Goal: Information Seeking & Learning: Check status

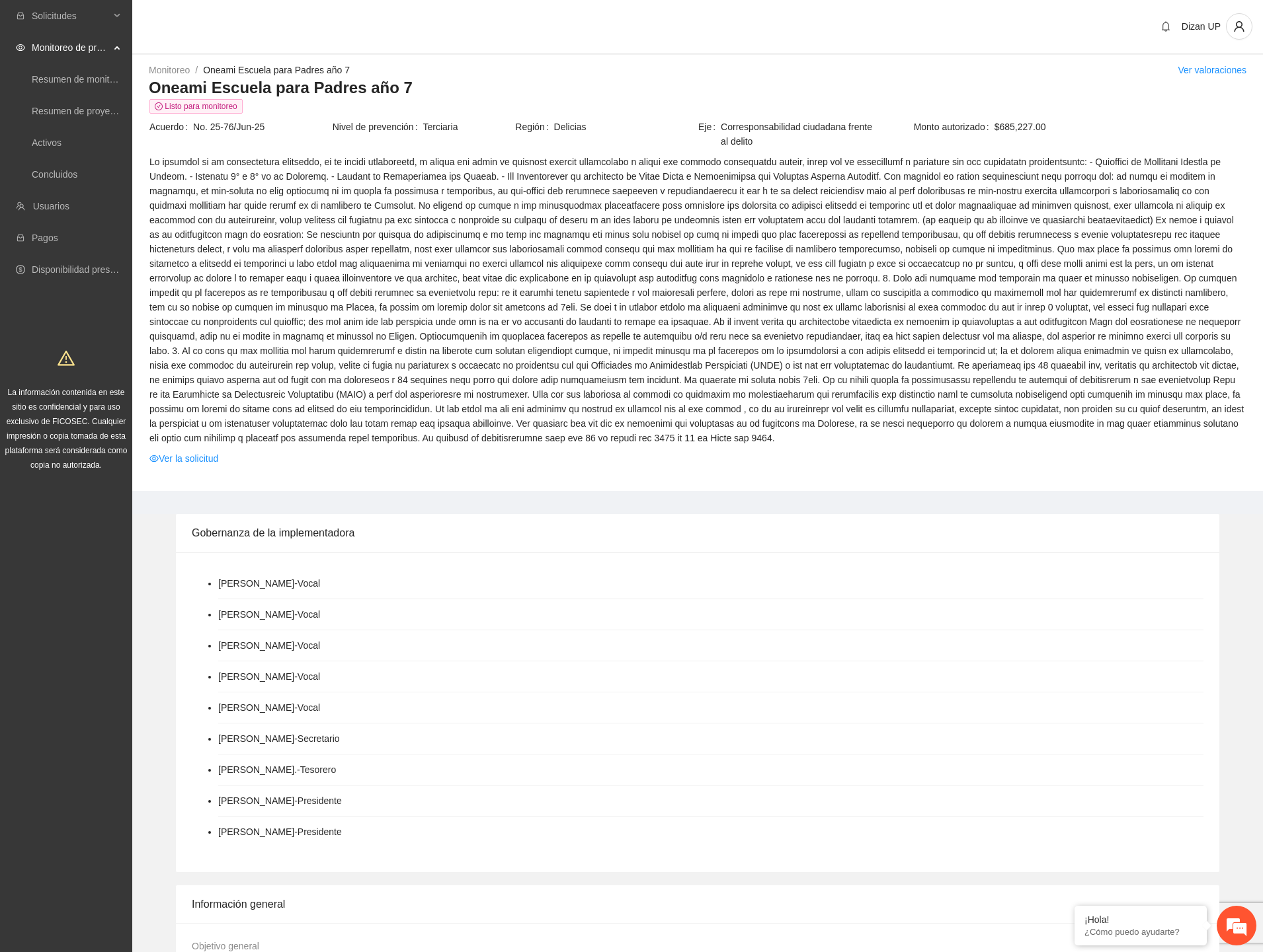
click at [574, 223] on span at bounding box center [698, 300] width 1096 height 291
click at [51, 140] on link "Activos" at bounding box center [47, 143] width 30 height 10
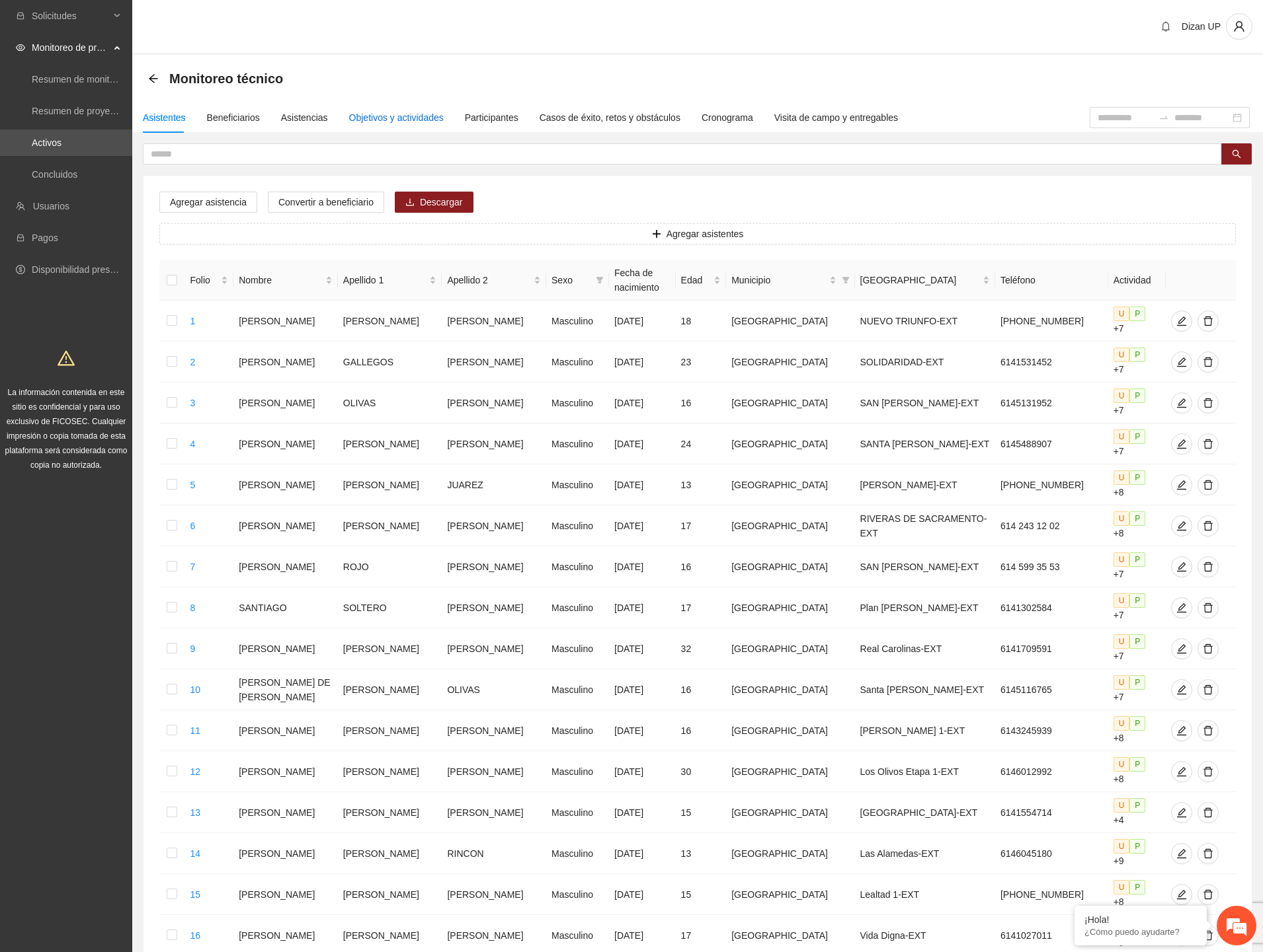
drag, startPoint x: 400, startPoint y: 121, endPoint x: 457, endPoint y: 130, distance: 57.7
click at [401, 121] on div "Objetivos y actividades" at bounding box center [396, 118] width 95 height 15
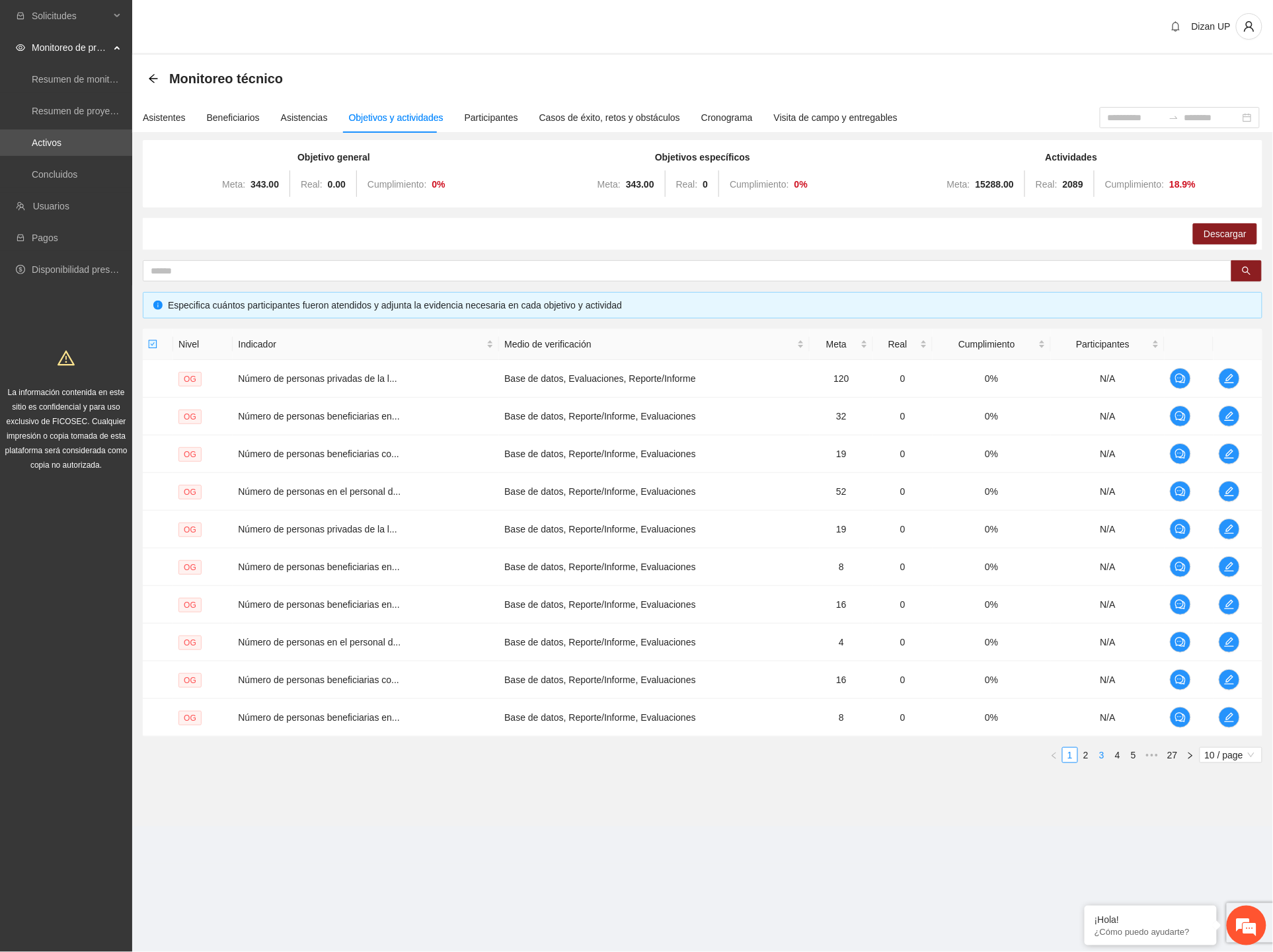
click at [1106, 757] on link "3" at bounding box center [1102, 755] width 15 height 15
click at [1117, 754] on link "4" at bounding box center [1118, 755] width 15 height 15
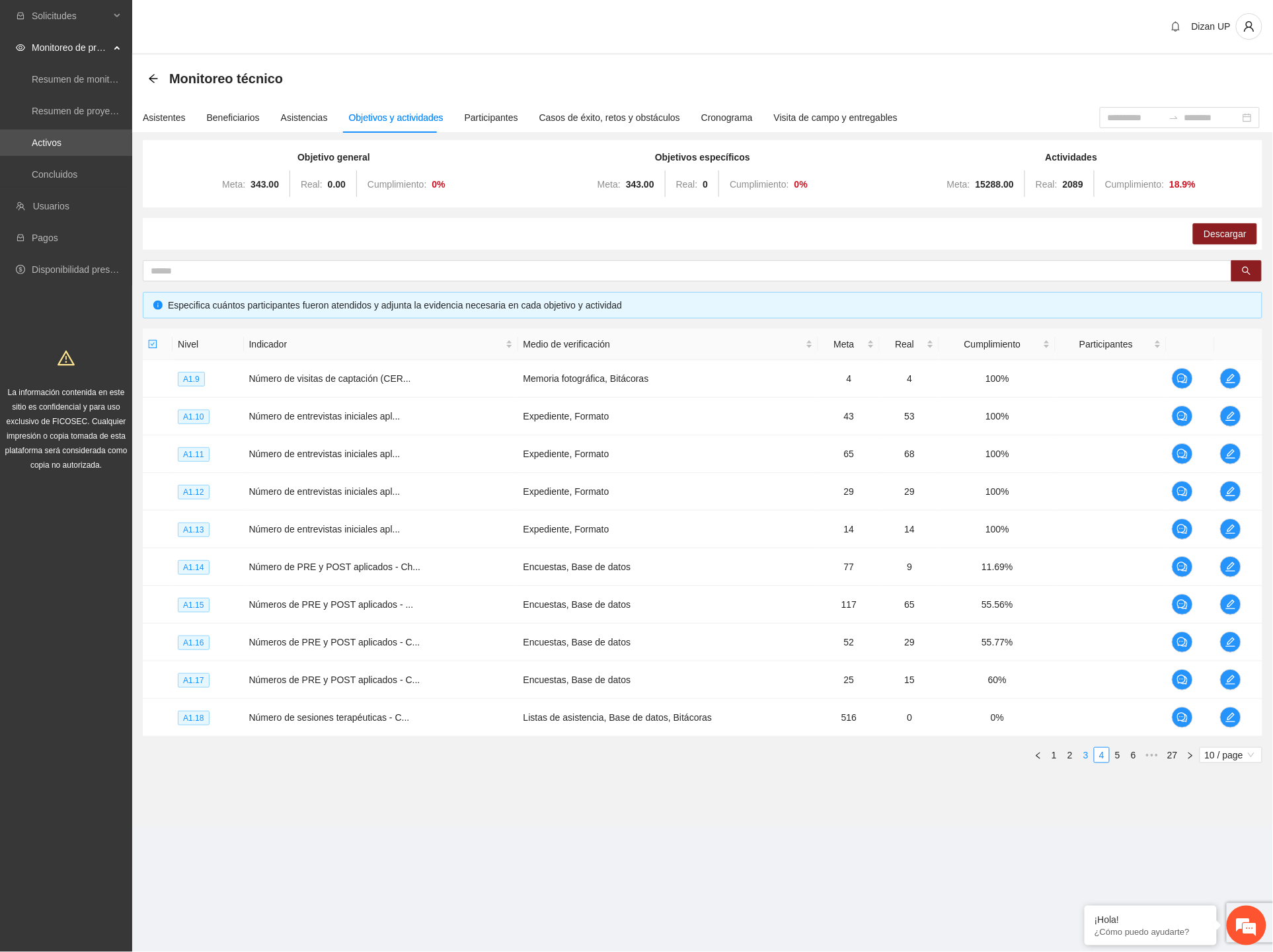
click at [1085, 755] on link "3" at bounding box center [1086, 755] width 15 height 15
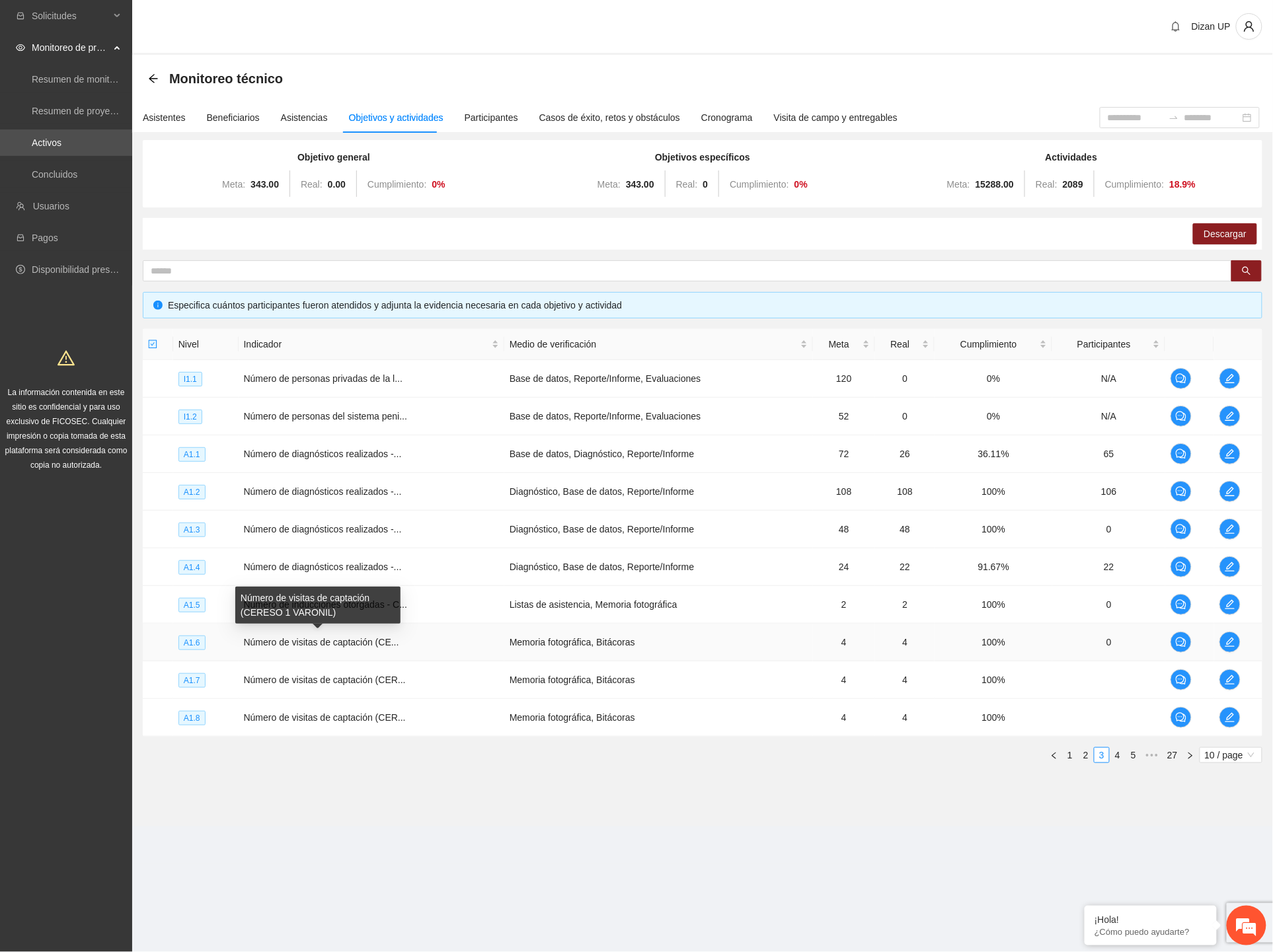
click at [339, 642] on span "Número de visitas de captación (CE..." at bounding box center [322, 642] width 156 height 10
click at [1225, 680] on icon "edit" at bounding box center [1230, 680] width 10 height 10
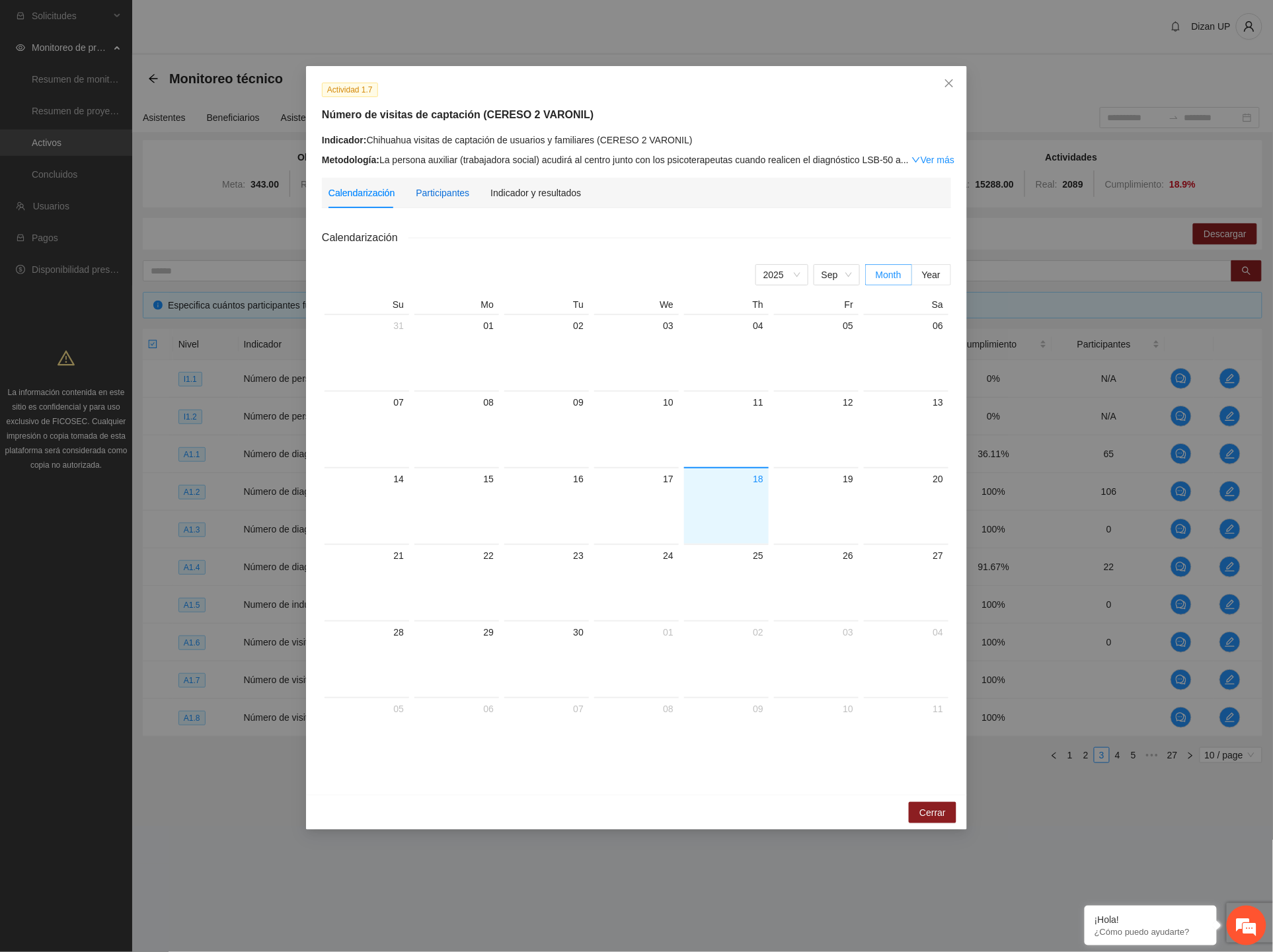
click at [457, 187] on div "Participantes" at bounding box center [442, 193] width 54 height 15
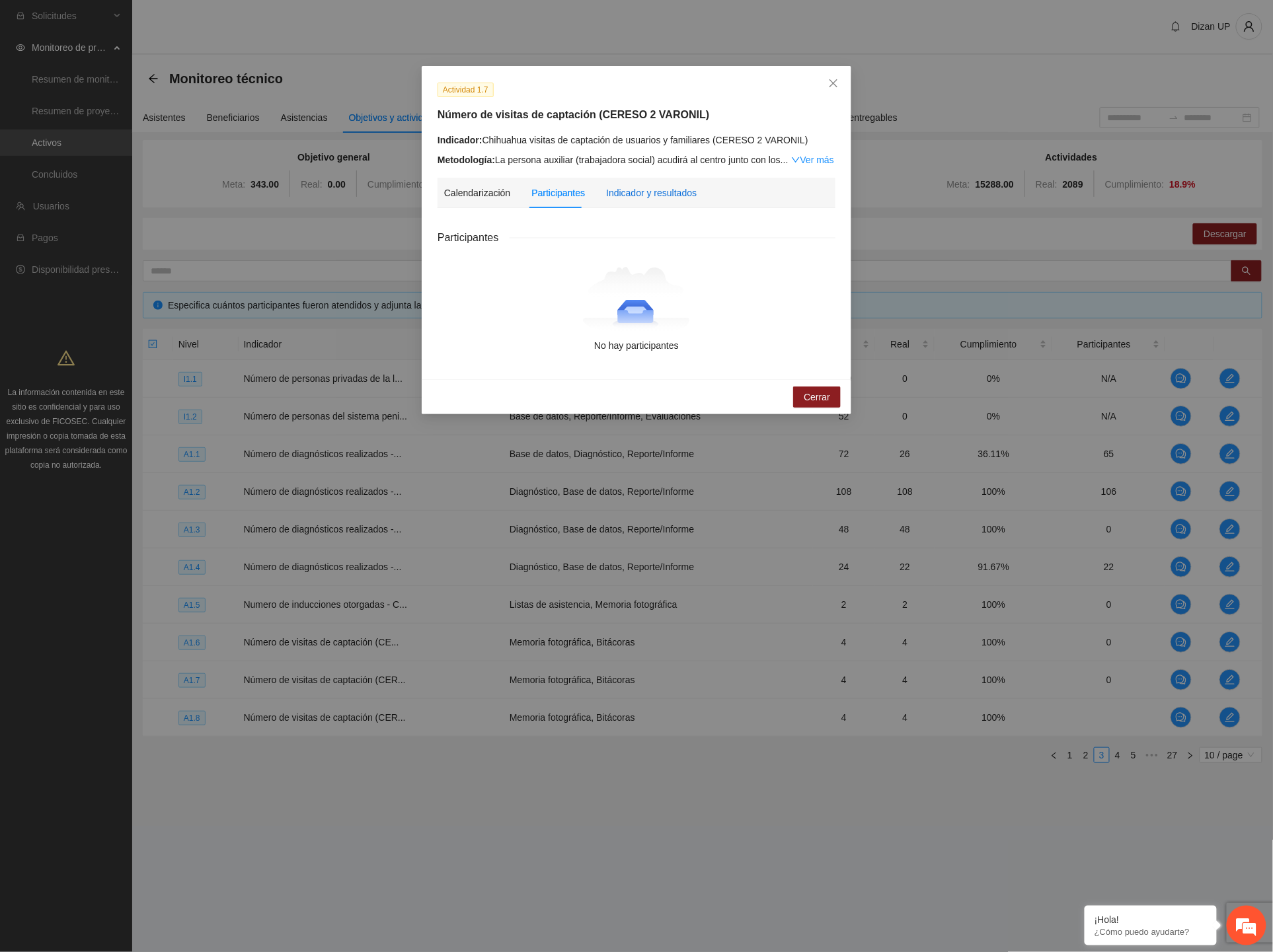
click at [642, 188] on div "Indicador y resultados" at bounding box center [651, 193] width 91 height 15
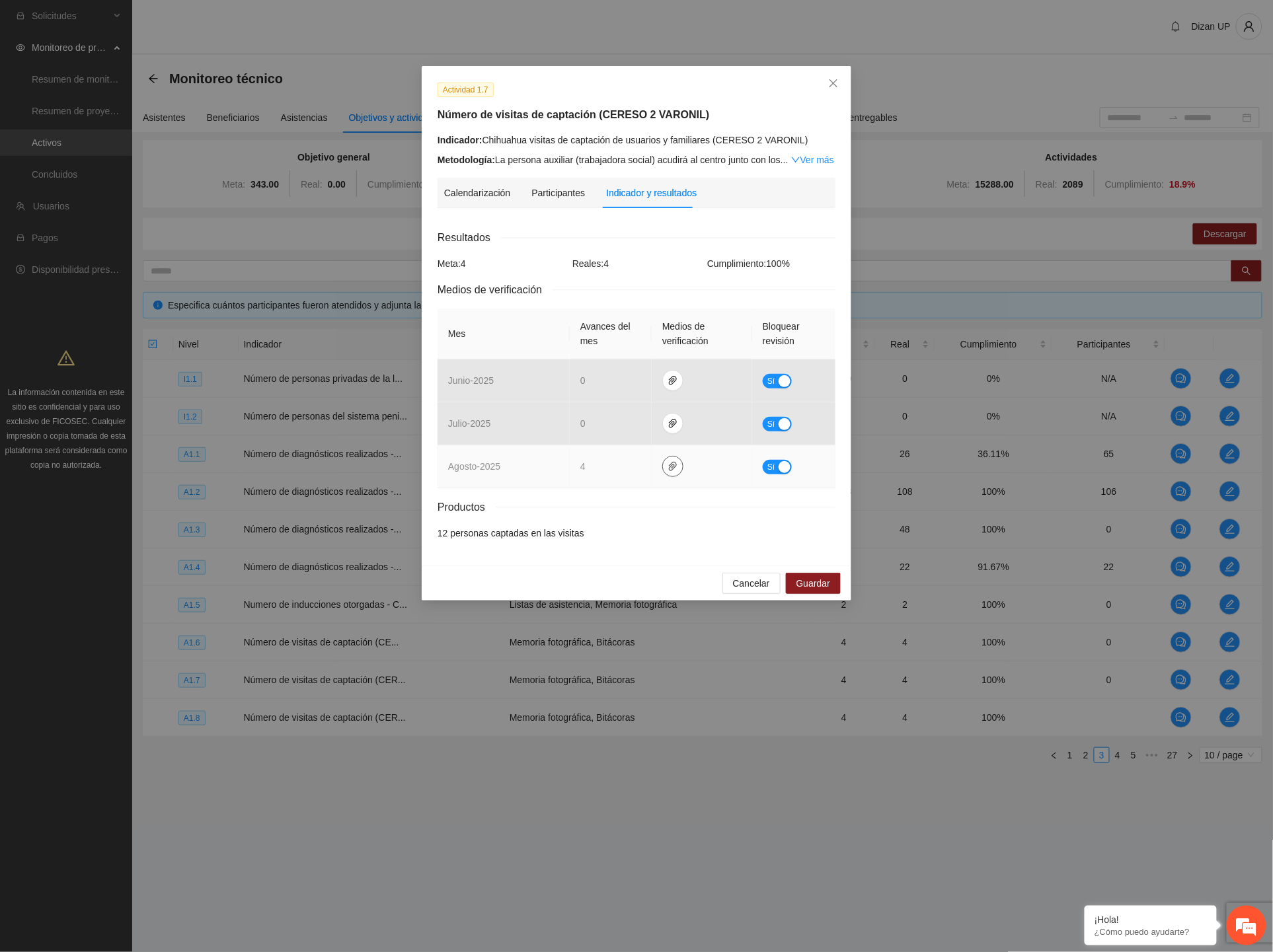
click at [669, 469] on icon "paper-clip" at bounding box center [673, 467] width 10 height 10
click at [622, 426] on link "AGOSTO_2025.zip" at bounding box center [675, 429] width 189 height 15
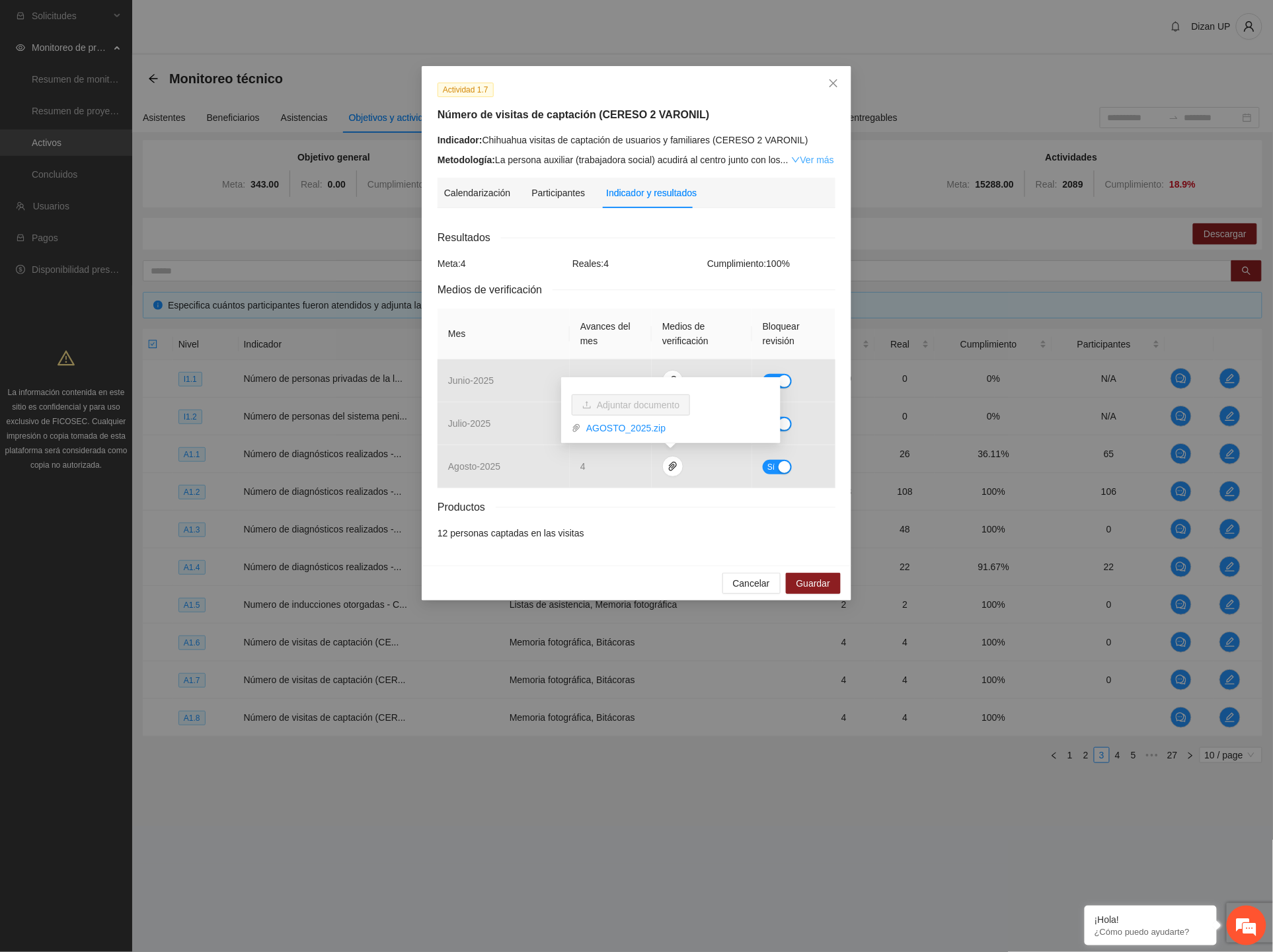
click at [820, 163] on link "Ver más" at bounding box center [813, 160] width 43 height 10
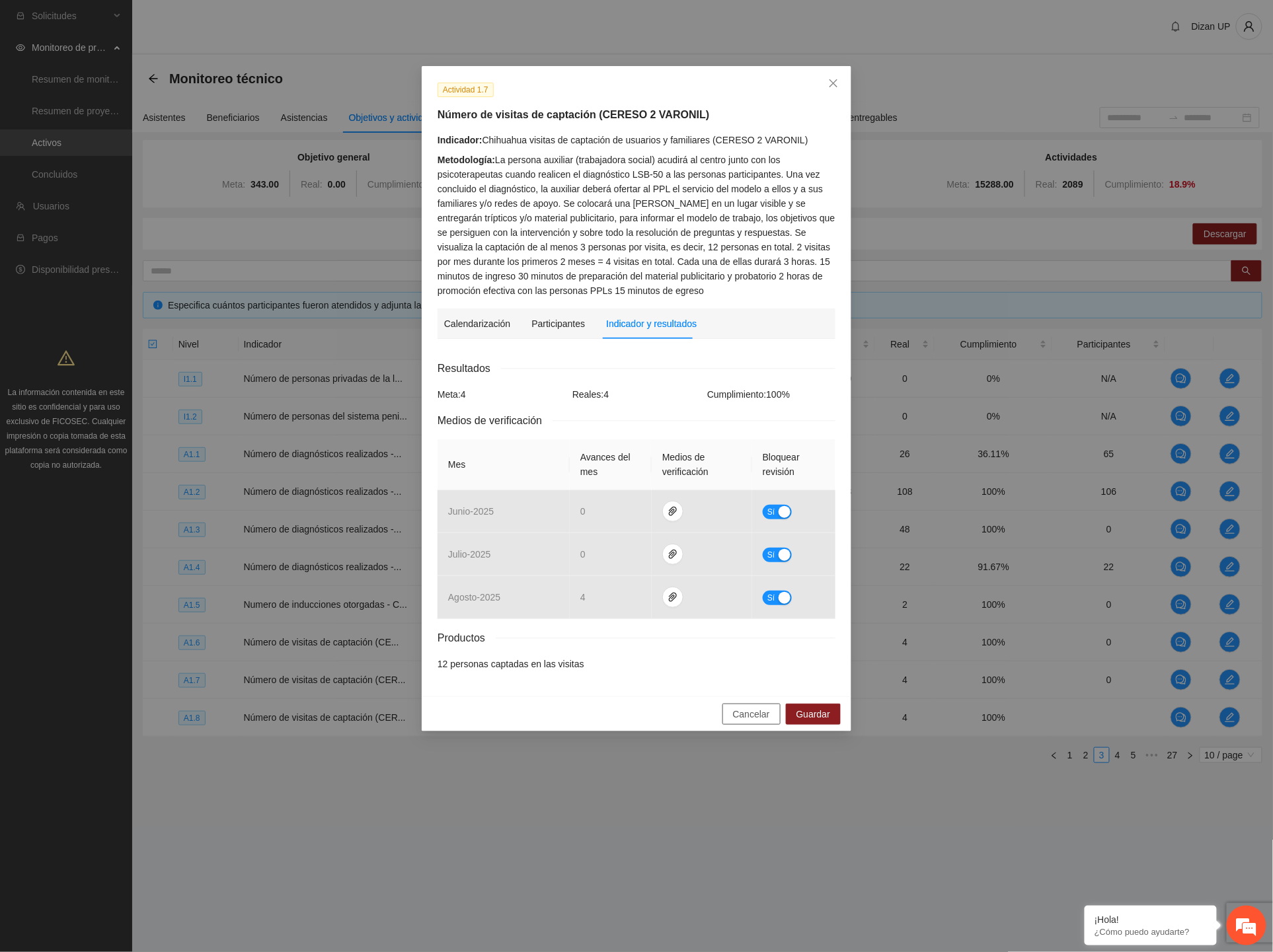
click at [744, 718] on span "Cancelar" at bounding box center [752, 715] width 37 height 15
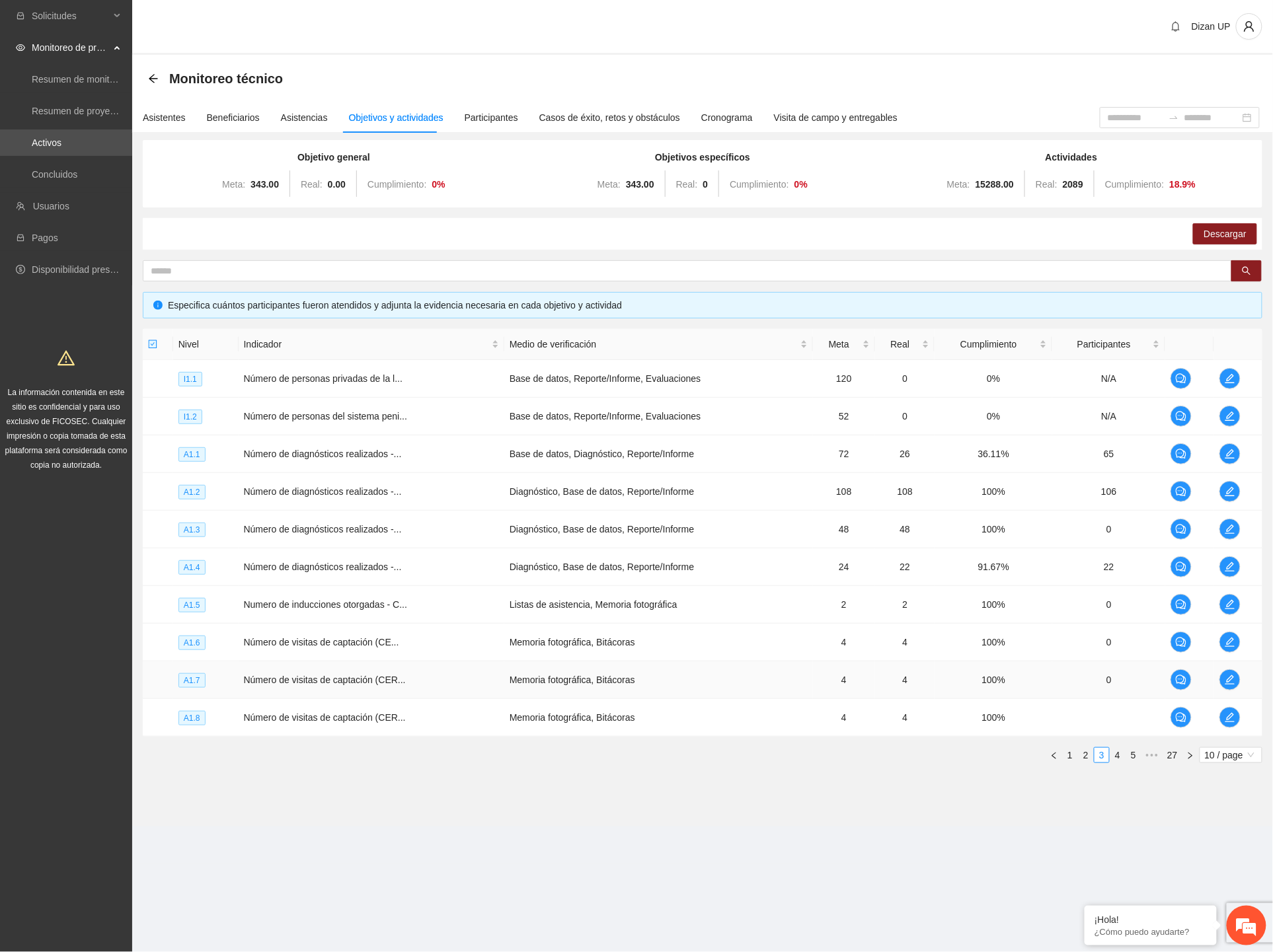
click at [1126, 686] on td "0" at bounding box center [1108, 680] width 113 height 38
click at [1228, 678] on icon "edit" at bounding box center [1230, 680] width 10 height 10
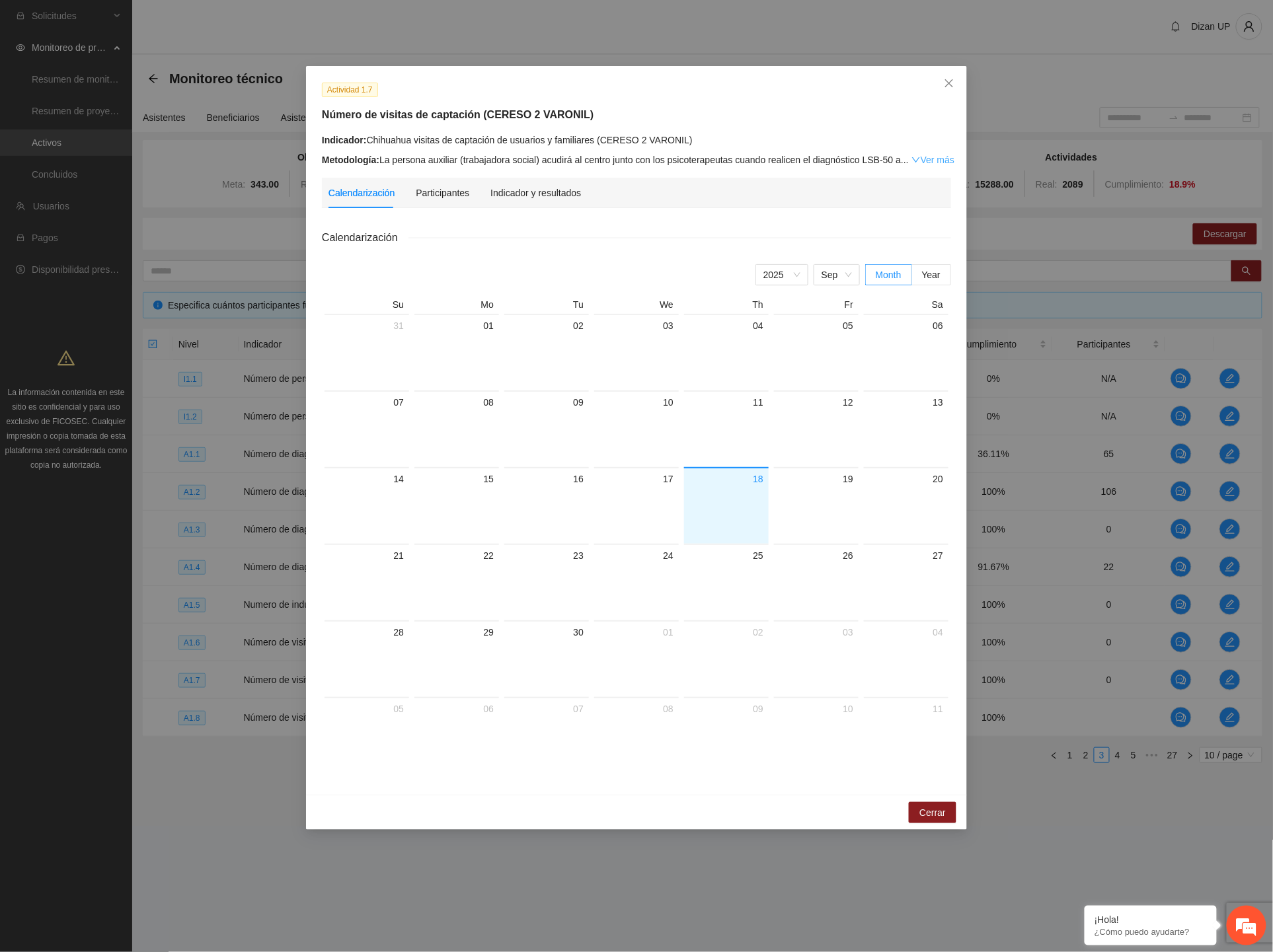
click at [920, 157] on link "Ver más" at bounding box center [933, 160] width 43 height 10
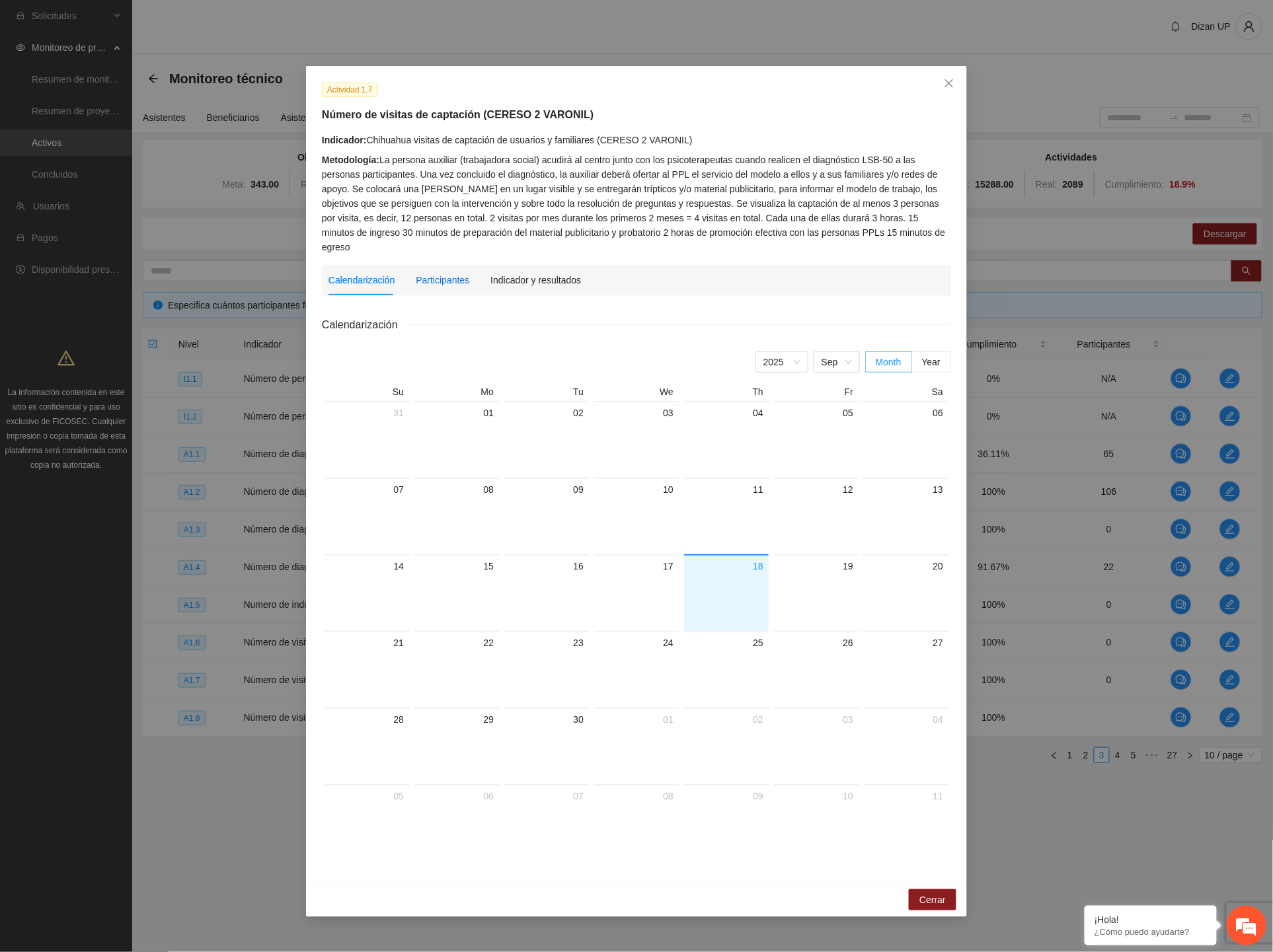
click at [443, 273] on div "Participantes" at bounding box center [442, 281] width 54 height 15
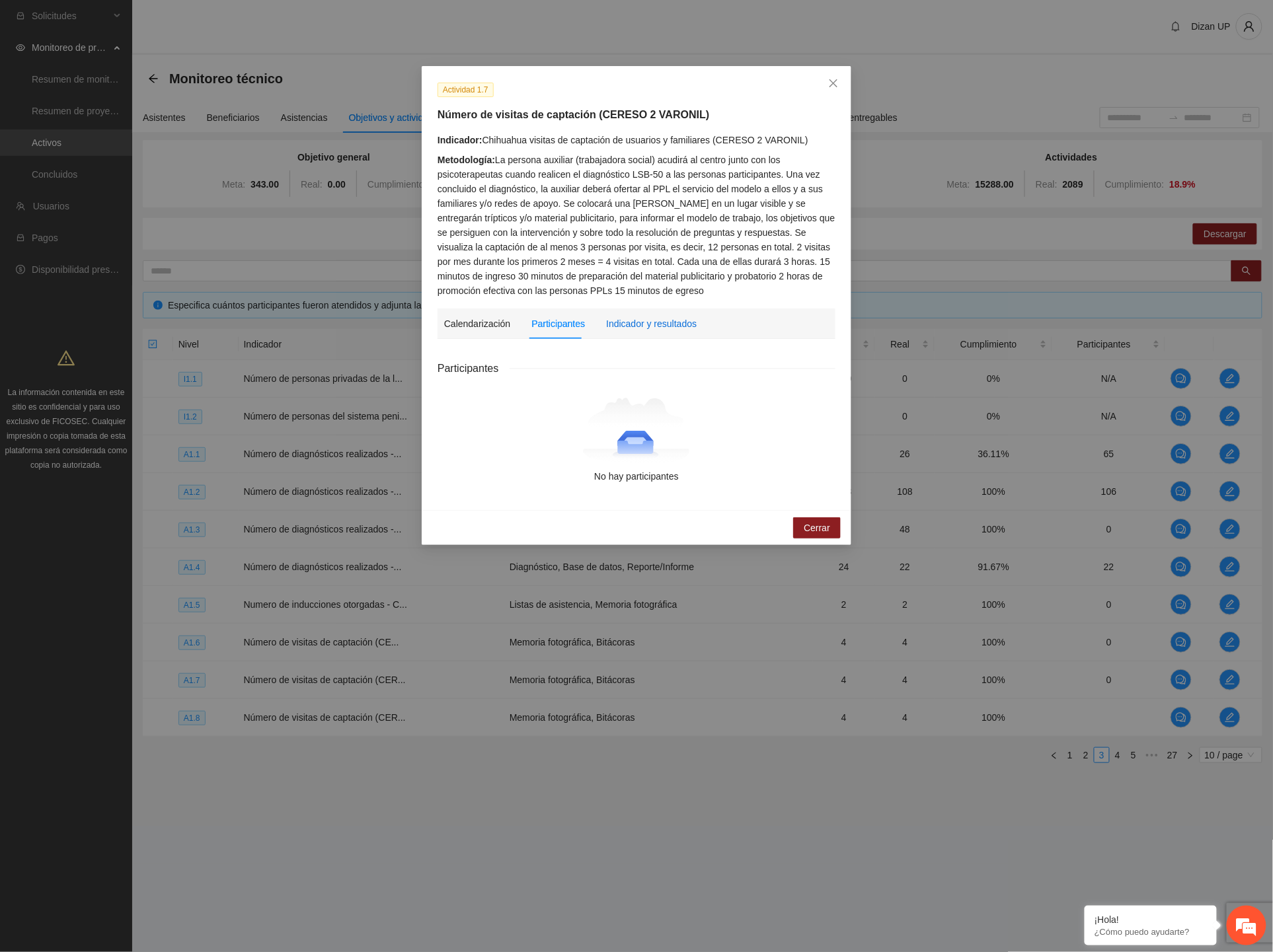
click at [643, 320] on div "Indicador y resultados" at bounding box center [651, 324] width 91 height 15
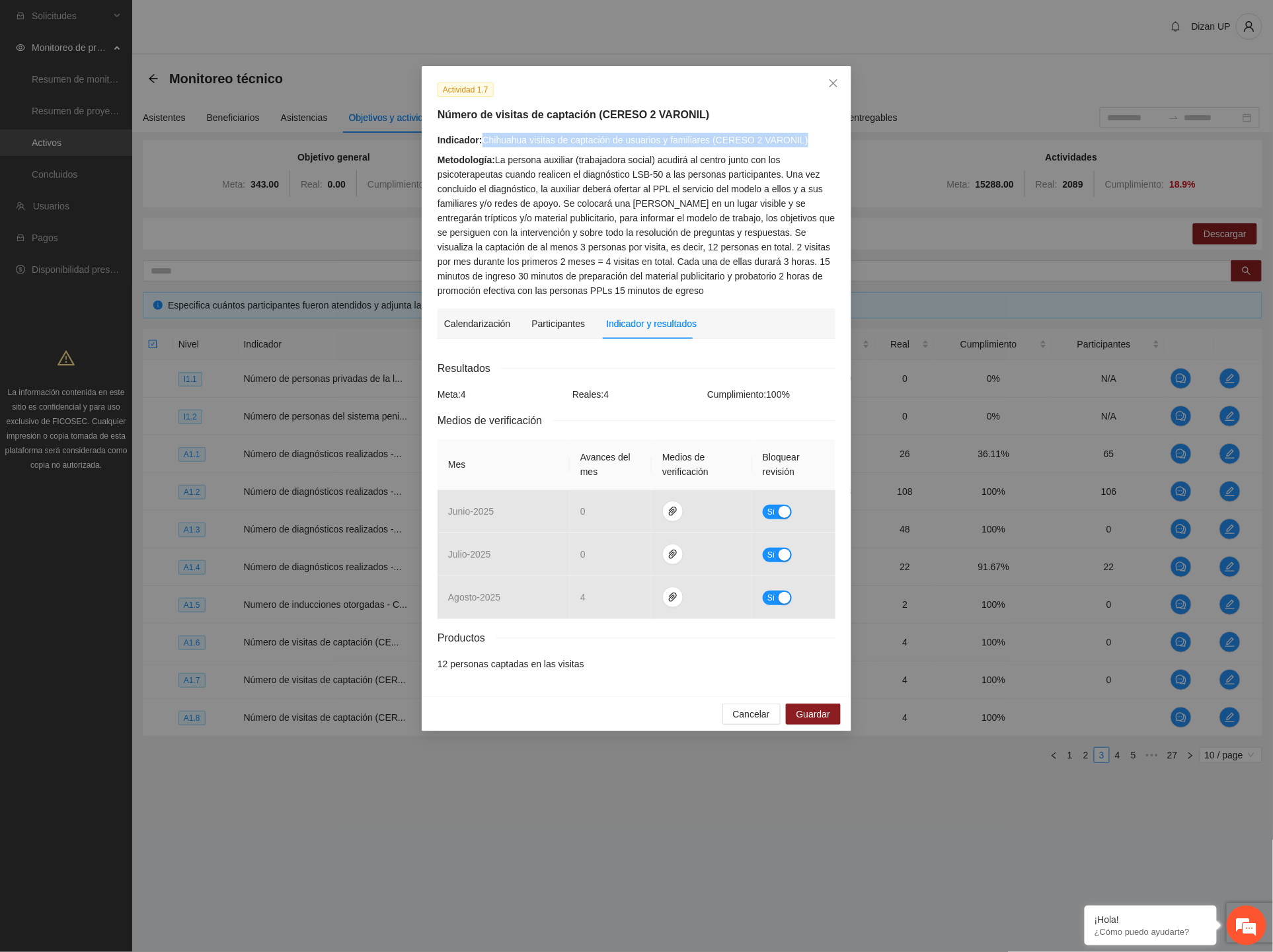
drag, startPoint x: 800, startPoint y: 138, endPoint x: 485, endPoint y: 145, distance: 315.1
click at [485, 145] on div "Indicador: Chihuahua visitas de captación de usuarios y familiares (CERESO 2 VA…" at bounding box center [636, 140] width 398 height 15
copy div "Chihuahua visitas de captación de usuarios y familiares (CERESO 2 VARONIL)"
drag, startPoint x: 741, startPoint y: 710, endPoint x: 716, endPoint y: 707, distance: 25.2
click at [741, 710] on span "Cancelar" at bounding box center [752, 715] width 37 height 15
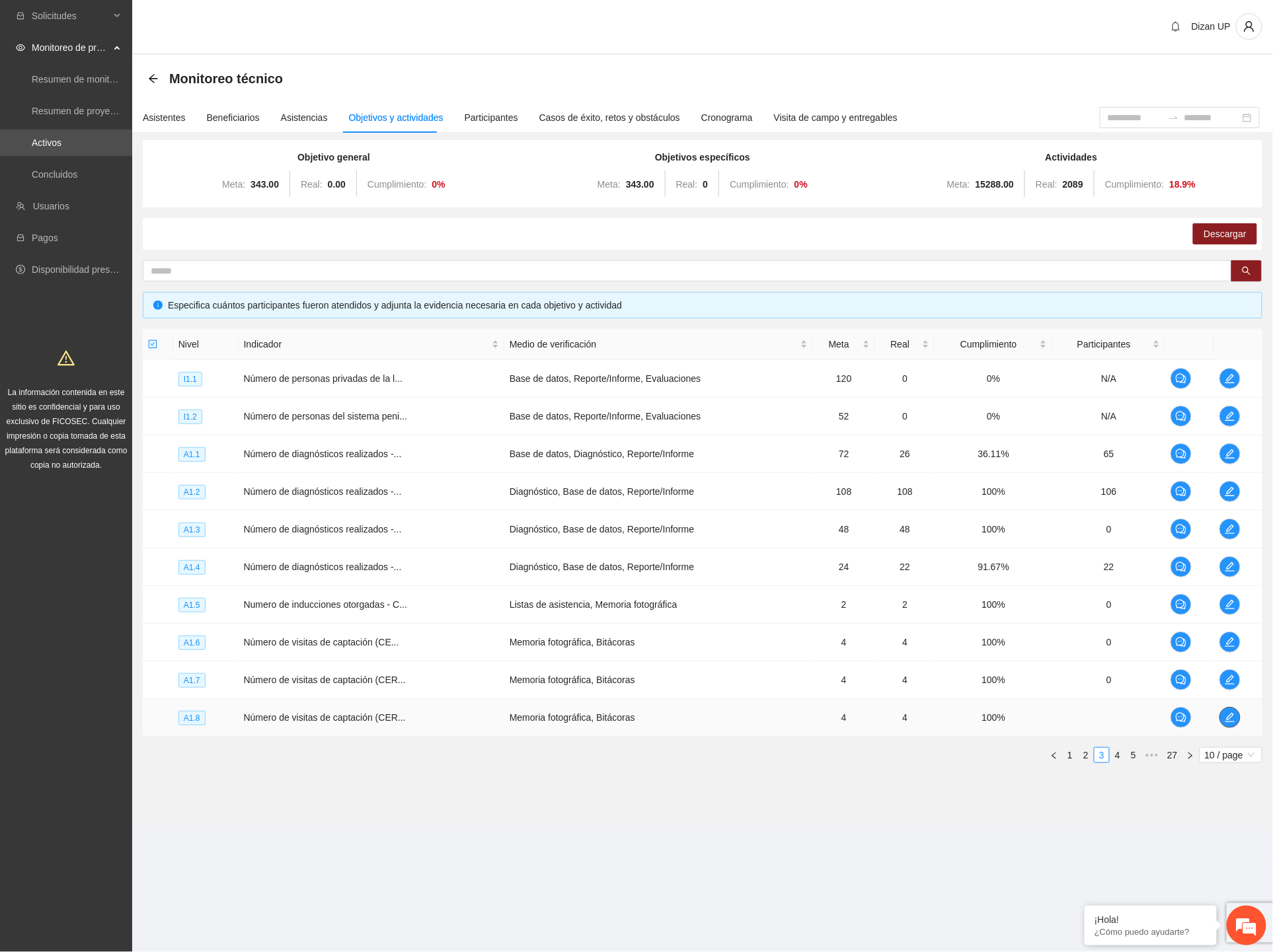
click at [1228, 715] on icon "edit" at bounding box center [1230, 718] width 10 height 10
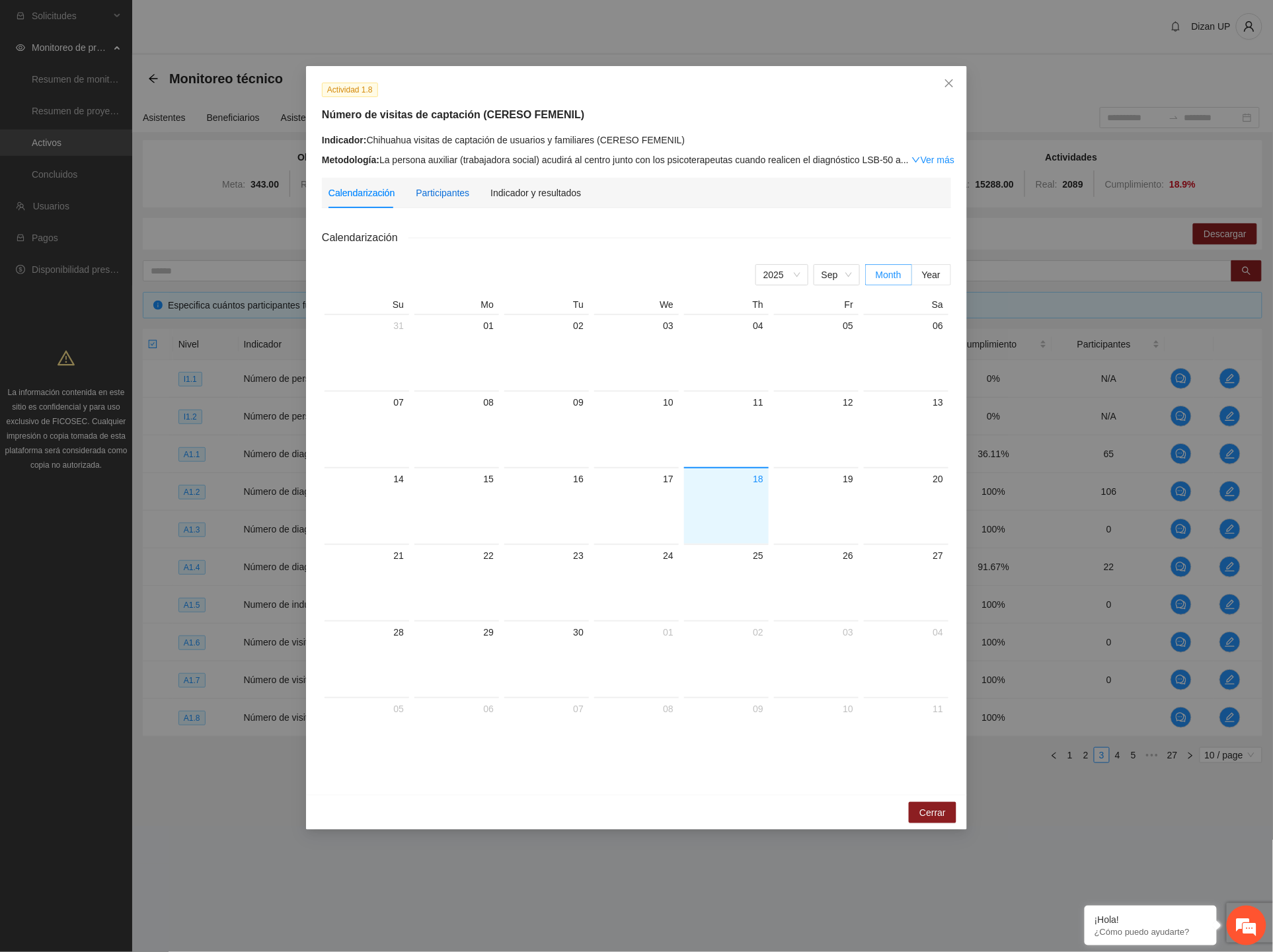
click at [434, 199] on div "Participantes" at bounding box center [442, 193] width 54 height 15
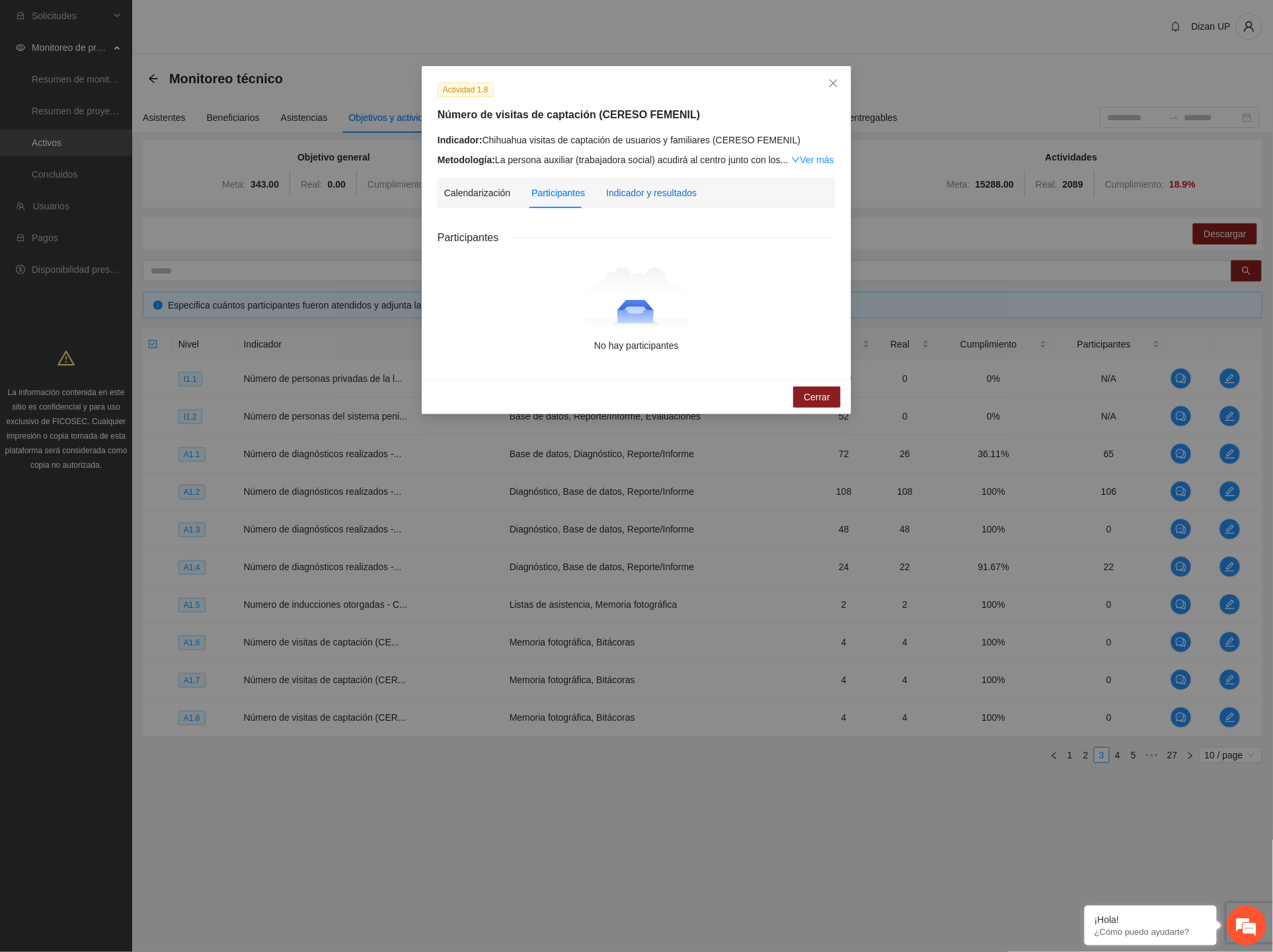
click at [634, 199] on div "Indicador y resultados" at bounding box center [651, 193] width 91 height 15
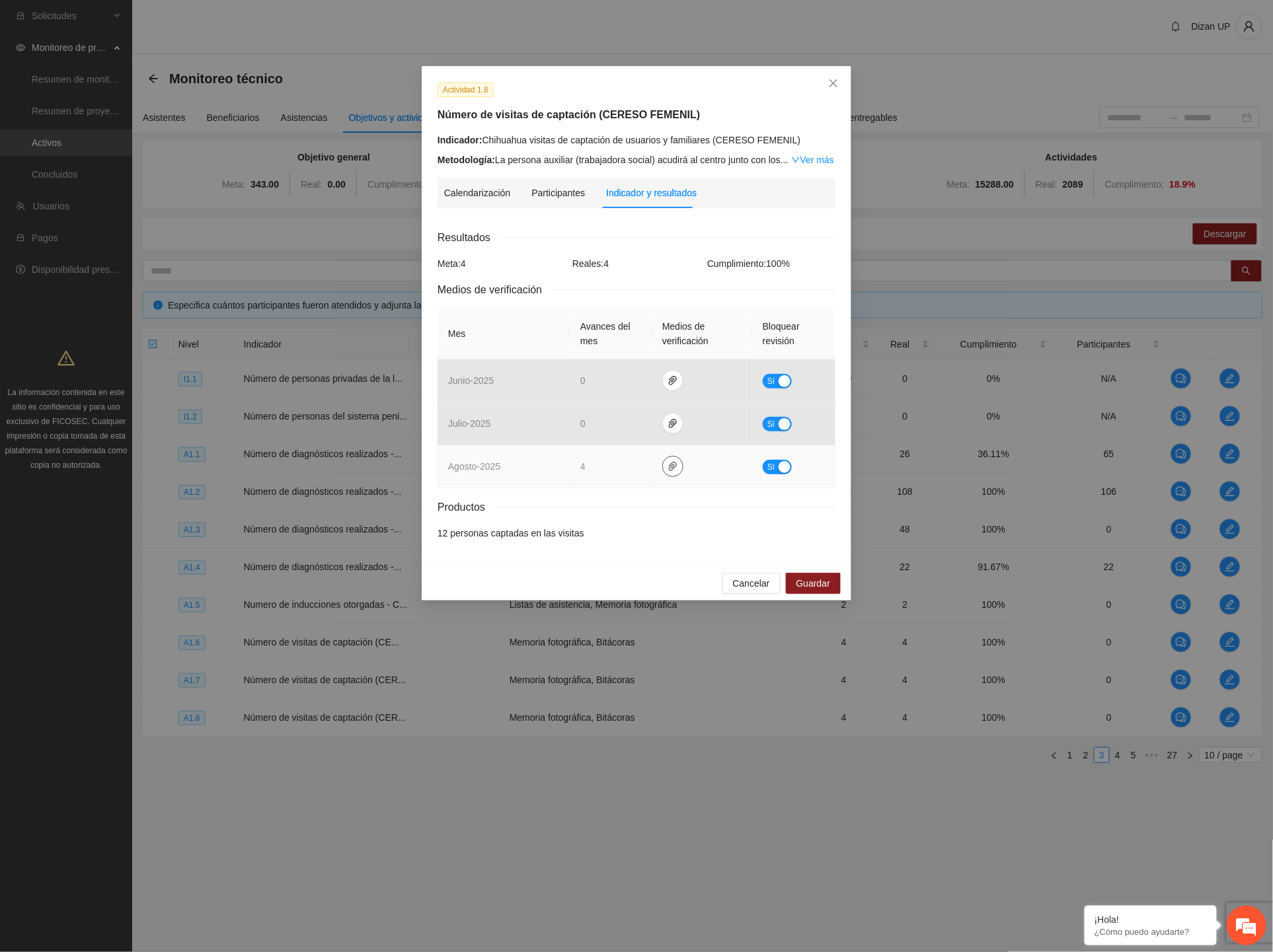
click at [674, 472] on icon "paper-clip" at bounding box center [673, 467] width 10 height 10
click at [620, 425] on link "AGOSTO_2025.zip" at bounding box center [675, 429] width 189 height 15
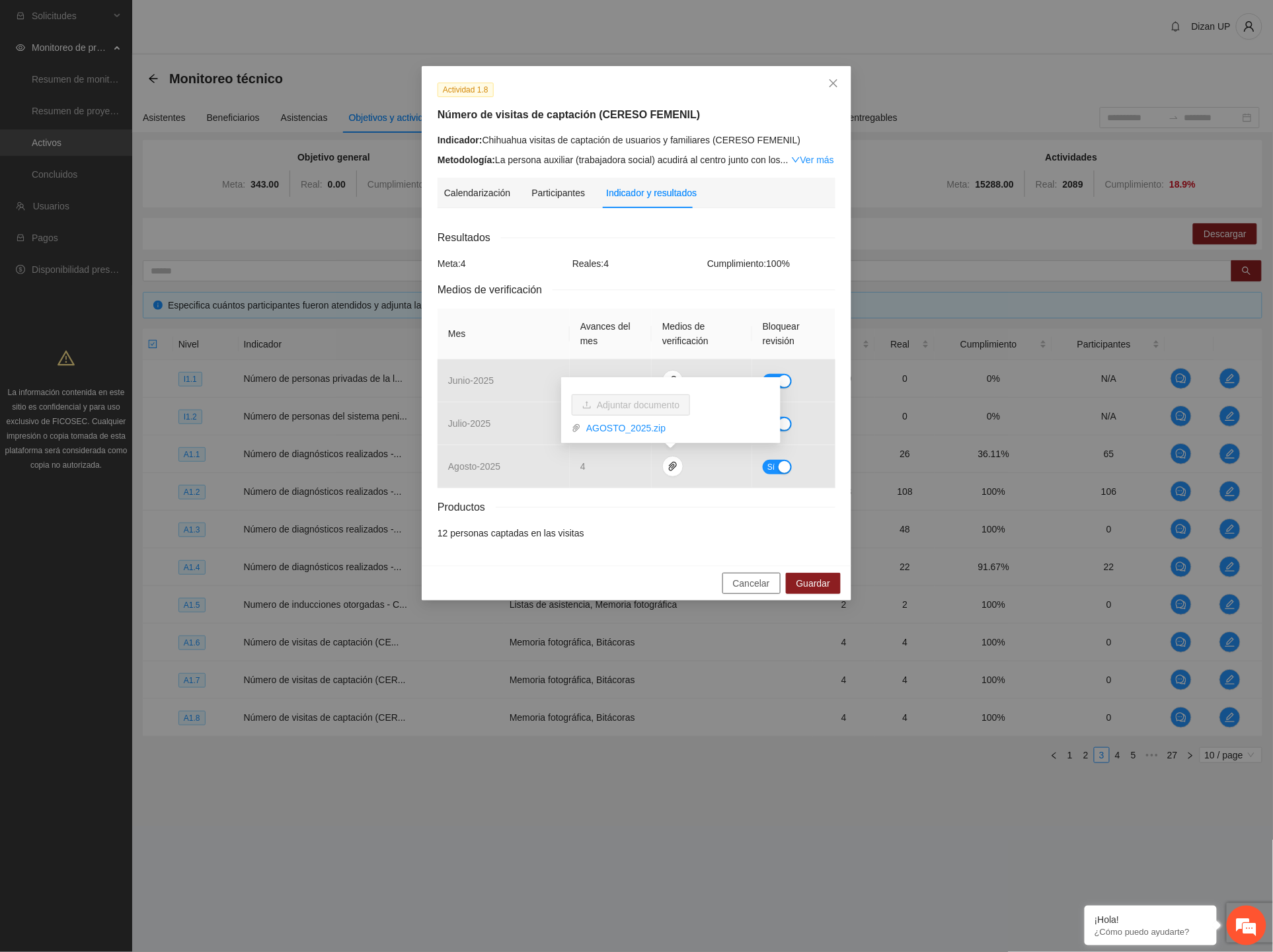
drag, startPoint x: 746, startPoint y: 586, endPoint x: 767, endPoint y: 575, distance: 23.7
click at [750, 585] on span "Cancelar" at bounding box center [752, 584] width 37 height 15
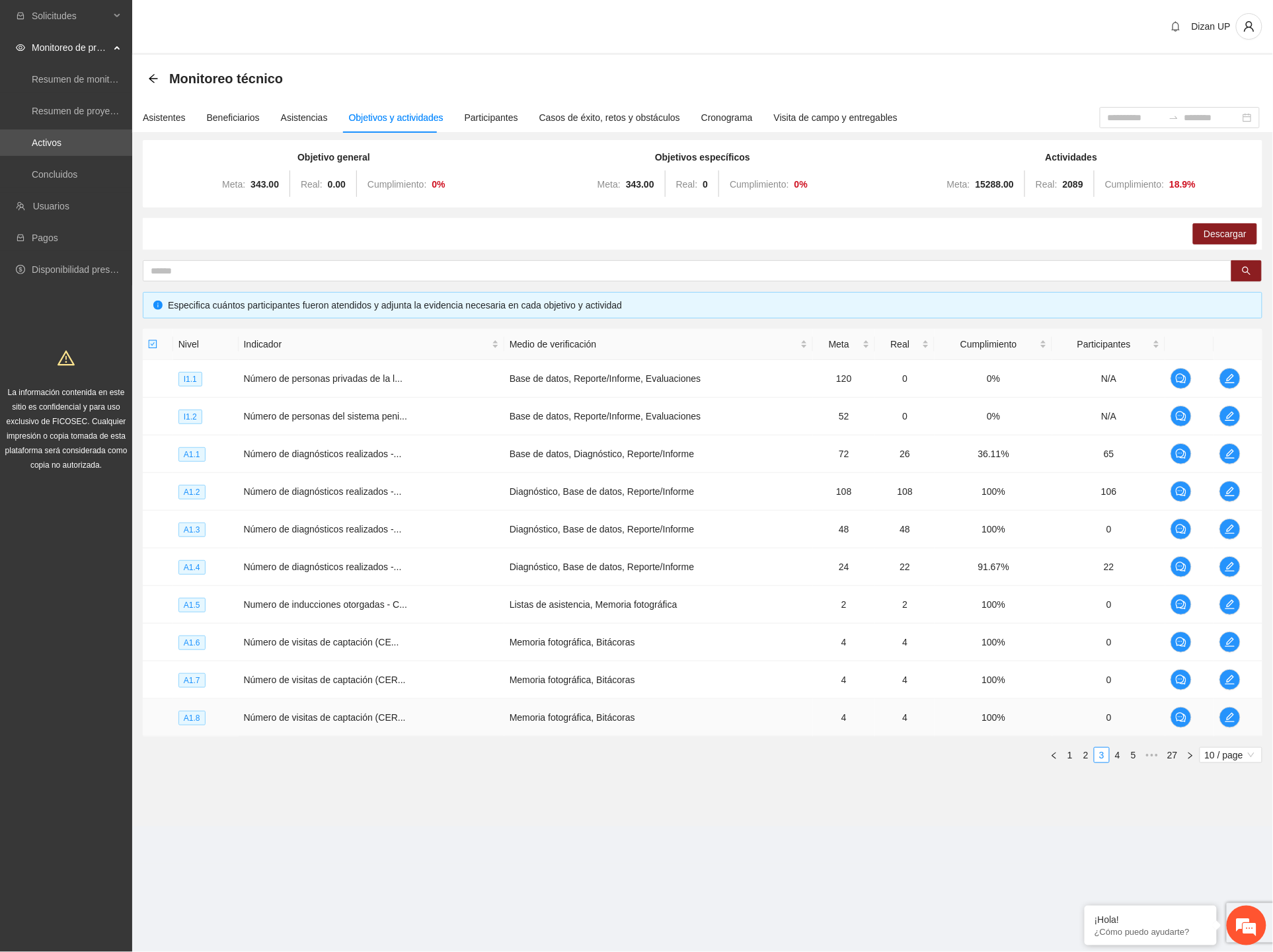
drag, startPoint x: 1150, startPoint y: 723, endPoint x: 1190, endPoint y: 721, distance: 40.0
click at [1152, 723] on td "0" at bounding box center [1108, 718] width 113 height 38
click at [1231, 721] on icon "edit" at bounding box center [1230, 718] width 10 height 10
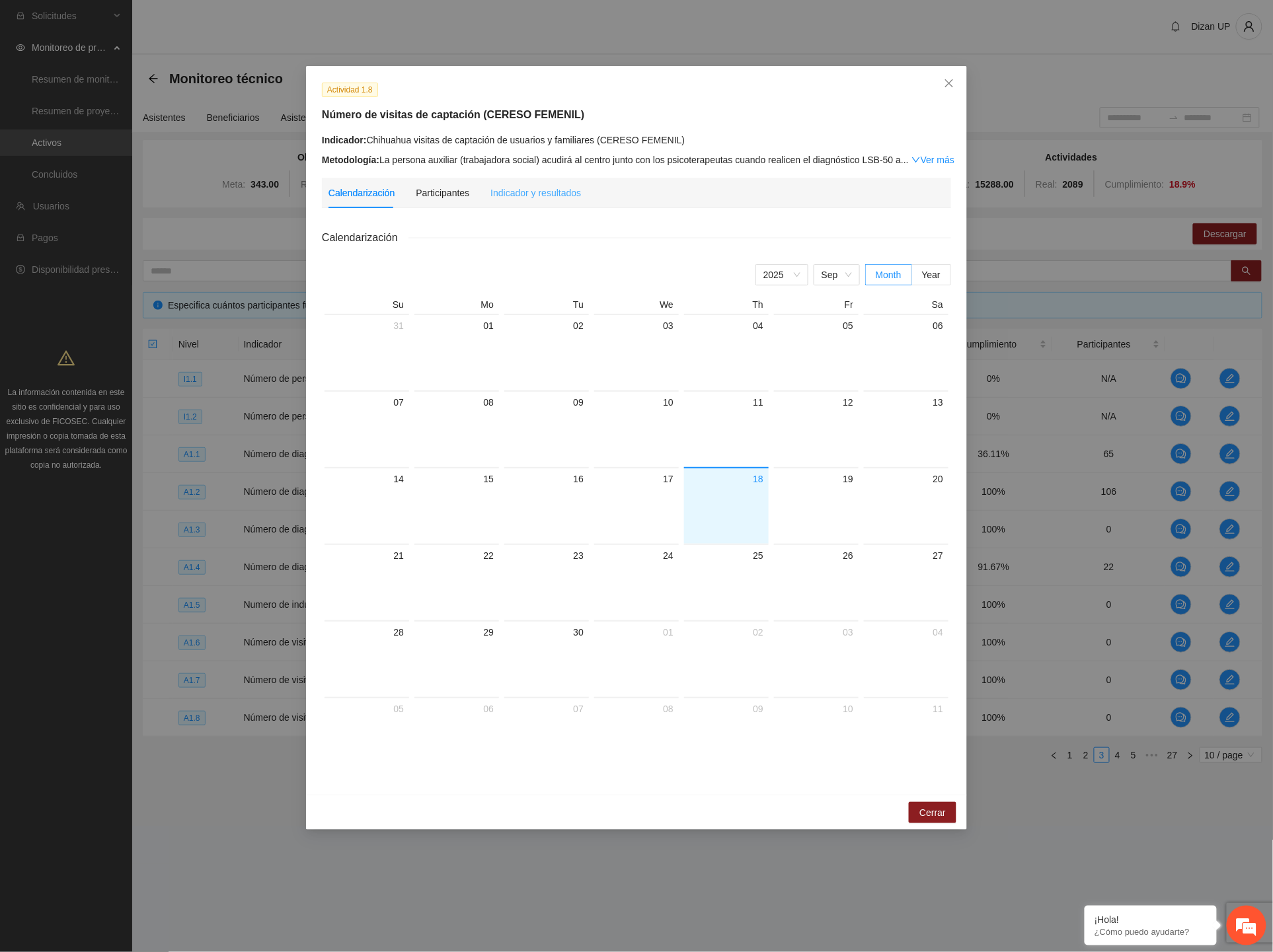
click at [511, 200] on div "Indicador y resultados" at bounding box center [536, 193] width 91 height 31
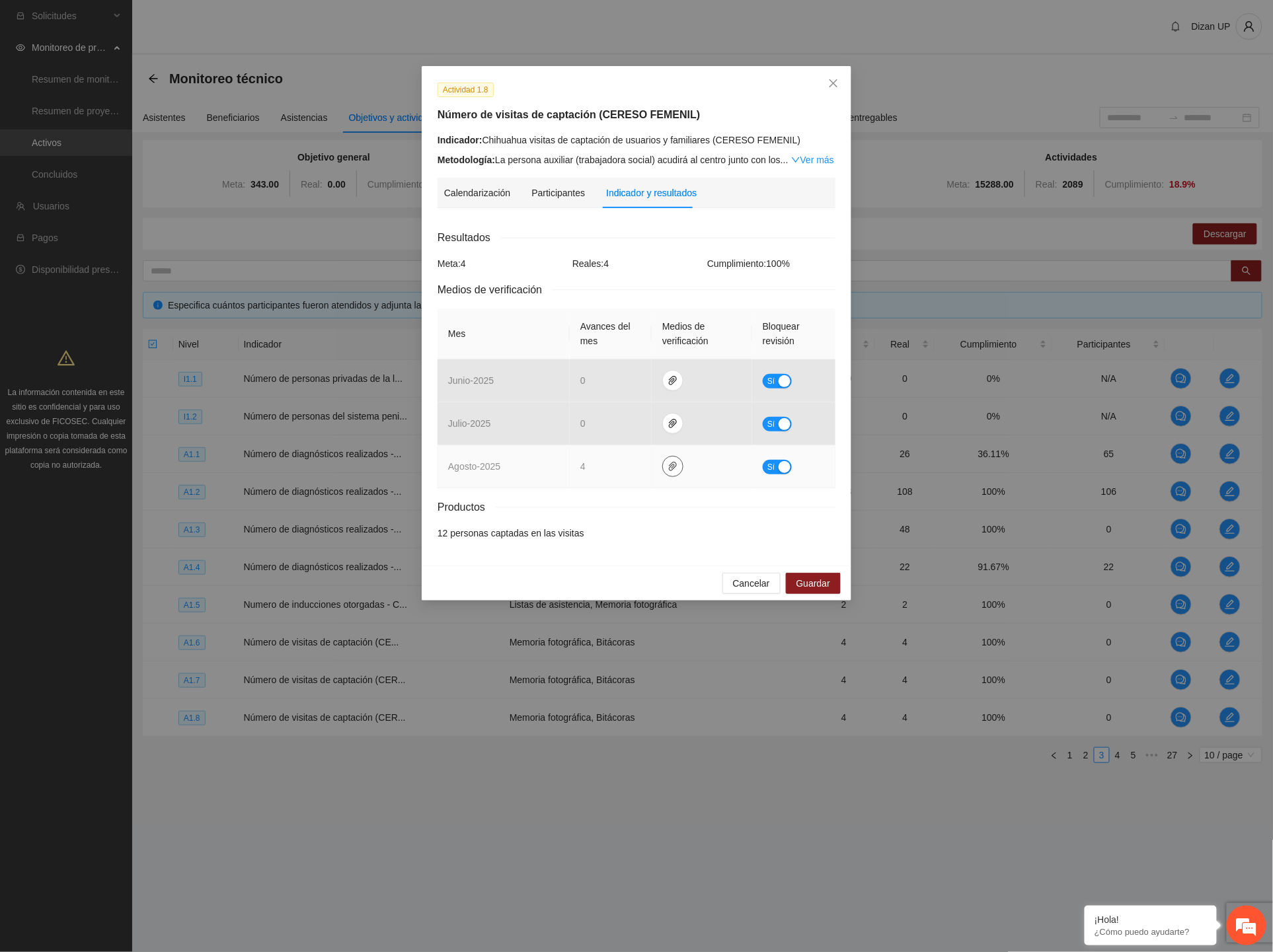
click at [673, 465] on icon "paper-clip" at bounding box center [673, 467] width 10 height 10
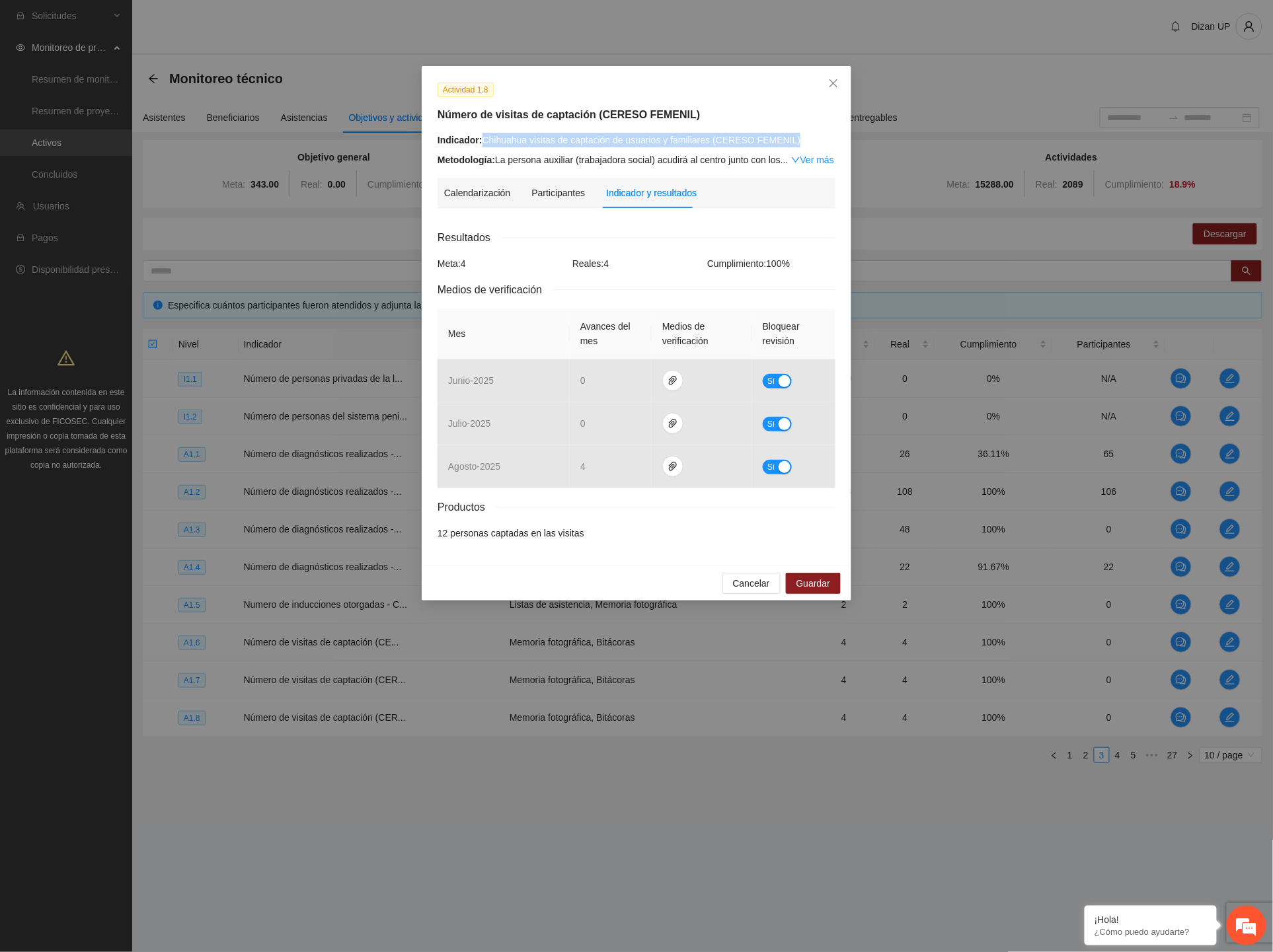
drag, startPoint x: 808, startPoint y: 141, endPoint x: 484, endPoint y: 140, distance: 324.0
click at [484, 140] on div "Indicador: Chihuahua visitas de captación de usuarios y familiares (CERESO FEME…" at bounding box center [636, 140] width 398 height 15
copy div "Chihuahua visitas de captación de usuarios y familiares (CERESO FEMENIL)"
click at [734, 585] on button "Cancelar" at bounding box center [751, 584] width 58 height 21
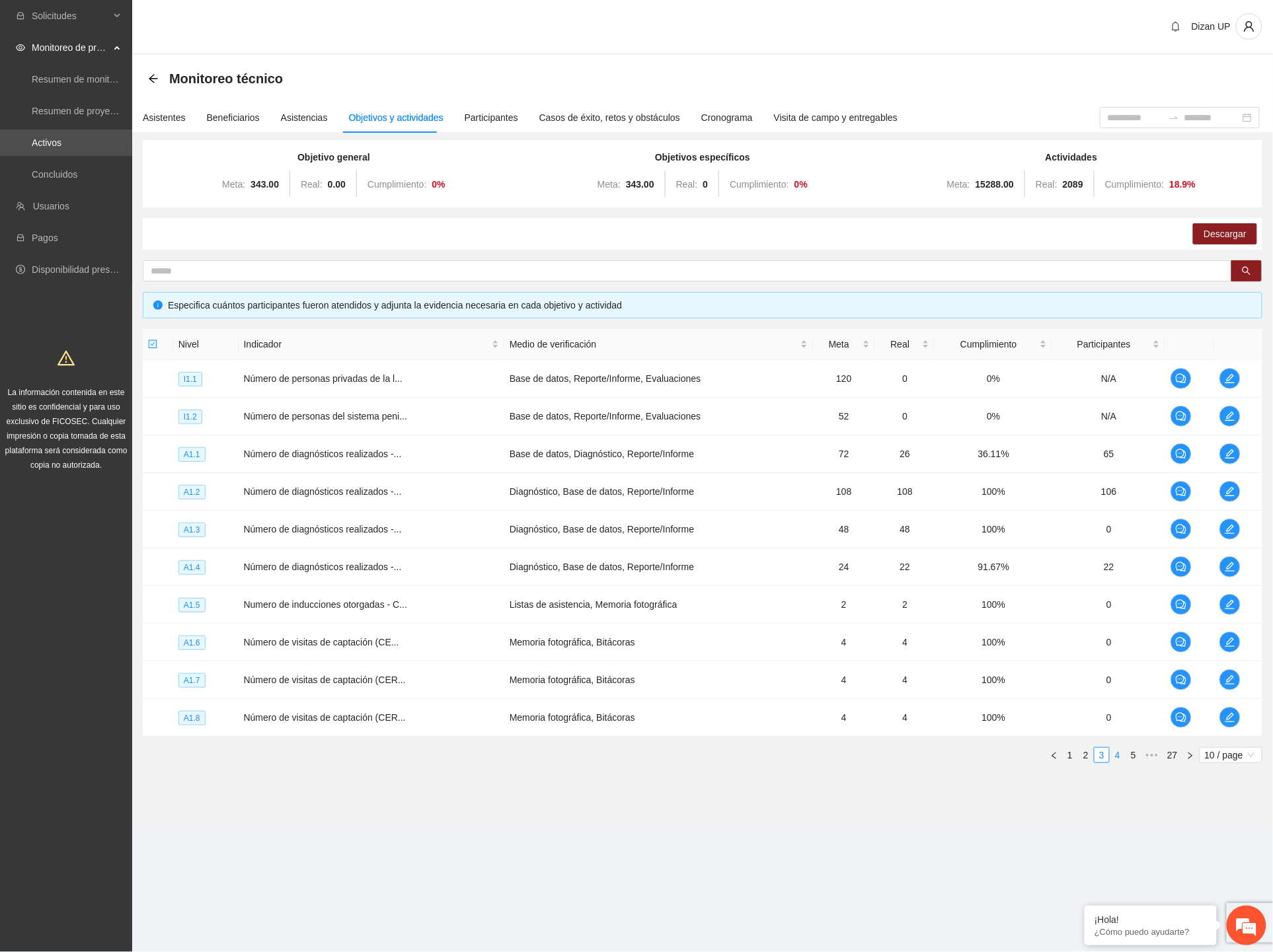
click at [1119, 757] on link "4" at bounding box center [1118, 755] width 15 height 15
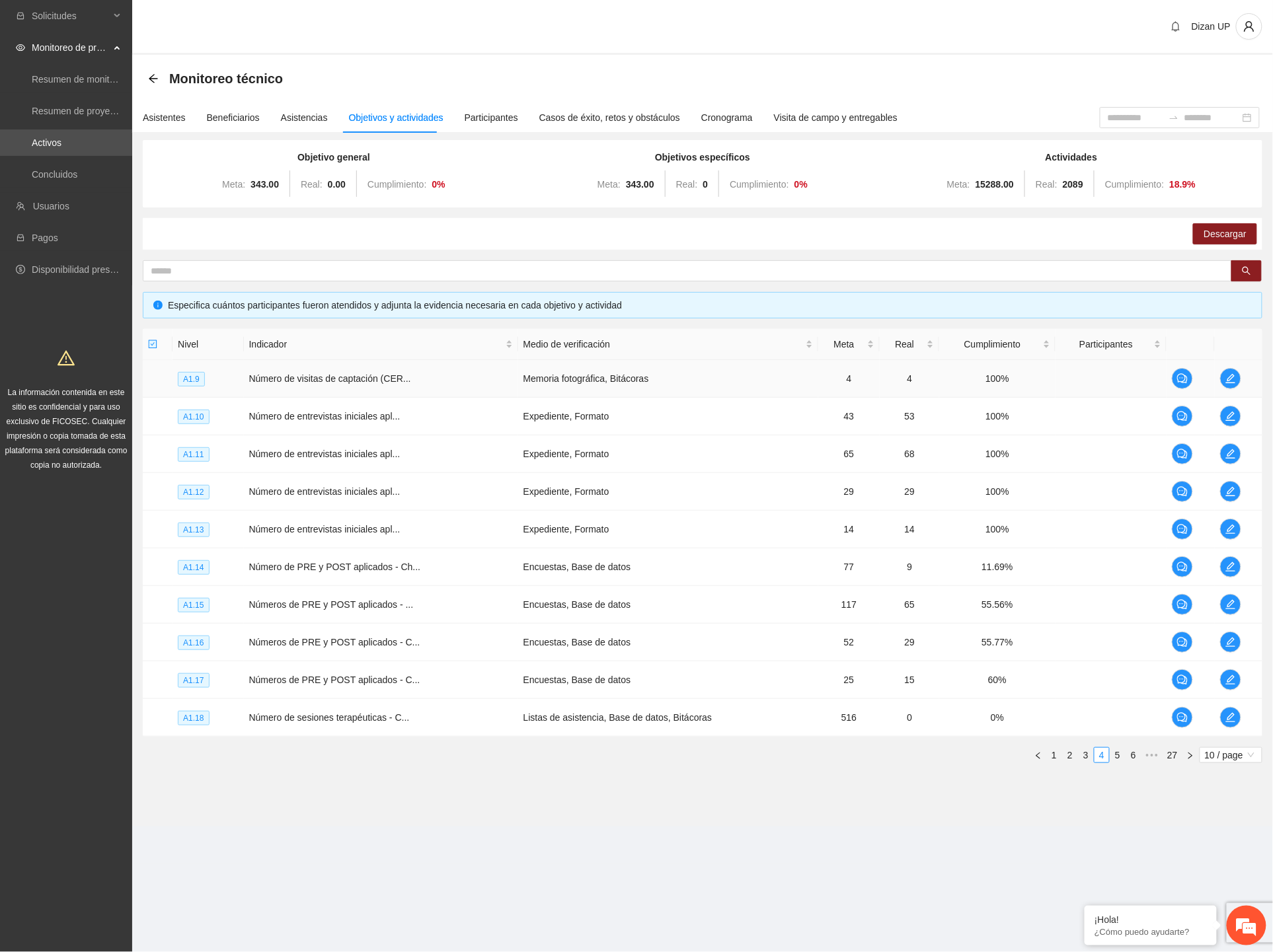
click at [332, 375] on span "Número de visitas de captación (CER..." at bounding box center [331, 379] width 162 height 10
click at [1230, 382] on icon "edit" at bounding box center [1231, 379] width 10 height 10
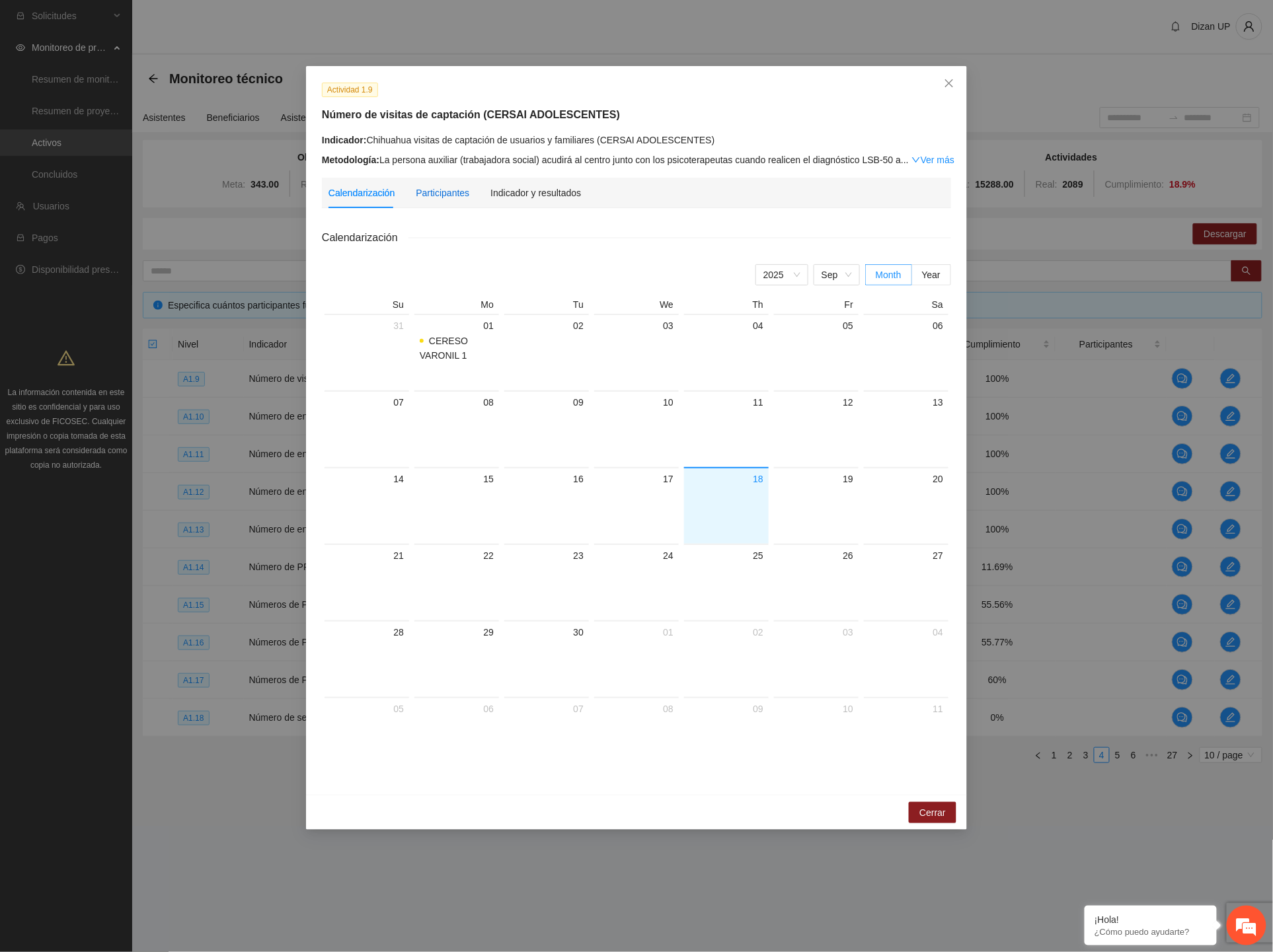
click at [428, 196] on div "Participantes" at bounding box center [442, 193] width 54 height 15
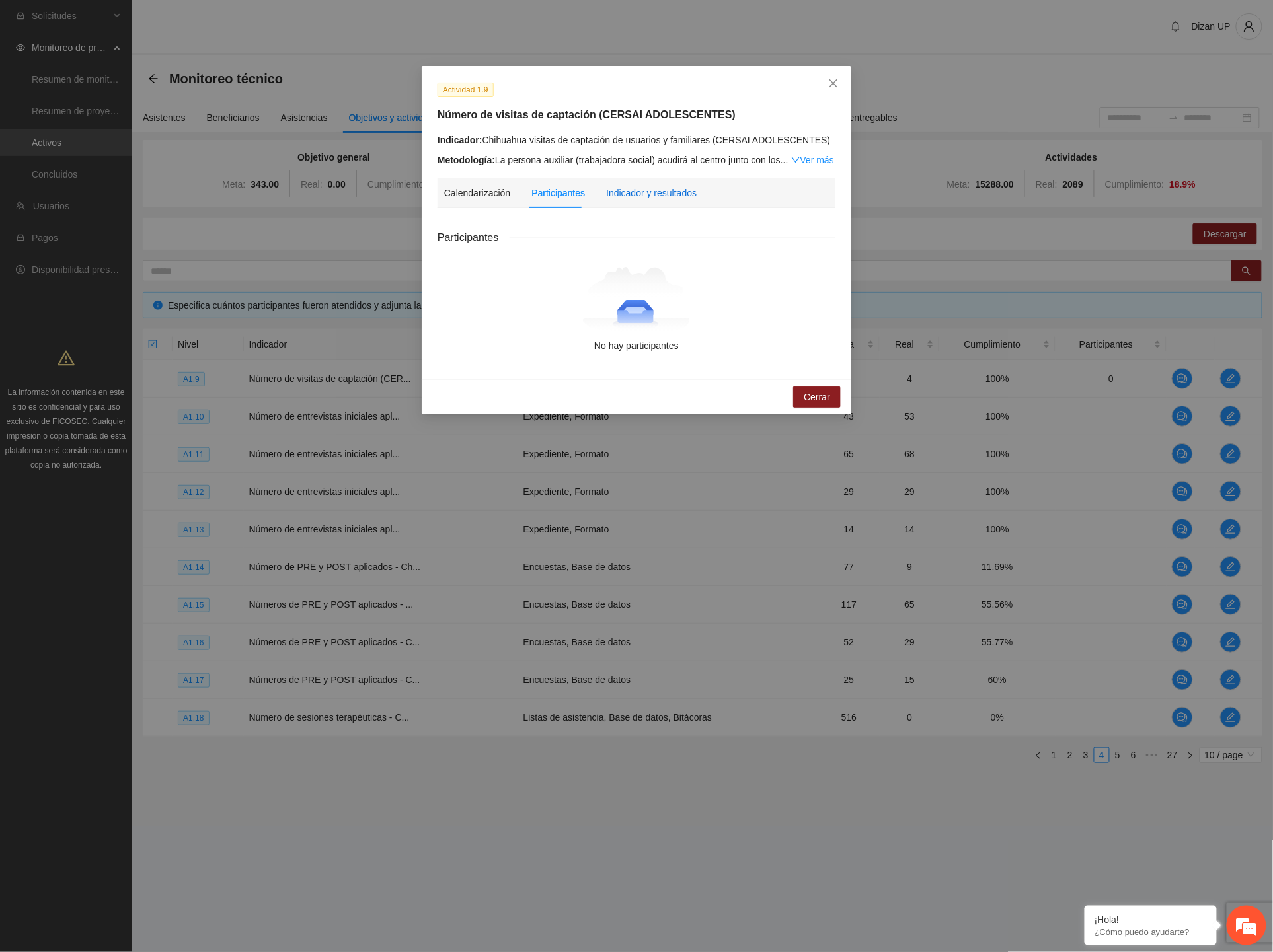
click at [638, 194] on div "Indicador y resultados" at bounding box center [651, 193] width 91 height 15
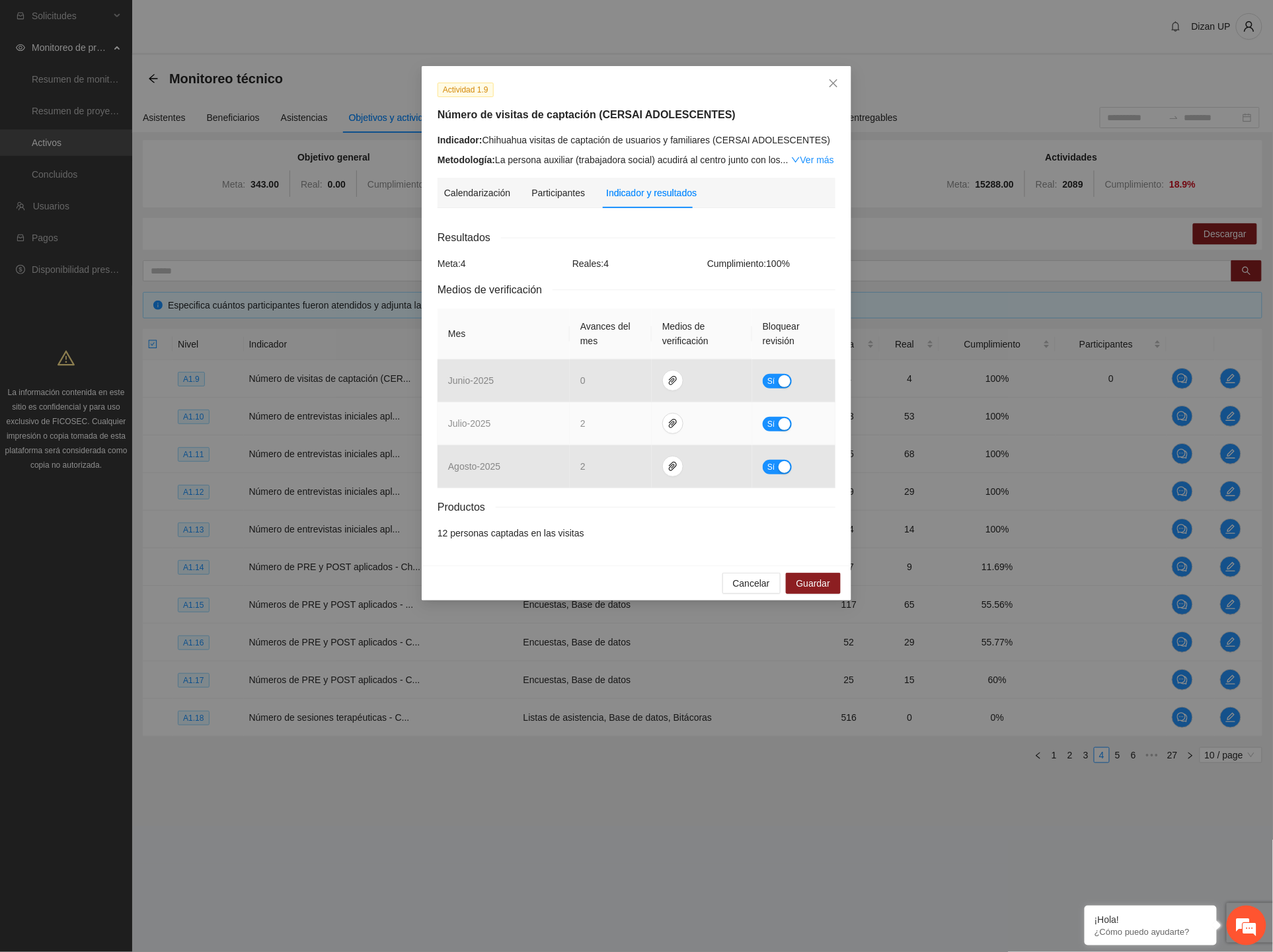
click at [657, 429] on td at bounding box center [701, 424] width 100 height 43
click at [670, 421] on icon "paper-clip" at bounding box center [673, 424] width 10 height 10
click at [634, 389] on link "JULIO_2025.zip" at bounding box center [675, 386] width 189 height 15
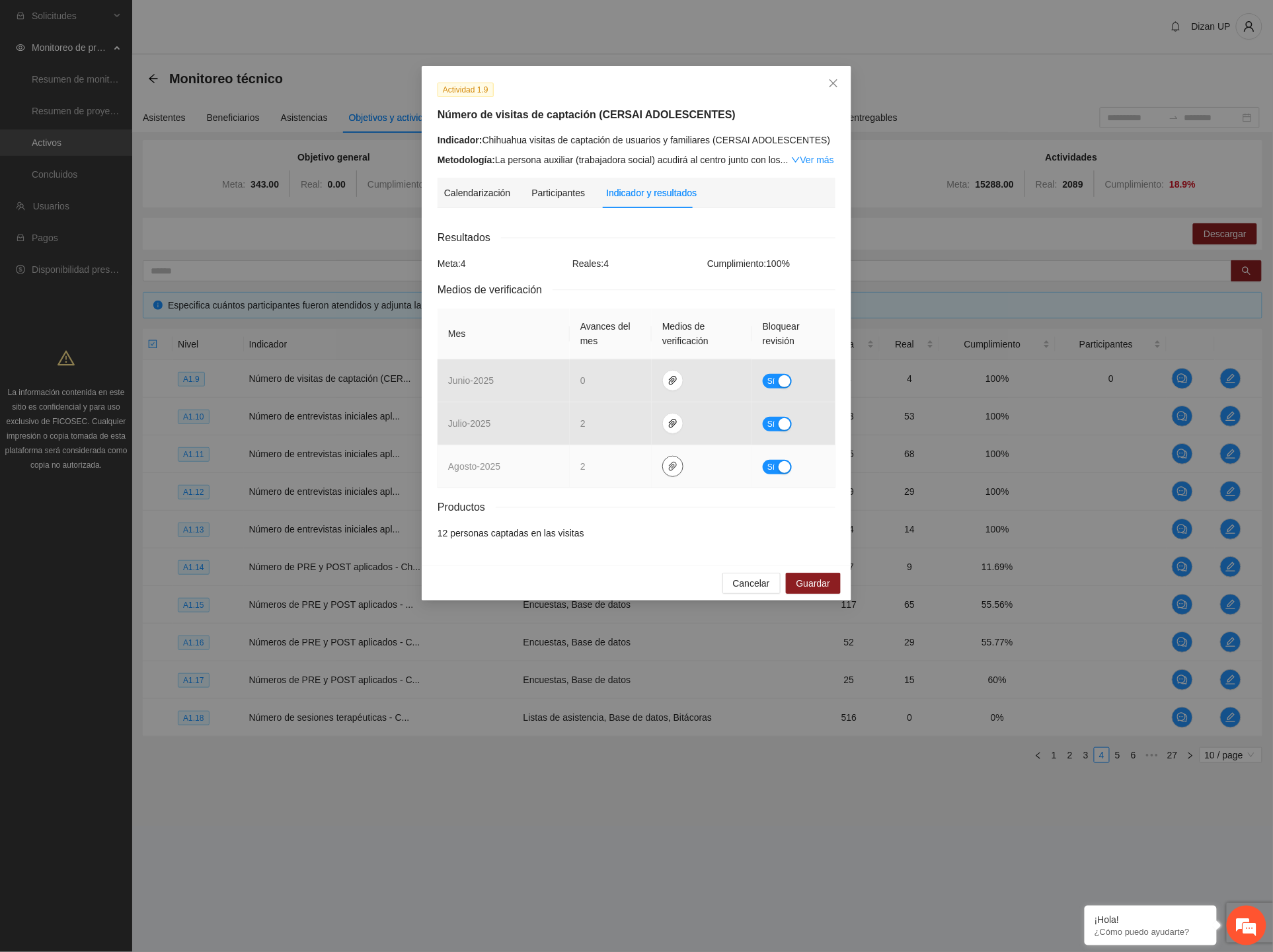
click at [664, 465] on span "paper-clip" at bounding box center [673, 467] width 20 height 10
click at [645, 427] on link "AGOSTO_2025.zip" at bounding box center [675, 429] width 189 height 15
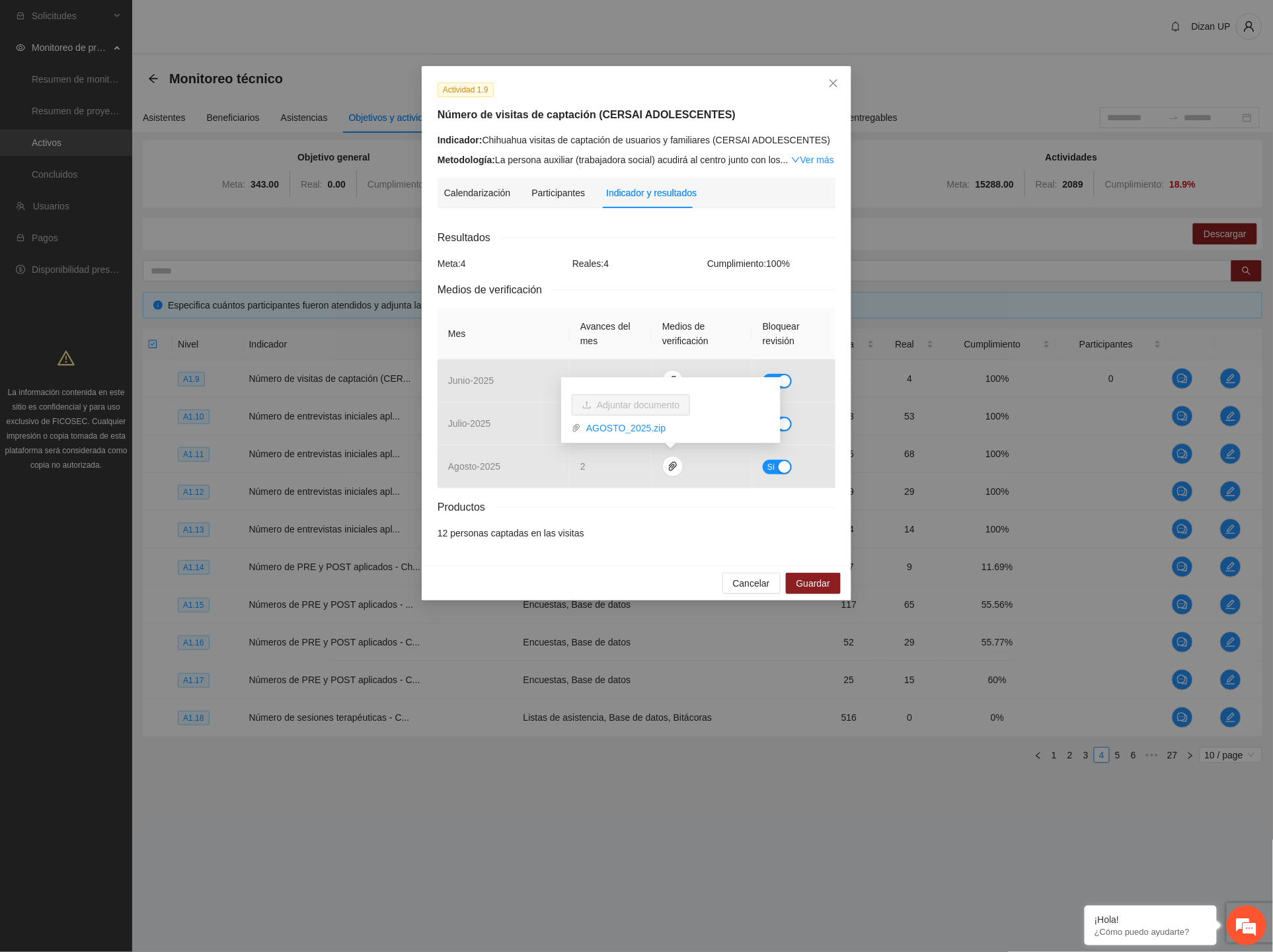
click at [814, 157] on link "Ver más" at bounding box center [813, 160] width 43 height 10
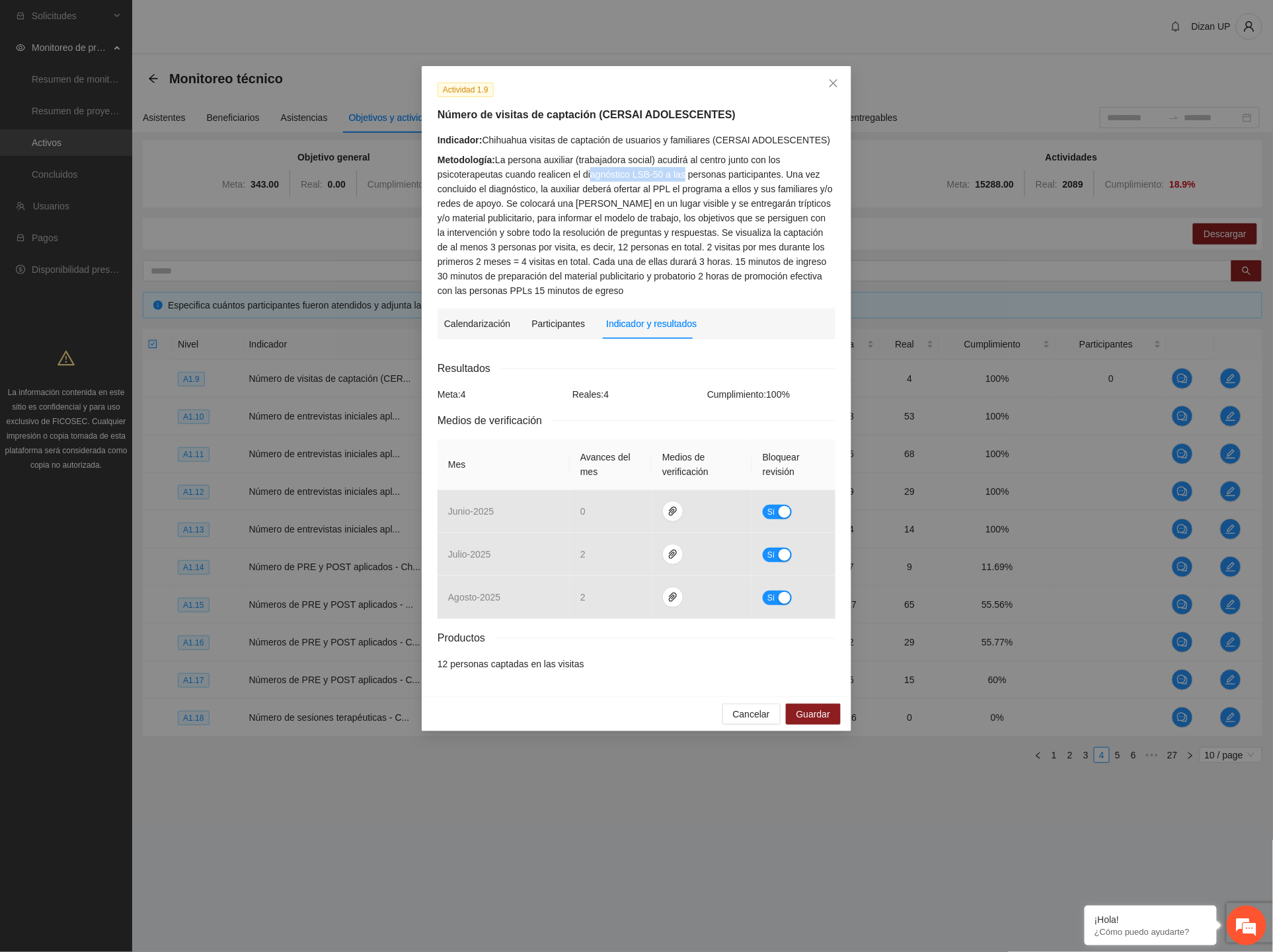
drag, startPoint x: 625, startPoint y: 174, endPoint x: 679, endPoint y: 170, distance: 54.1
click at [679, 170] on div "Metodología: La persona auxiliar (trabajadora social) acudirá al centro junto c…" at bounding box center [636, 225] width 398 height 145
drag, startPoint x: 751, startPoint y: 173, endPoint x: 502, endPoint y: 182, distance: 249.2
click at [502, 182] on div "Metodología: La persona auxiliar (trabajadora social) acudirá al centro junto c…" at bounding box center [636, 225] width 398 height 145
click at [492, 187] on div "Metodología: La persona auxiliar (trabajadora social) acudirá al centro junto c…" at bounding box center [636, 225] width 398 height 145
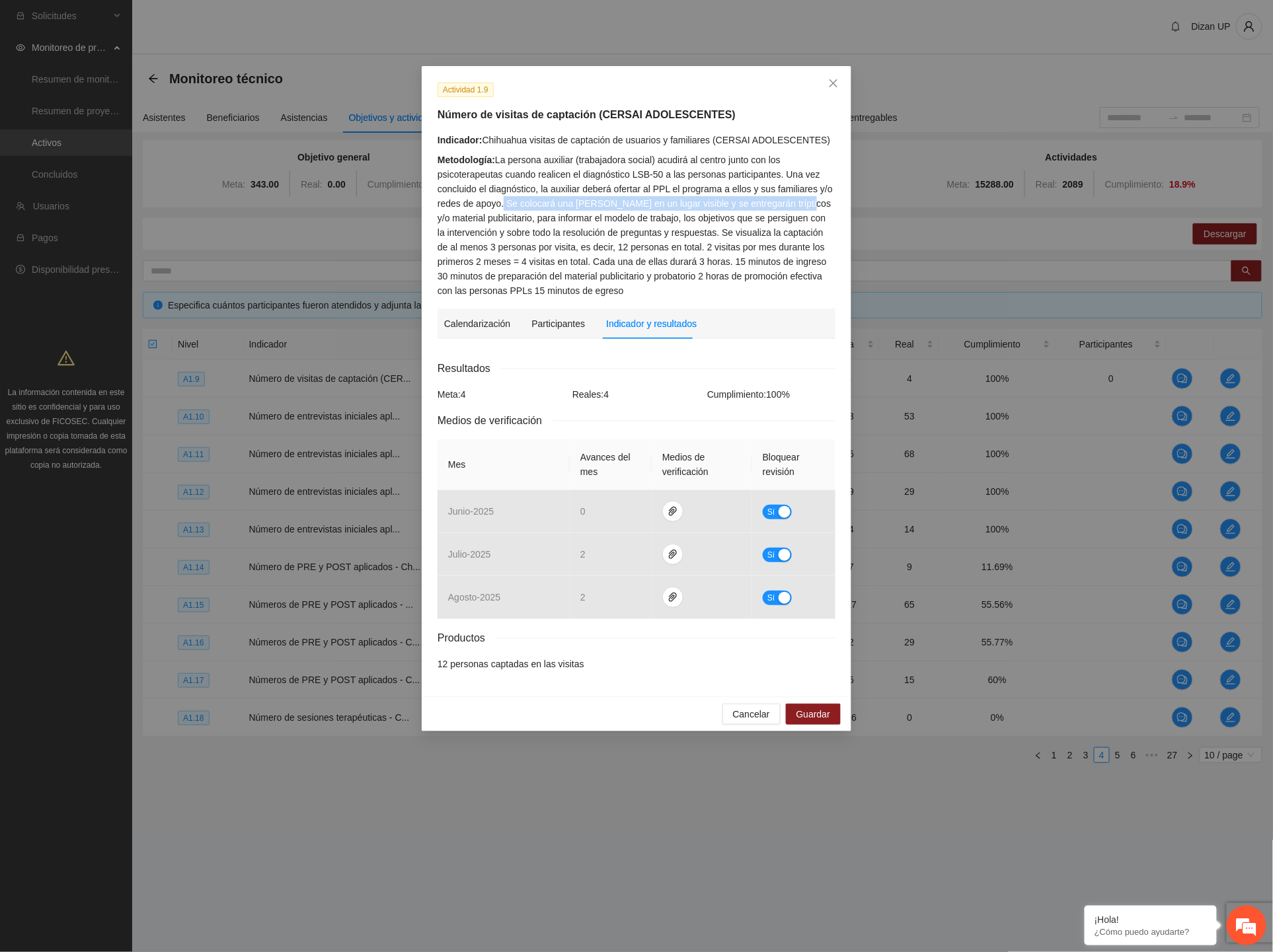
drag, startPoint x: 503, startPoint y: 205, endPoint x: 796, endPoint y: 202, distance: 293.0
click at [796, 202] on div "Metodología: La persona auxiliar (trabajadora social) acudirá al centro junto c…" at bounding box center [636, 225] width 398 height 145
click at [665, 233] on div "Metodología: La persona auxiliar (trabajadora social) acudirá al centro junto c…" at bounding box center [636, 225] width 398 height 145
click at [345, 795] on div "Actividad 1.9 Número de visitas de captación (CERSAI ADOLESCENTES) Indicador: C…" at bounding box center [636, 476] width 1273 height 952
click at [836, 85] on icon "close" at bounding box center [833, 83] width 10 height 10
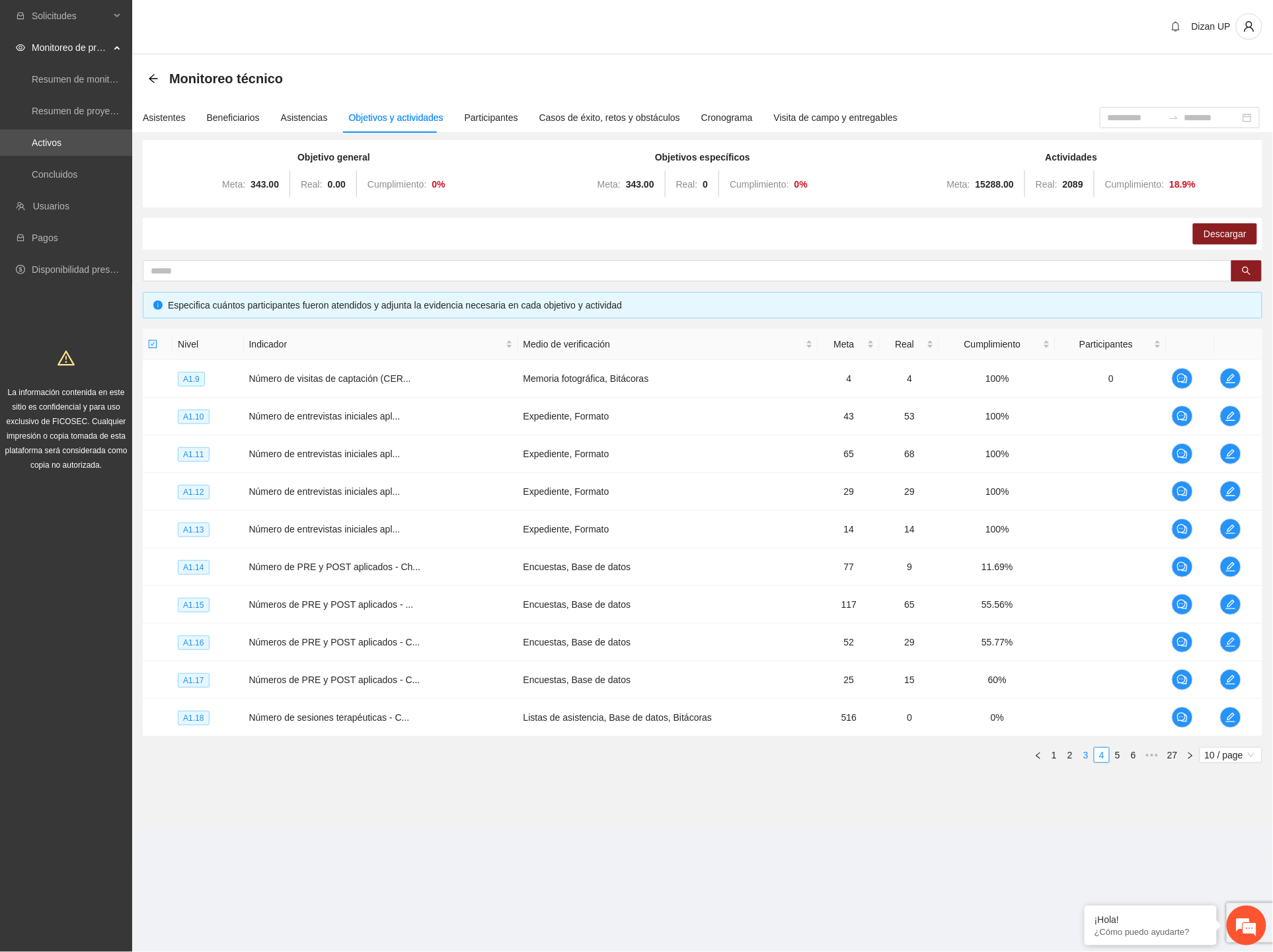
click at [1082, 755] on link "3" at bounding box center [1086, 755] width 15 height 15
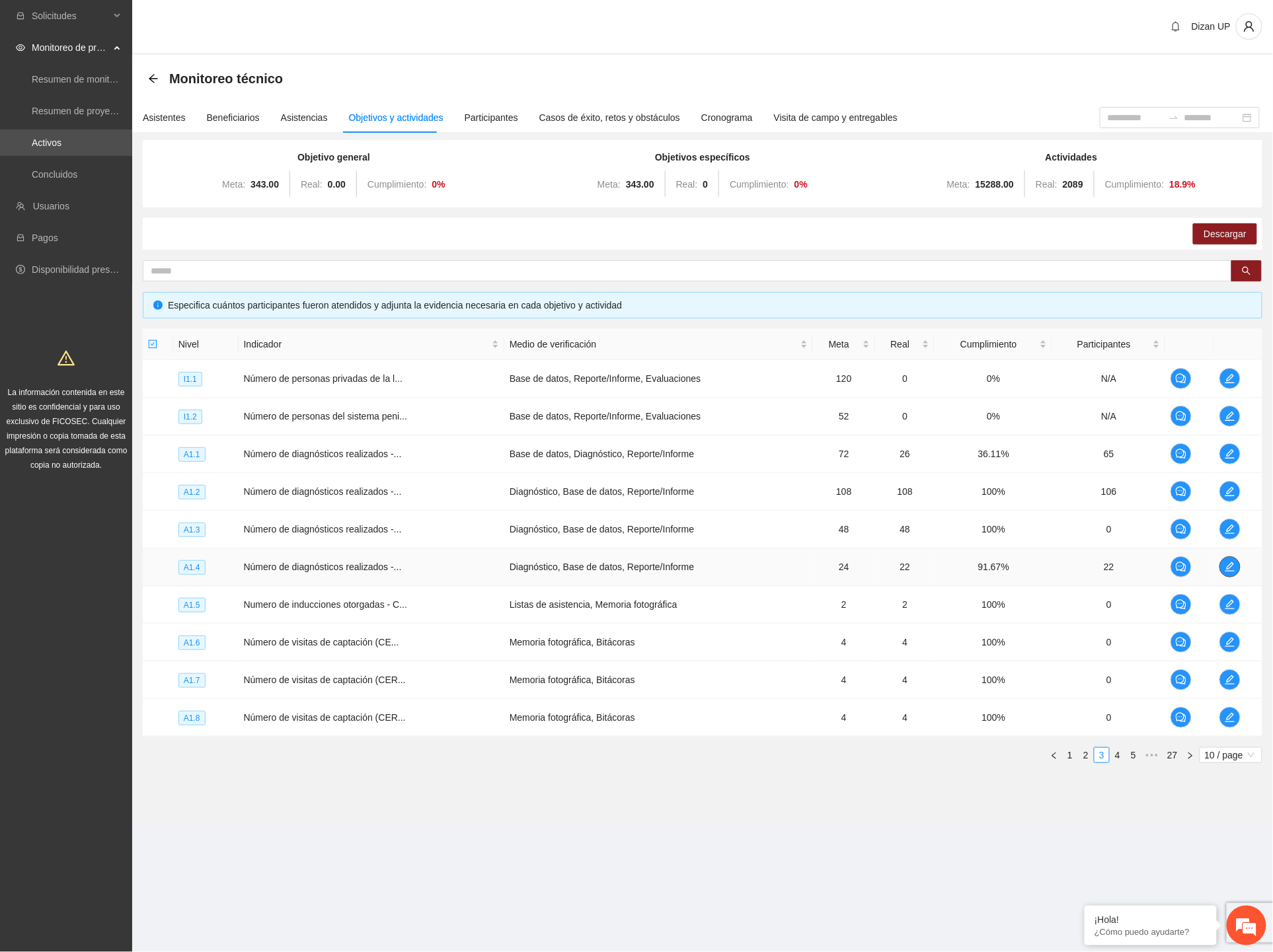
click at [1231, 564] on icon "edit" at bounding box center [1230, 567] width 10 height 10
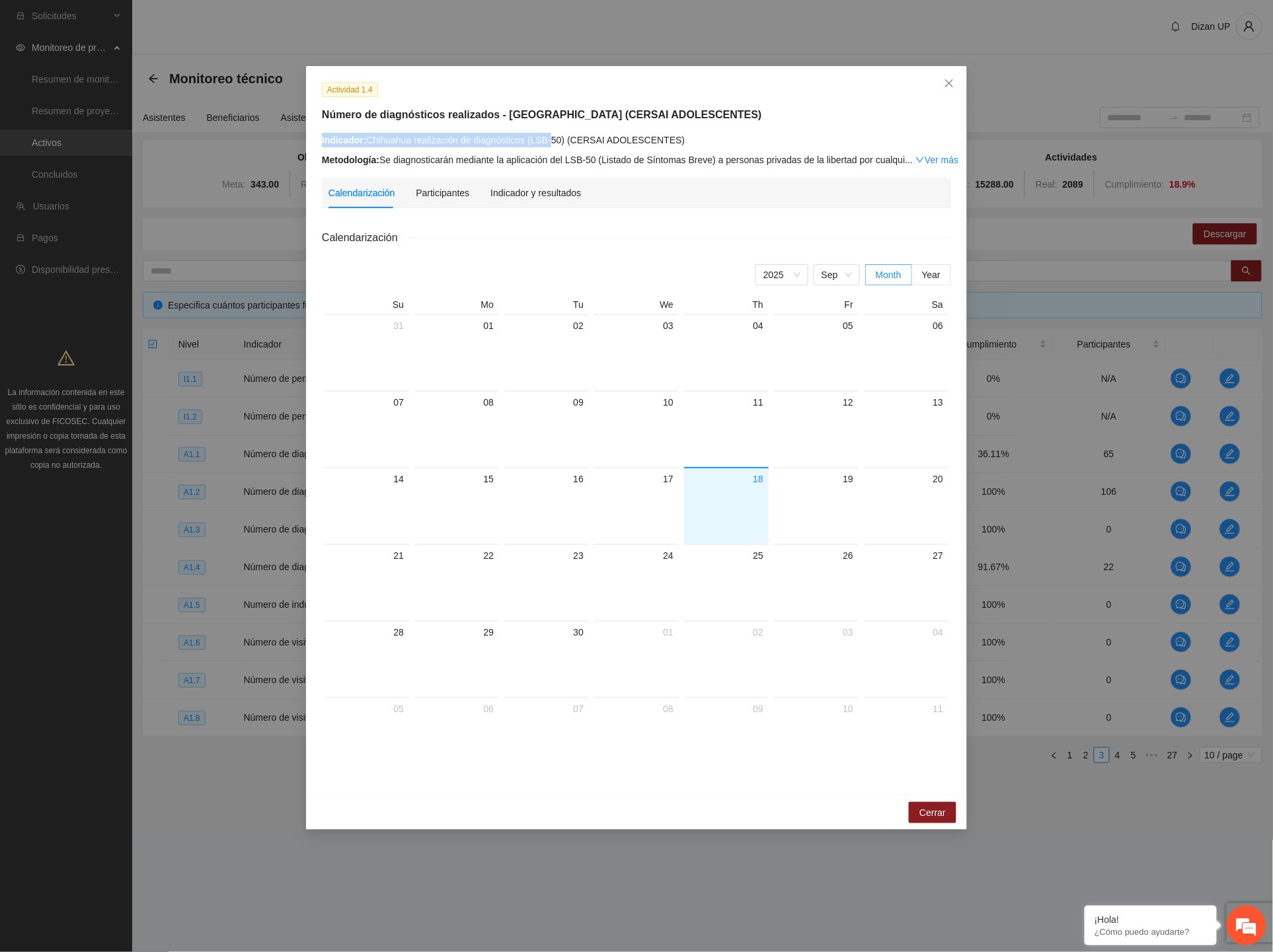
drag, startPoint x: 620, startPoint y: 138, endPoint x: 730, endPoint y: 131, distance: 110.2
click at [730, 131] on div "Actividad 1.4 Número de diagnósticos realizados - Chihuahua (CERSAI ADOLESCENTE…" at bounding box center [636, 124] width 639 height 86
drag, startPoint x: 681, startPoint y: 138, endPoint x: 555, endPoint y: 149, distance: 126.5
click at [555, 149] on div "Indicador: Chihuahua realización de diagnósticos (LSB-50) (CERSAI ADOLESCENTES)…" at bounding box center [636, 150] width 629 height 34
drag, startPoint x: 362, startPoint y: 707, endPoint x: 354, endPoint y: 704, distance: 8.5
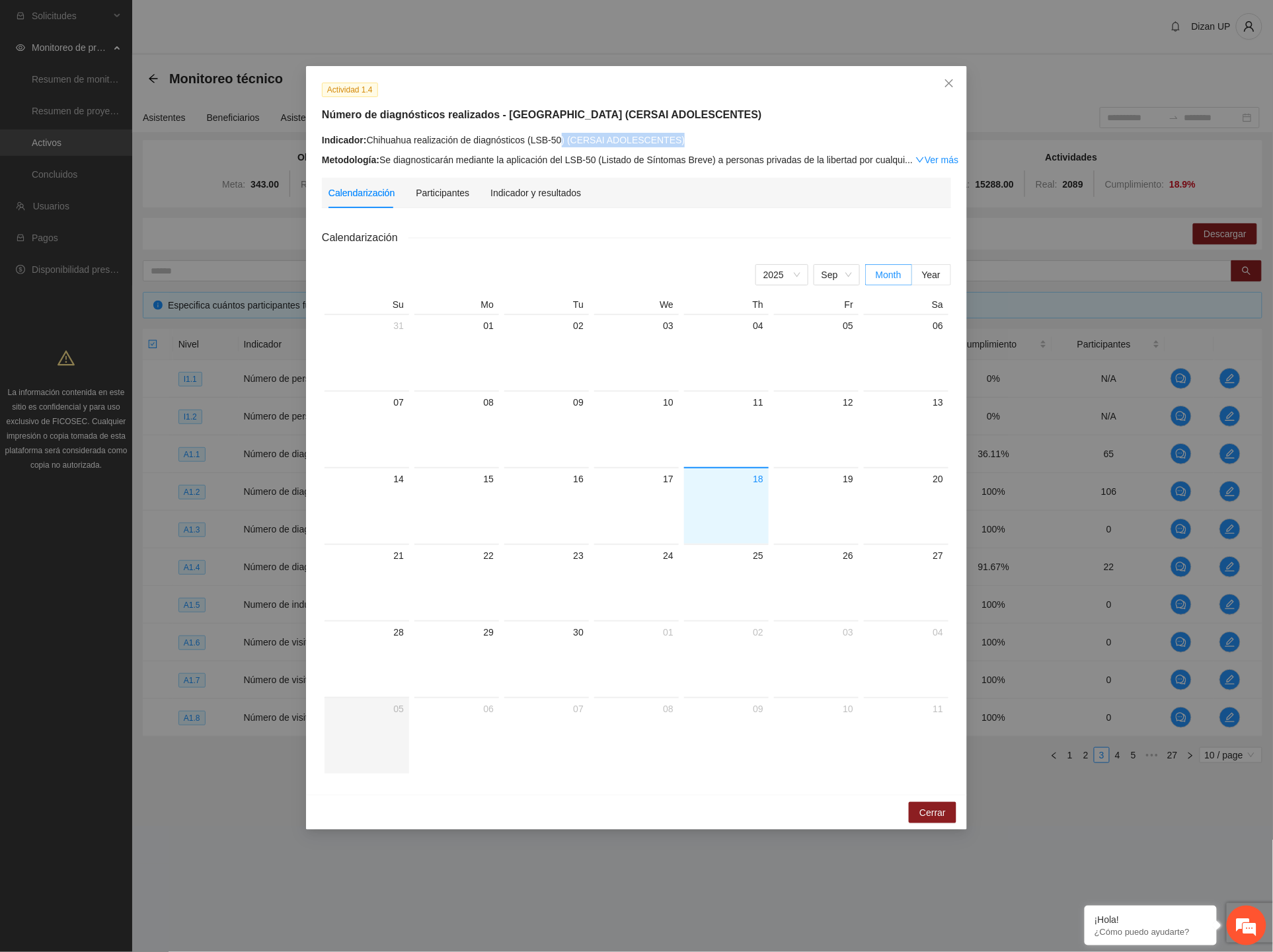
click at [360, 706] on div "05" at bounding box center [366, 709] width 74 height 16
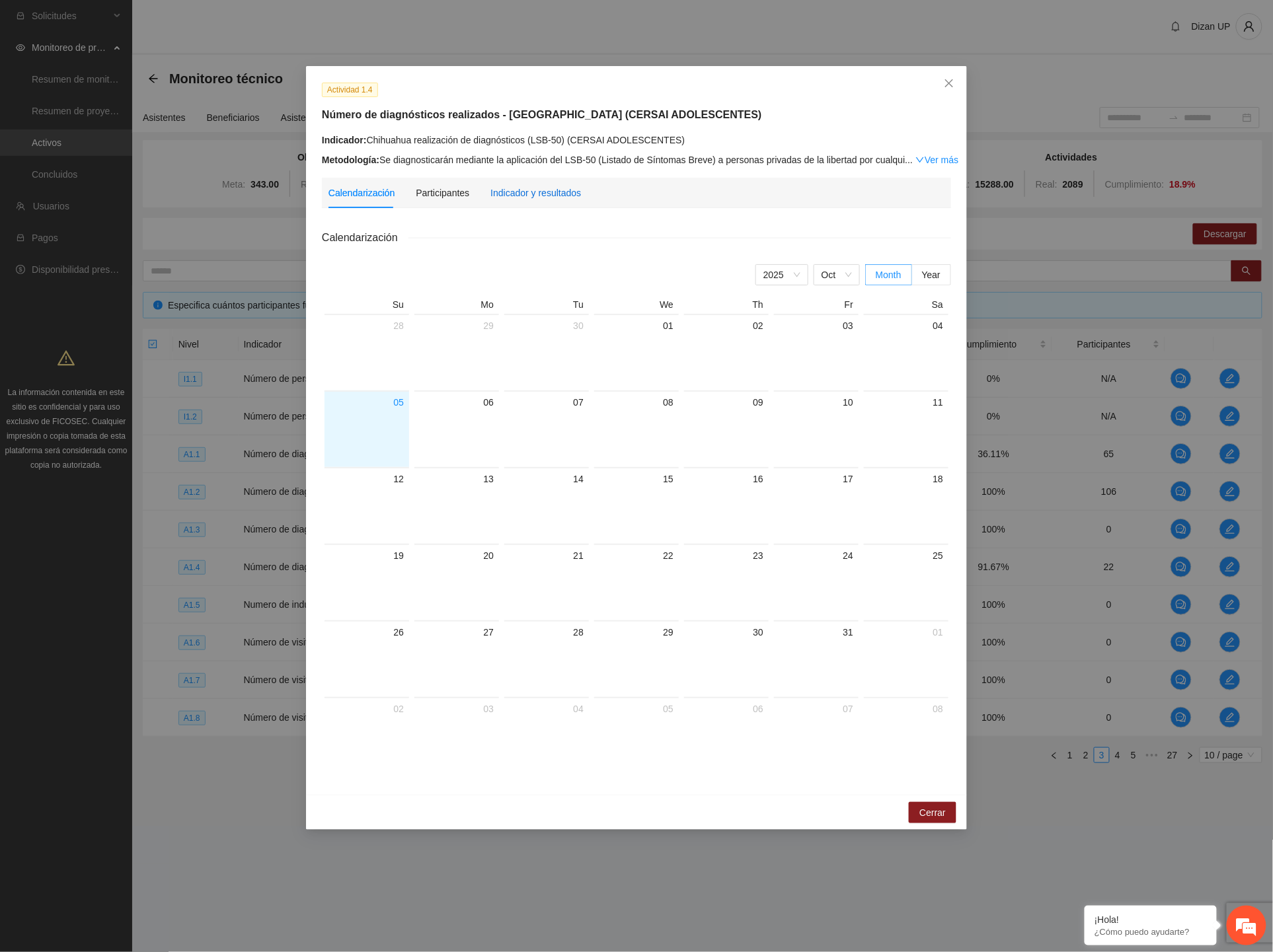
click at [533, 194] on div "Indicador y resultados" at bounding box center [536, 193] width 91 height 15
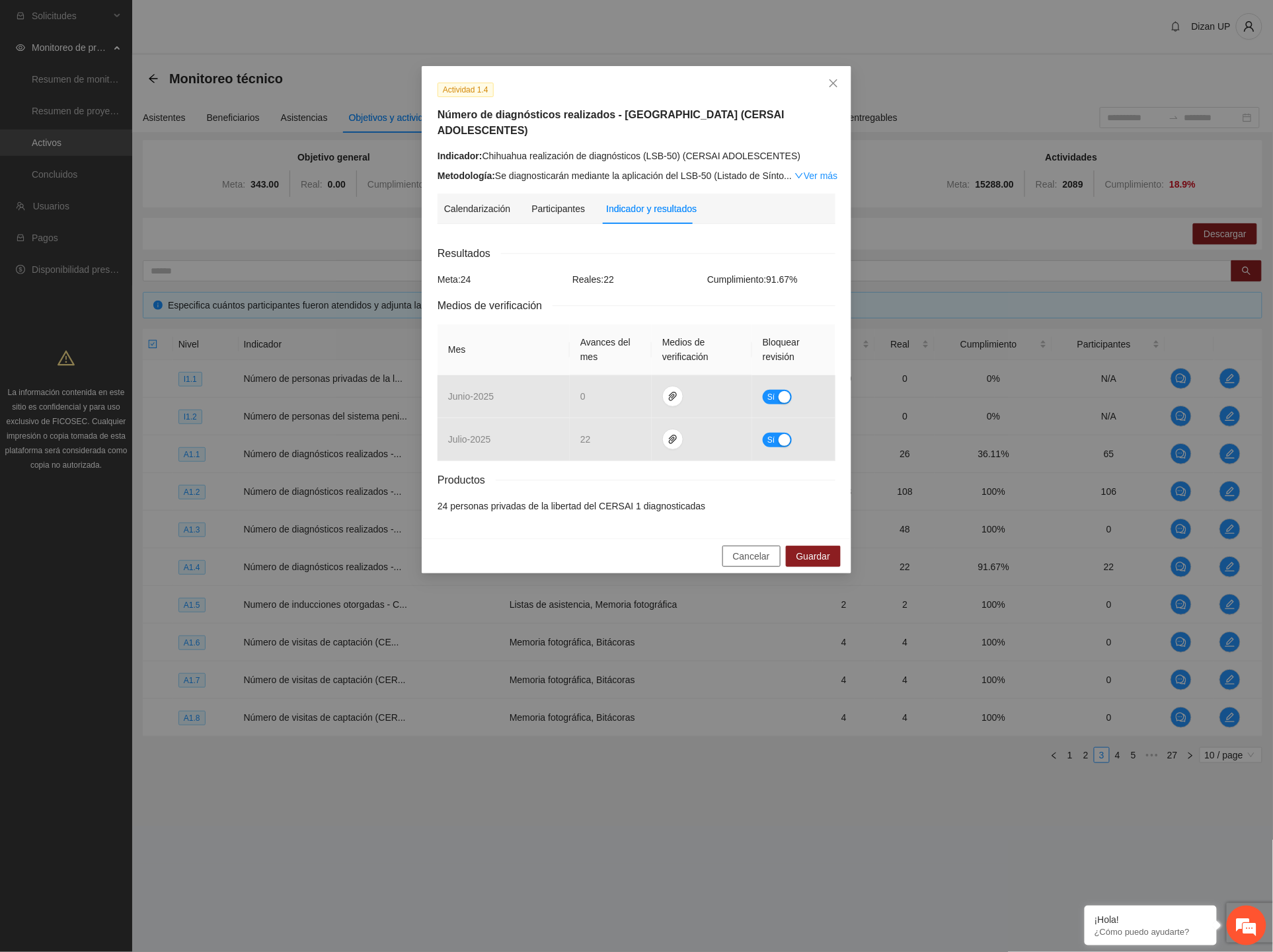
click at [746, 549] on span "Cancelar" at bounding box center [752, 557] width 37 height 15
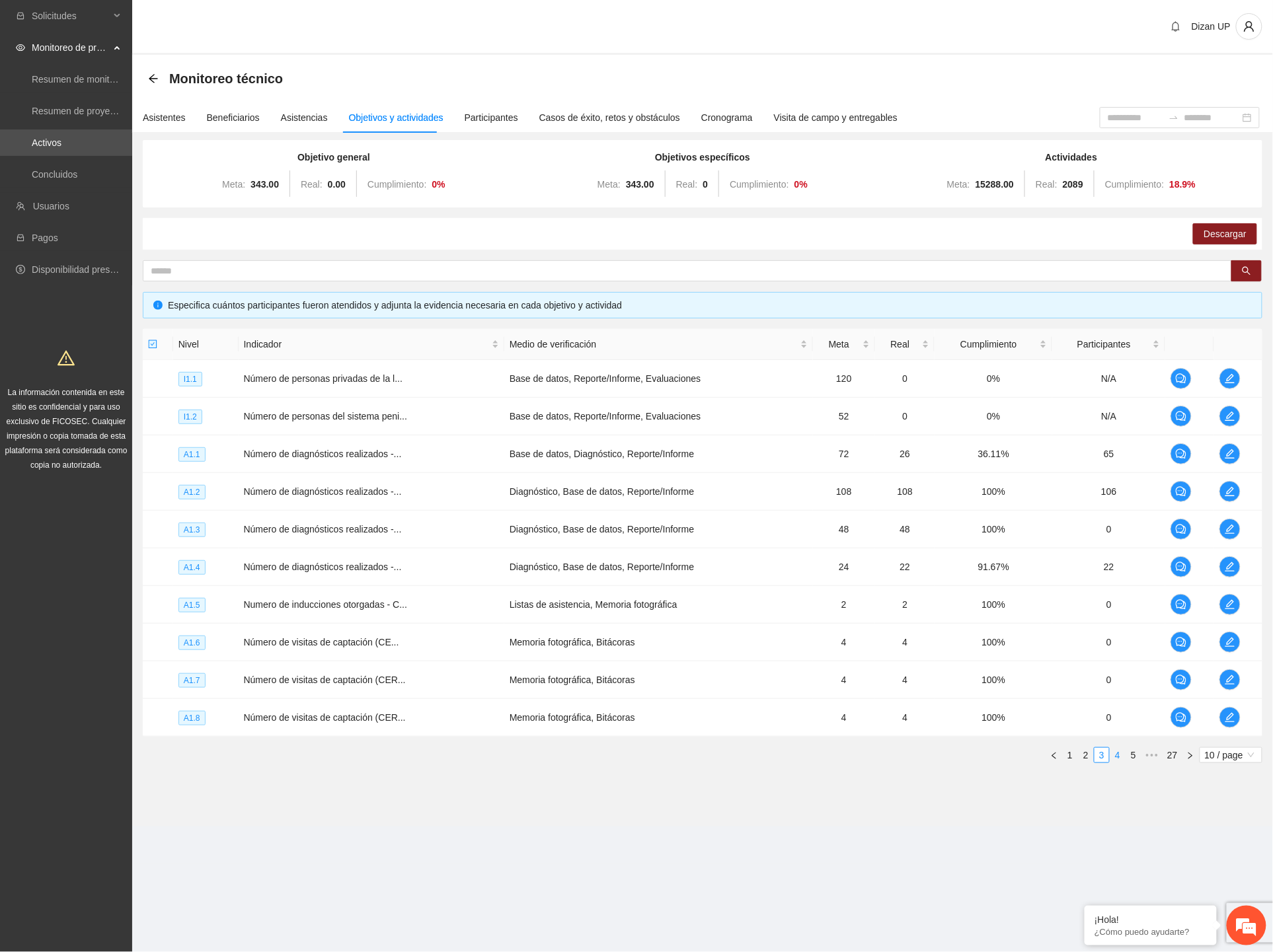
click at [1121, 758] on link "4" at bounding box center [1118, 755] width 15 height 15
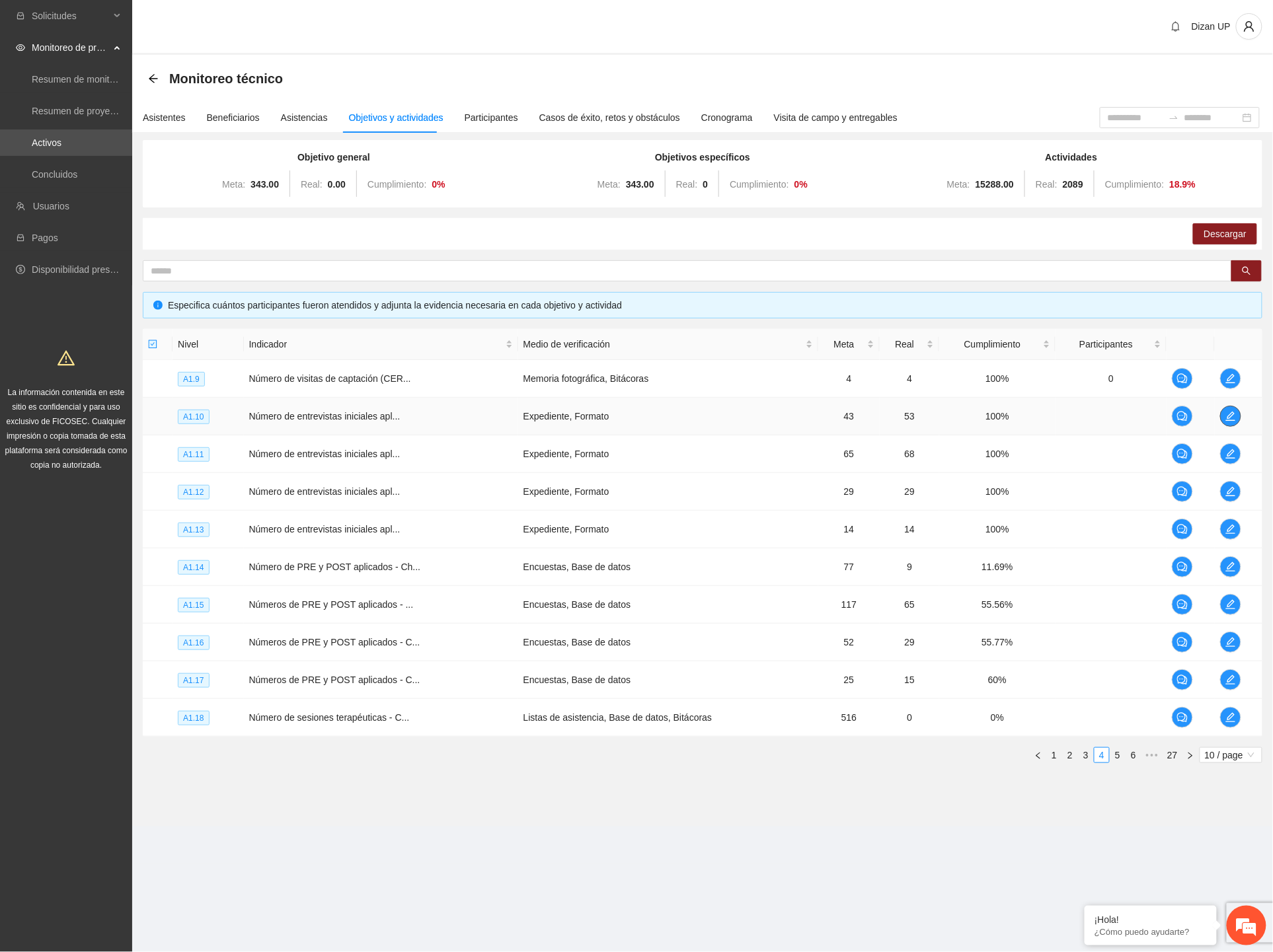
click at [1232, 416] on icon "edit" at bounding box center [1231, 416] width 10 height 10
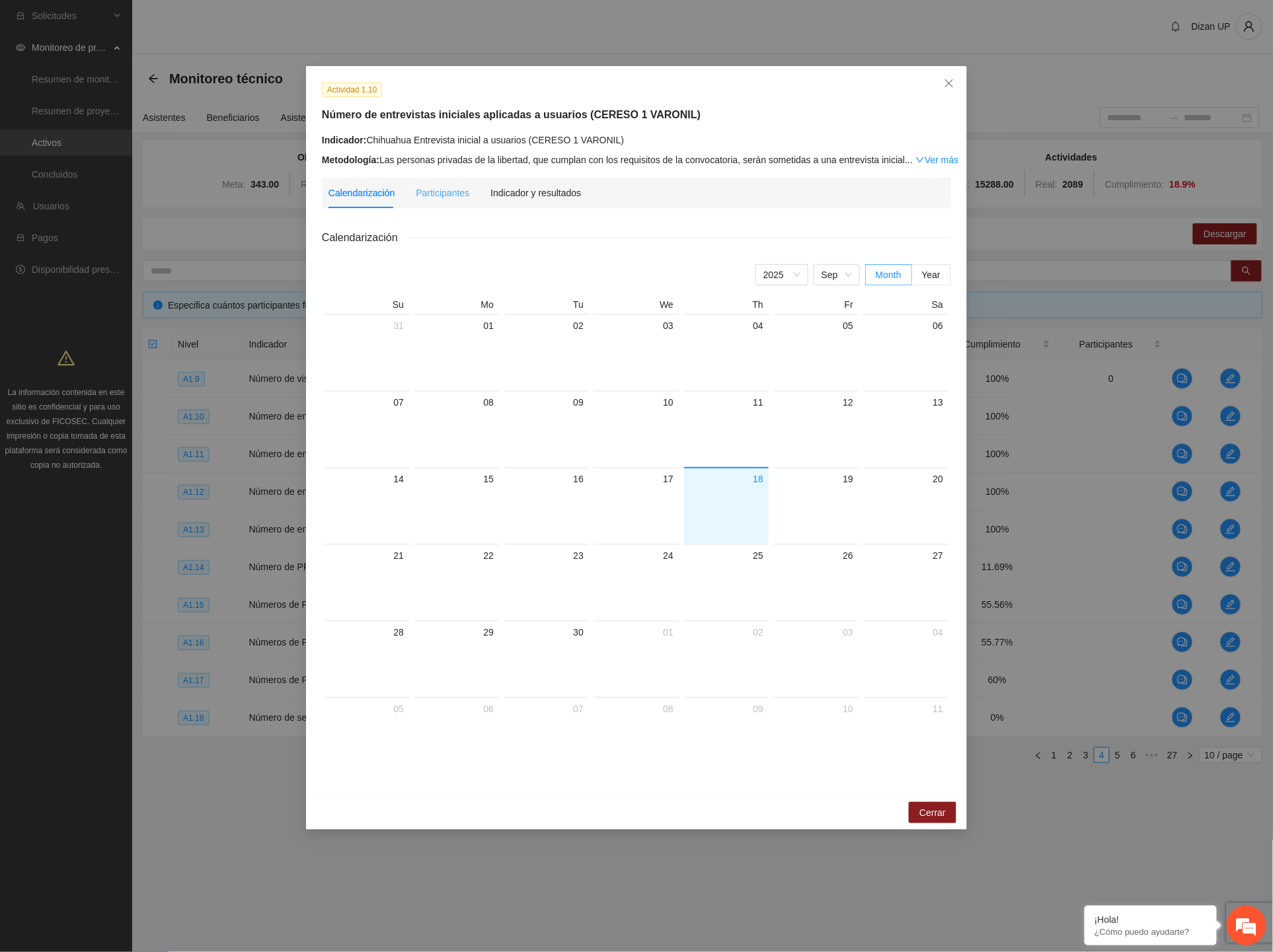
click at [439, 200] on div "Participantes" at bounding box center [442, 193] width 54 height 31
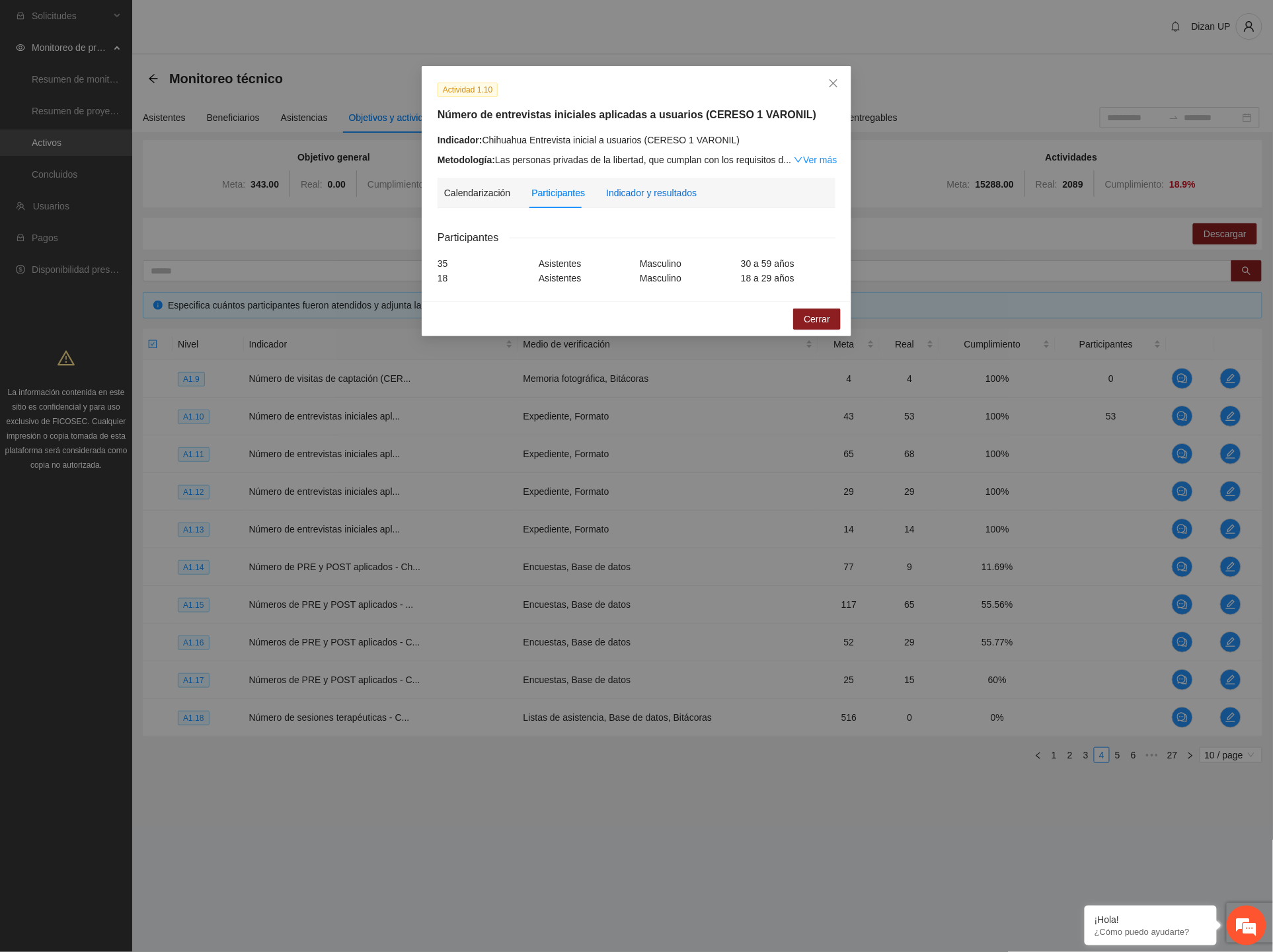
click at [652, 194] on div "Indicador y resultados" at bounding box center [651, 193] width 91 height 15
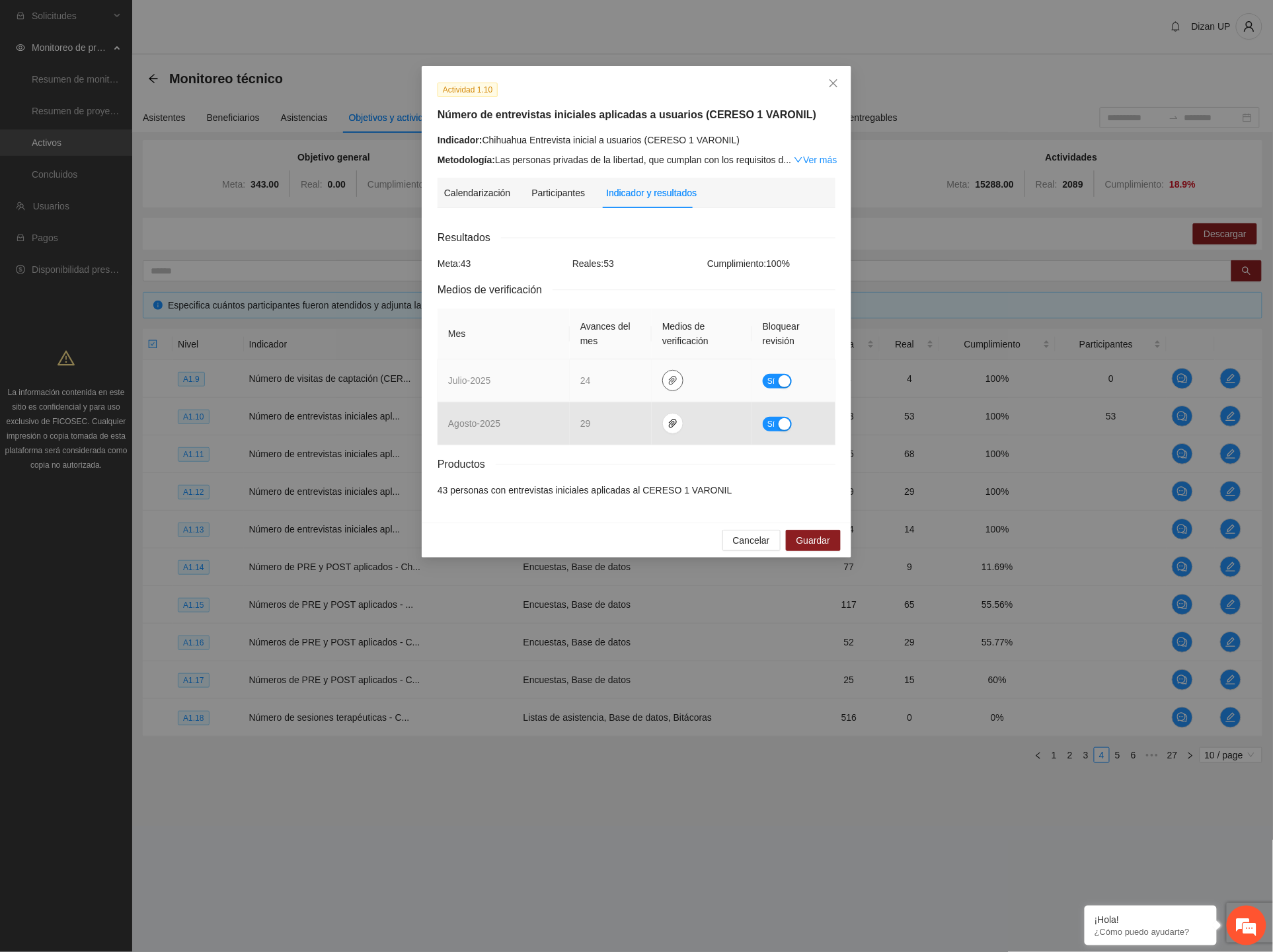
click at [671, 382] on icon "paper-clip" at bounding box center [673, 380] width 8 height 9
click at [622, 340] on link "JULIO_2025.zip" at bounding box center [675, 342] width 189 height 15
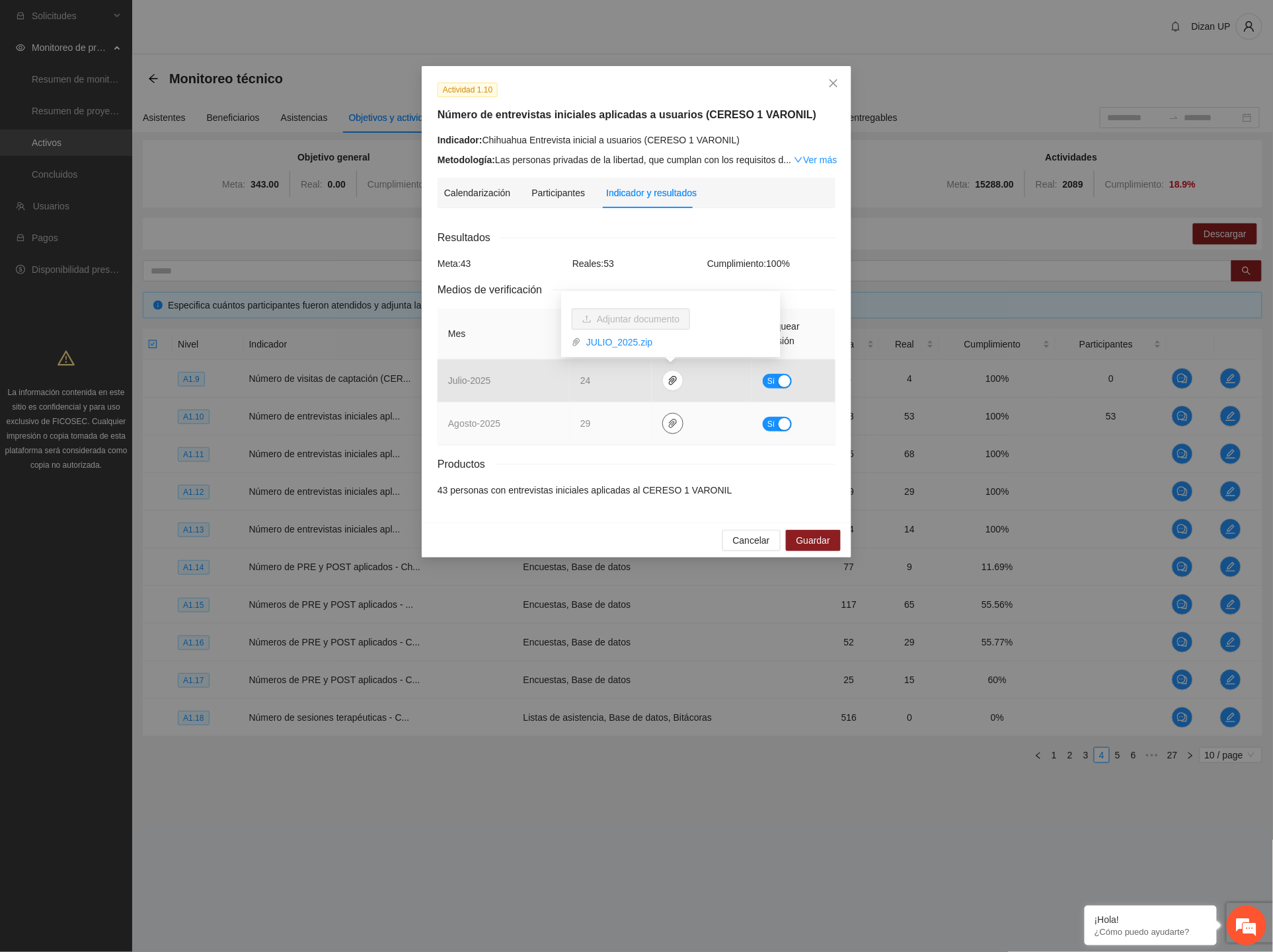
click at [670, 421] on icon "paper-clip" at bounding box center [673, 424] width 8 height 9
click at [602, 387] on link "AGOSTO_2025.zip" at bounding box center [675, 386] width 189 height 15
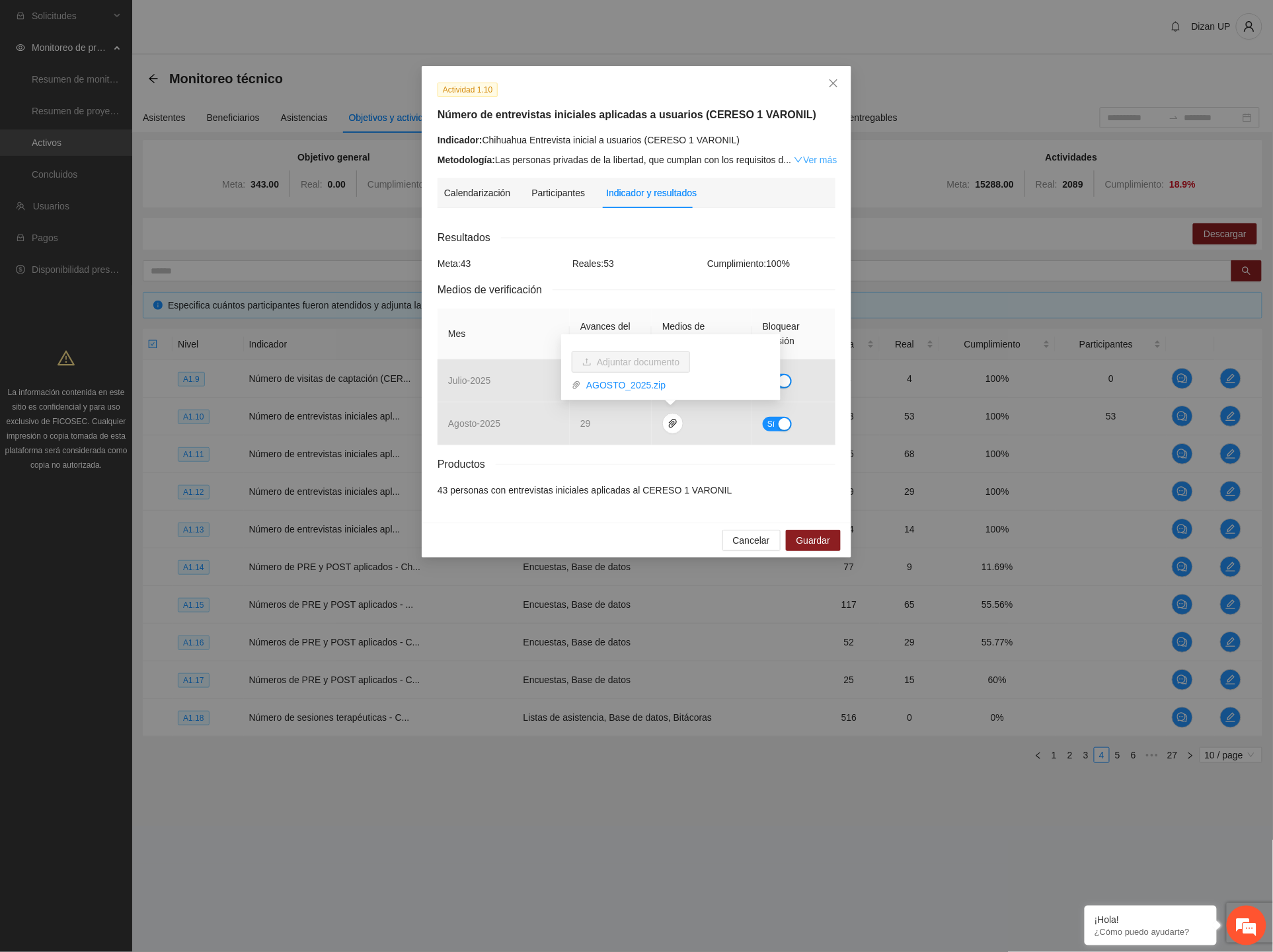
click at [817, 159] on link "Ver más" at bounding box center [815, 160] width 43 height 10
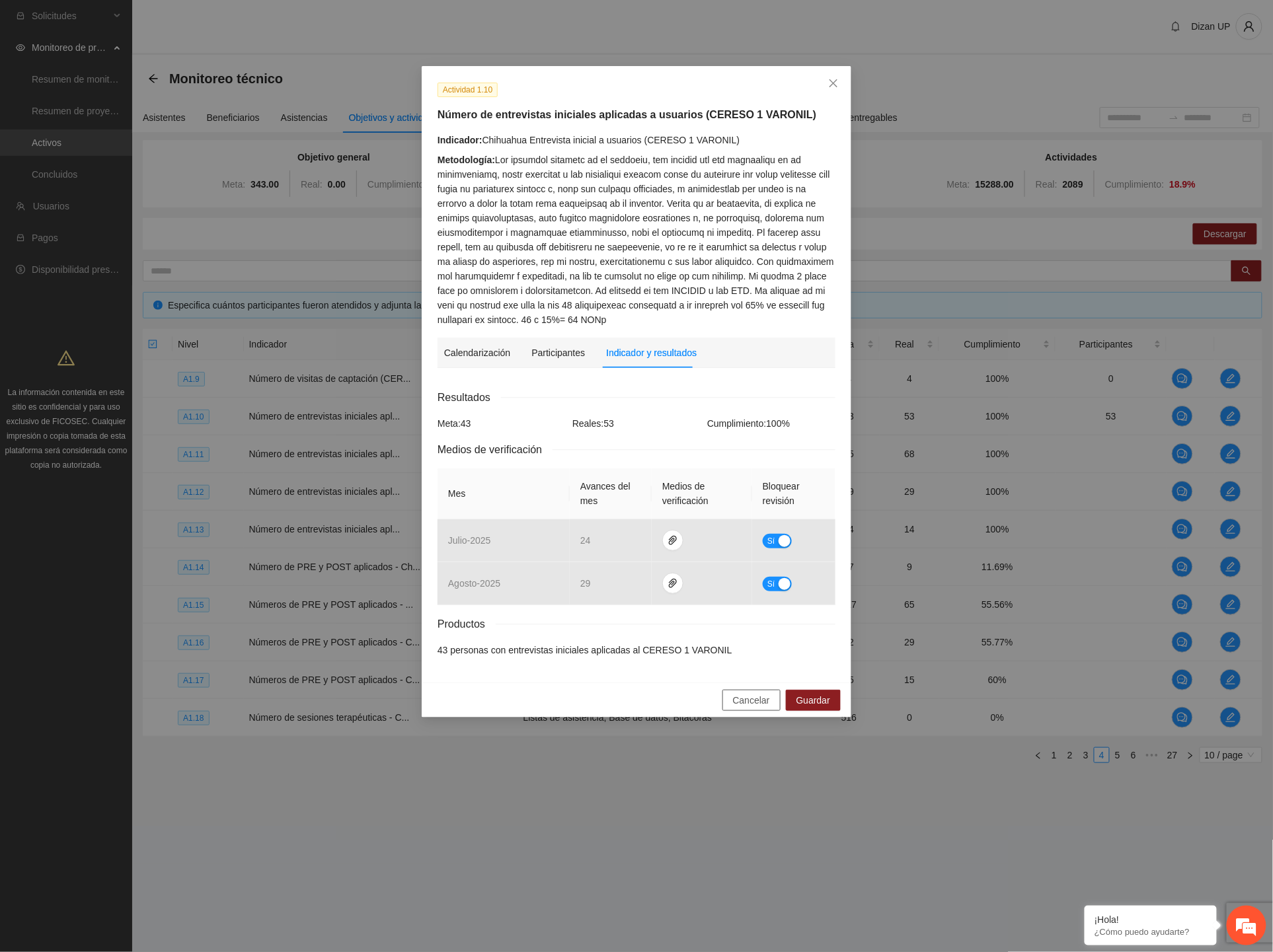
click at [740, 703] on span "Cancelar" at bounding box center [752, 700] width 37 height 15
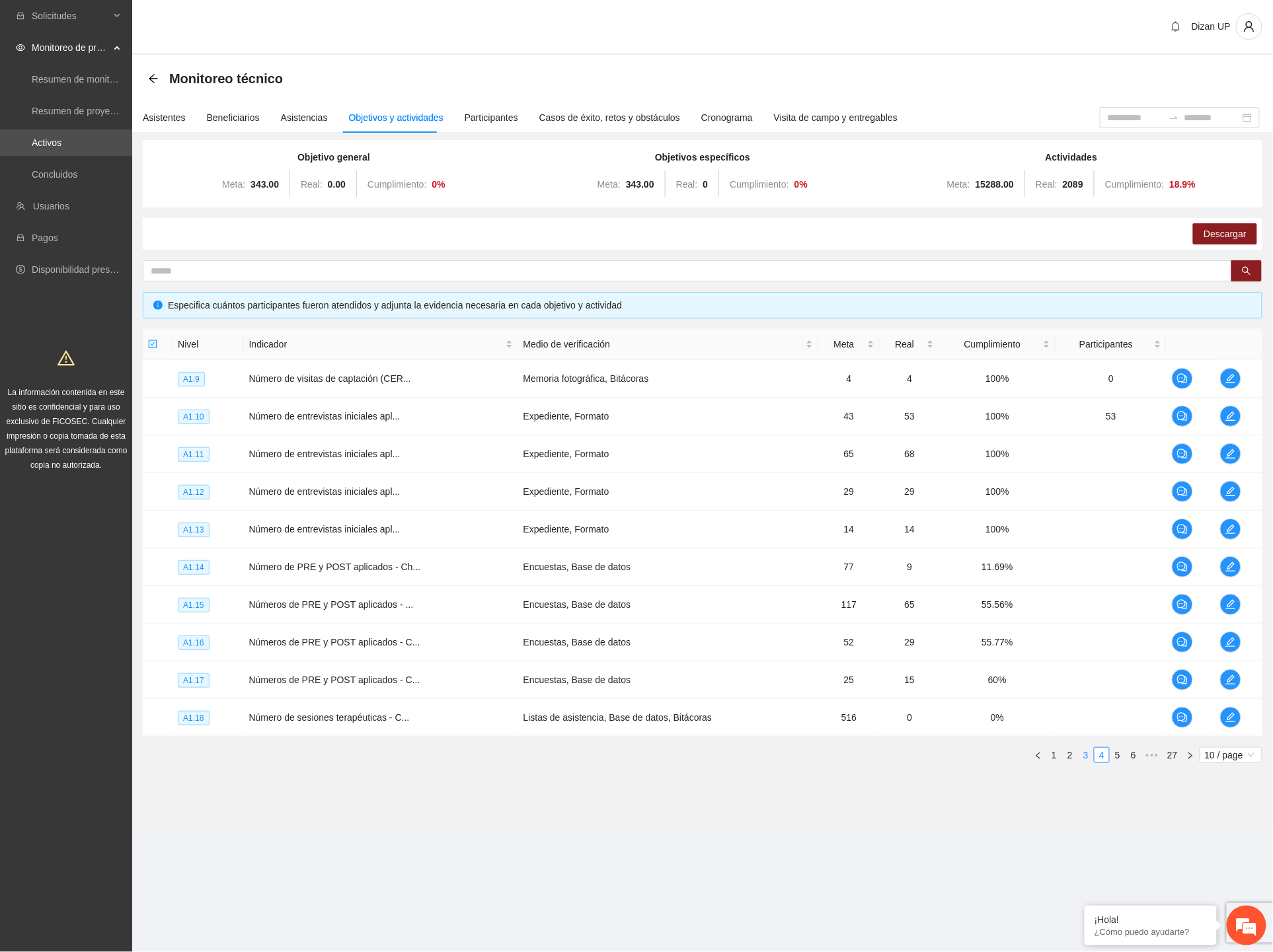
click at [1085, 757] on link "3" at bounding box center [1086, 755] width 15 height 15
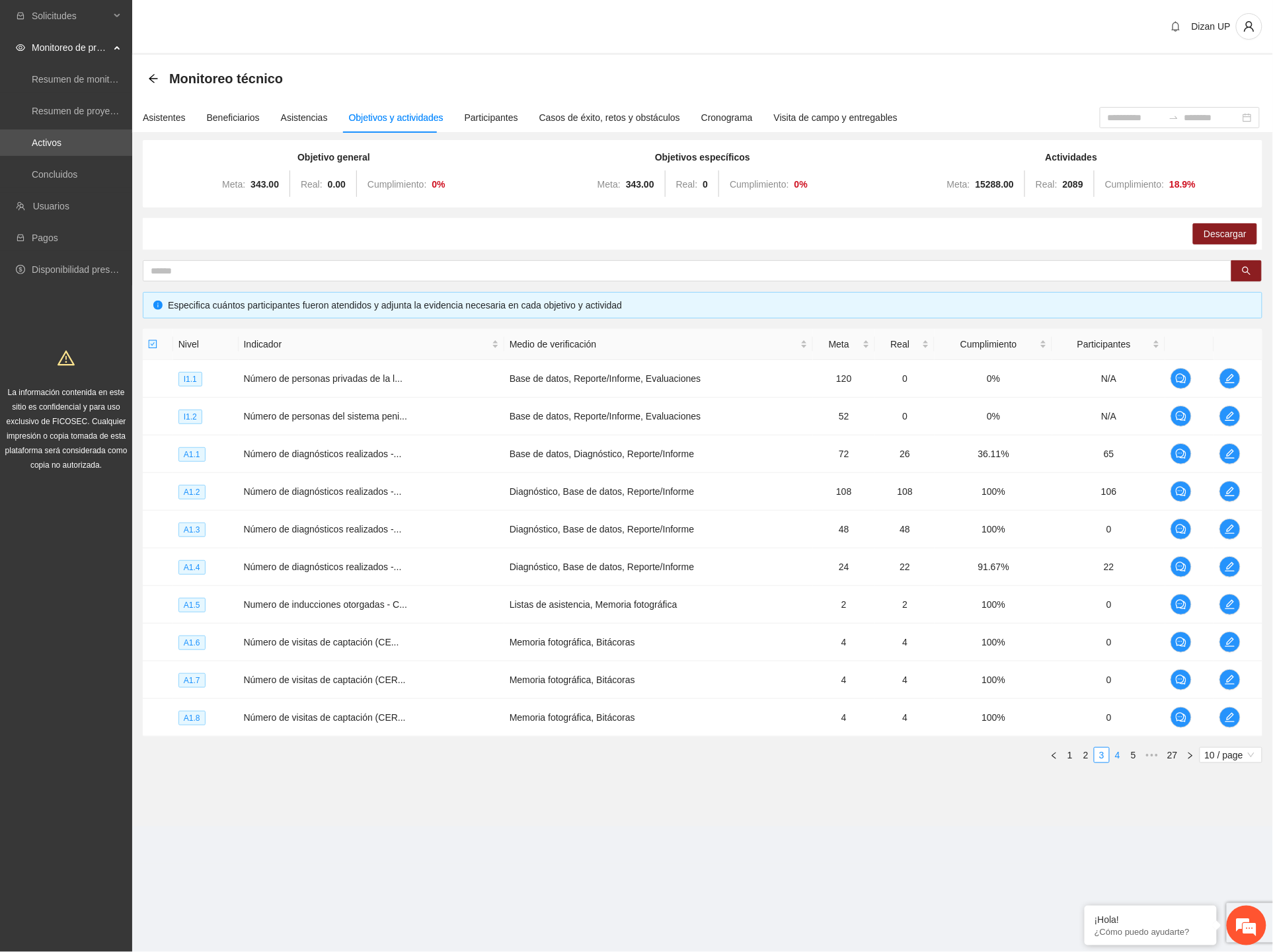
click at [1119, 757] on link "4" at bounding box center [1118, 755] width 15 height 15
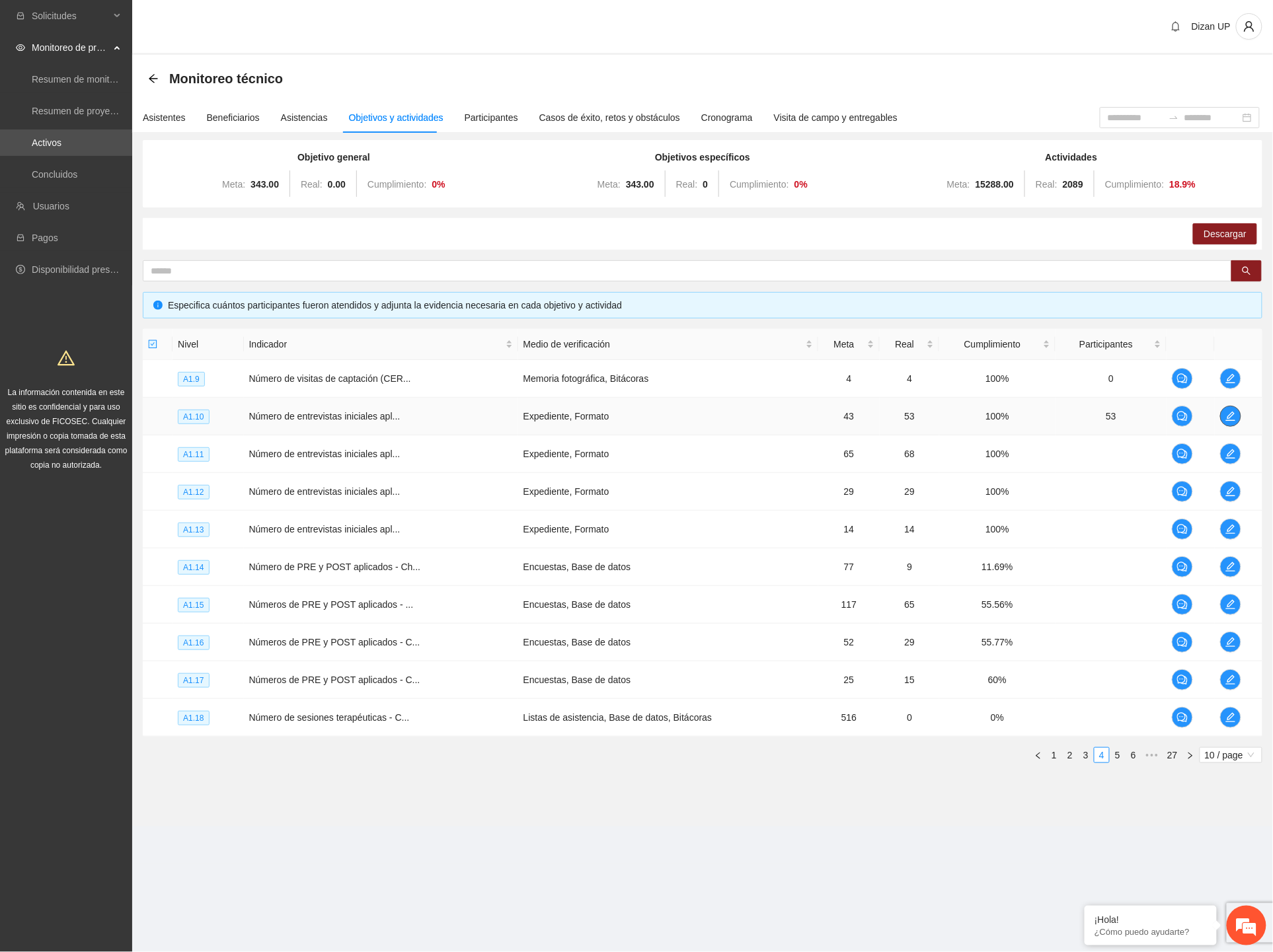
click at [1235, 415] on span "edit" at bounding box center [1231, 416] width 20 height 10
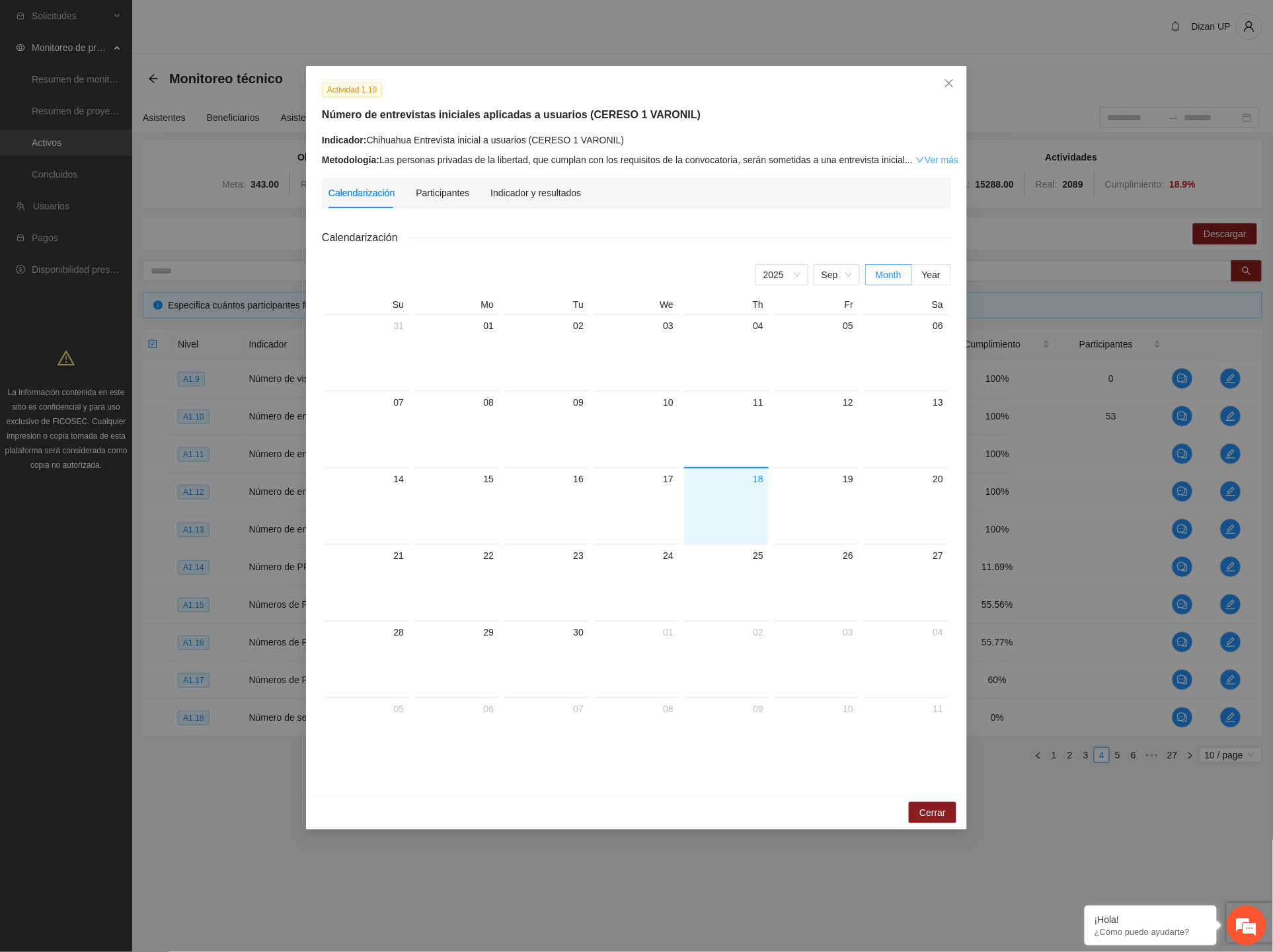
click at [934, 157] on link "Ver más" at bounding box center [937, 160] width 43 height 10
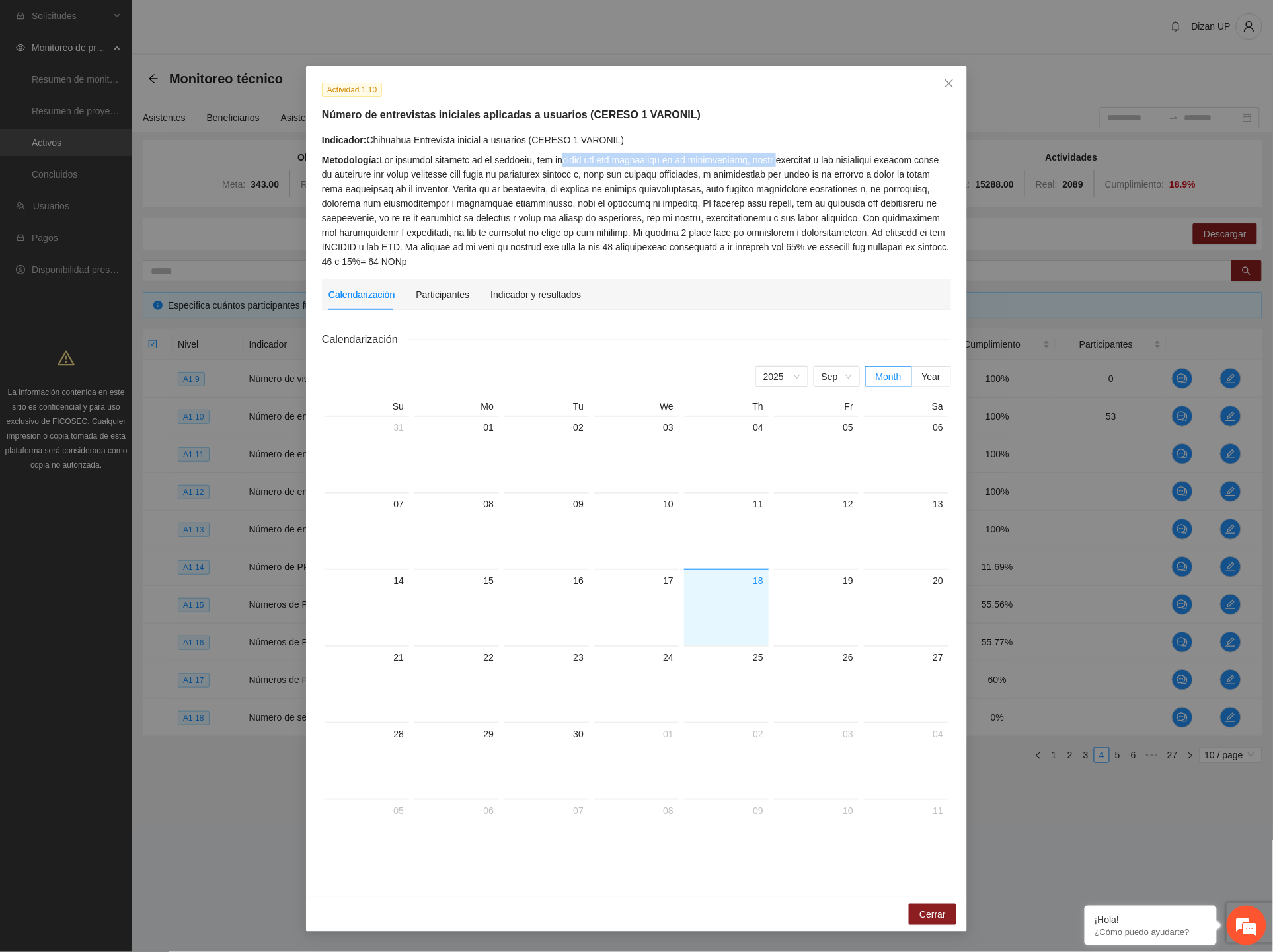
drag, startPoint x: 557, startPoint y: 161, endPoint x: 764, endPoint y: 162, distance: 207.0
click at [764, 162] on div "Metodología:" at bounding box center [636, 211] width 629 height 116
drag, startPoint x: 348, startPoint y: 176, endPoint x: 587, endPoint y: 179, distance: 239.0
click at [587, 179] on div "Metodología:" at bounding box center [636, 211] width 629 height 116
drag, startPoint x: 537, startPoint y: 191, endPoint x: 904, endPoint y: 192, distance: 367.0
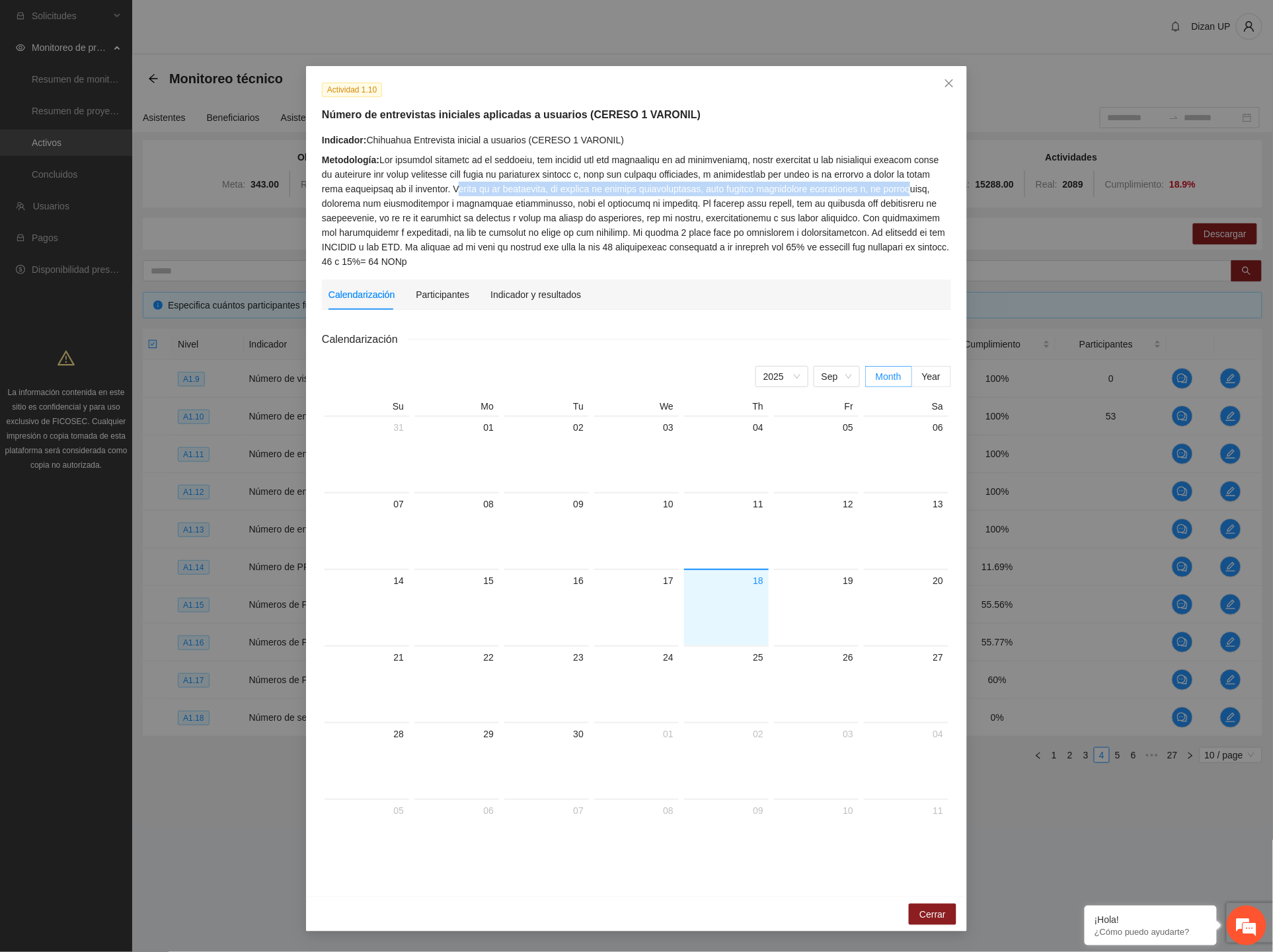
click at [904, 192] on div "Metodología:" at bounding box center [636, 211] width 629 height 116
drag, startPoint x: 337, startPoint y: 203, endPoint x: 661, endPoint y: 203, distance: 324.0
click at [661, 203] on div "Metodología:" at bounding box center [636, 211] width 629 height 116
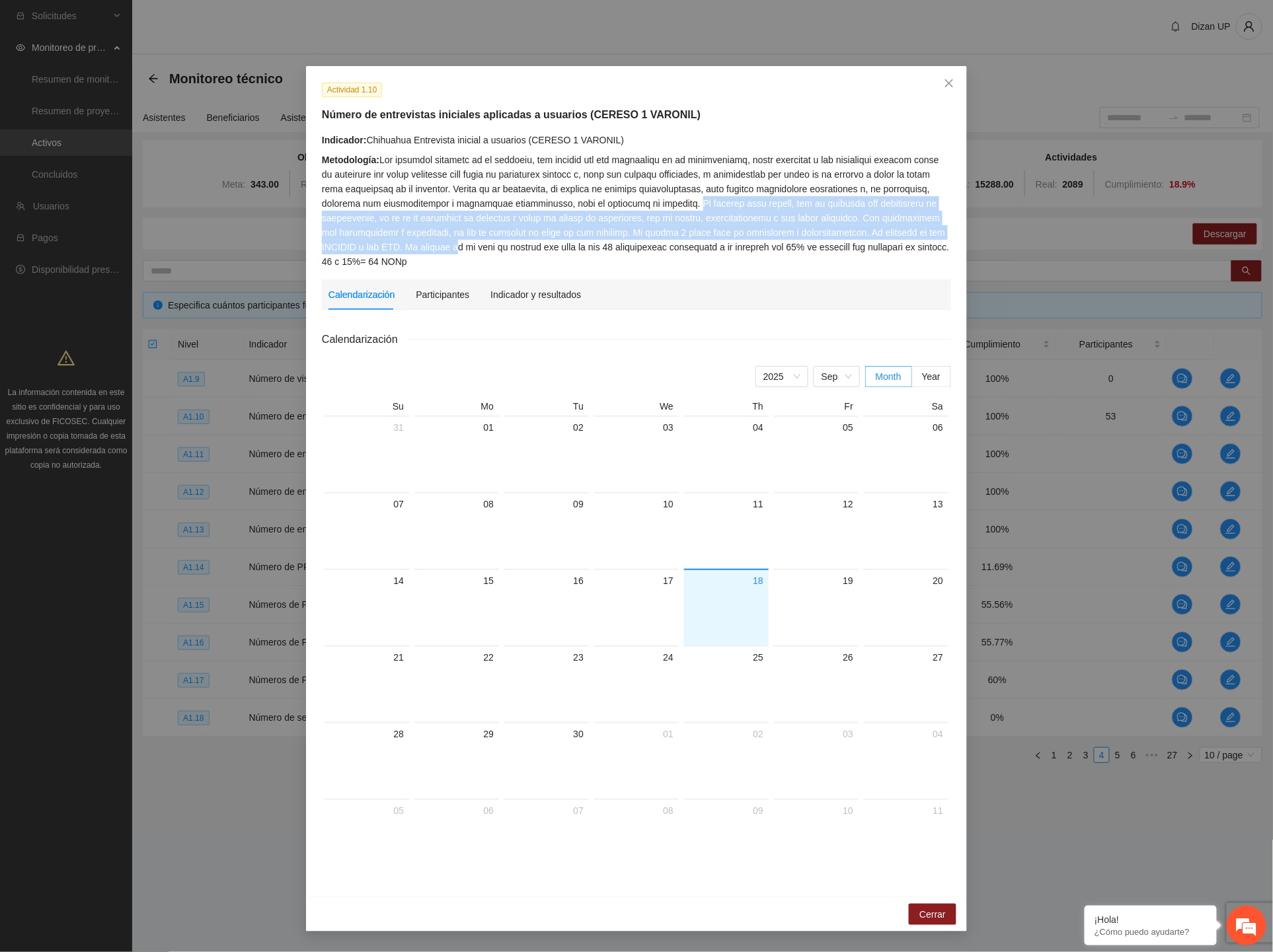
drag, startPoint x: 671, startPoint y: 203, endPoint x: 398, endPoint y: 246, distance: 276.4
click at [398, 246] on div "Metodología:" at bounding box center [636, 211] width 629 height 116
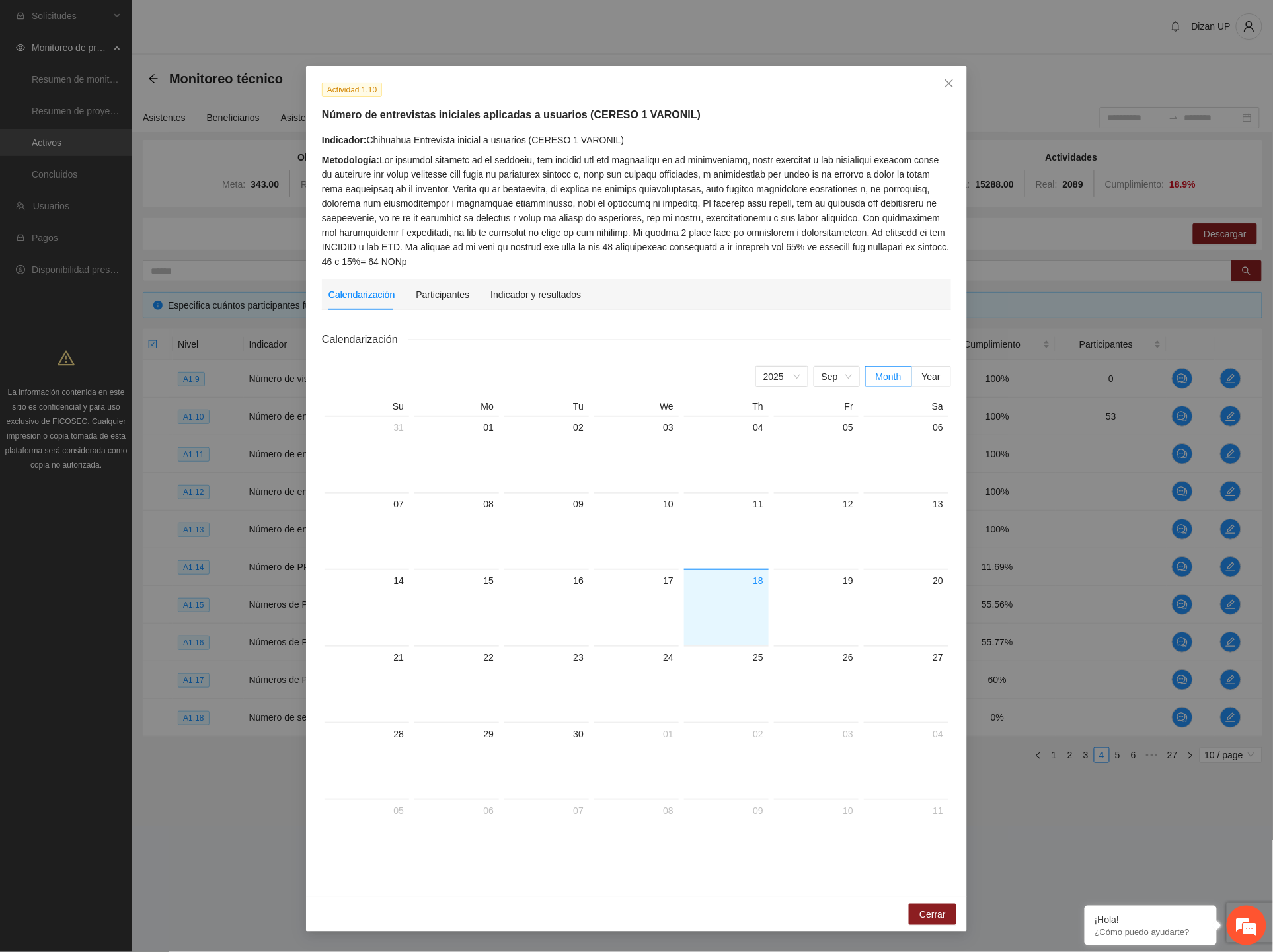
click at [663, 258] on div "Metodología:" at bounding box center [636, 211] width 629 height 116
click at [435, 303] on div "Participantes" at bounding box center [442, 295] width 54 height 31
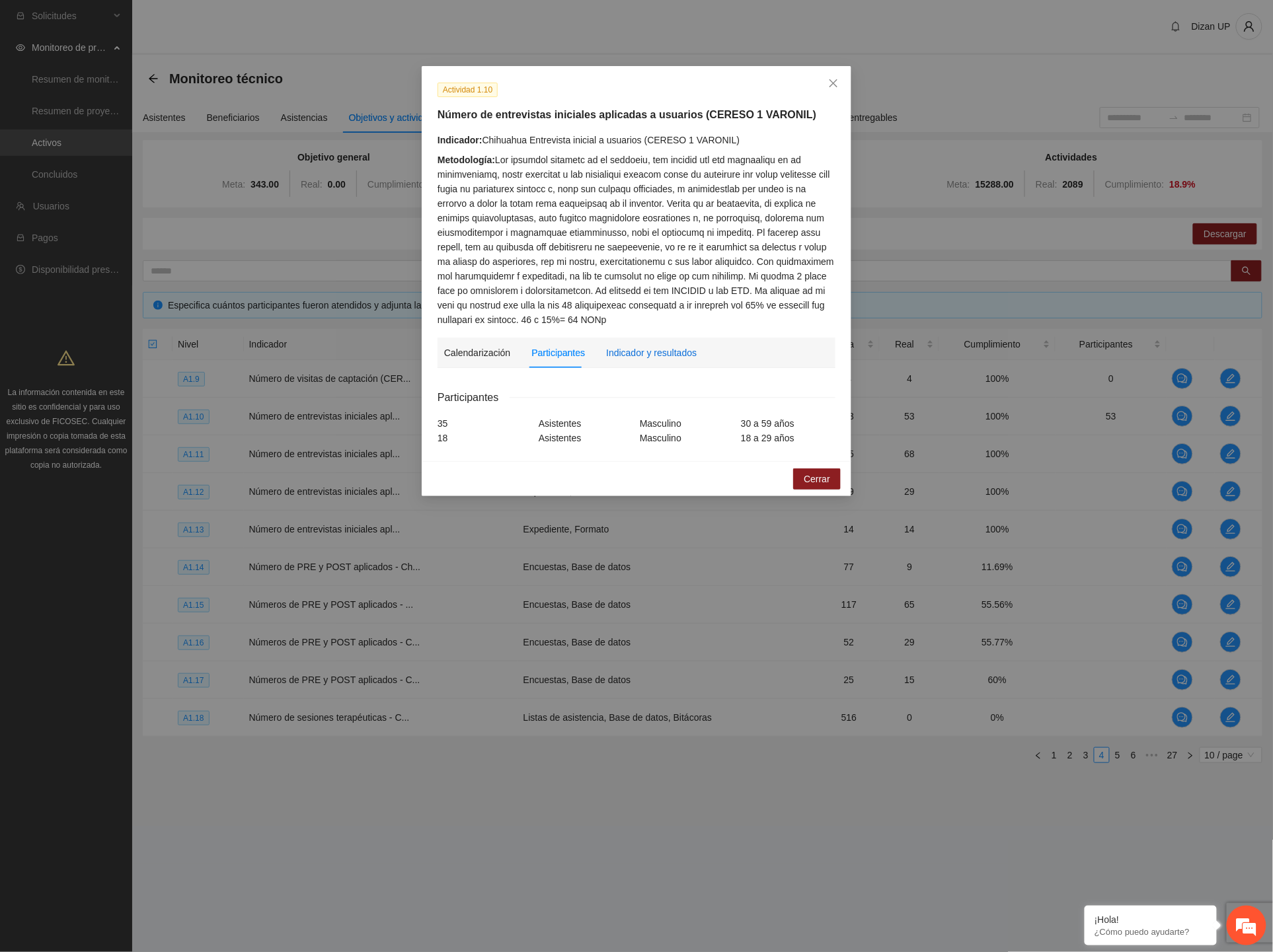
click at [630, 351] on div "Indicador y resultados" at bounding box center [651, 353] width 91 height 15
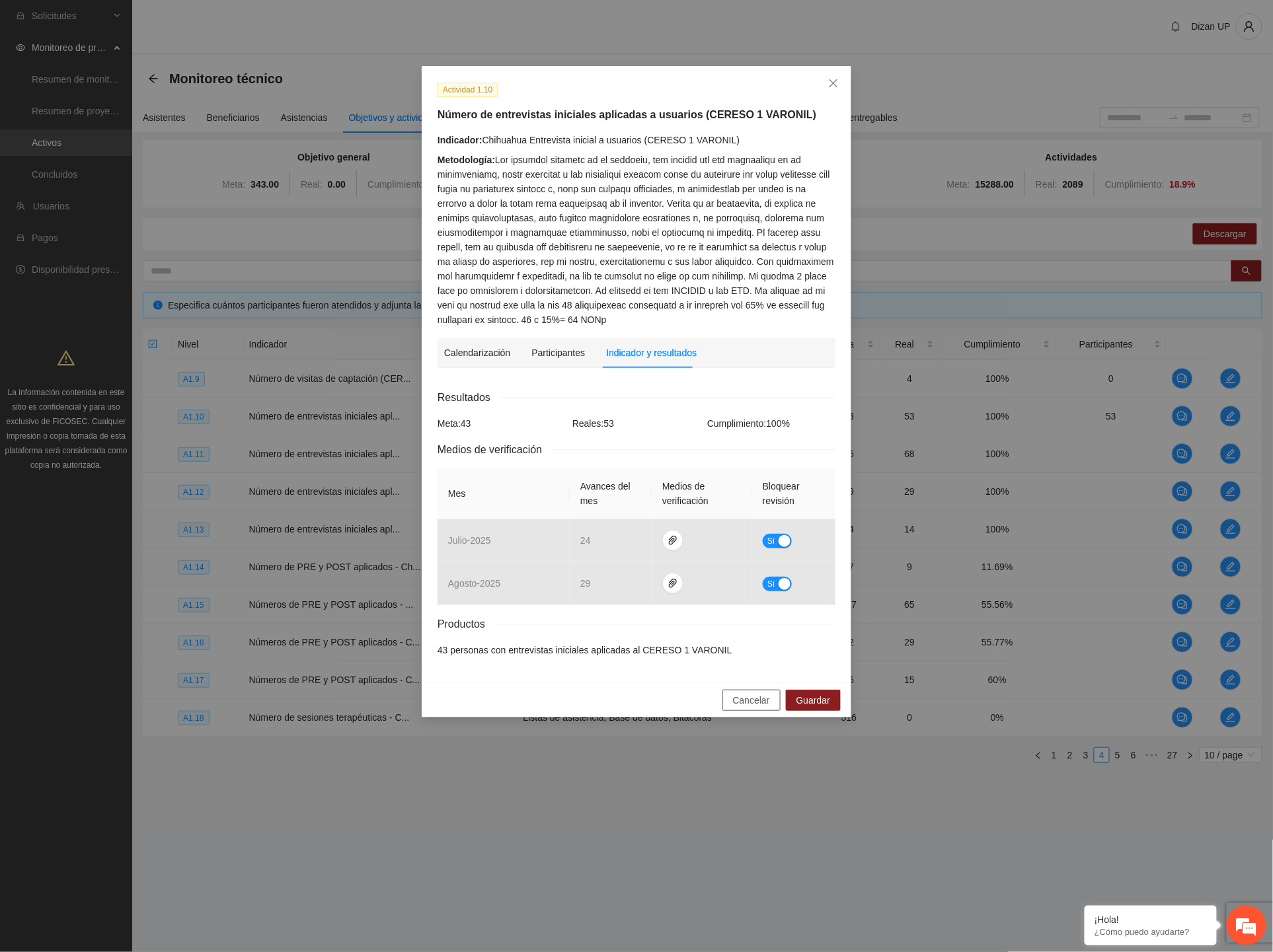
click at [744, 690] on button "Cancelar" at bounding box center [751, 700] width 58 height 21
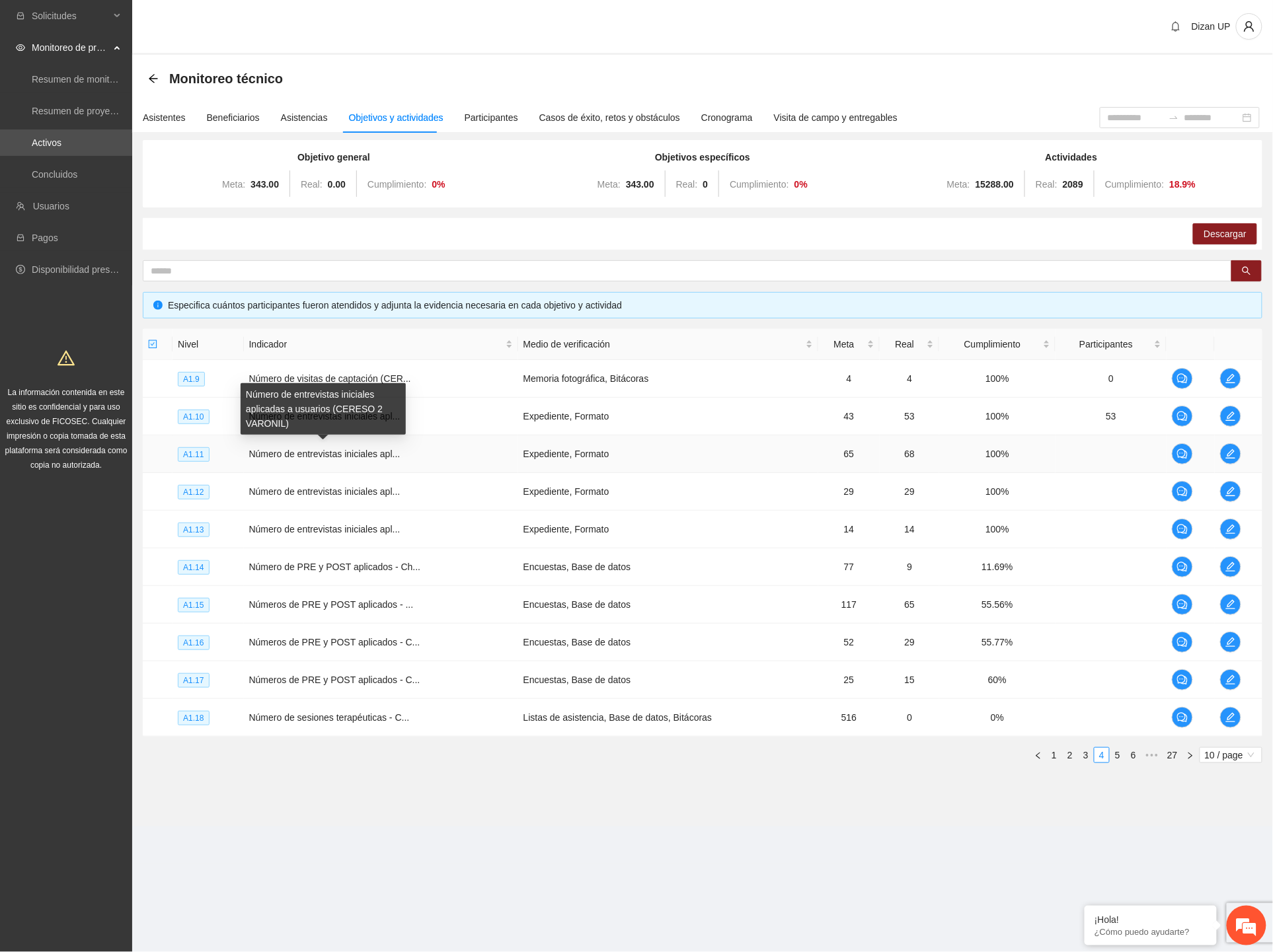
click at [274, 451] on span "Número de entrevistas iniciales apl..." at bounding box center [325, 454] width 151 height 10
click at [1223, 455] on span "edit" at bounding box center [1231, 454] width 20 height 10
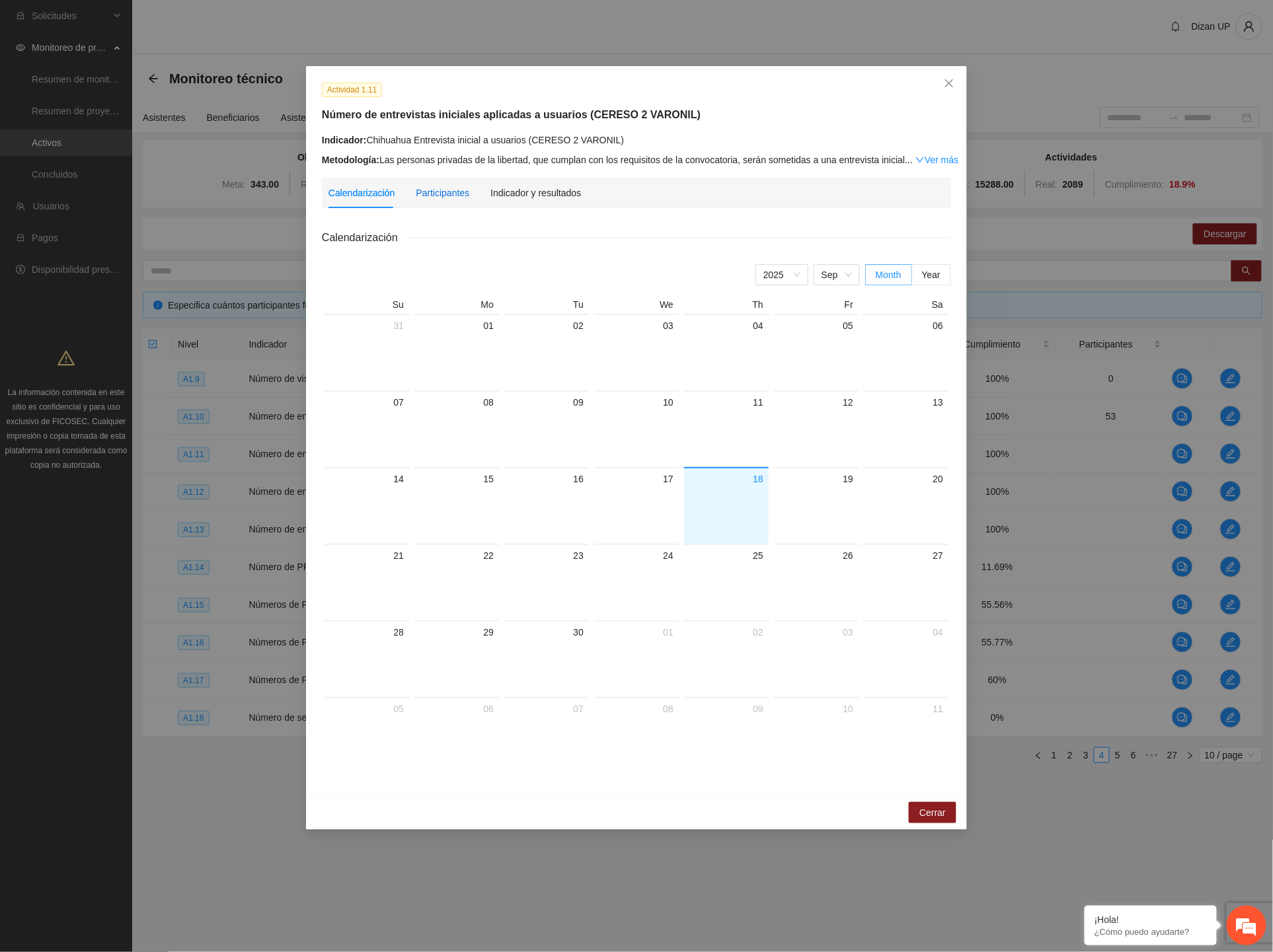
click at [436, 189] on div "Participantes" at bounding box center [442, 193] width 54 height 15
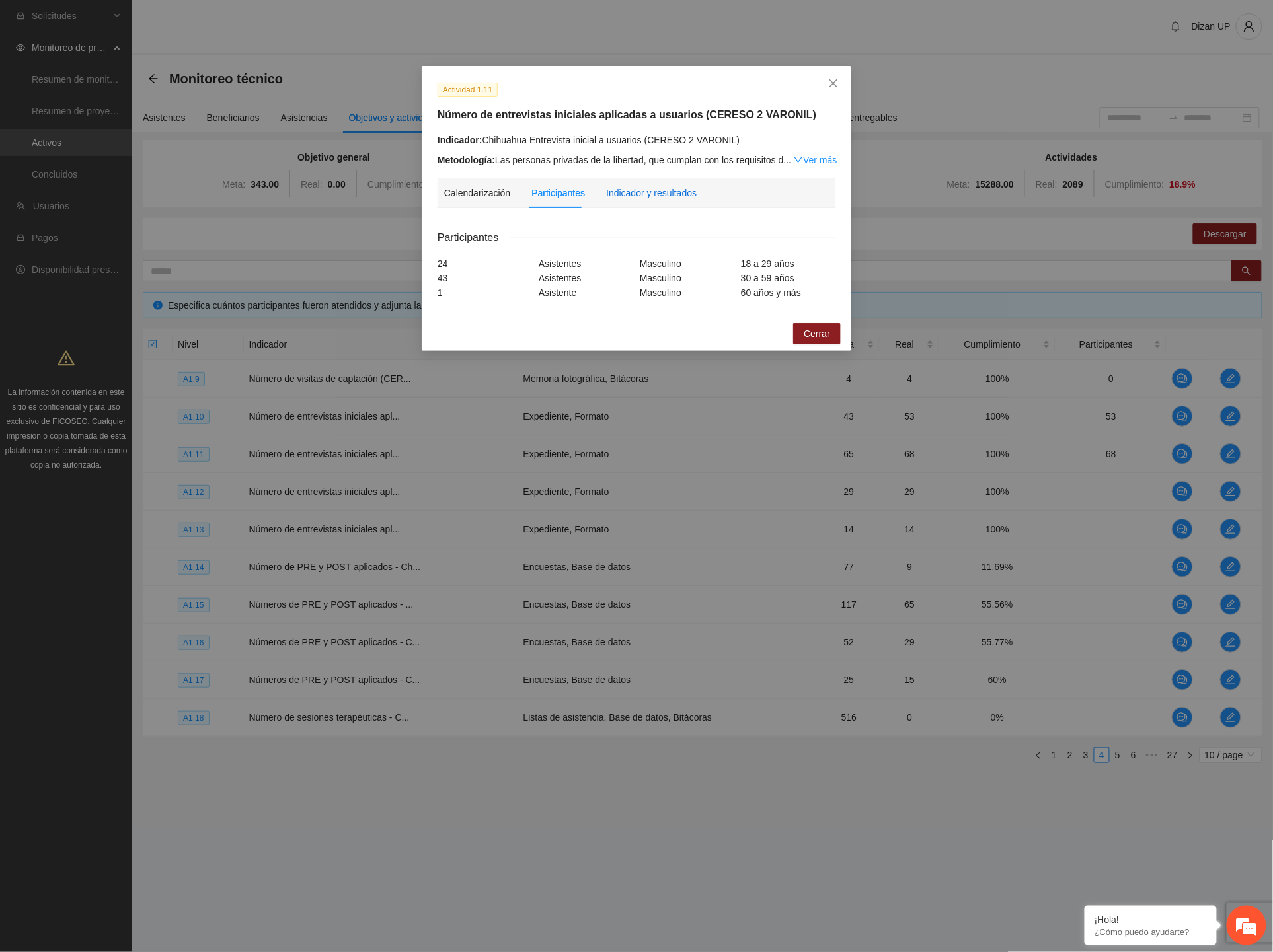
click at [653, 197] on div "Indicador y resultados" at bounding box center [651, 193] width 91 height 15
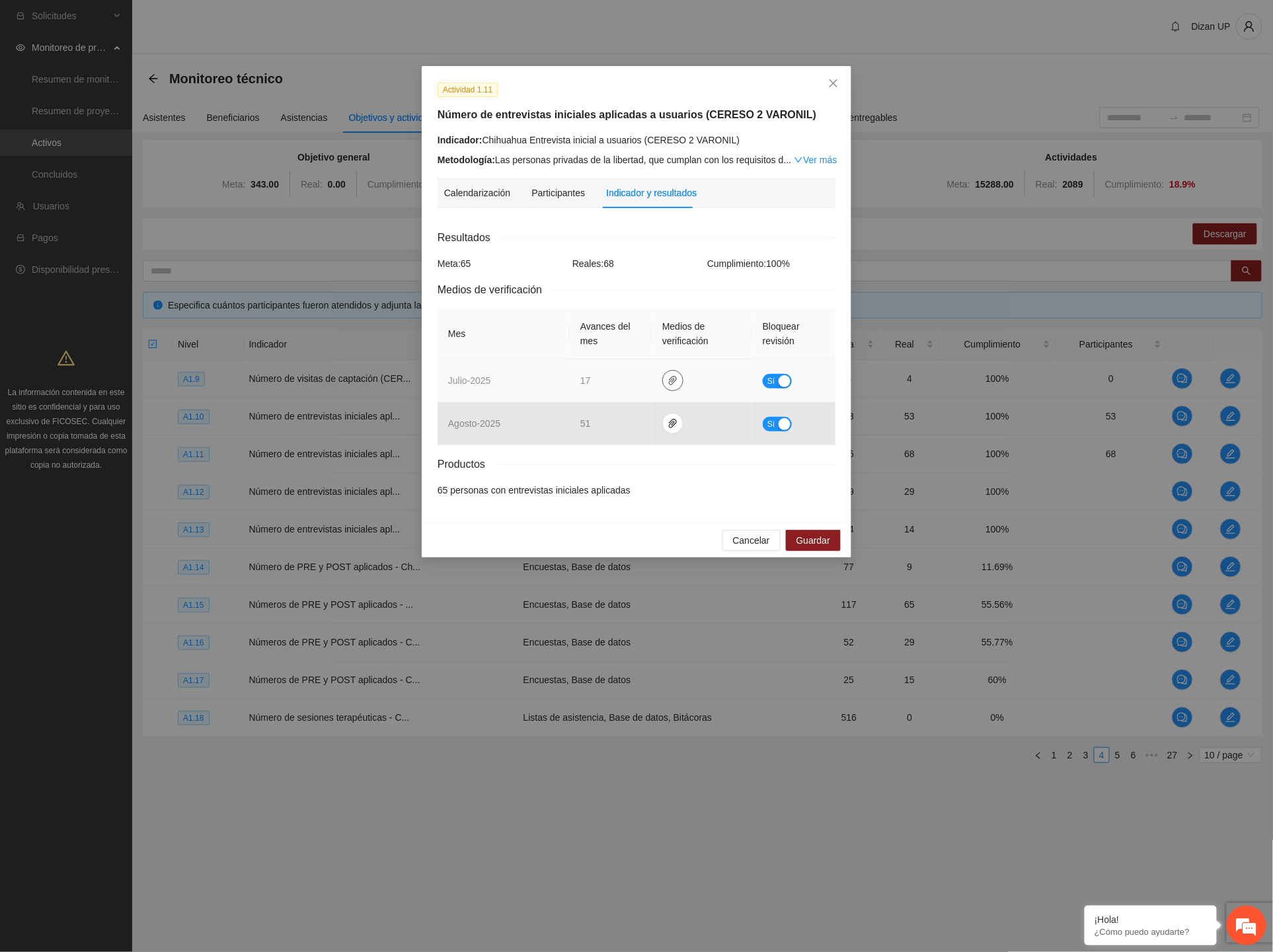
click at [668, 375] on icon "paper-clip" at bounding box center [673, 380] width 10 height 10
click at [604, 346] on link "JULIO_2025.zip" at bounding box center [675, 342] width 189 height 15
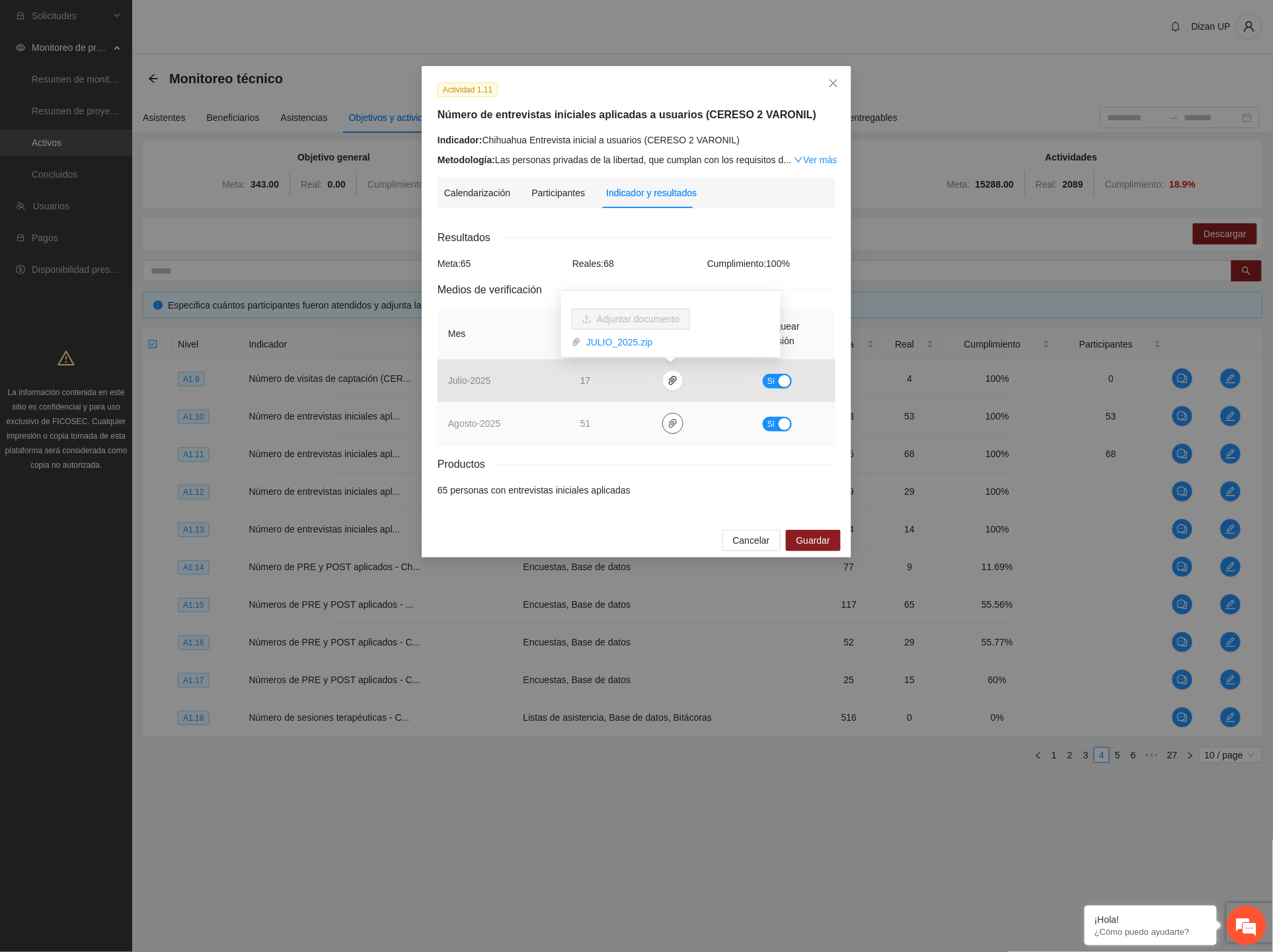
click at [674, 418] on button "button" at bounding box center [673, 424] width 21 height 21
click at [622, 381] on link "AGOSTO_2025.zip" at bounding box center [675, 386] width 189 height 15
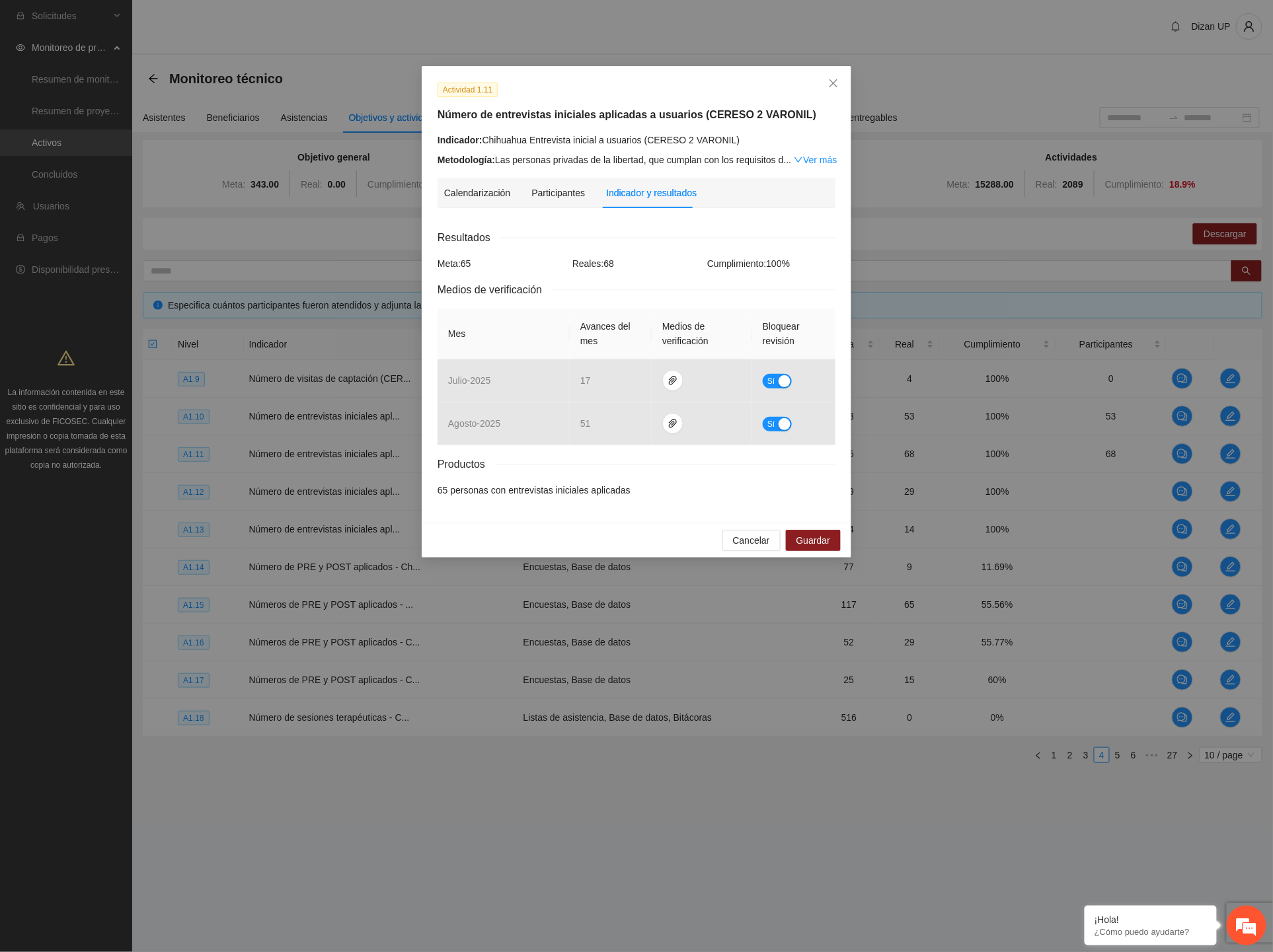
click at [662, 479] on div "Resultados Meta: 65 Reales: 68 Cumplimiento: 100 % Medios de verificación Mes A…" at bounding box center [636, 363] width 398 height 268
click at [737, 549] on button "Cancelar" at bounding box center [751, 540] width 58 height 21
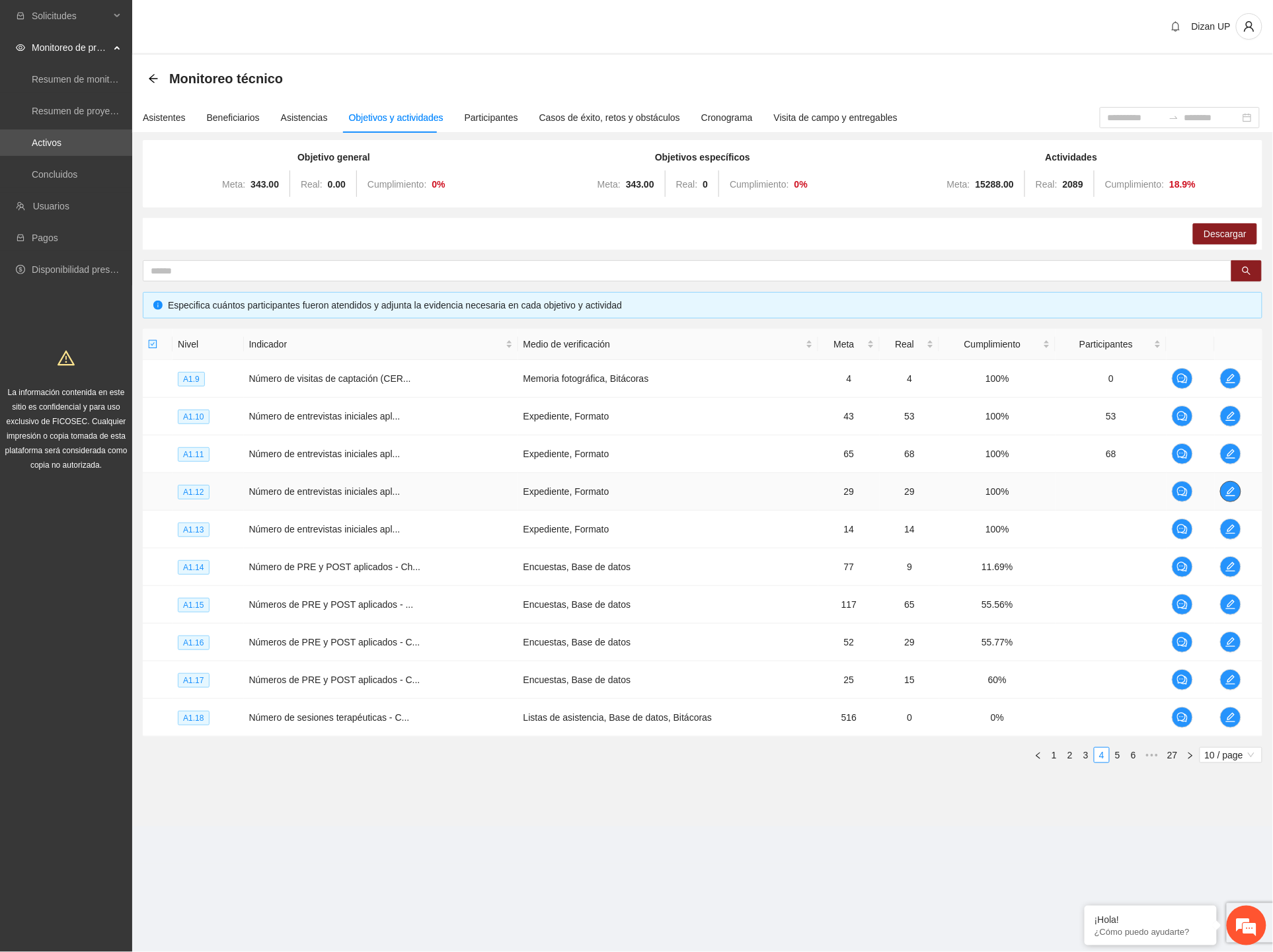
click at [1229, 486] on icon "edit" at bounding box center [1231, 491] width 10 height 10
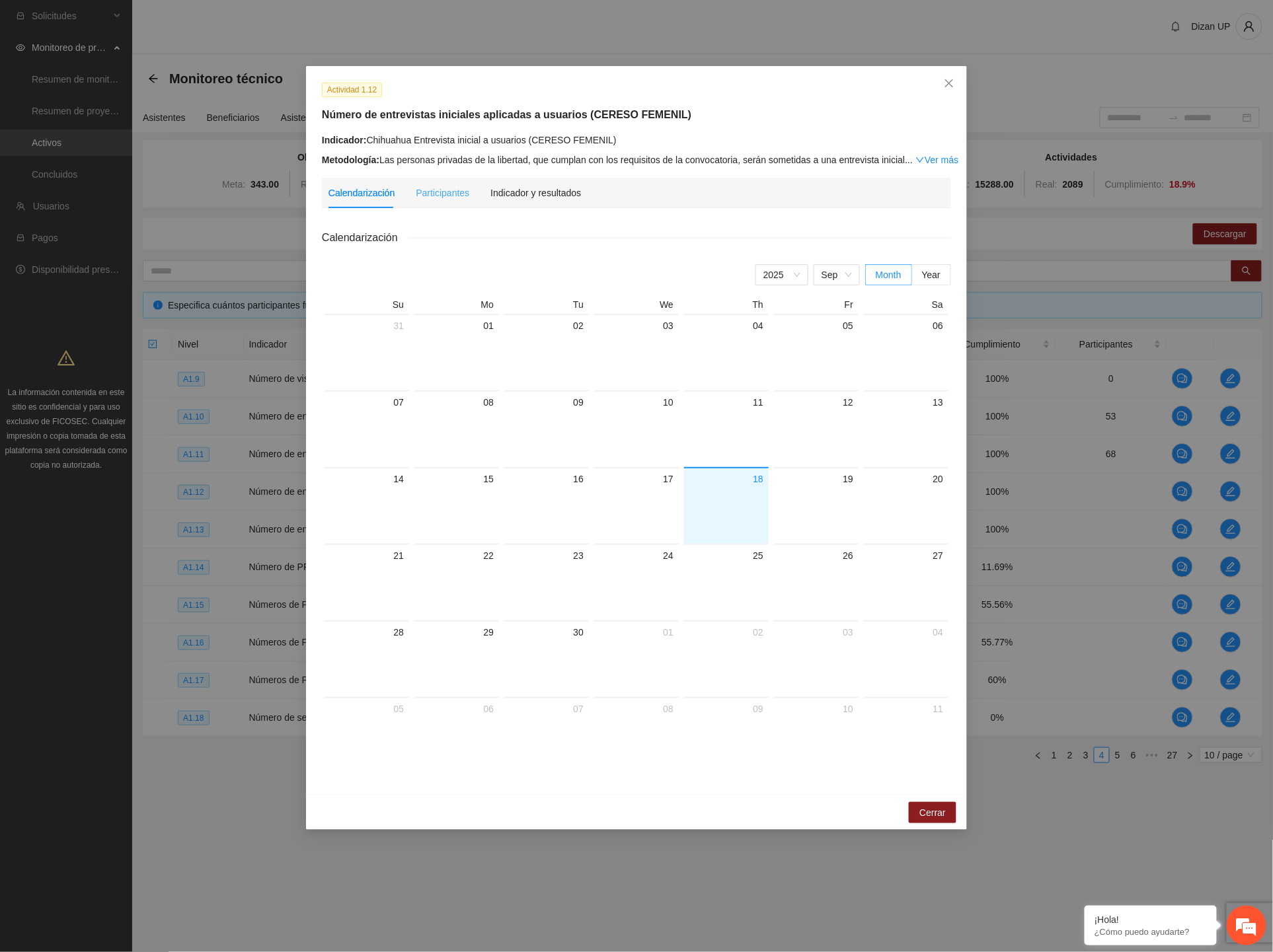
click at [424, 200] on div "Participantes" at bounding box center [442, 193] width 54 height 31
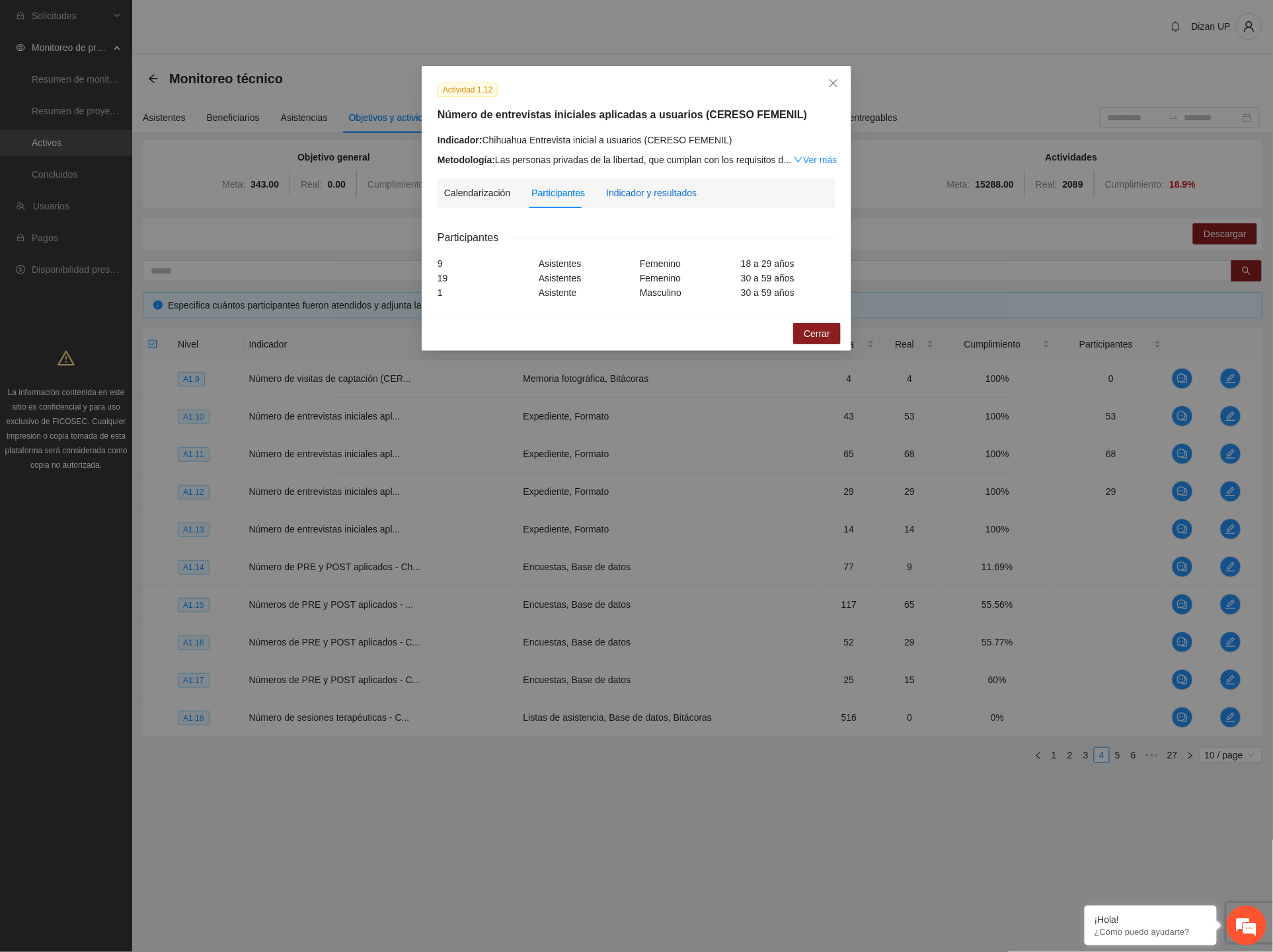
click at [648, 190] on div "Indicador y resultados" at bounding box center [651, 193] width 91 height 15
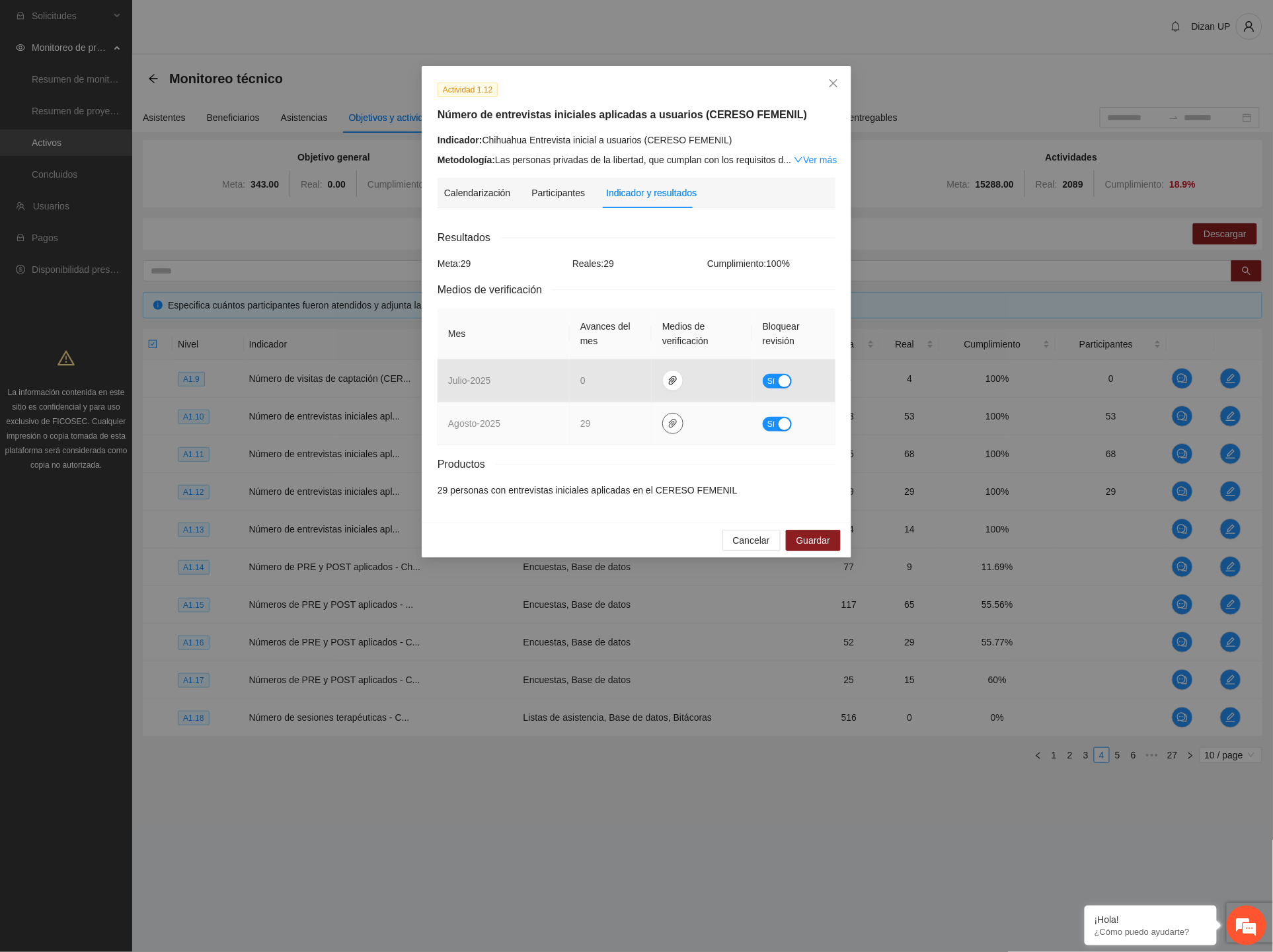
click at [673, 427] on icon "paper-clip" at bounding box center [673, 424] width 10 height 10
click at [663, 383] on link "AGOSTO_2025.zip" at bounding box center [675, 386] width 189 height 15
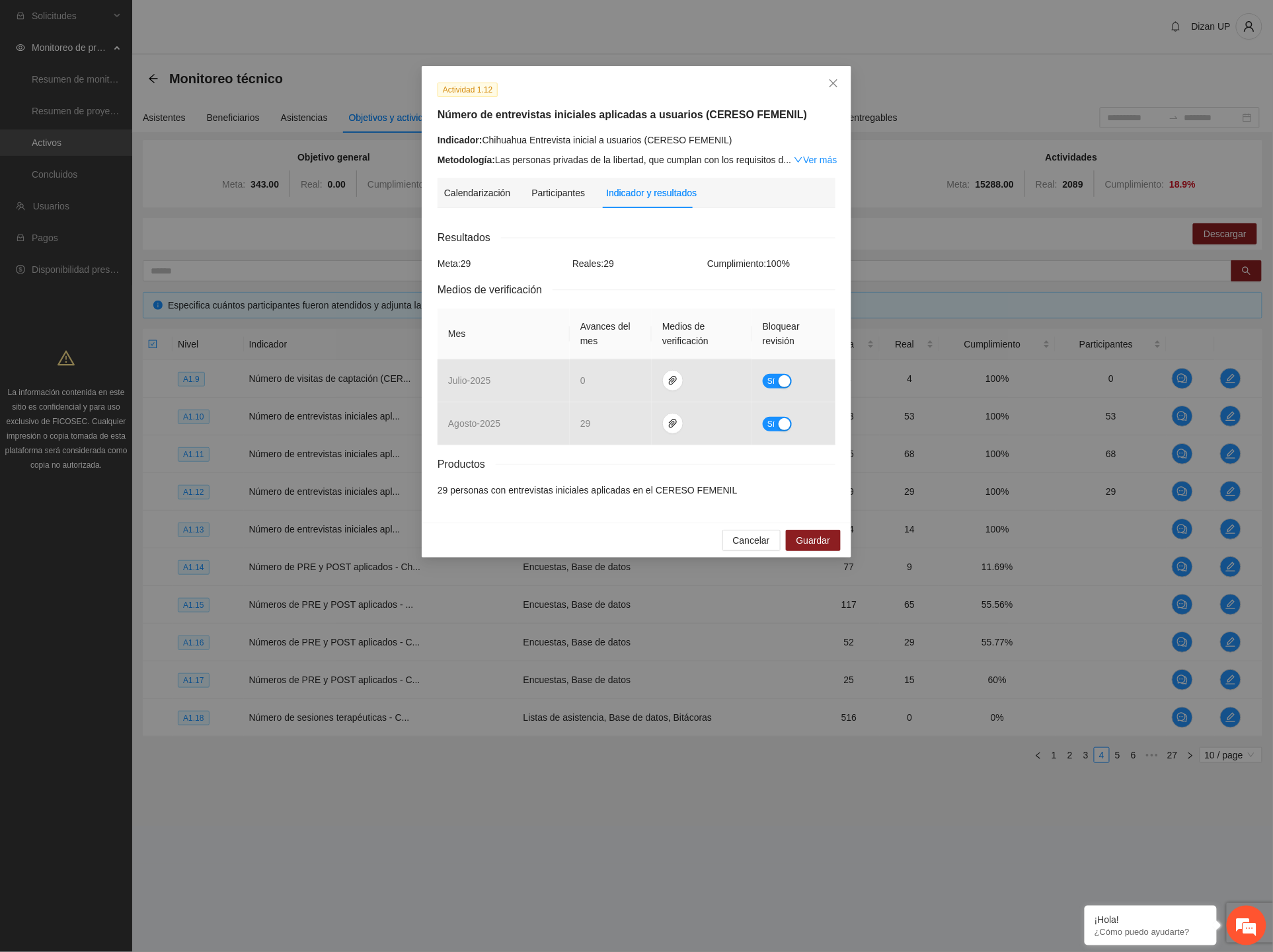
click at [663, 221] on div "Calendarización 2025 Sep Month Year Su Mo Tu We Th Fr Sa 31 01 02 03 04 05 06 0…" at bounding box center [636, 362] width 398 height 288
click at [835, 84] on icon "close" at bounding box center [833, 83] width 10 height 10
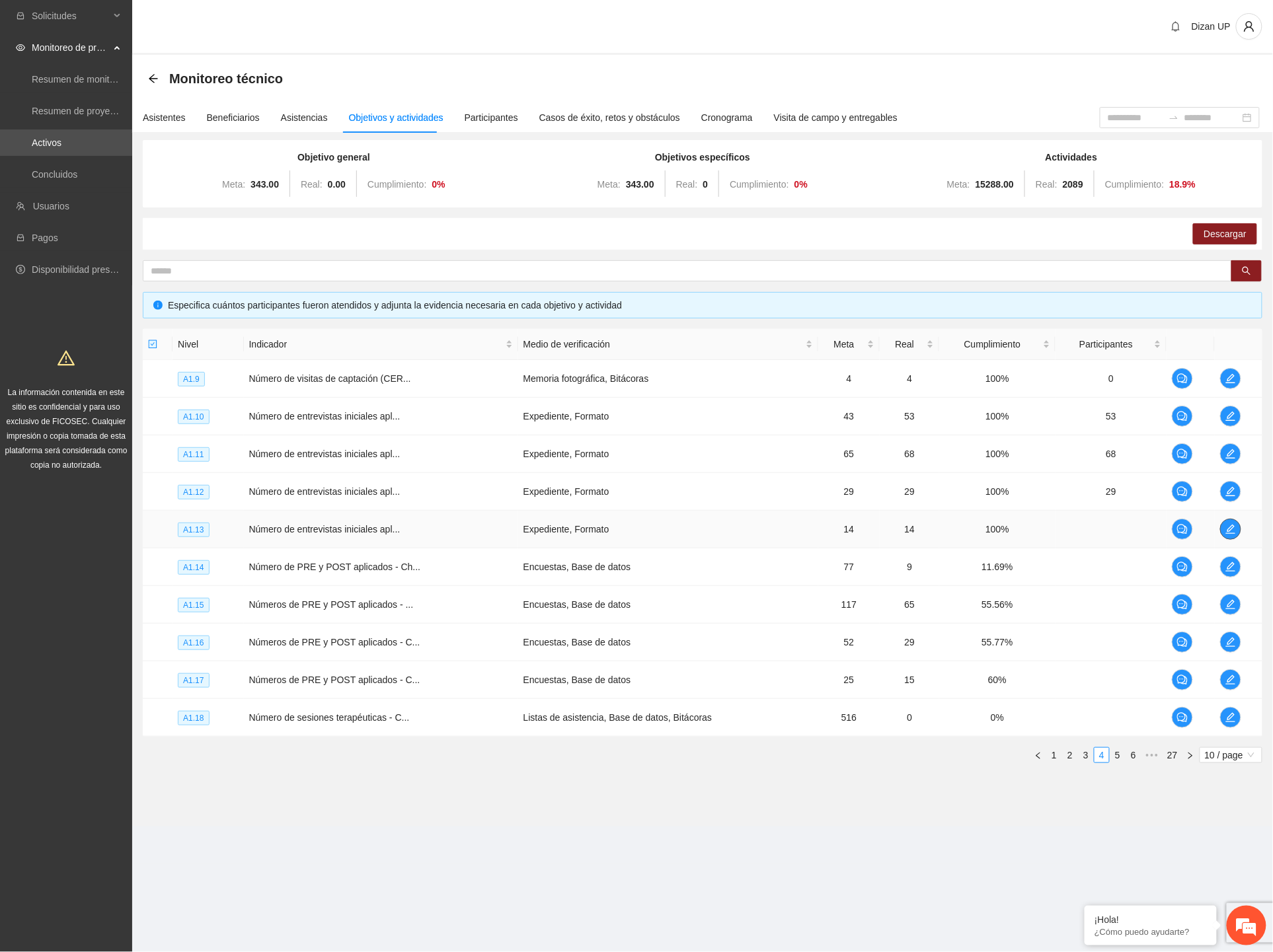
click at [1223, 526] on span "edit" at bounding box center [1231, 529] width 20 height 10
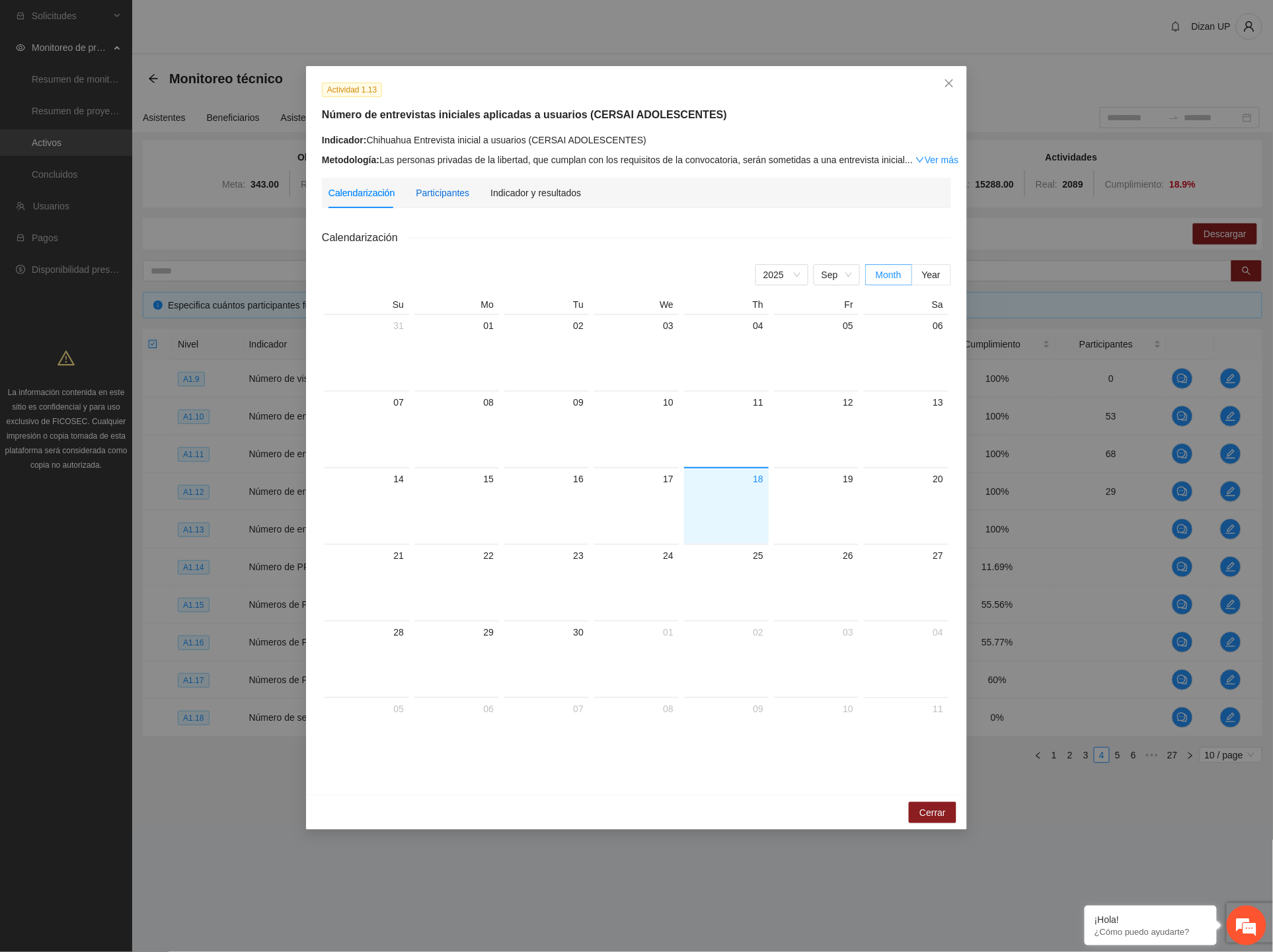
click at [440, 197] on div "Participantes" at bounding box center [442, 193] width 54 height 15
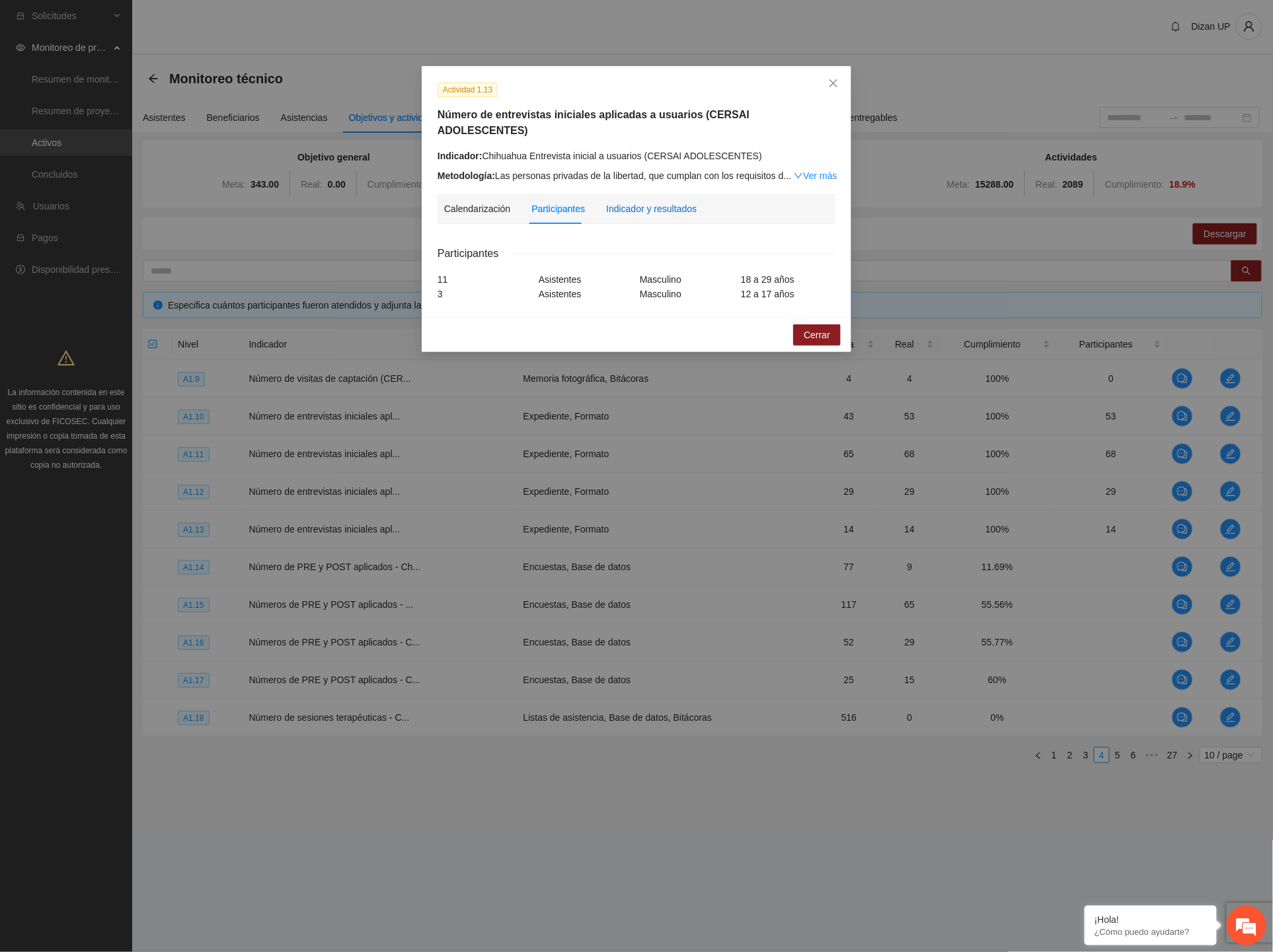
click at [639, 202] on div "Indicador y resultados" at bounding box center [651, 209] width 91 height 15
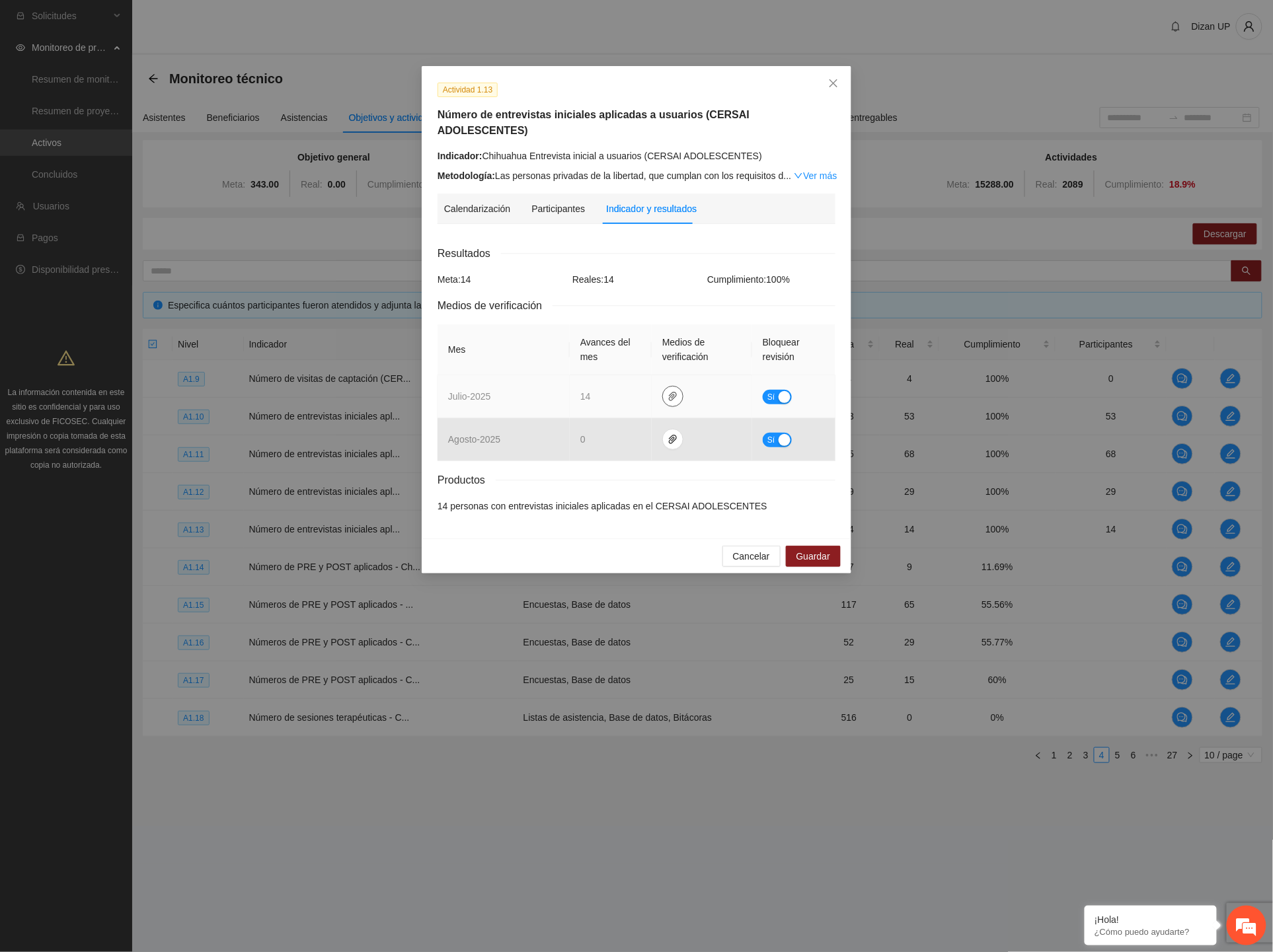
click at [668, 392] on icon "paper-clip" at bounding box center [673, 397] width 10 height 10
click at [586, 348] on link "JULIO_2025.zip" at bounding box center [675, 342] width 189 height 15
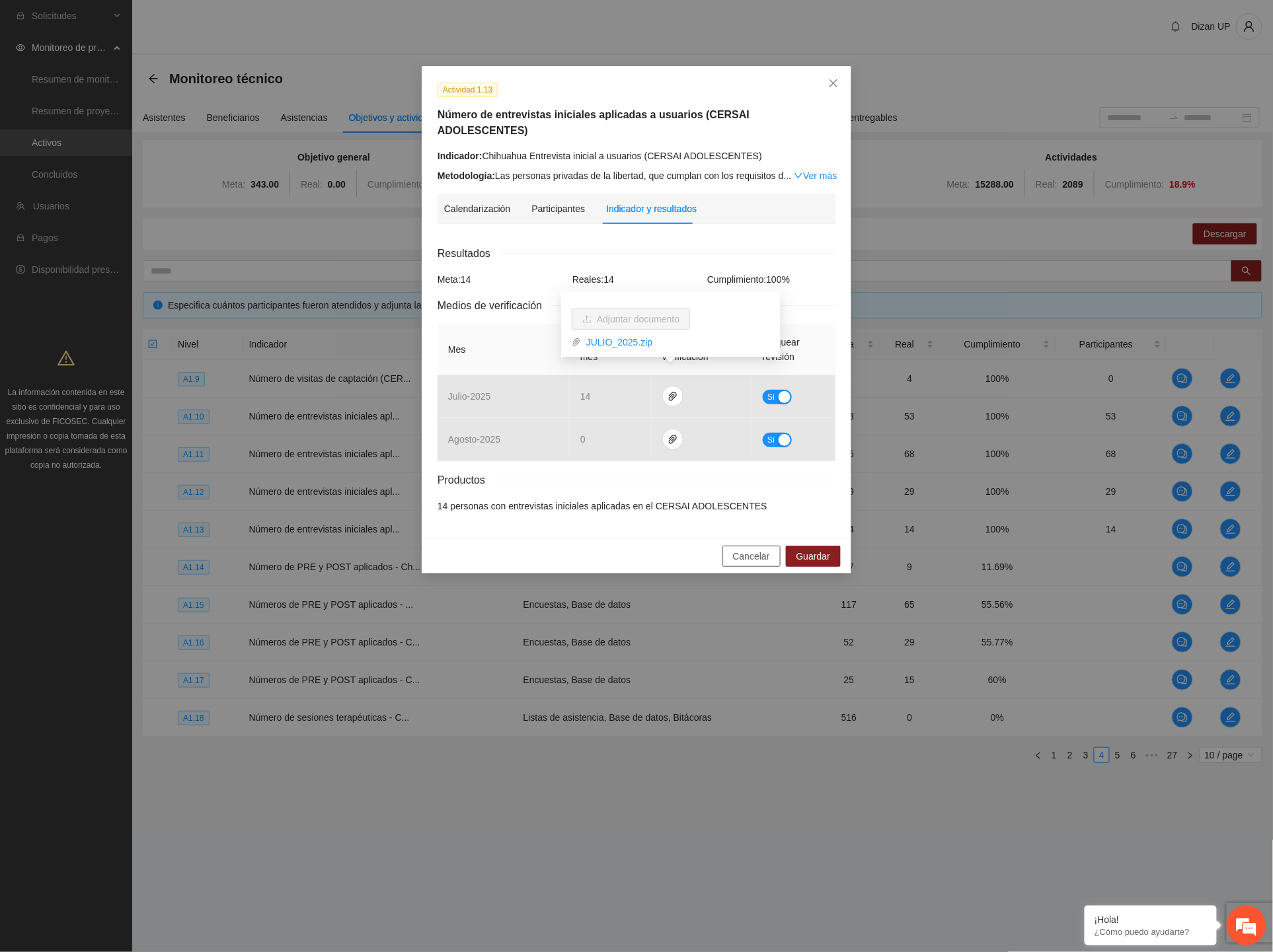
click at [753, 549] on span "Cancelar" at bounding box center [752, 557] width 37 height 15
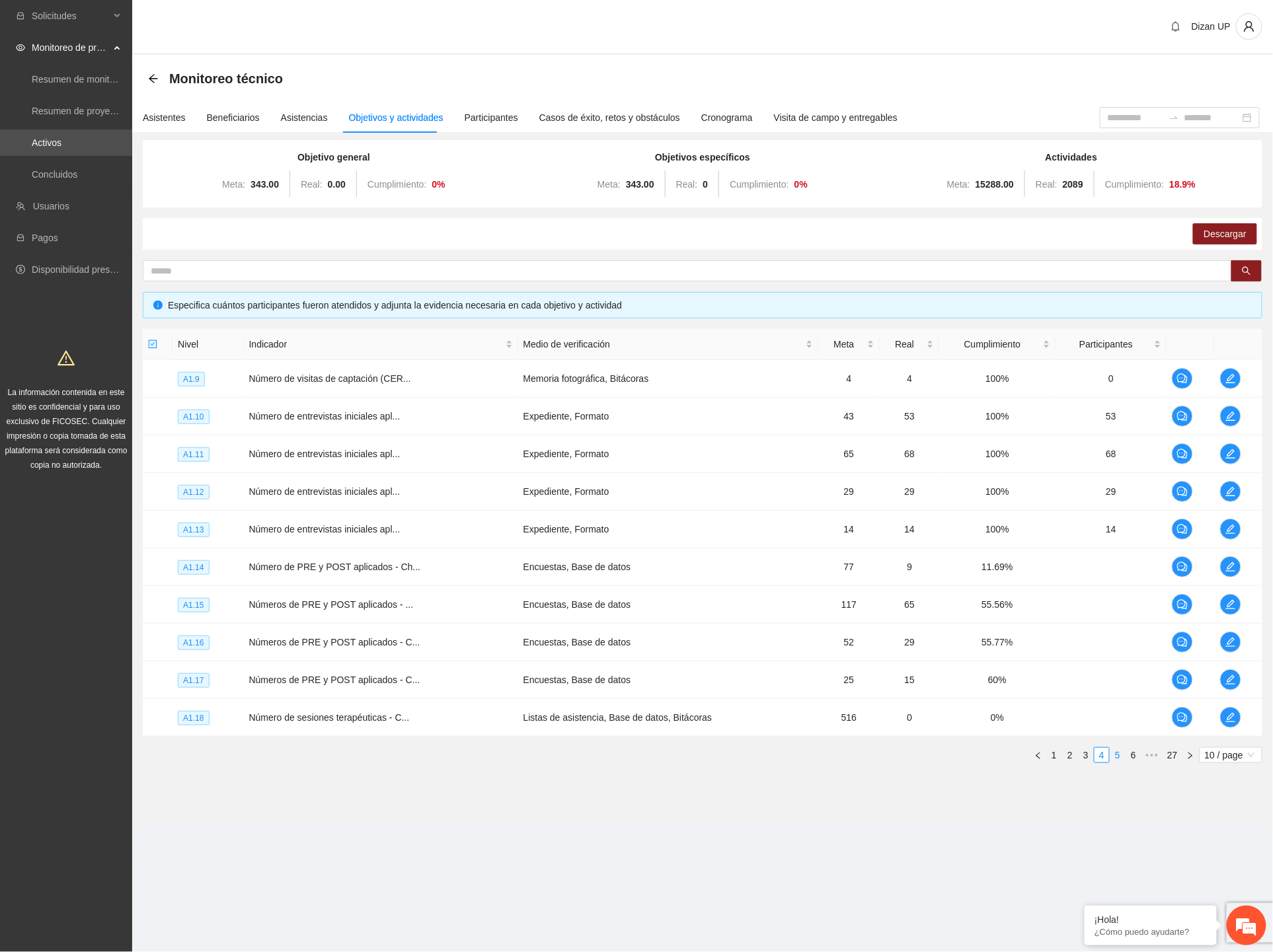
click at [1120, 754] on link "5" at bounding box center [1118, 755] width 15 height 15
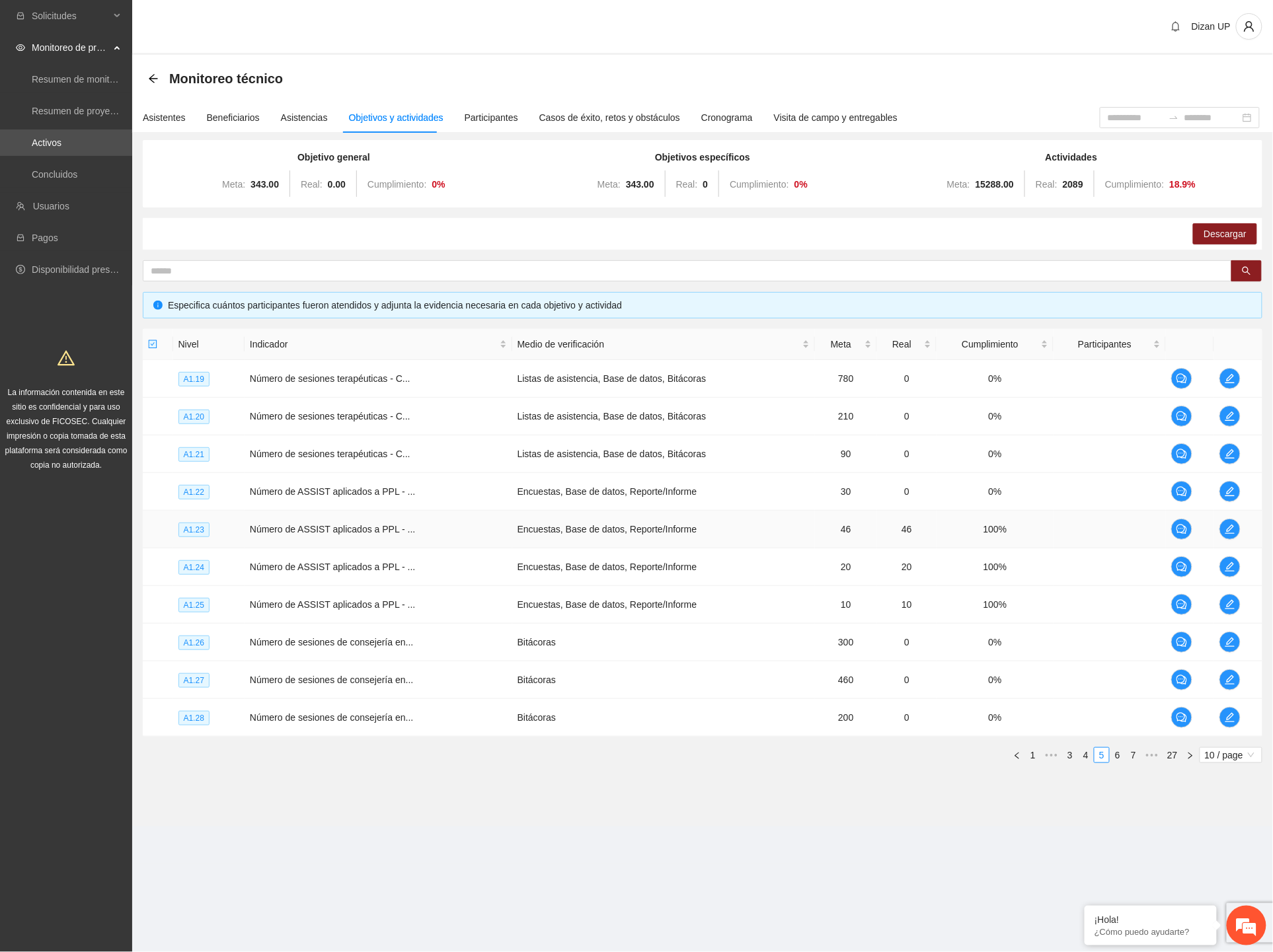
drag, startPoint x: 310, startPoint y: 523, endPoint x: 333, endPoint y: 525, distance: 23.1
click at [310, 524] on span "Número de ASSIST aplicados a PPL - ..." at bounding box center [333, 529] width 166 height 10
drag, startPoint x: 913, startPoint y: 229, endPoint x: 927, endPoint y: 249, distance: 24.4
click at [927, 249] on div "Objetivo general Meta: 343.00 Real: 0.00 Cumplimiento: 0 % Objetivos específico…" at bounding box center [703, 456] width 1120 height 633
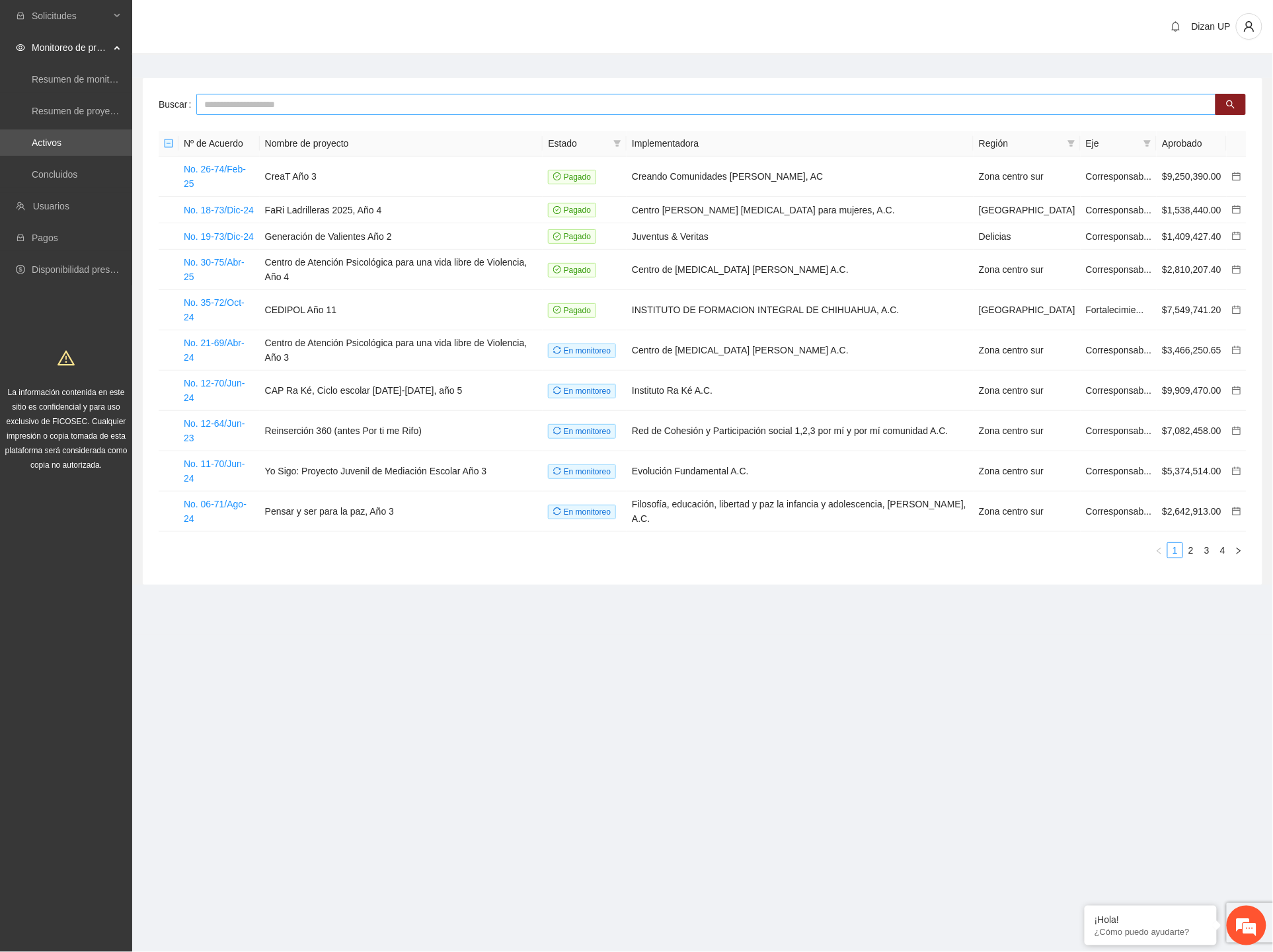
click at [240, 103] on input "text" at bounding box center [706, 104] width 1020 height 21
type input "***"
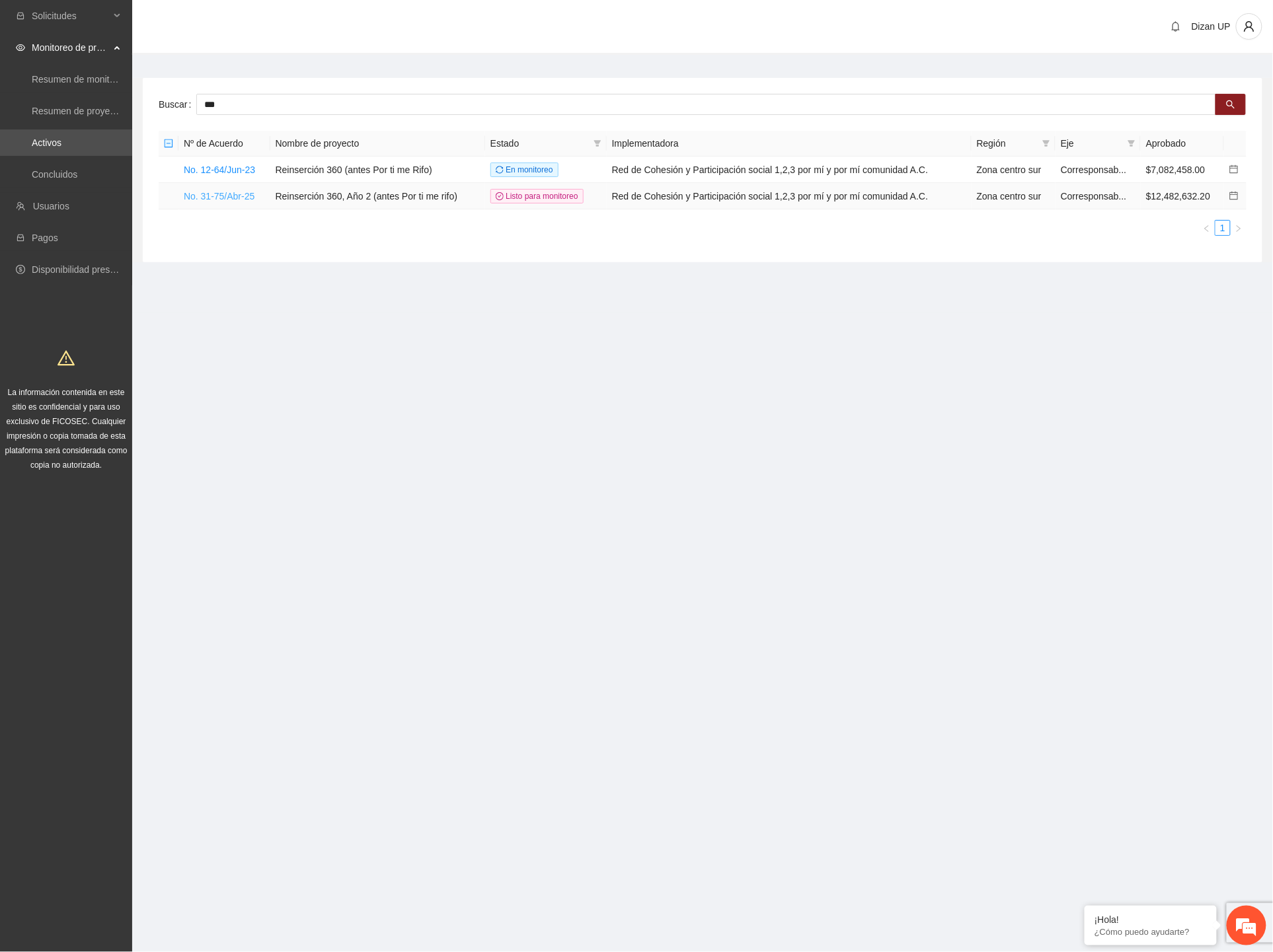
click at [226, 197] on link "No. 31-75/Abr-25" at bounding box center [219, 197] width 71 height 10
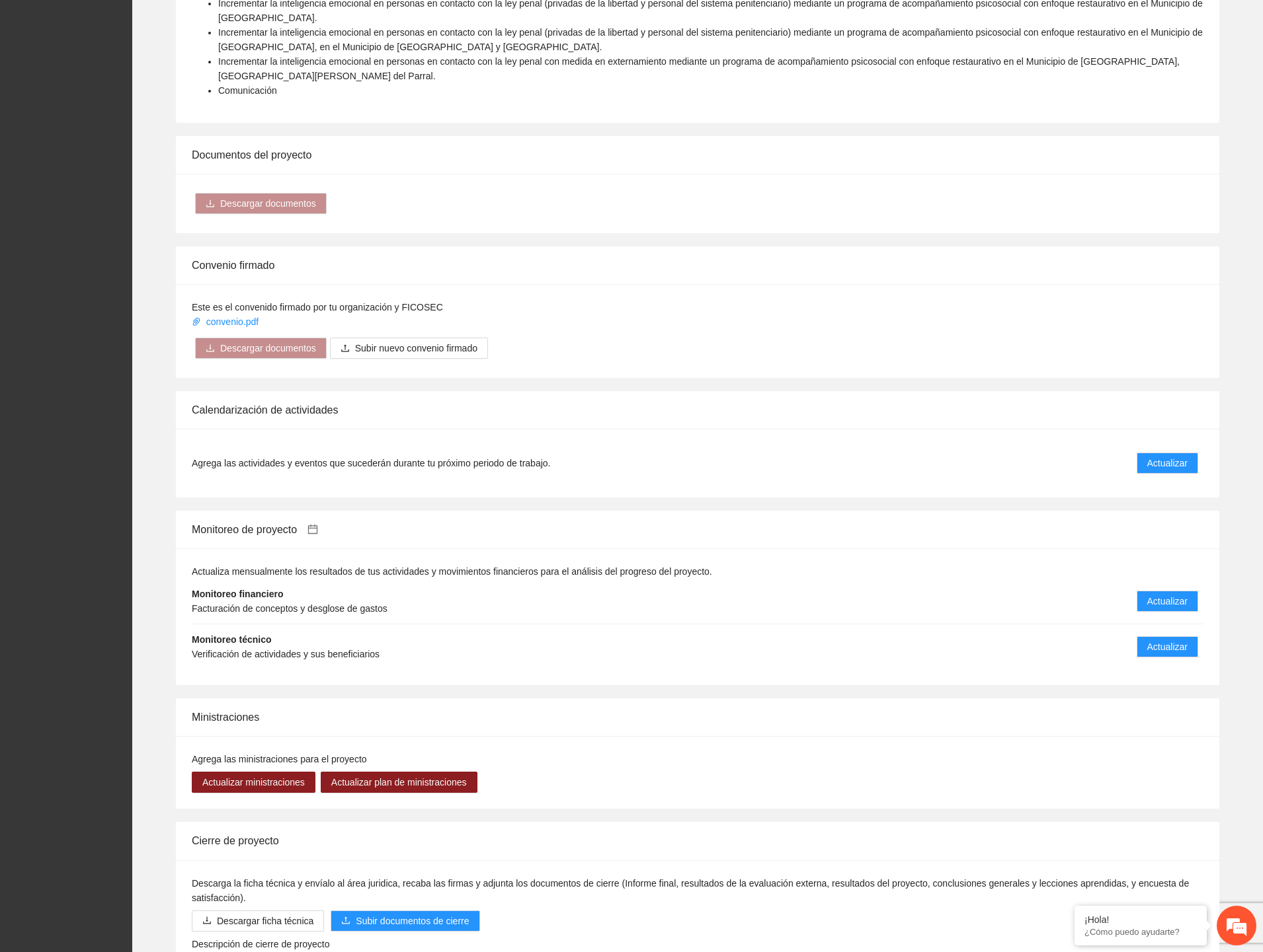
scroll to position [1833, 0]
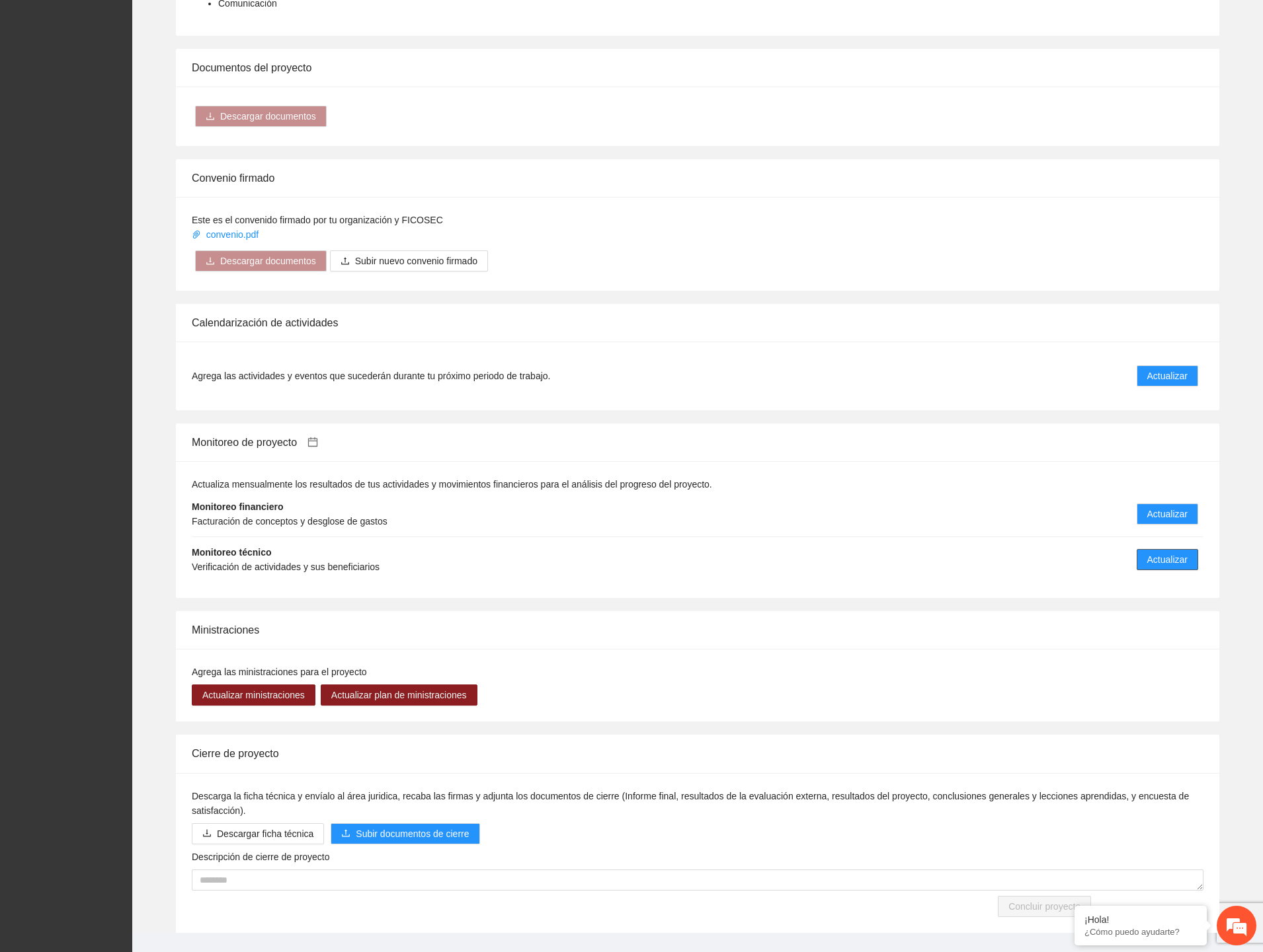
click at [1173, 549] on button "Actualizar" at bounding box center [1167, 560] width 62 height 21
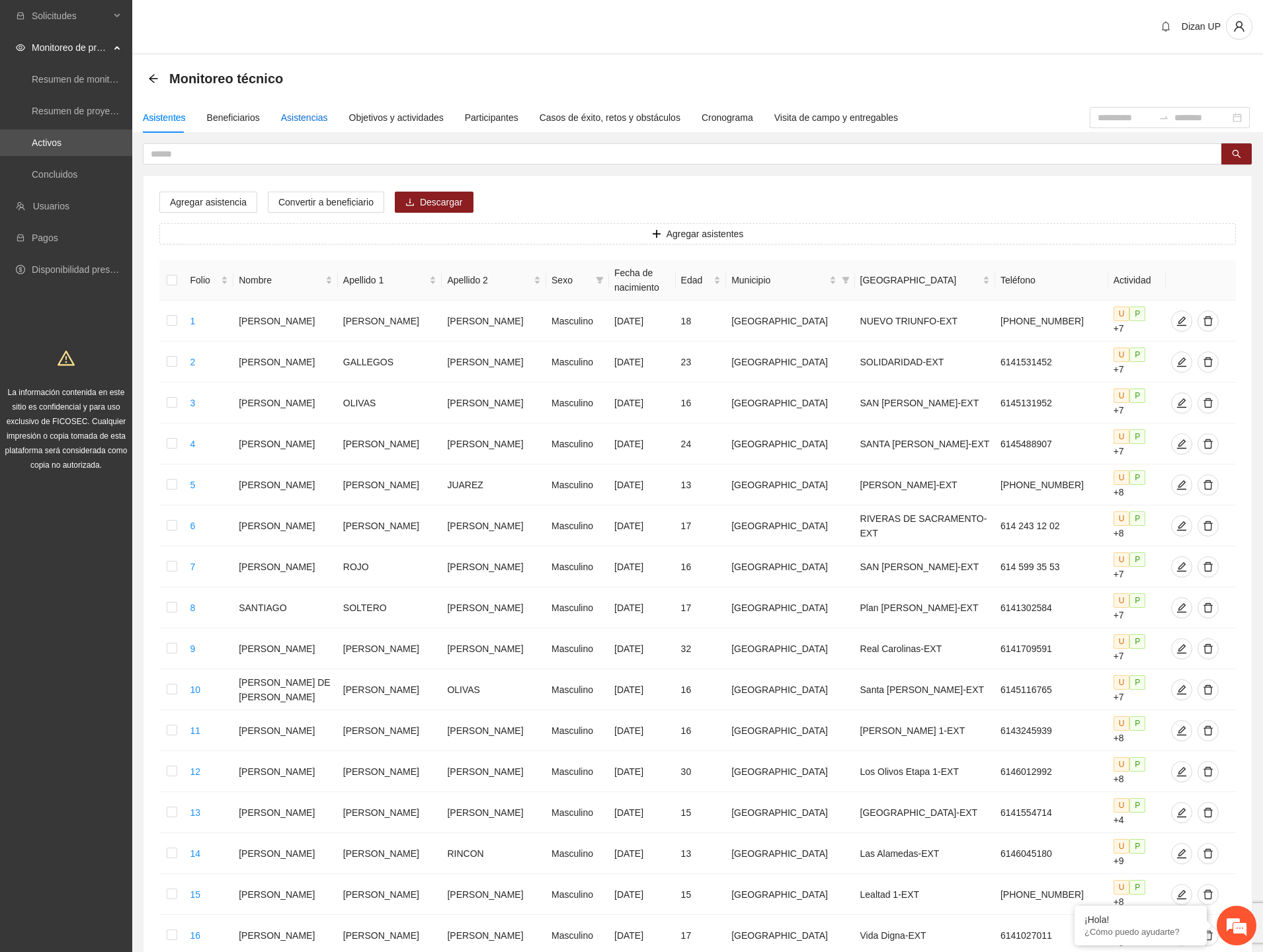
click at [299, 122] on div "Asistencias" at bounding box center [304, 118] width 47 height 15
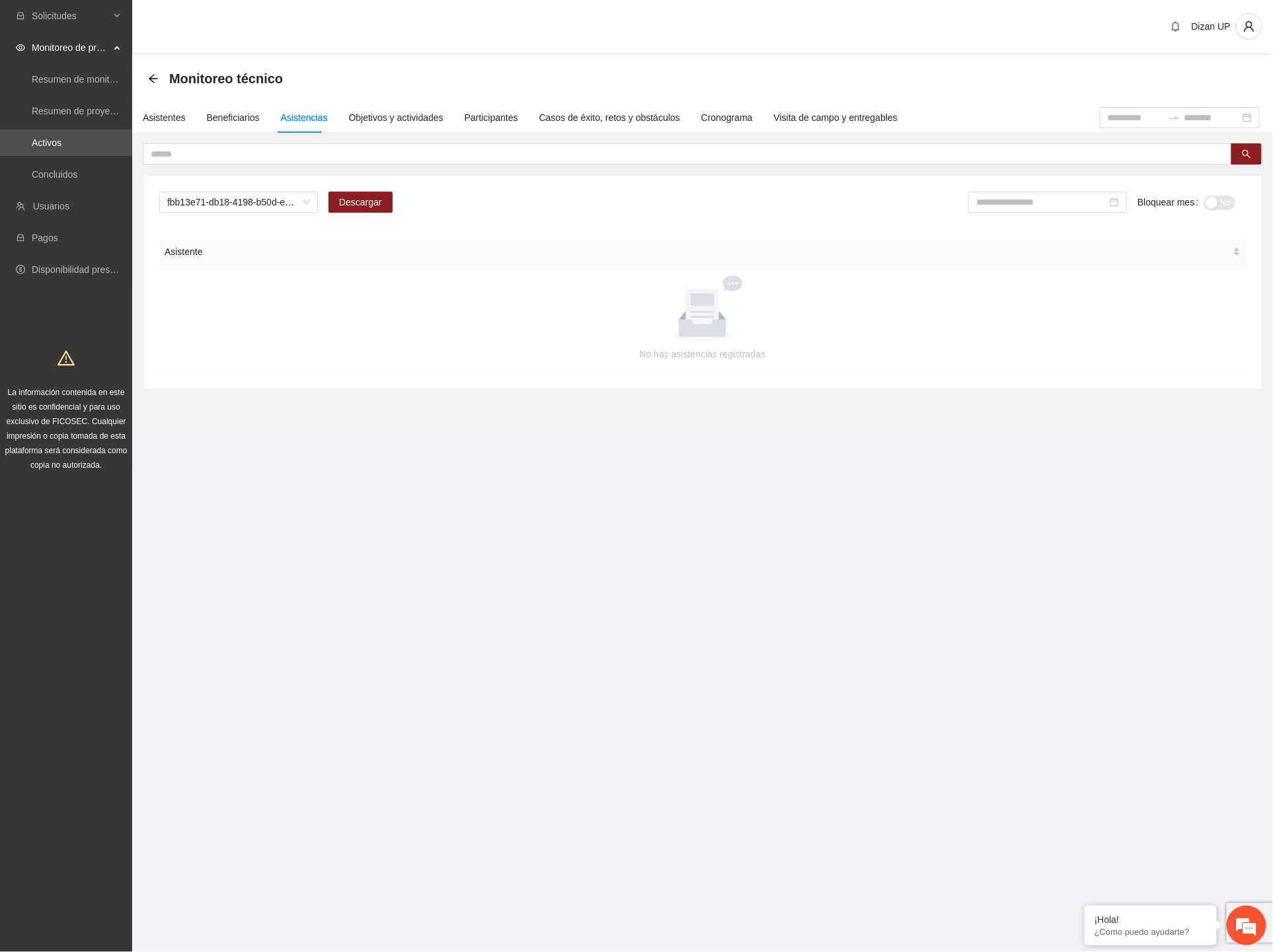
drag, startPoint x: 418, startPoint y: 60, endPoint x: 412, endPoint y: 63, distance: 6.7
click at [418, 60] on div "Monitoreo técnico" at bounding box center [703, 79] width 1140 height 48
click at [279, 205] on span "A2.6 [PERSON_NAME] visitas de captación de usuarios" at bounding box center [239, 202] width 143 height 20
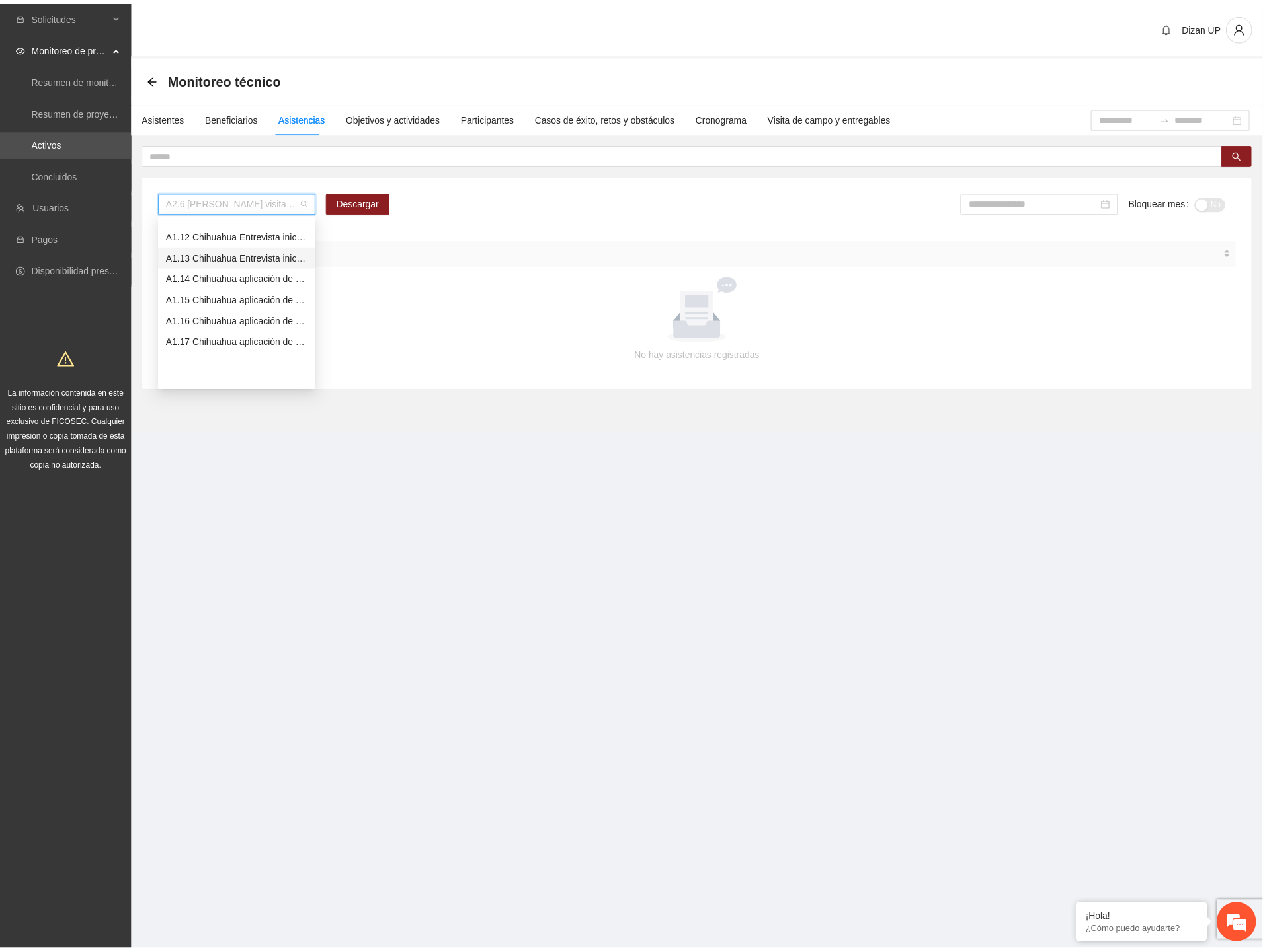
scroll to position [150, 0]
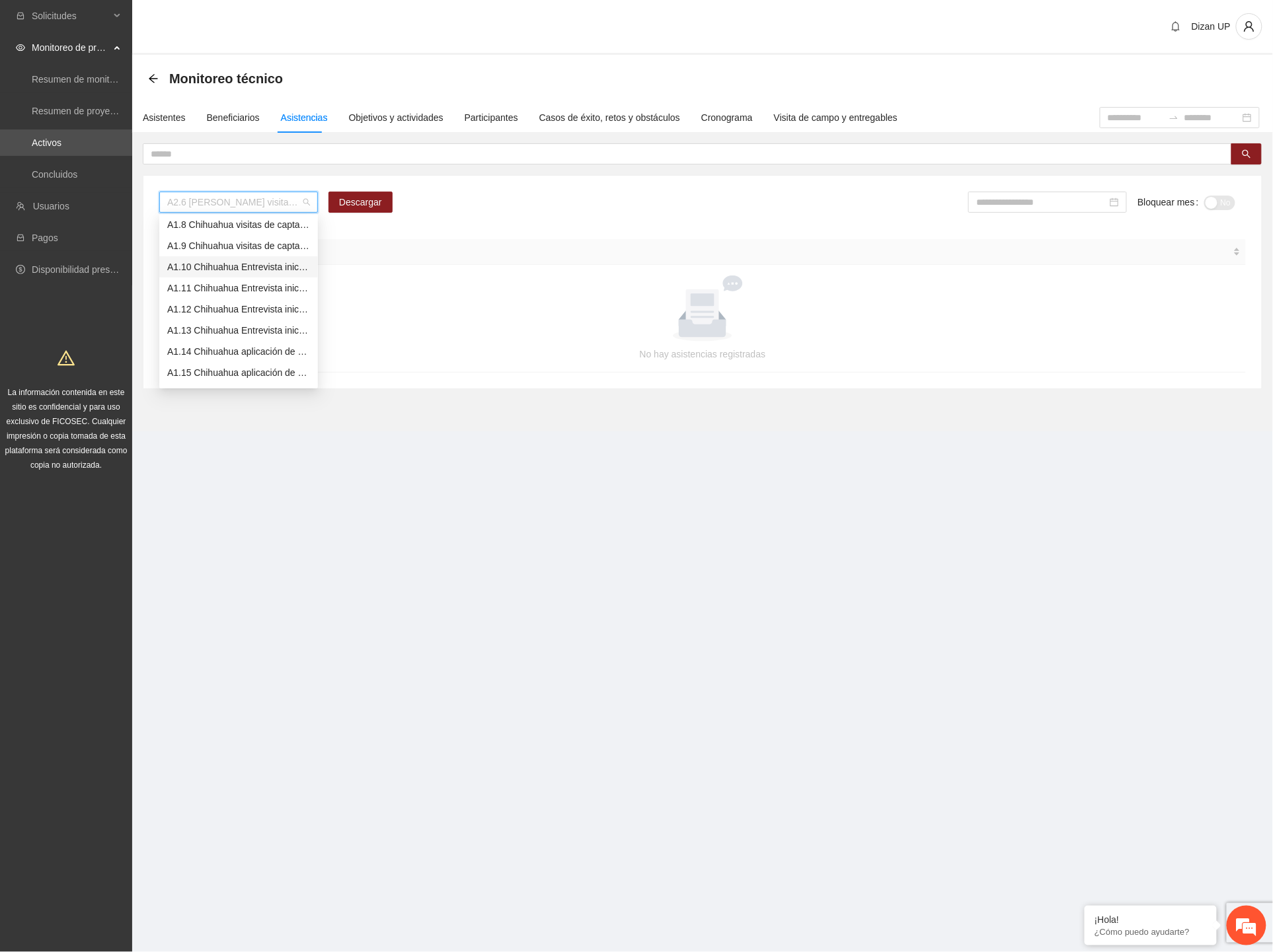
click at [207, 269] on div "A1.10 Chihuahua Entrevista inicial a usuarios (CERESO 1 VARONIL)" at bounding box center [239, 267] width 143 height 15
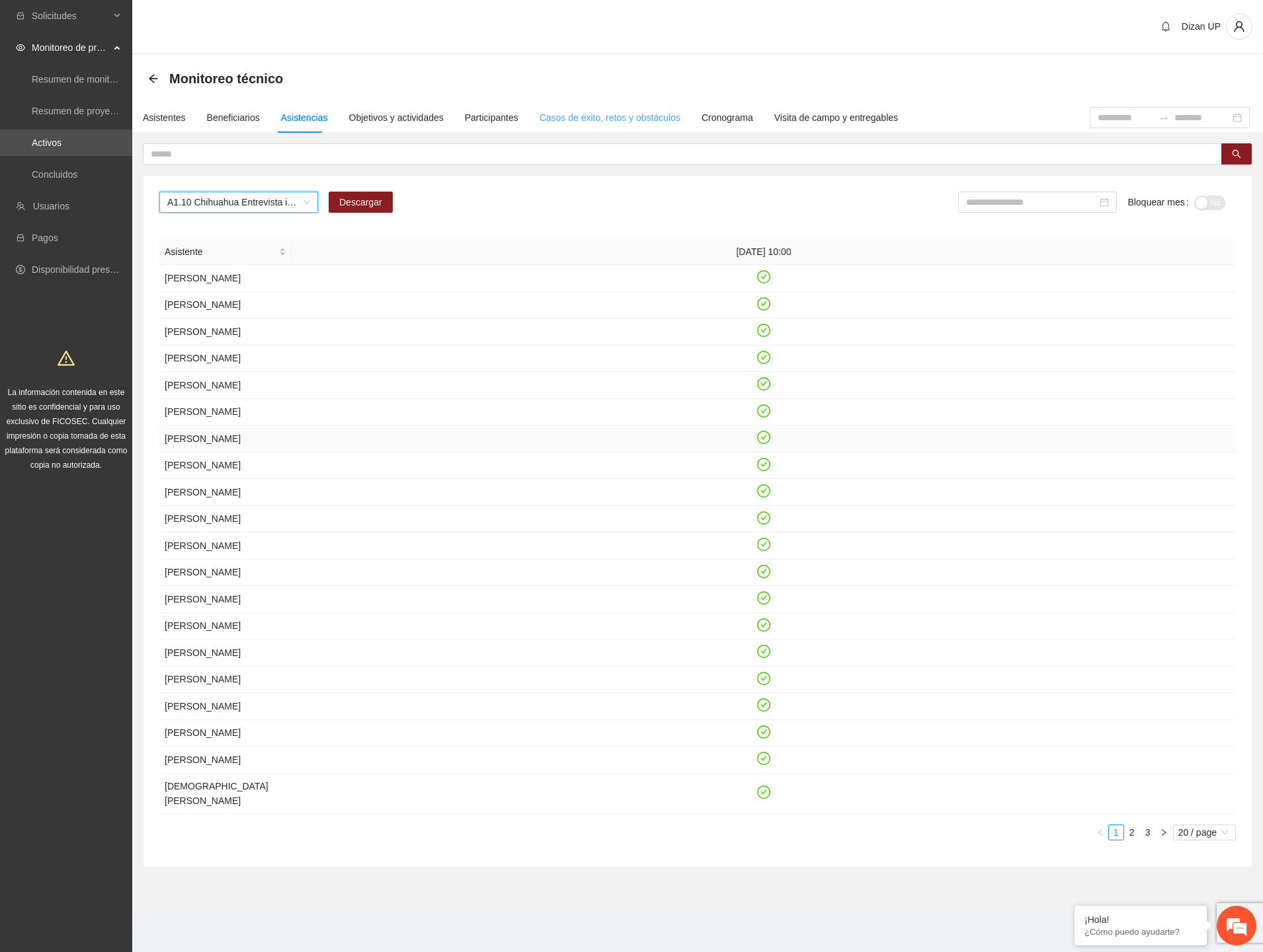
scroll to position [0, 0]
click at [366, 201] on span "Descargar" at bounding box center [360, 202] width 43 height 15
drag, startPoint x: 604, startPoint y: 919, endPoint x: 693, endPoint y: 788, distance: 158.4
click at [605, 747] on td at bounding box center [764, 734] width 944 height 27
drag, startPoint x: 1007, startPoint y: 220, endPoint x: 1008, endPoint y: 208, distance: 12.0
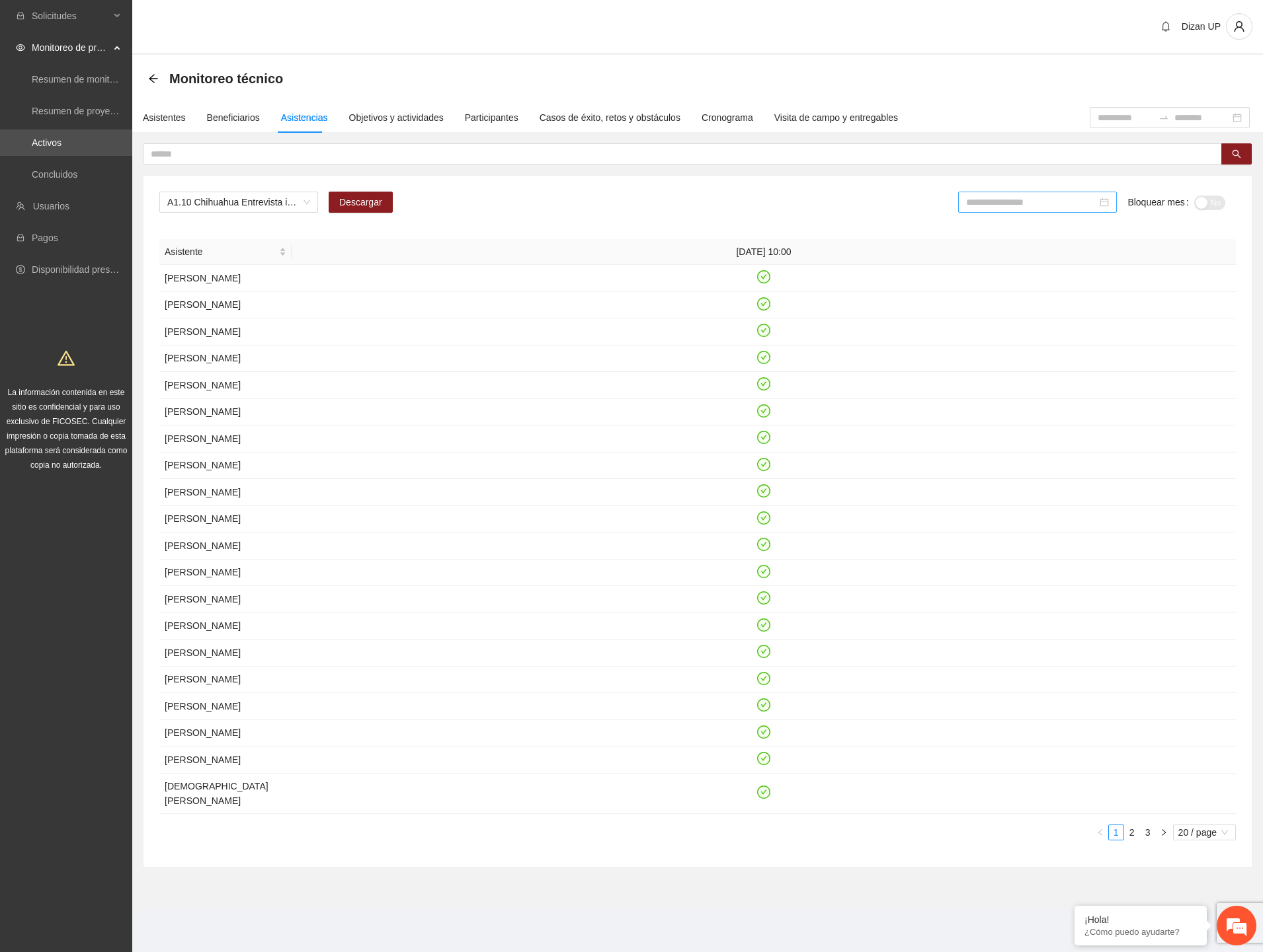
click at [1008, 216] on div at bounding box center [1037, 207] width 159 height 32
click at [1008, 207] on input at bounding box center [1031, 202] width 131 height 15
click at [985, 357] on div "[DATE]" at bounding box center [993, 351] width 39 height 16
drag, startPoint x: 1203, startPoint y: 212, endPoint x: 1202, endPoint y: 205, distance: 7.1
click at [1202, 205] on div "No" at bounding box center [1209, 202] width 31 height 21
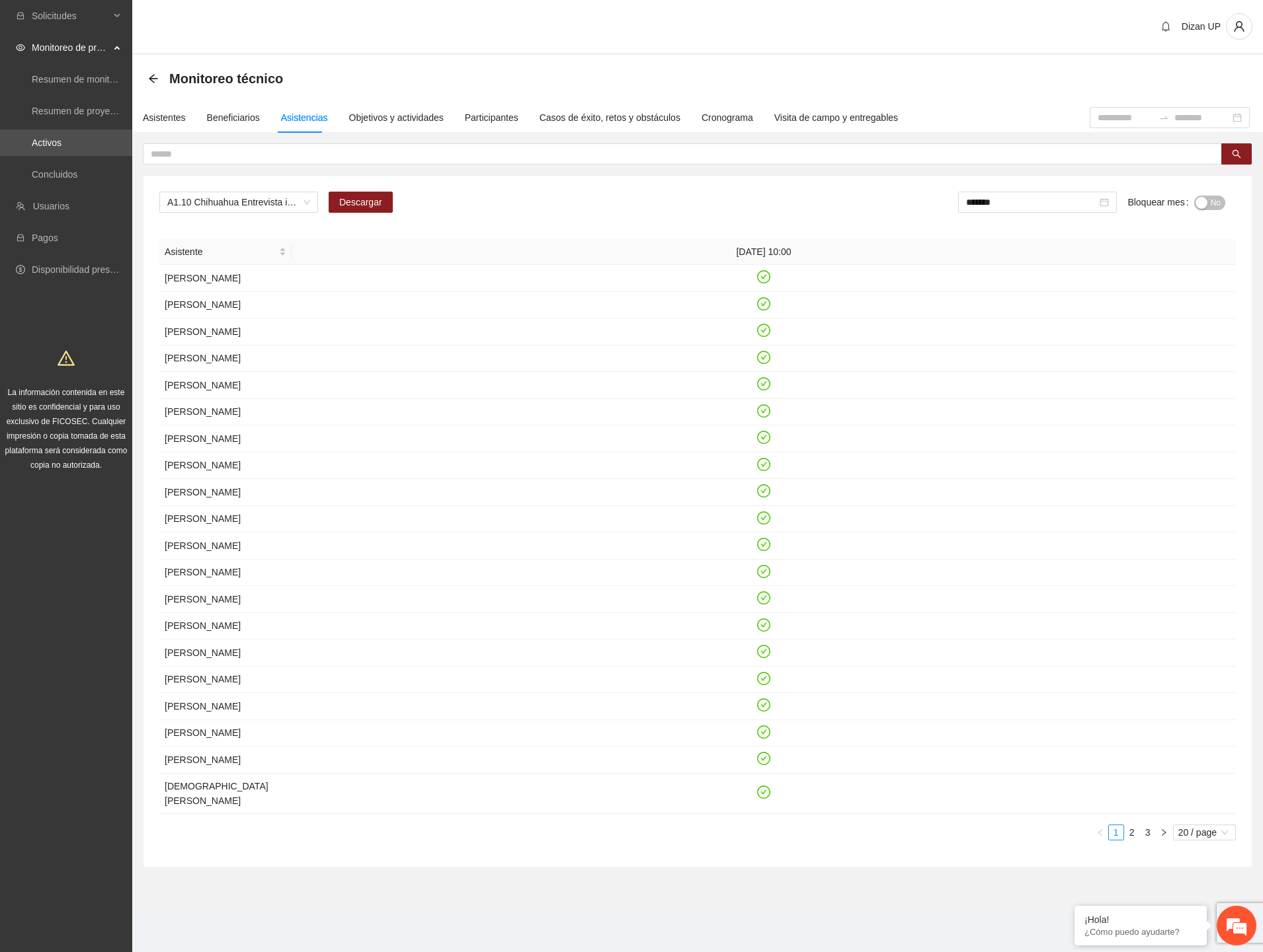
click at [1202, 206] on div "button" at bounding box center [1201, 203] width 12 height 12
click at [1025, 207] on input "*******" at bounding box center [1034, 202] width 131 height 15
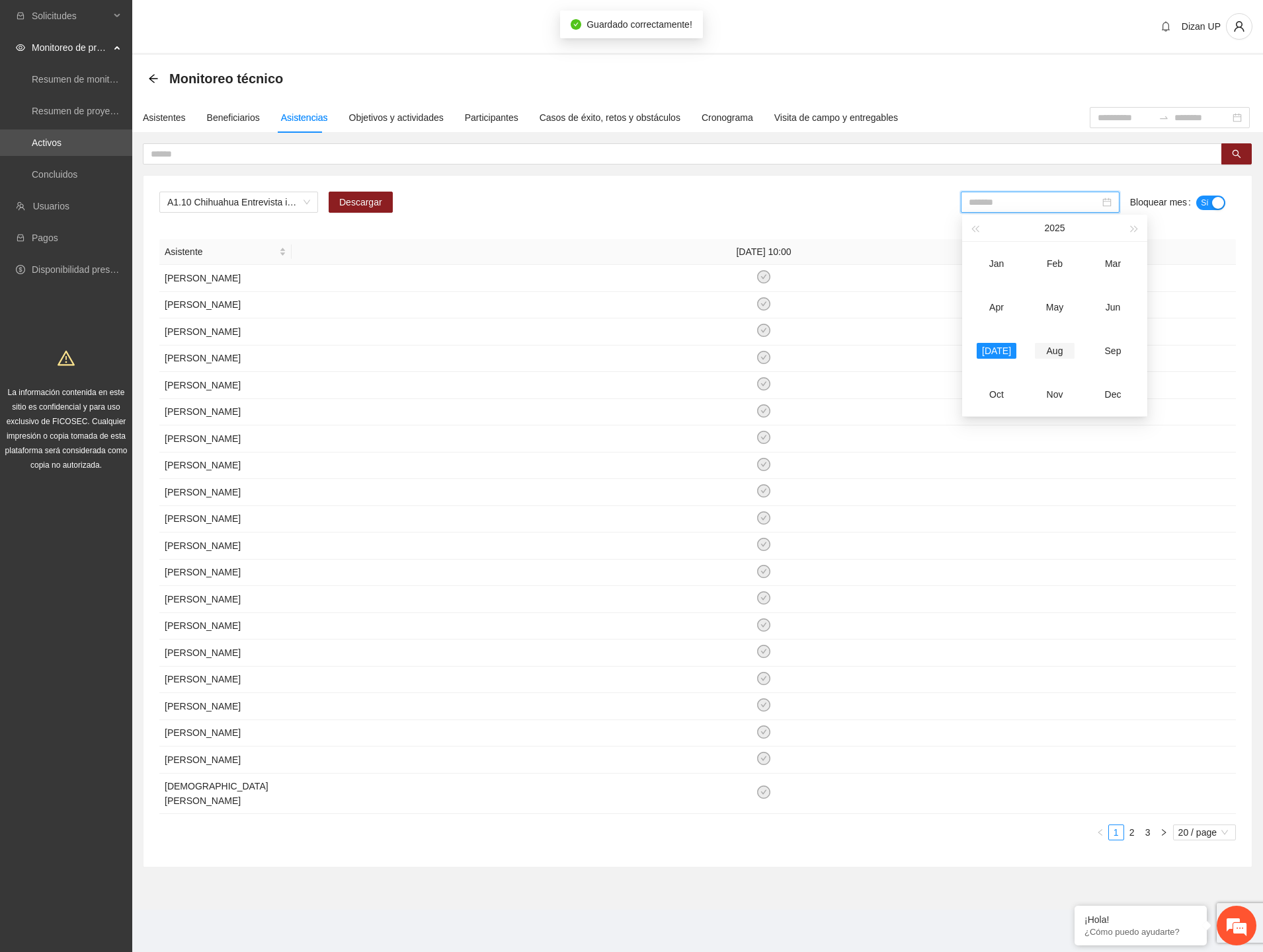
click at [1059, 347] on div "Aug" at bounding box center [1054, 351] width 39 height 16
click at [303, 203] on span "A1.10 Chihuahua Entrevista inicial a usuarios (CERESO 1 VARONIL)" at bounding box center [239, 202] width 143 height 20
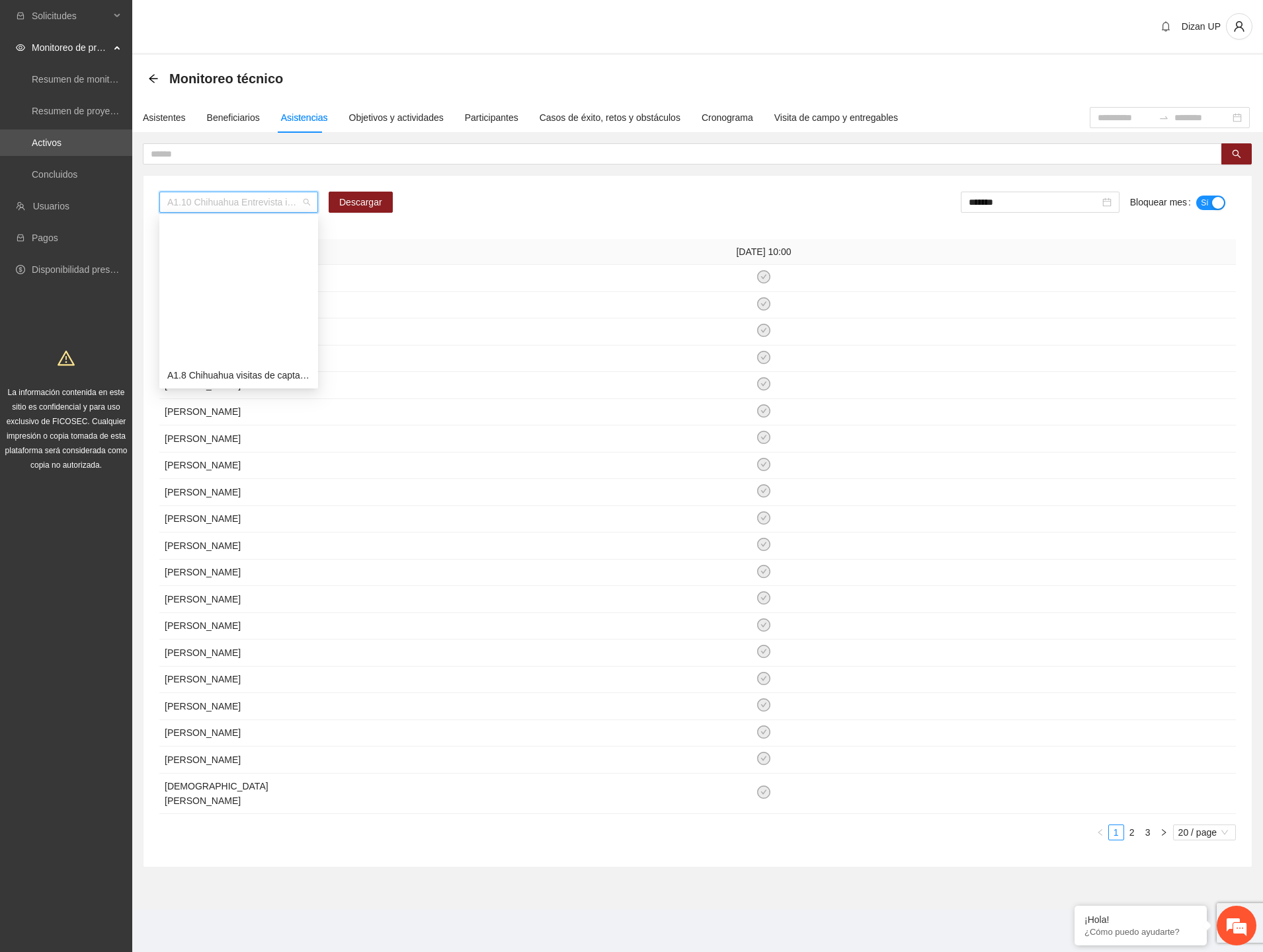
click at [201, 432] on div "A1.11 Chihuahua Entrevista inicial a usuarios (CERESO 2 VARONIL)" at bounding box center [239, 439] width 143 height 15
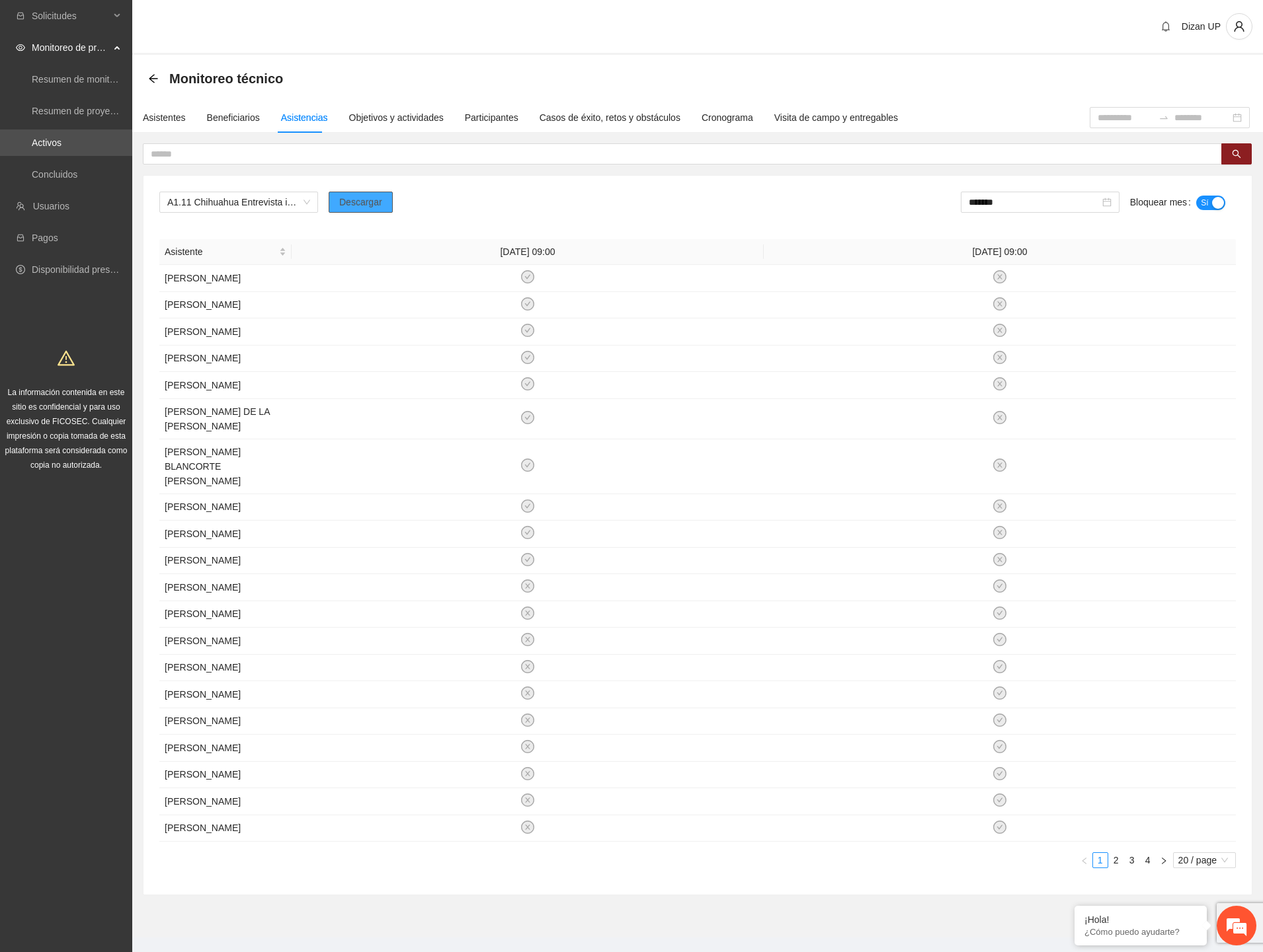
click at [343, 200] on span "Descargar" at bounding box center [360, 202] width 43 height 15
click at [131, 511] on div "Solicitudes Monitoreo de proyectos Resumen de monitoreo Resumen de proyectos ap…" at bounding box center [66, 488] width 133 height 975
click at [1035, 203] on input "*******" at bounding box center [1034, 202] width 131 height 15
click at [1005, 347] on div "[DATE]" at bounding box center [996, 351] width 39 height 16
type input "*******"
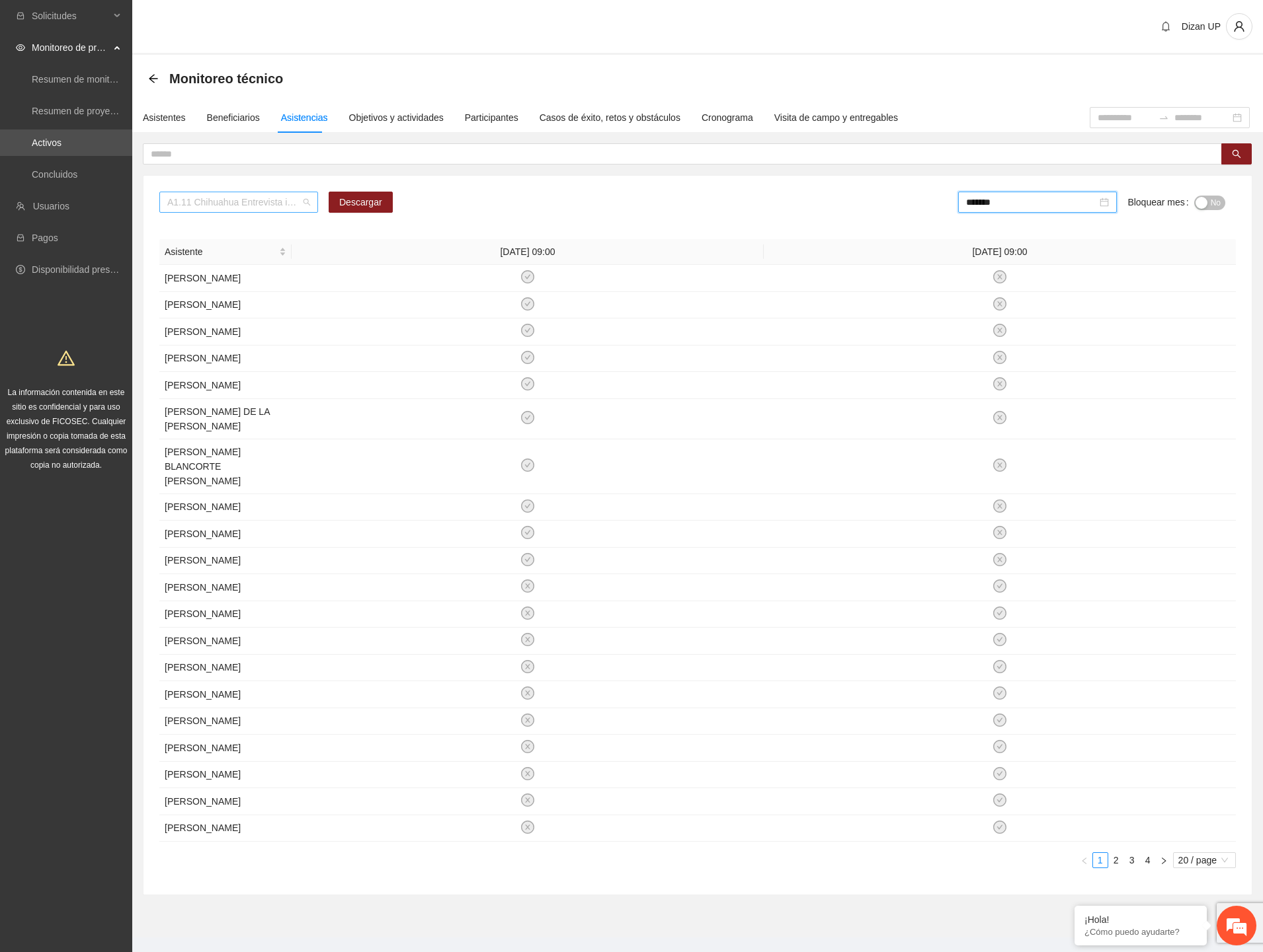
click at [248, 202] on span "A1.11 Chihuahua Entrevista inicial a usuarios (CERESO 2 VARONIL)" at bounding box center [239, 202] width 143 height 20
click at [203, 453] on div "A1.12 Chihuahua Entrevista inicial a usuarios (CERESO FEMENIL)" at bounding box center [239, 460] width 143 height 15
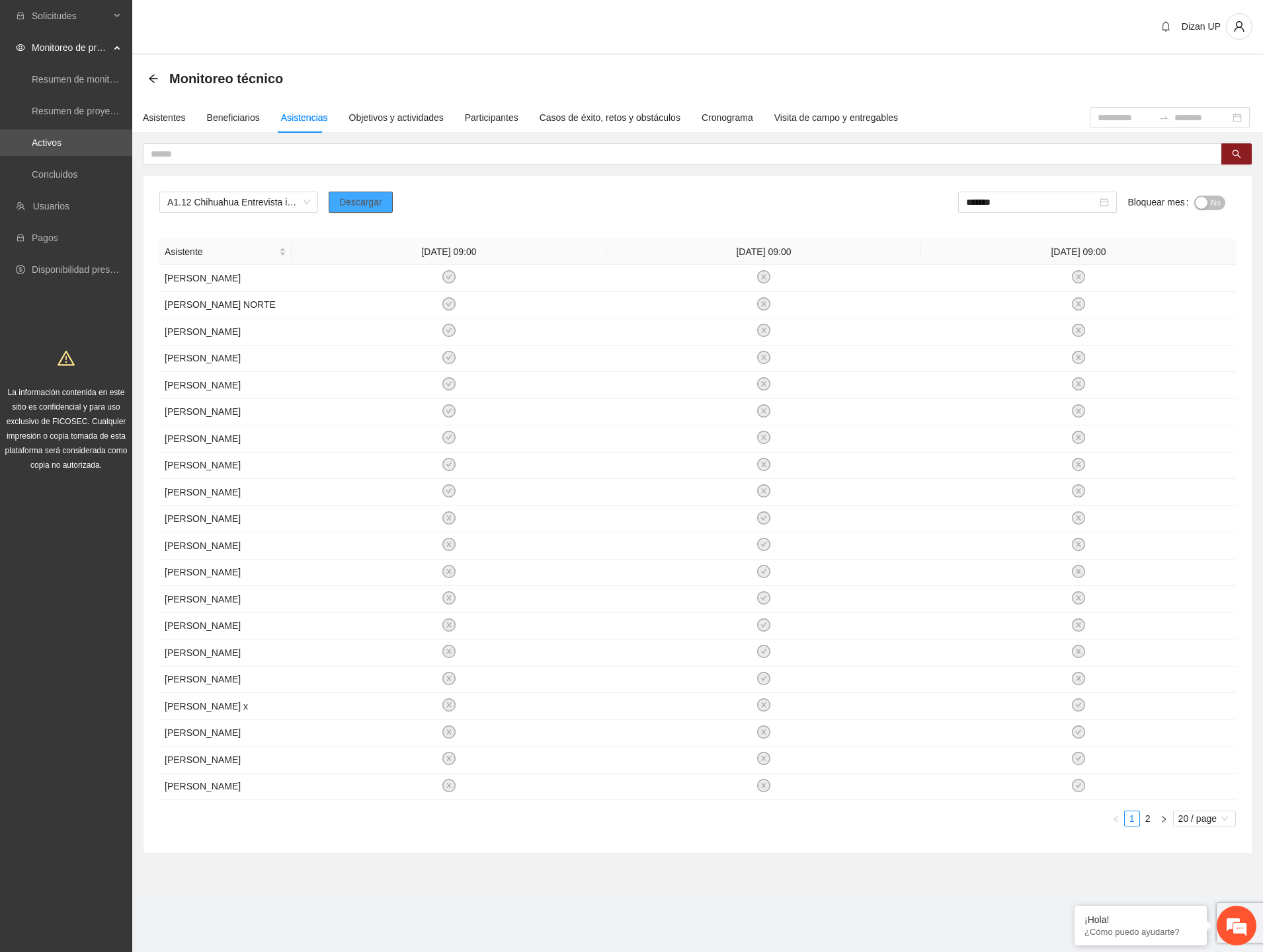
click at [355, 198] on span "Descargar" at bounding box center [360, 202] width 43 height 15
click at [152, 74] on div "Back" at bounding box center [153, 79] width 10 height 11
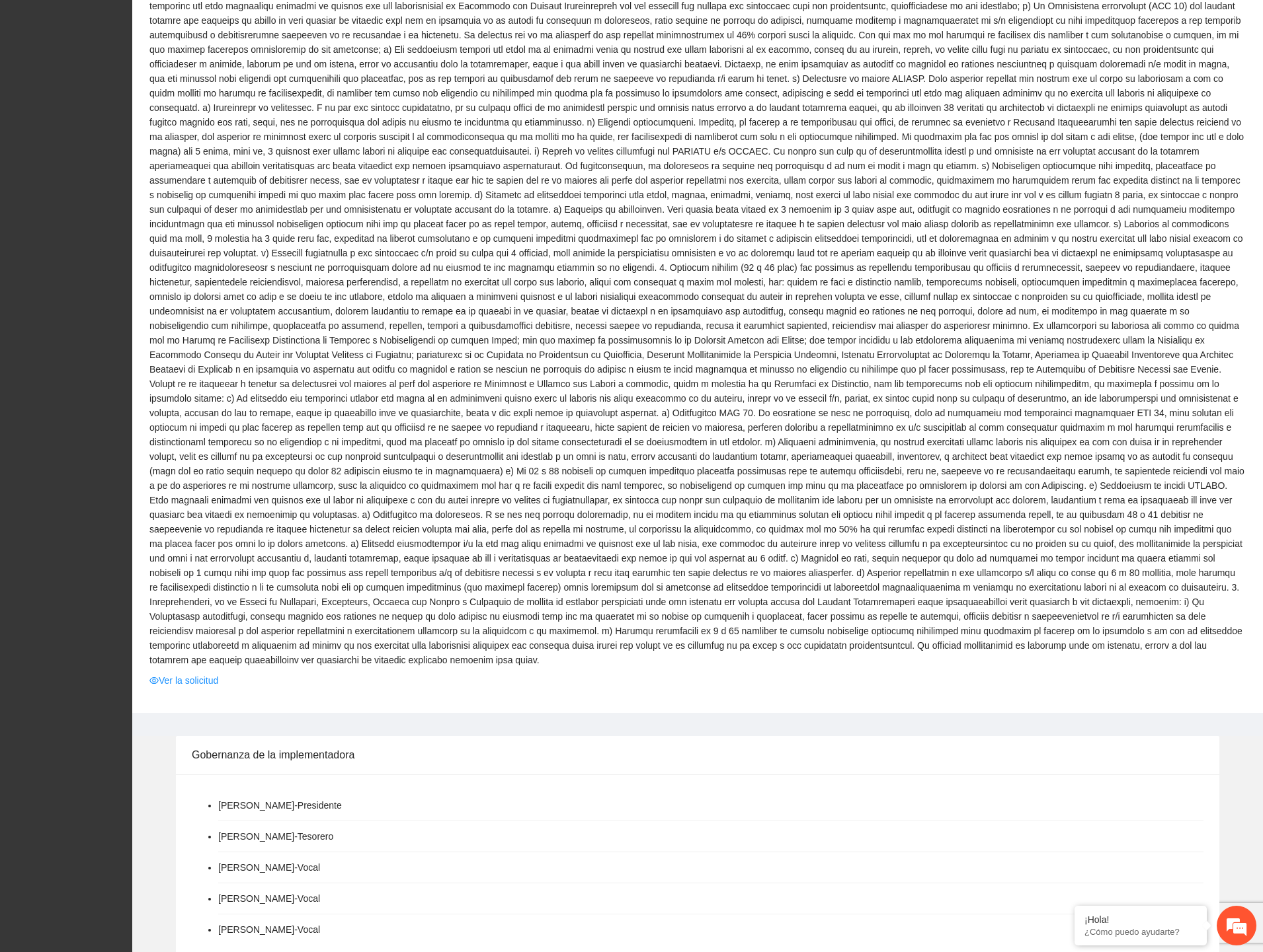
scroll to position [734, 0]
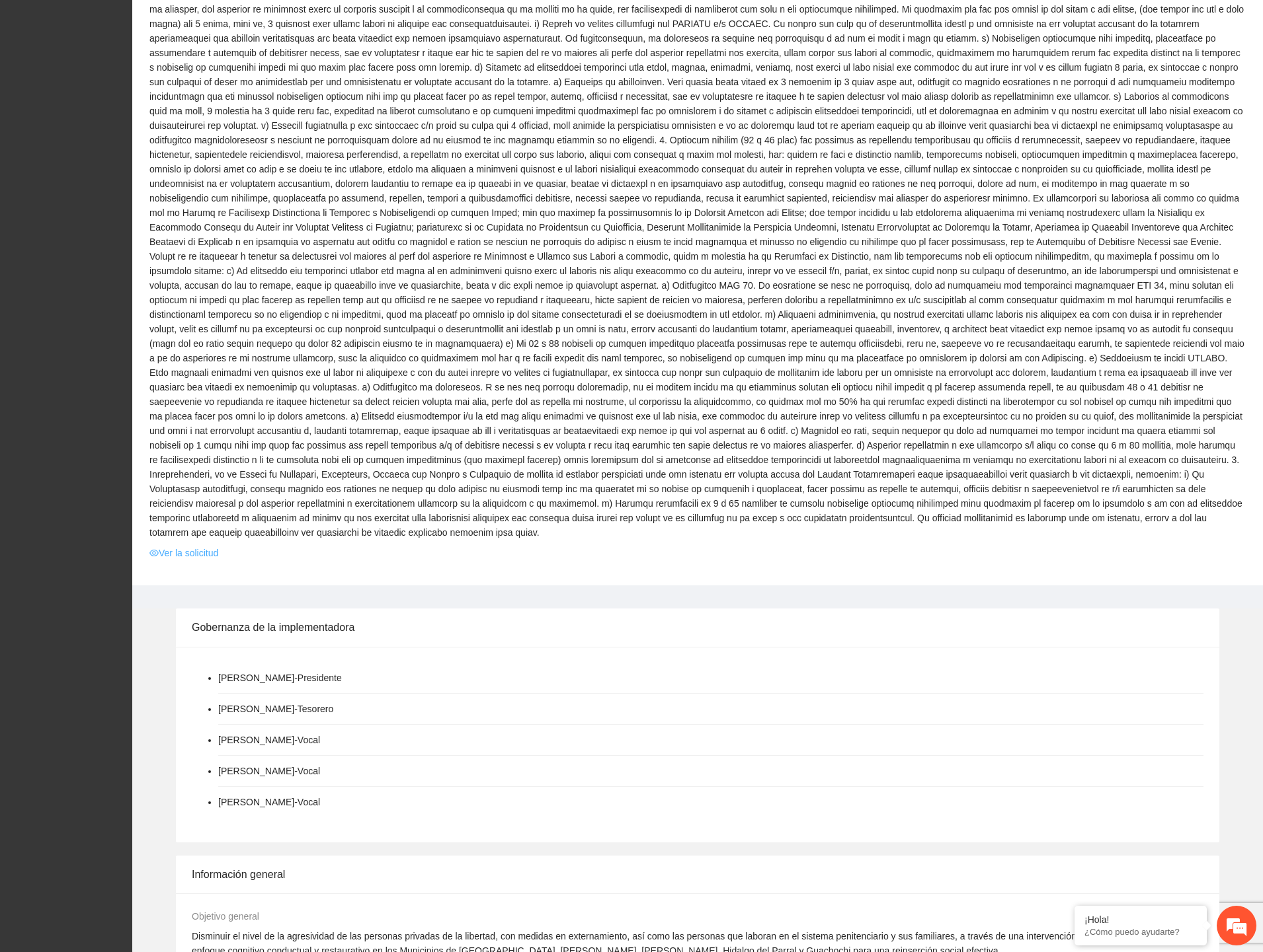
click at [194, 546] on link "Ver la solicitud" at bounding box center [184, 553] width 69 height 15
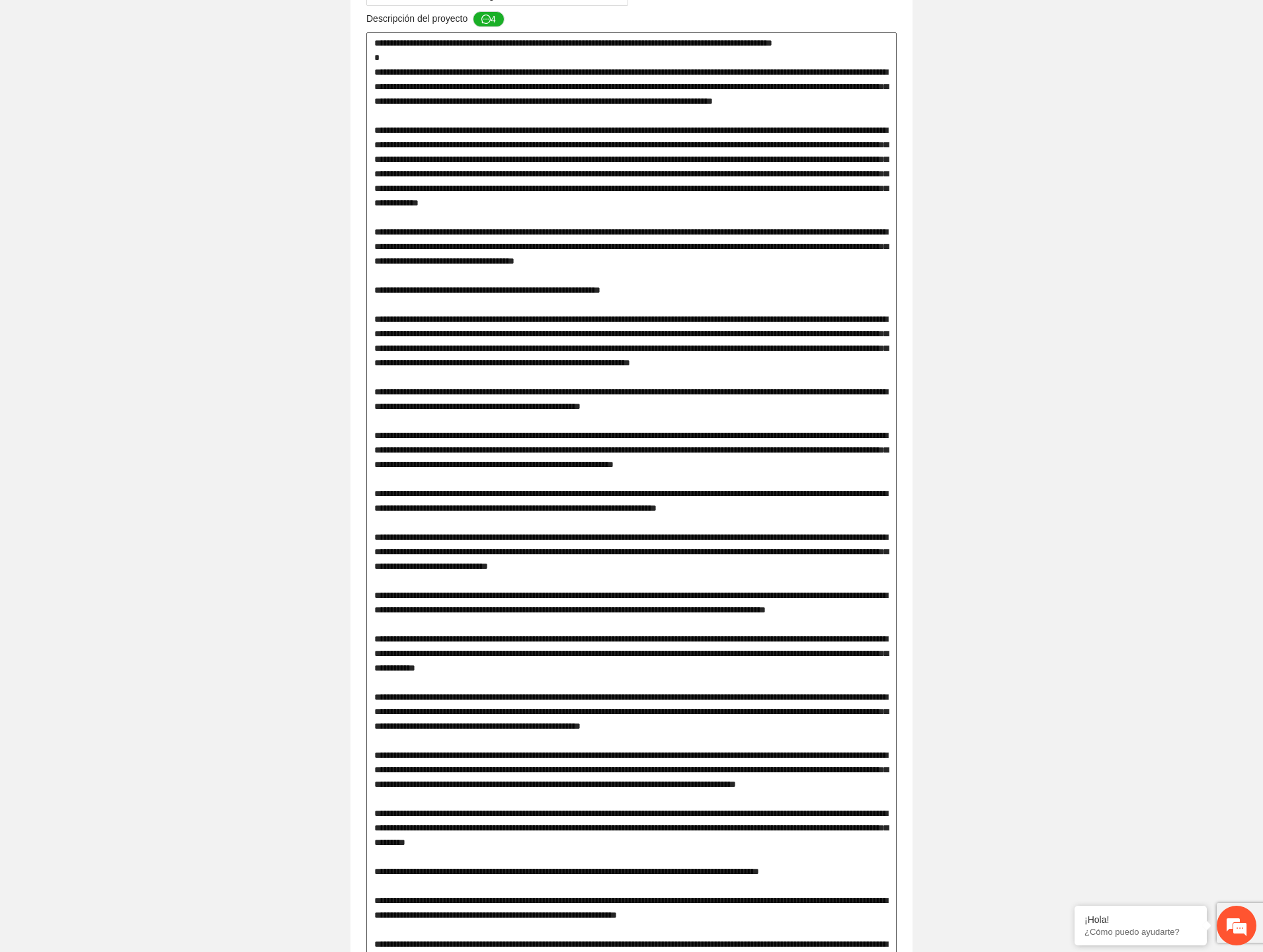
scroll to position [734, 0]
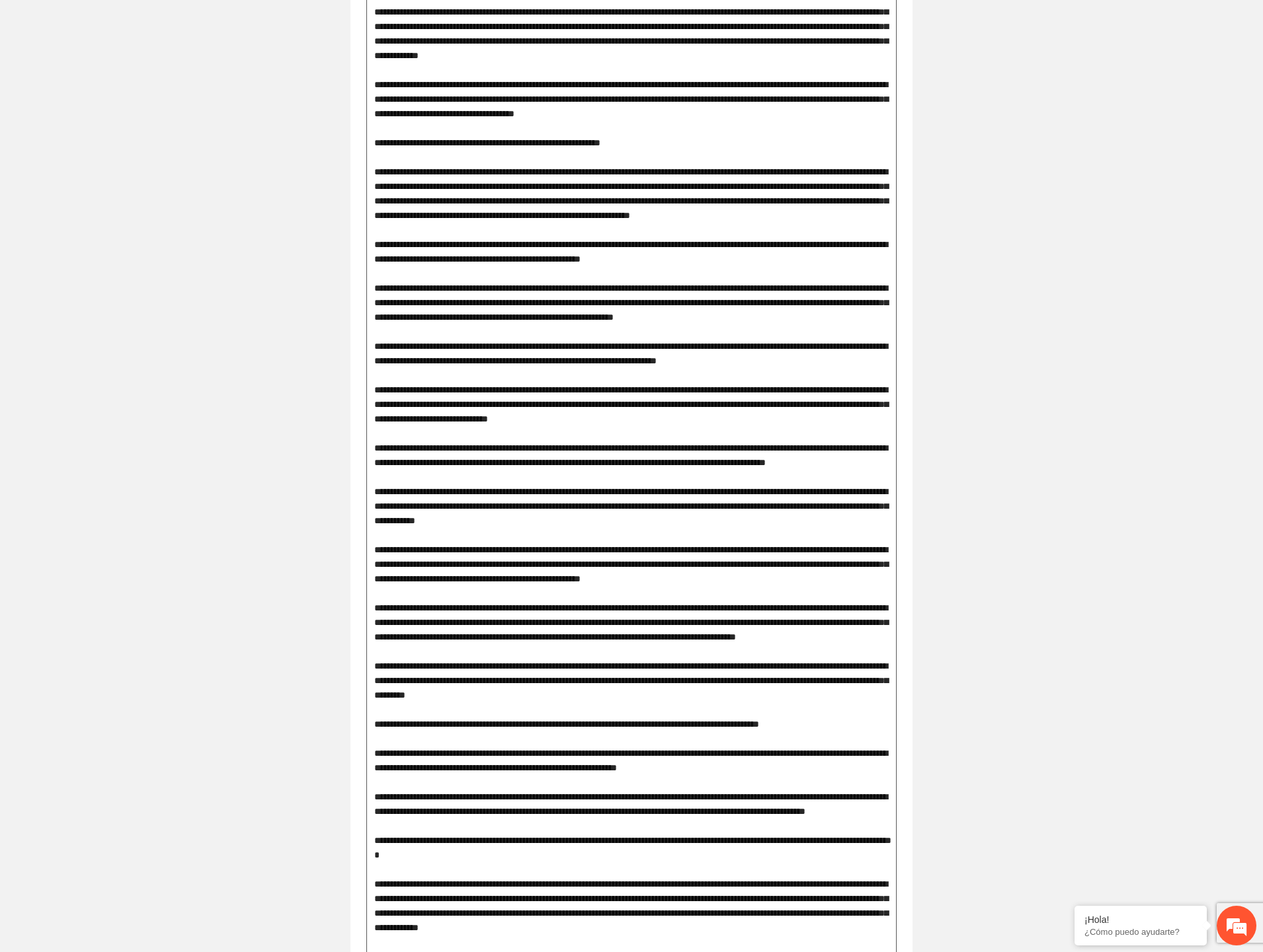
drag, startPoint x: 432, startPoint y: 388, endPoint x: 712, endPoint y: 397, distance: 280.1
drag, startPoint x: 586, startPoint y: 392, endPoint x: 746, endPoint y: 395, distance: 160.0
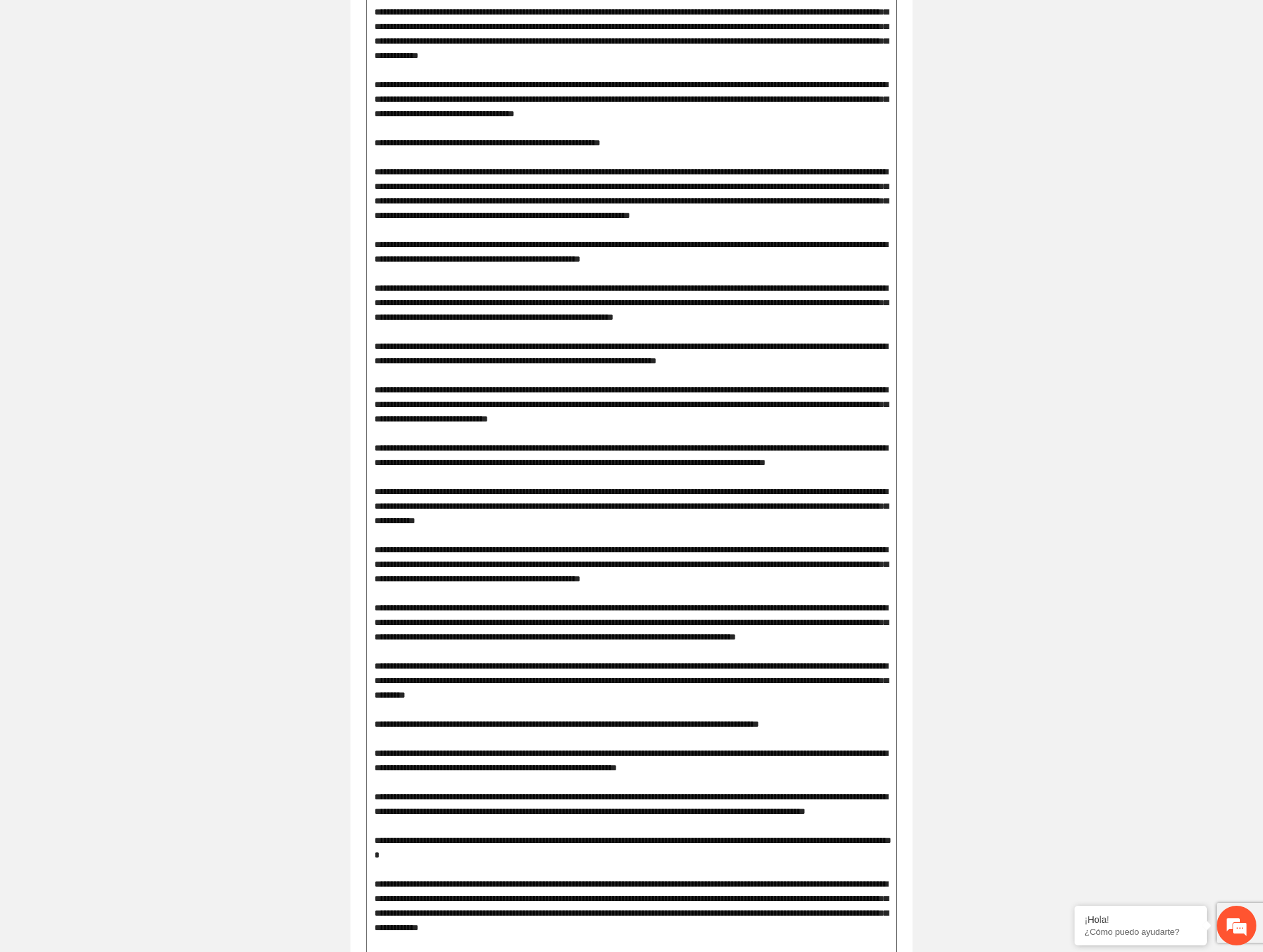
drag, startPoint x: 775, startPoint y: 392, endPoint x: 791, endPoint y: 394, distance: 16.1
drag, startPoint x: 386, startPoint y: 403, endPoint x: 580, endPoint y: 406, distance: 194.0
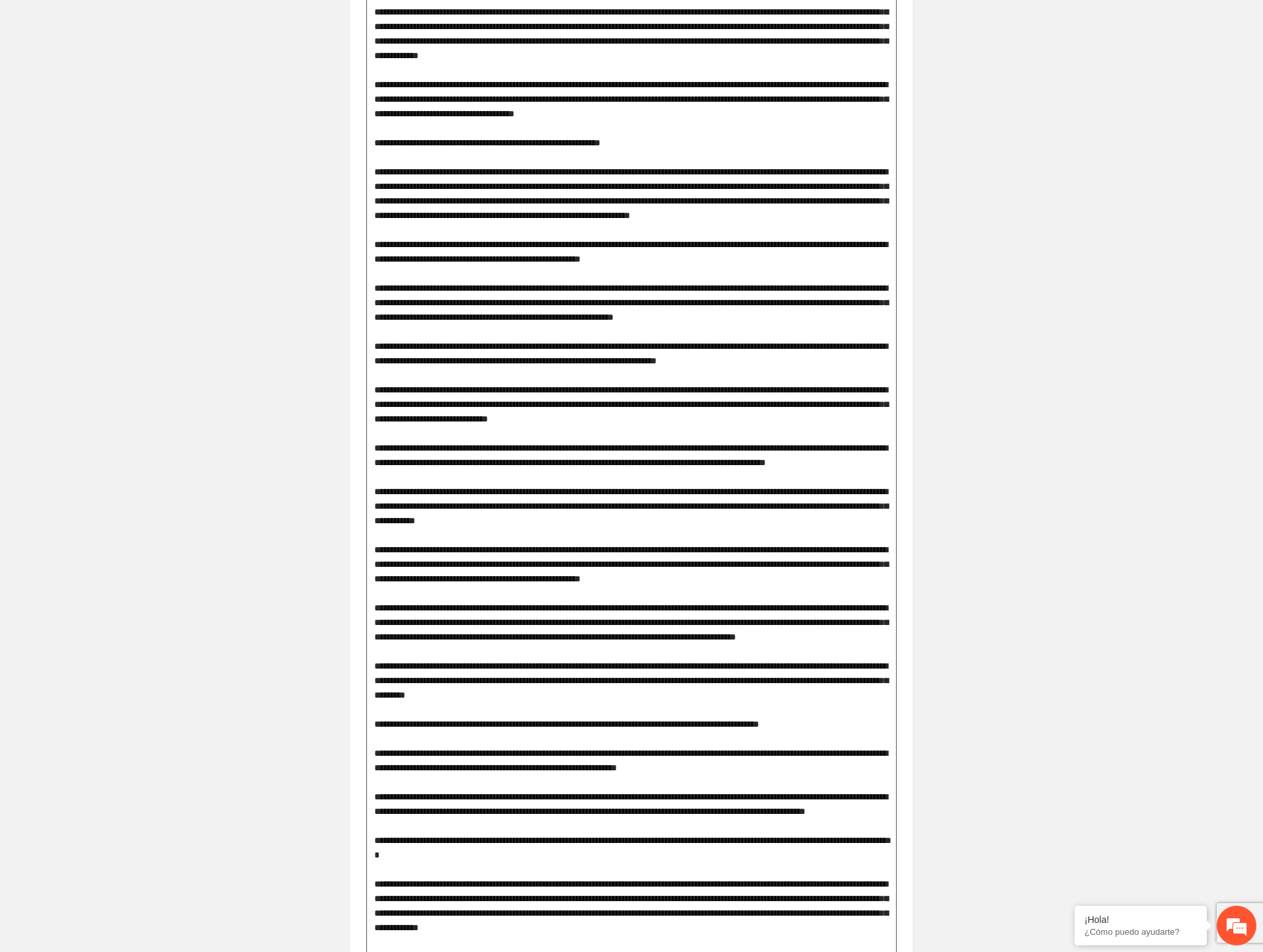
drag, startPoint x: 472, startPoint y: 404, endPoint x: 620, endPoint y: 421, distance: 149.0
drag, startPoint x: 420, startPoint y: 441, endPoint x: 736, endPoint y: 447, distance: 316.1
drag, startPoint x: 392, startPoint y: 505, endPoint x: 554, endPoint y: 509, distance: 162.0
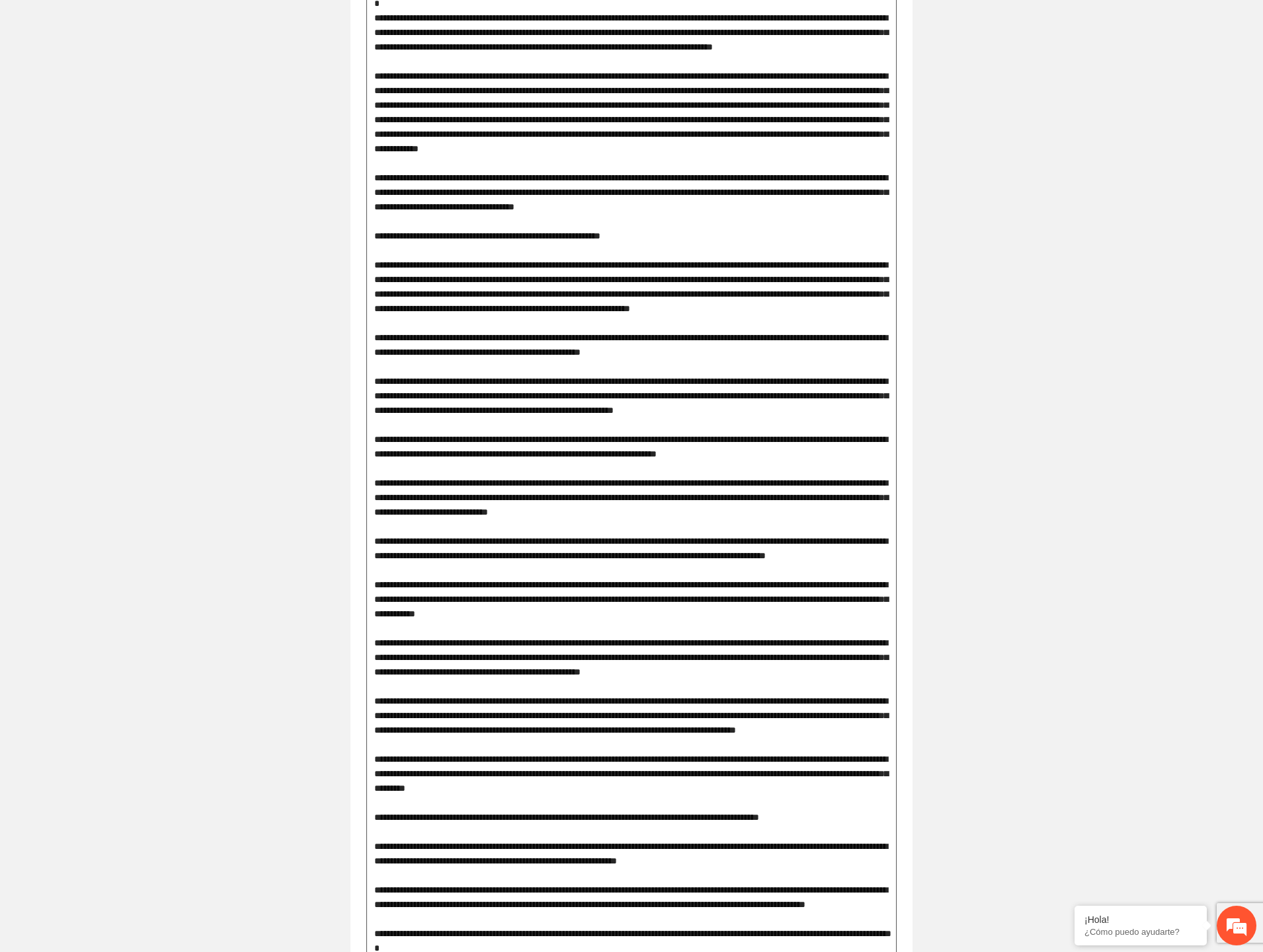
scroll to position [514, 0]
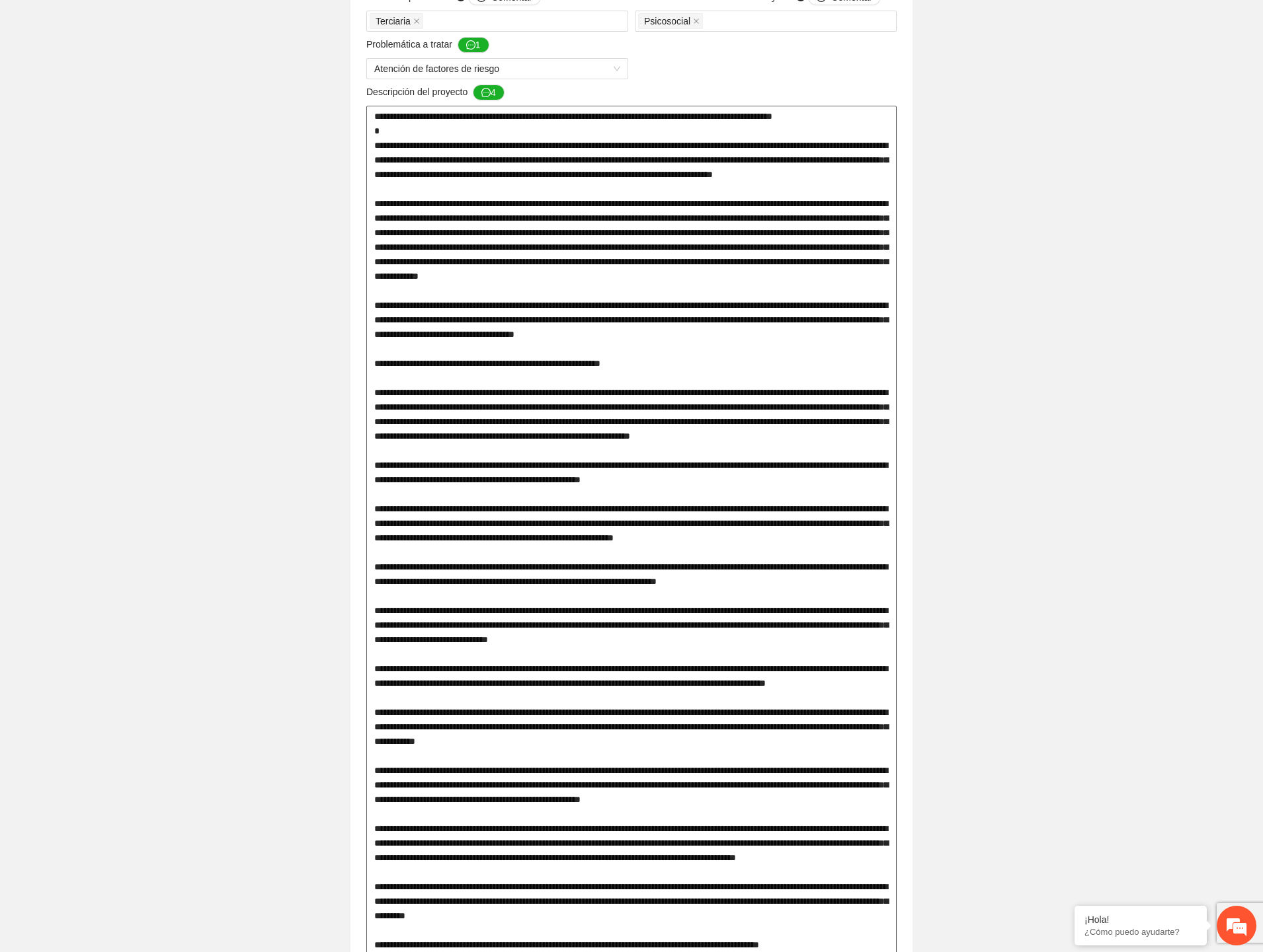
drag, startPoint x: 410, startPoint y: 551, endPoint x: 715, endPoint y: 546, distance: 305.0
drag, startPoint x: 599, startPoint y: 563, endPoint x: 842, endPoint y: 552, distance: 243.2
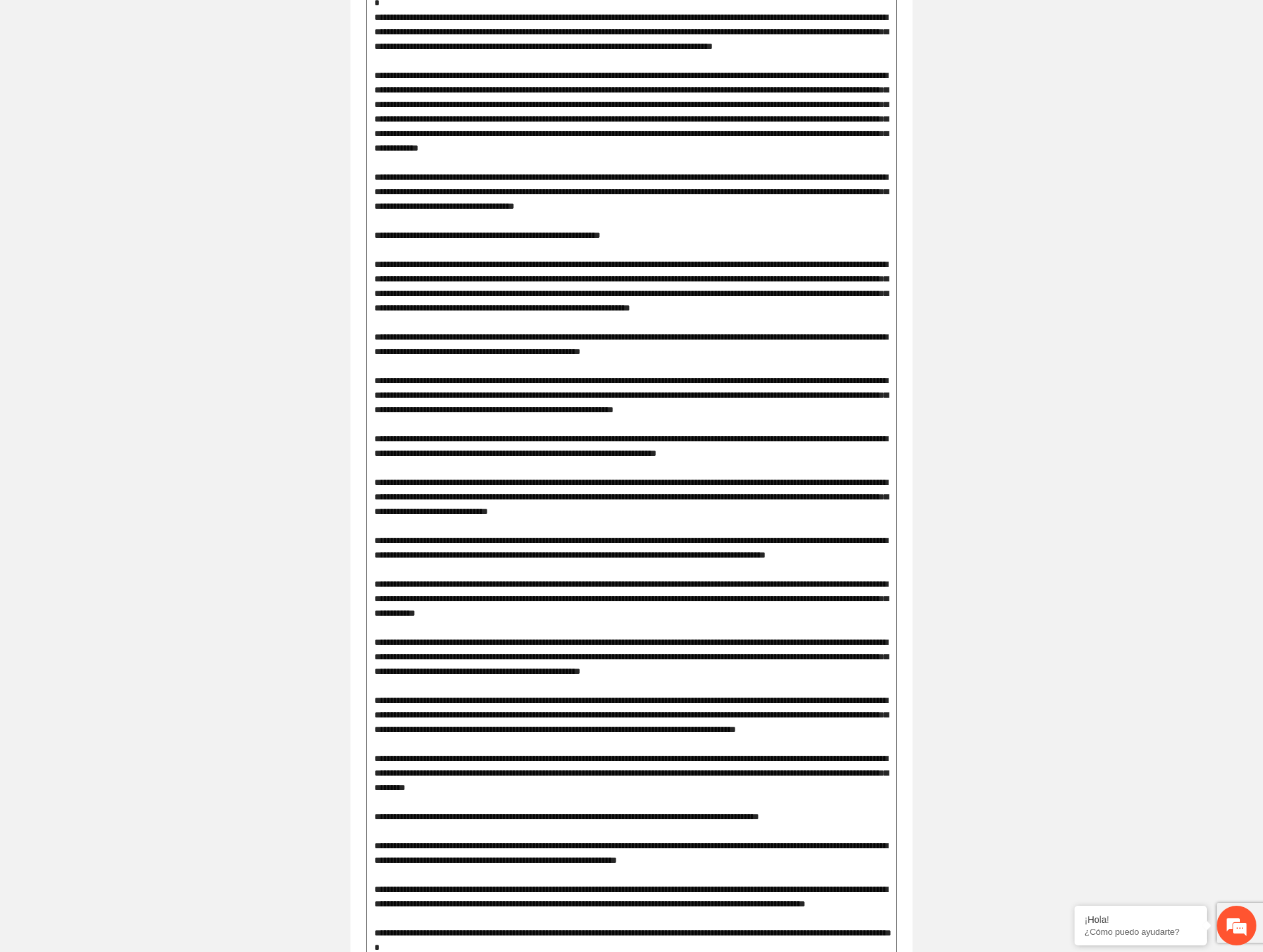
scroll to position [661, 0]
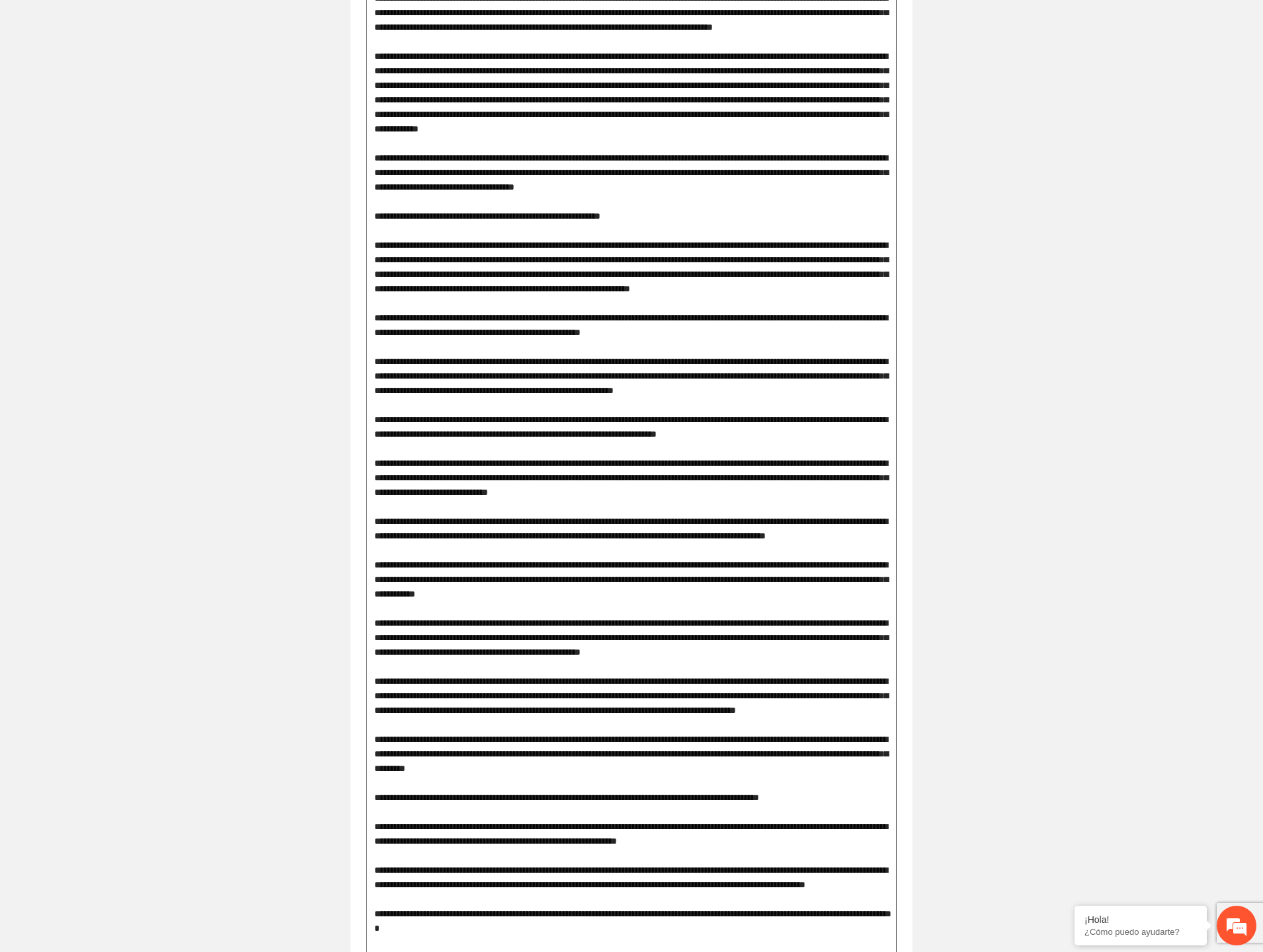
drag, startPoint x: 530, startPoint y: 359, endPoint x: 770, endPoint y: 360, distance: 240.0
drag, startPoint x: 430, startPoint y: 425, endPoint x: 750, endPoint y: 446, distance: 320.7
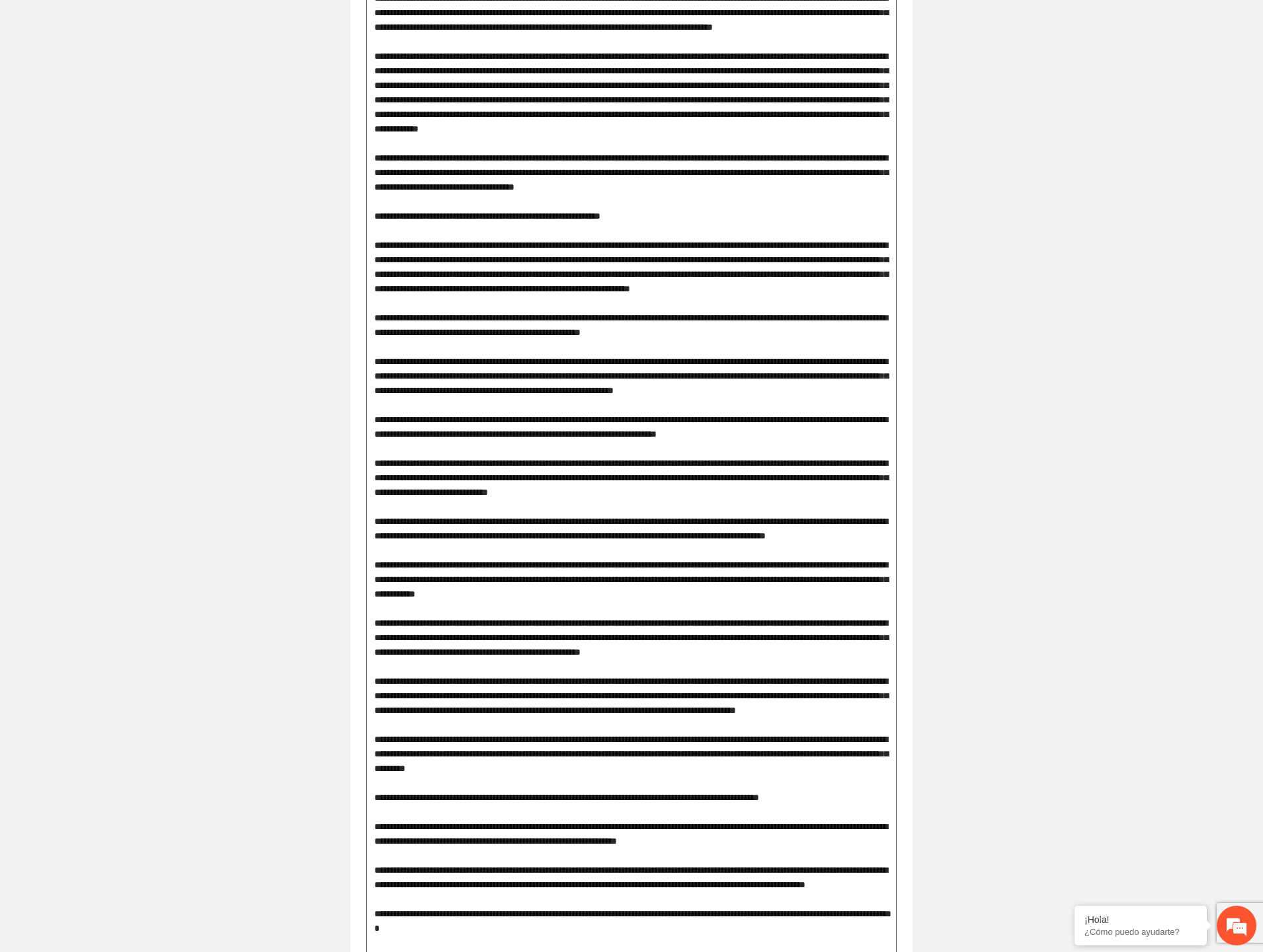
drag, startPoint x: 535, startPoint y: 468, endPoint x: 712, endPoint y: 470, distance: 177.0
drag, startPoint x: 696, startPoint y: 466, endPoint x: 834, endPoint y: 464, distance: 138.0
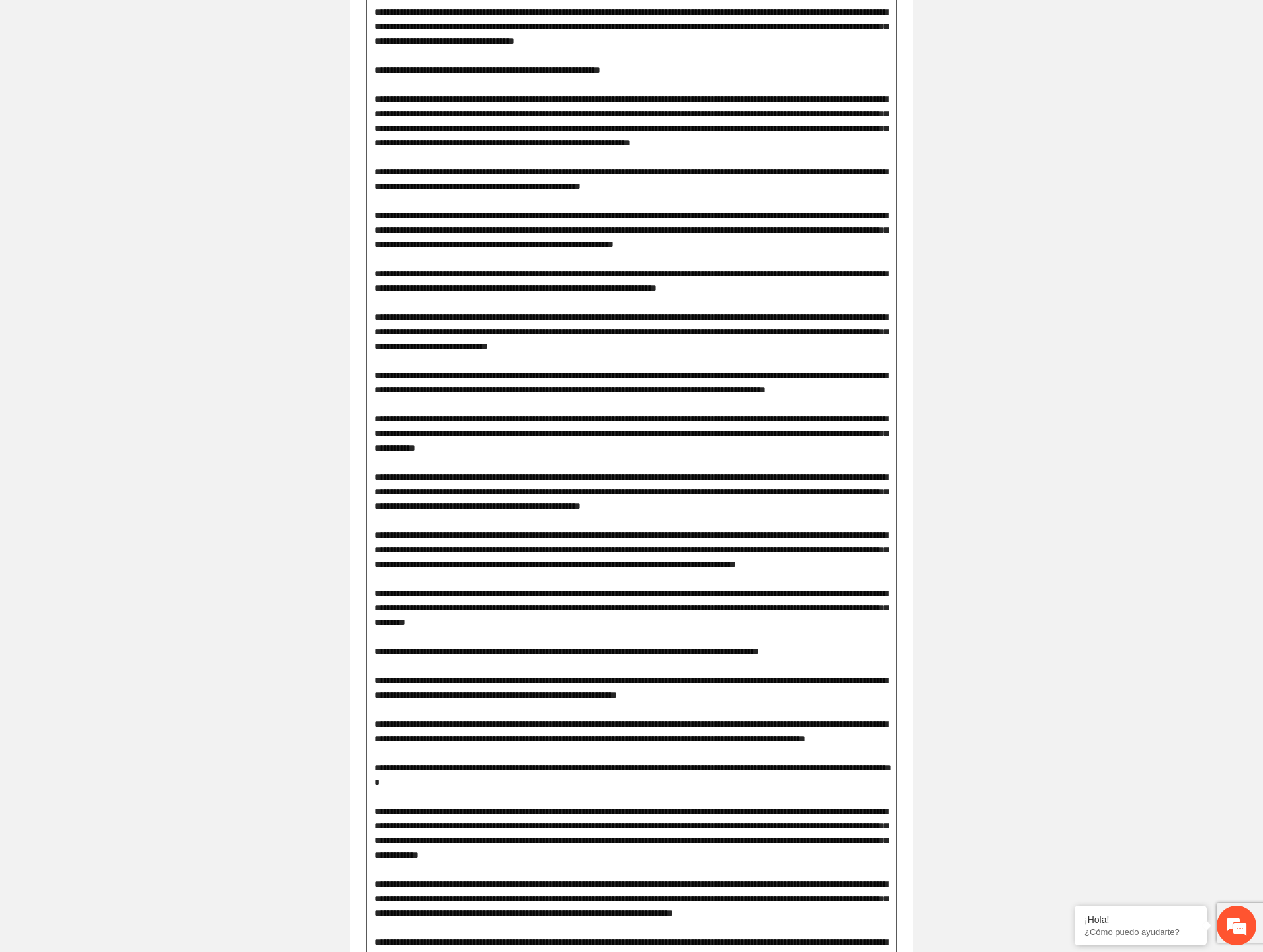
scroll to position [808, 0]
drag, startPoint x: 428, startPoint y: 384, endPoint x: 607, endPoint y: 395, distance: 179.3
drag, startPoint x: 392, startPoint y: 431, endPoint x: 644, endPoint y: 432, distance: 252.0
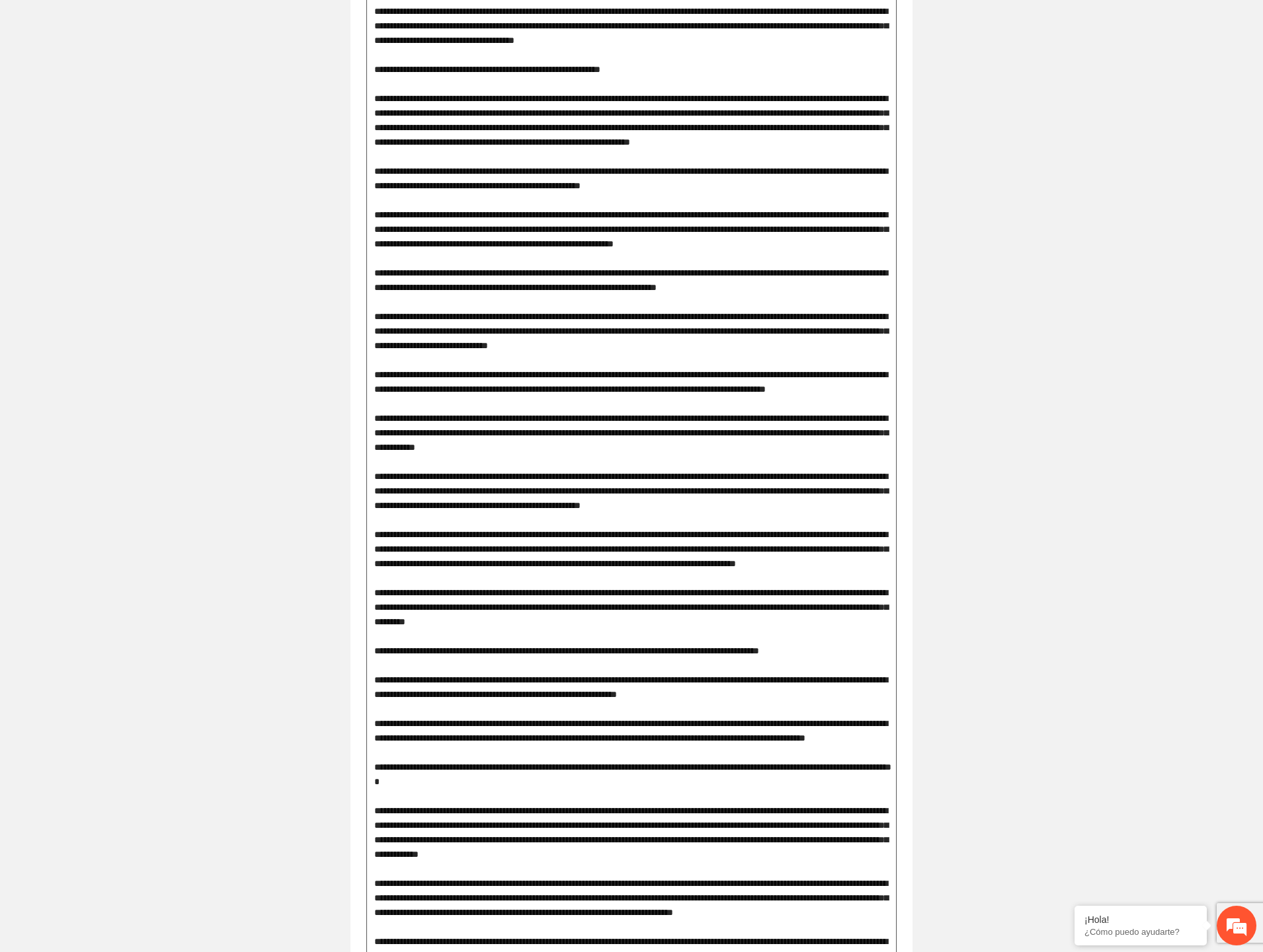
drag, startPoint x: 407, startPoint y: 496, endPoint x: 602, endPoint y: 497, distance: 195.0
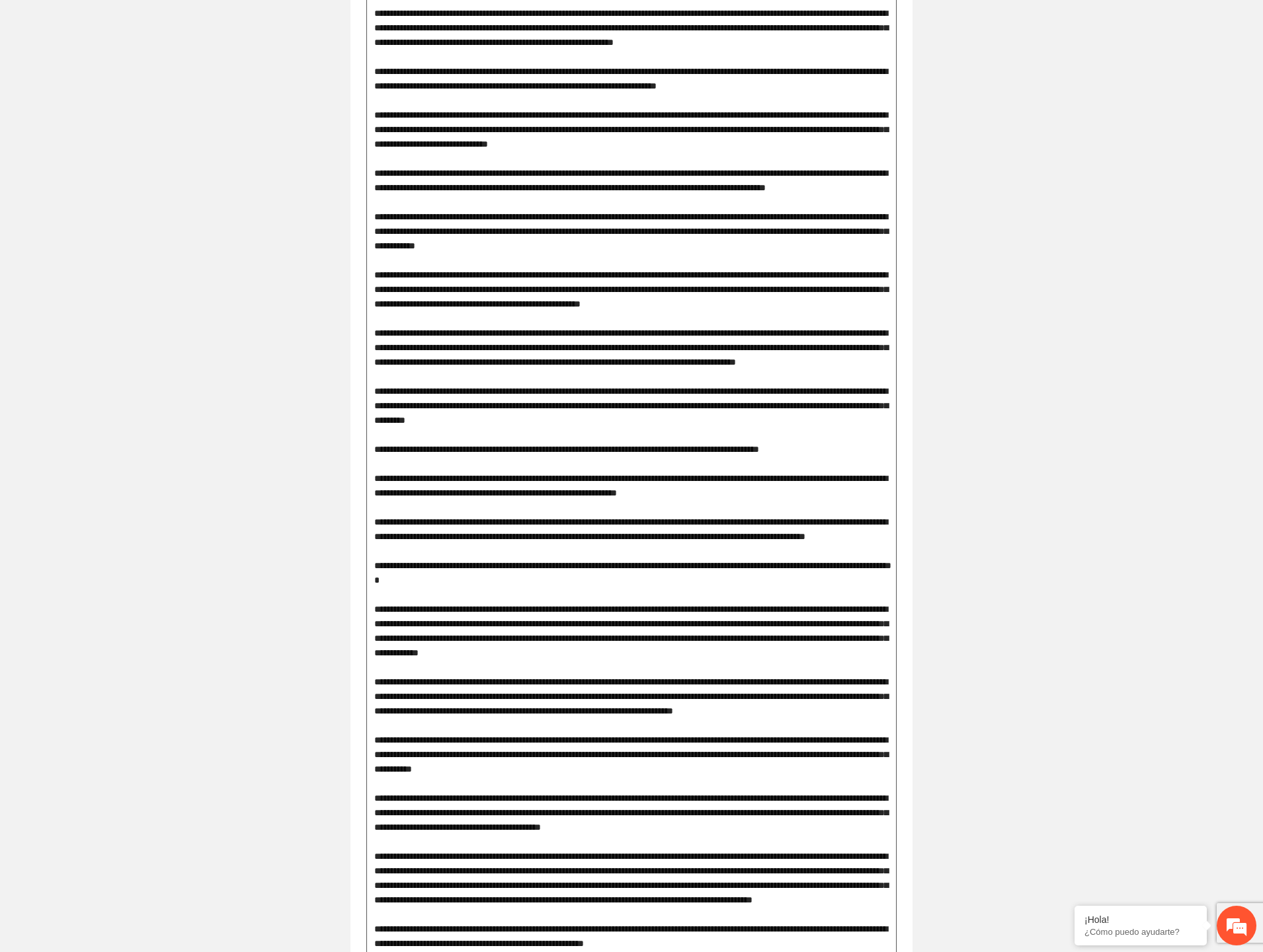
scroll to position [1028, 0]
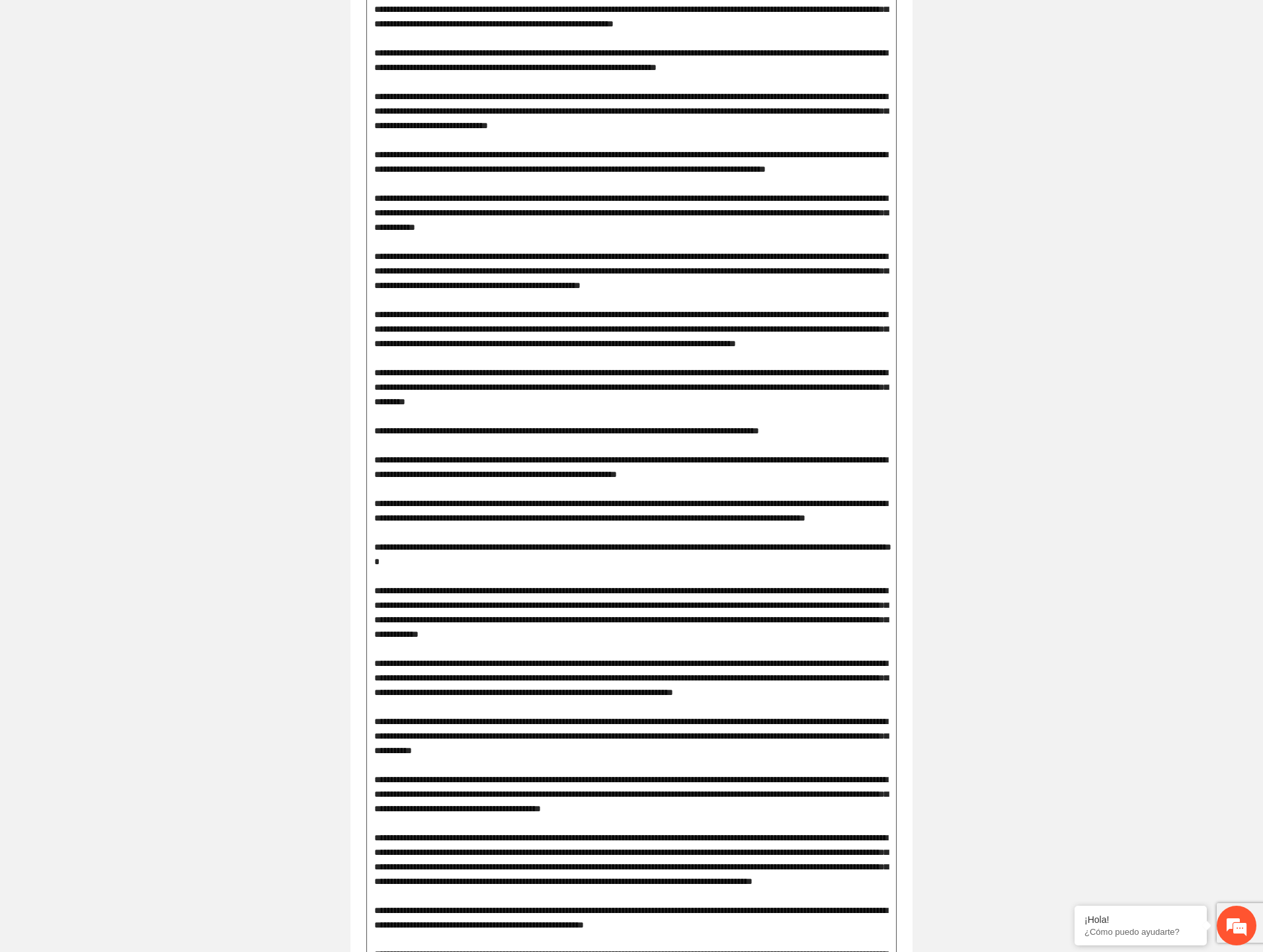
drag, startPoint x: 413, startPoint y: 347, endPoint x: 486, endPoint y: 347, distance: 73.0
drag, startPoint x: 401, startPoint y: 418, endPoint x: 599, endPoint y: 421, distance: 198.0
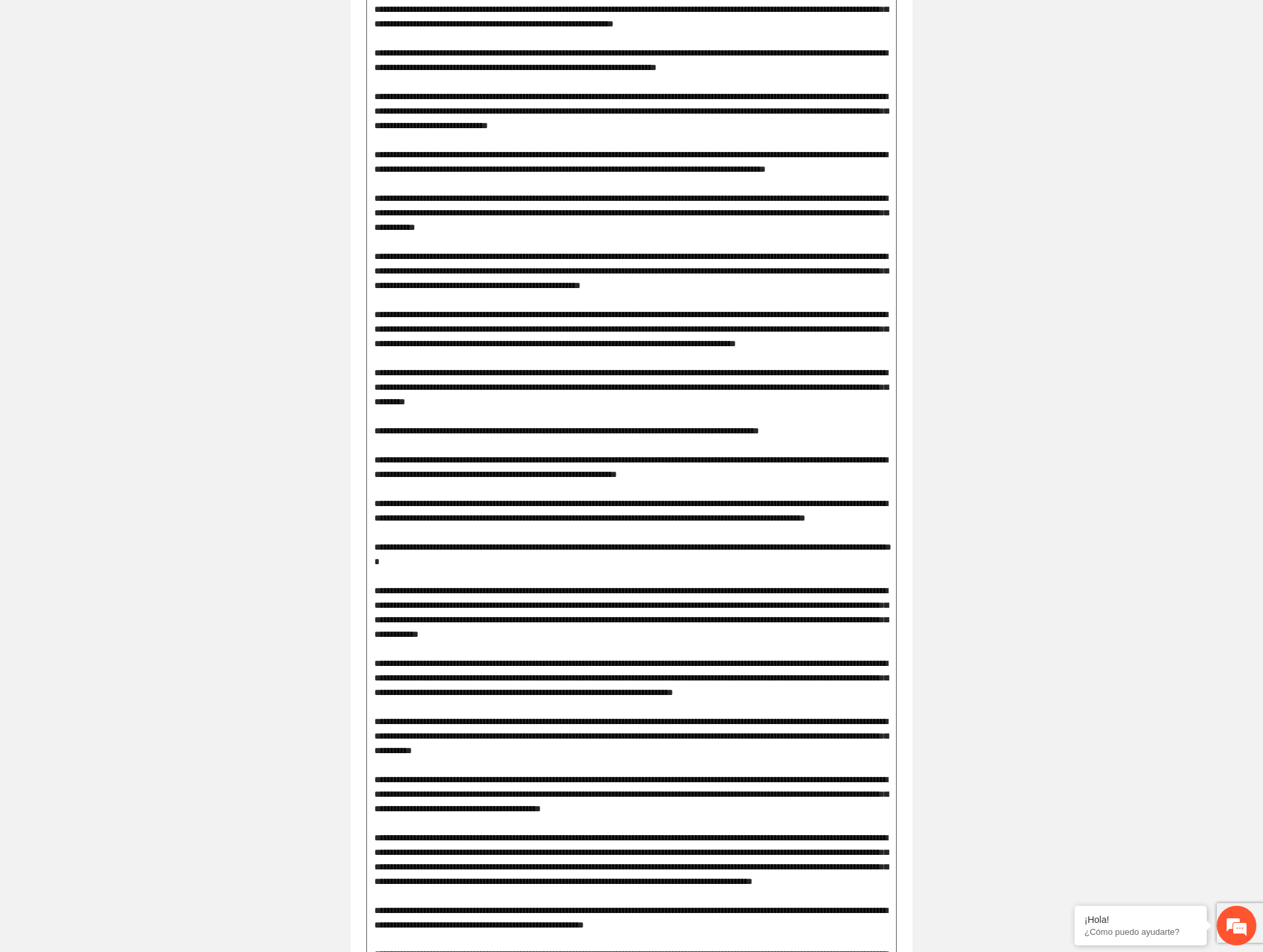
drag, startPoint x: 424, startPoint y: 503, endPoint x: 693, endPoint y: 506, distance: 269.0
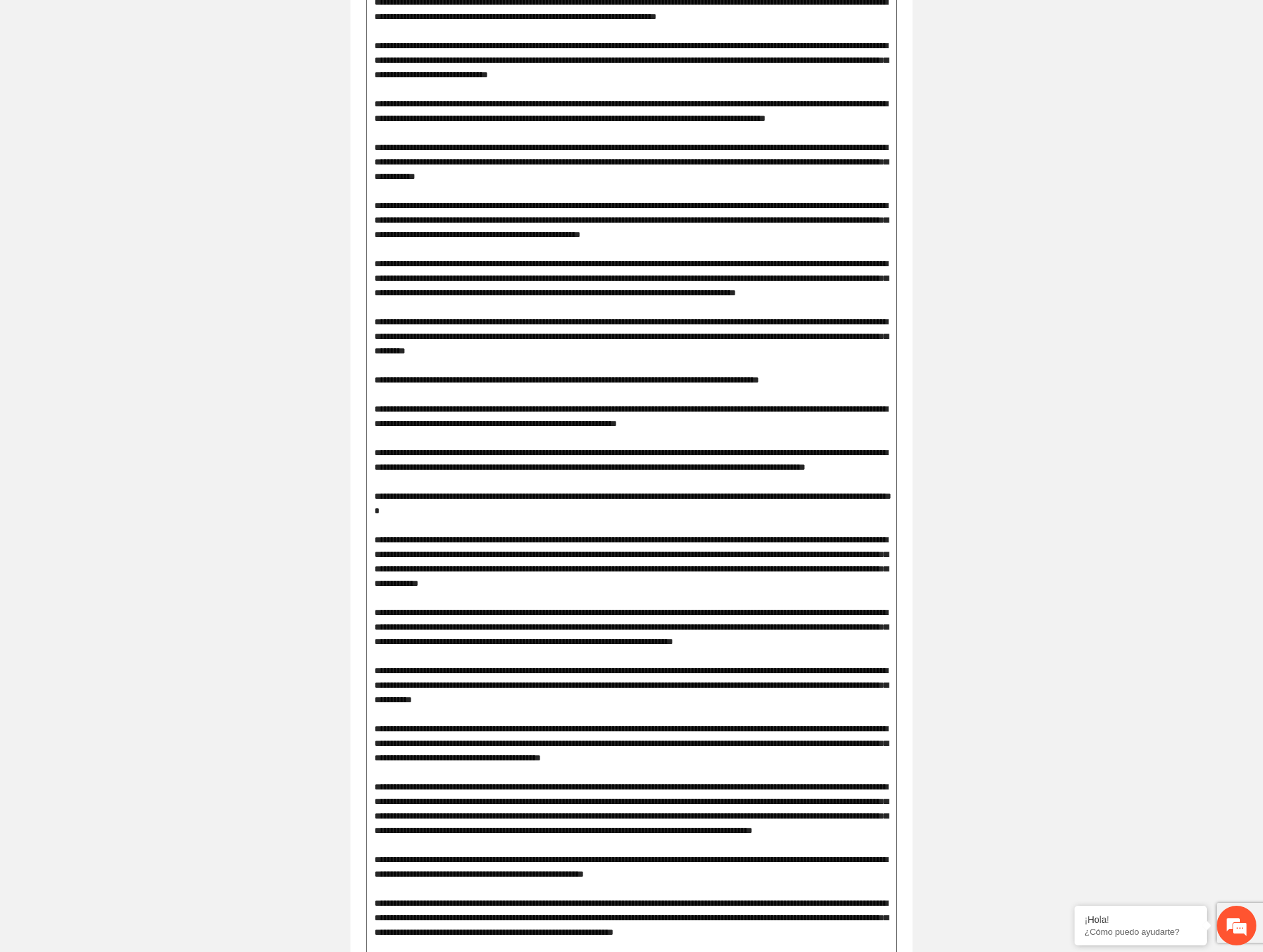
scroll to position [1101, 0]
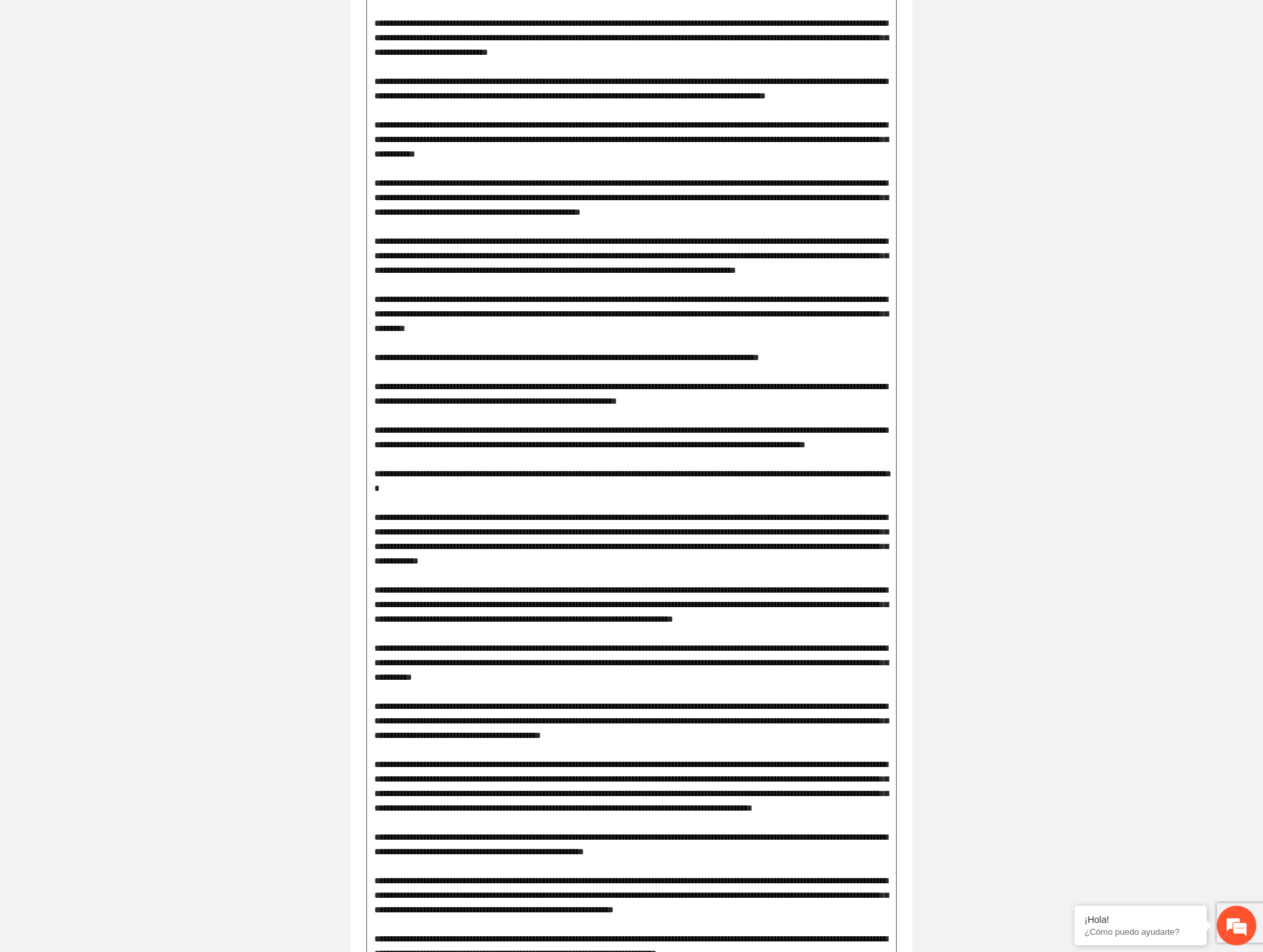
drag, startPoint x: 390, startPoint y: 473, endPoint x: 544, endPoint y: 502, distance: 156.7
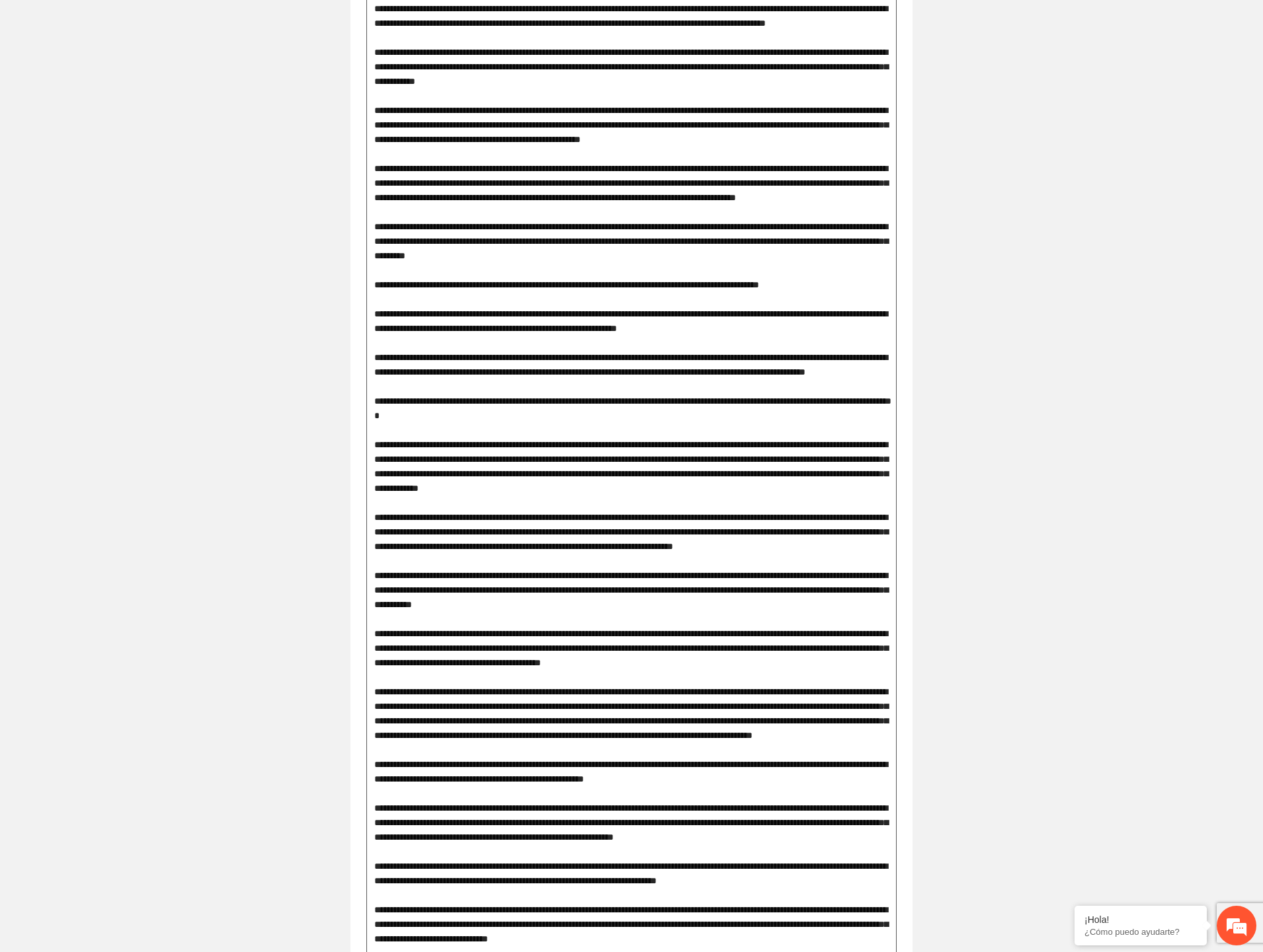
scroll to position [1175, 0]
drag, startPoint x: 392, startPoint y: 459, endPoint x: 500, endPoint y: 476, distance: 109.3
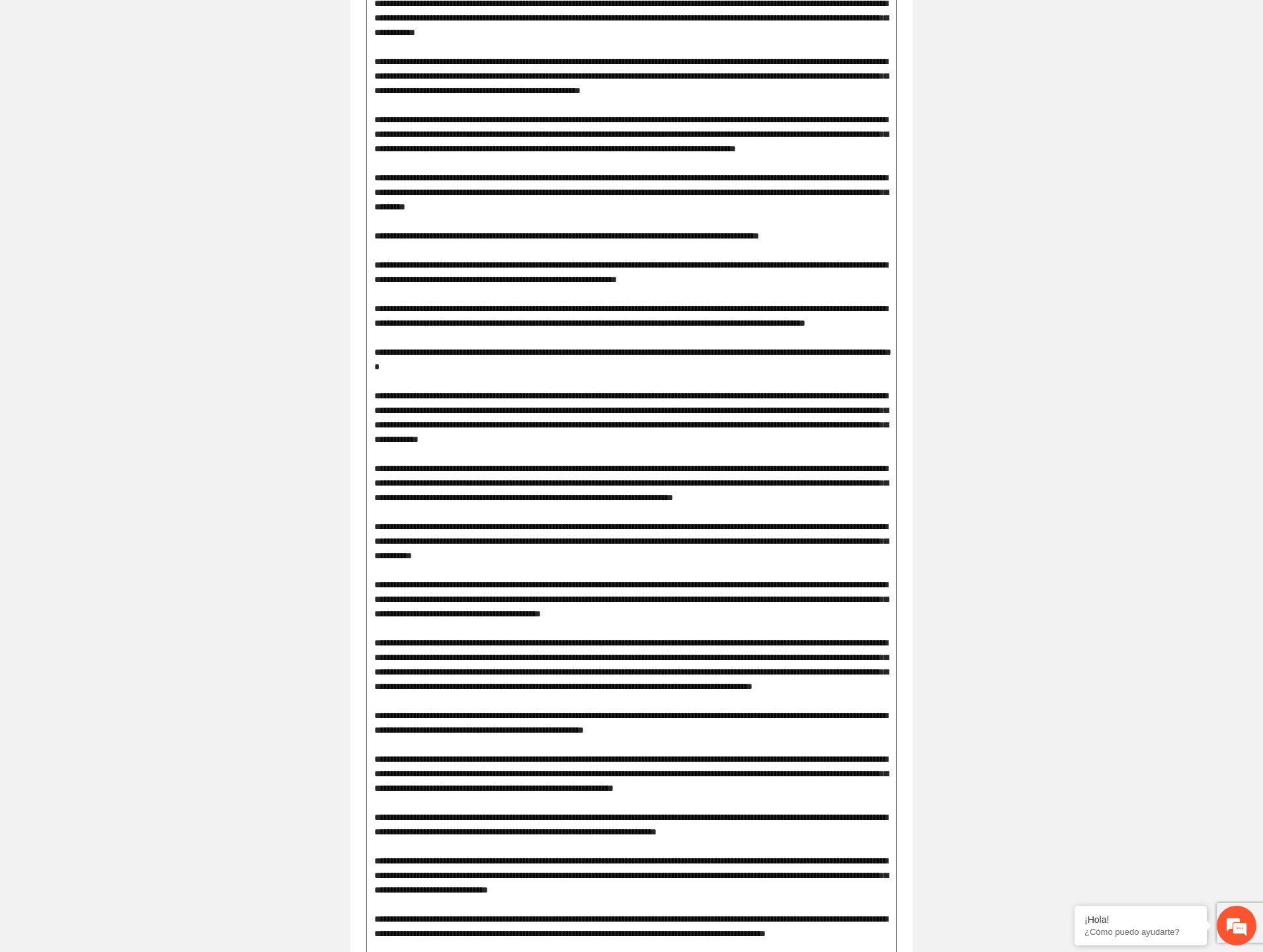
scroll to position [1247, 0]
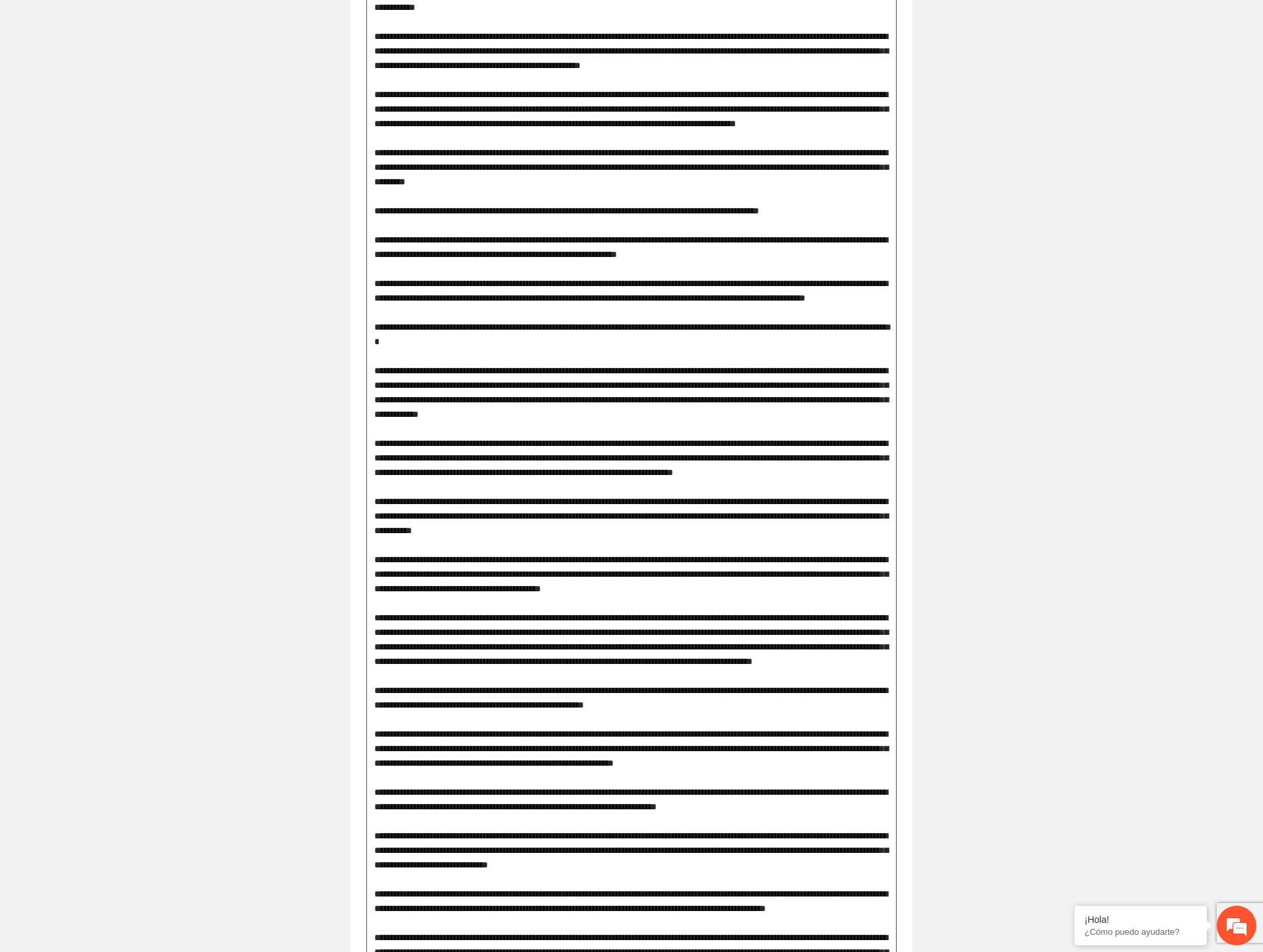
drag, startPoint x: 393, startPoint y: 433, endPoint x: 587, endPoint y: 444, distance: 194.3
drag, startPoint x: 388, startPoint y: 499, endPoint x: 542, endPoint y: 506, distance: 154.2
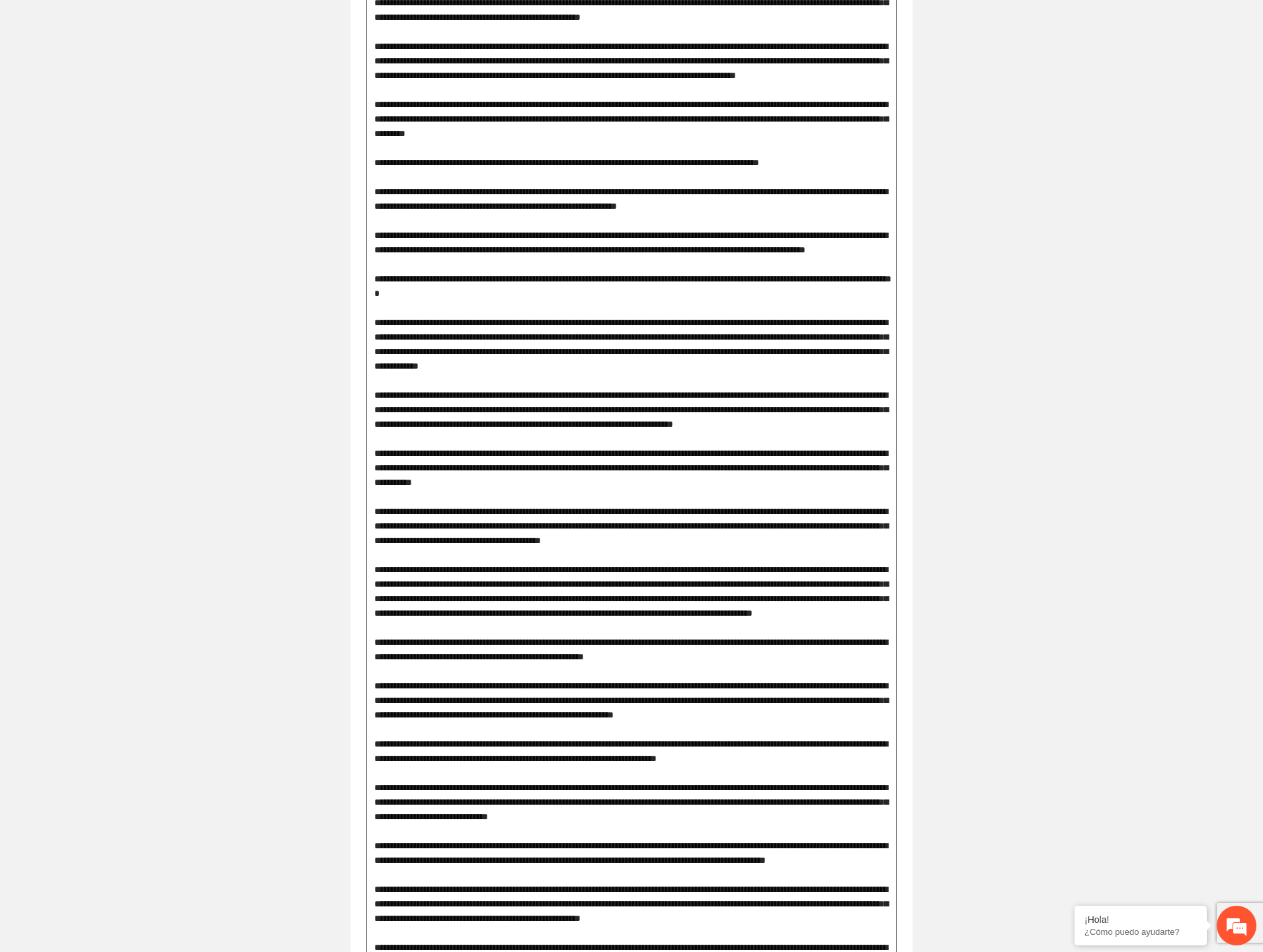
scroll to position [1322, 0]
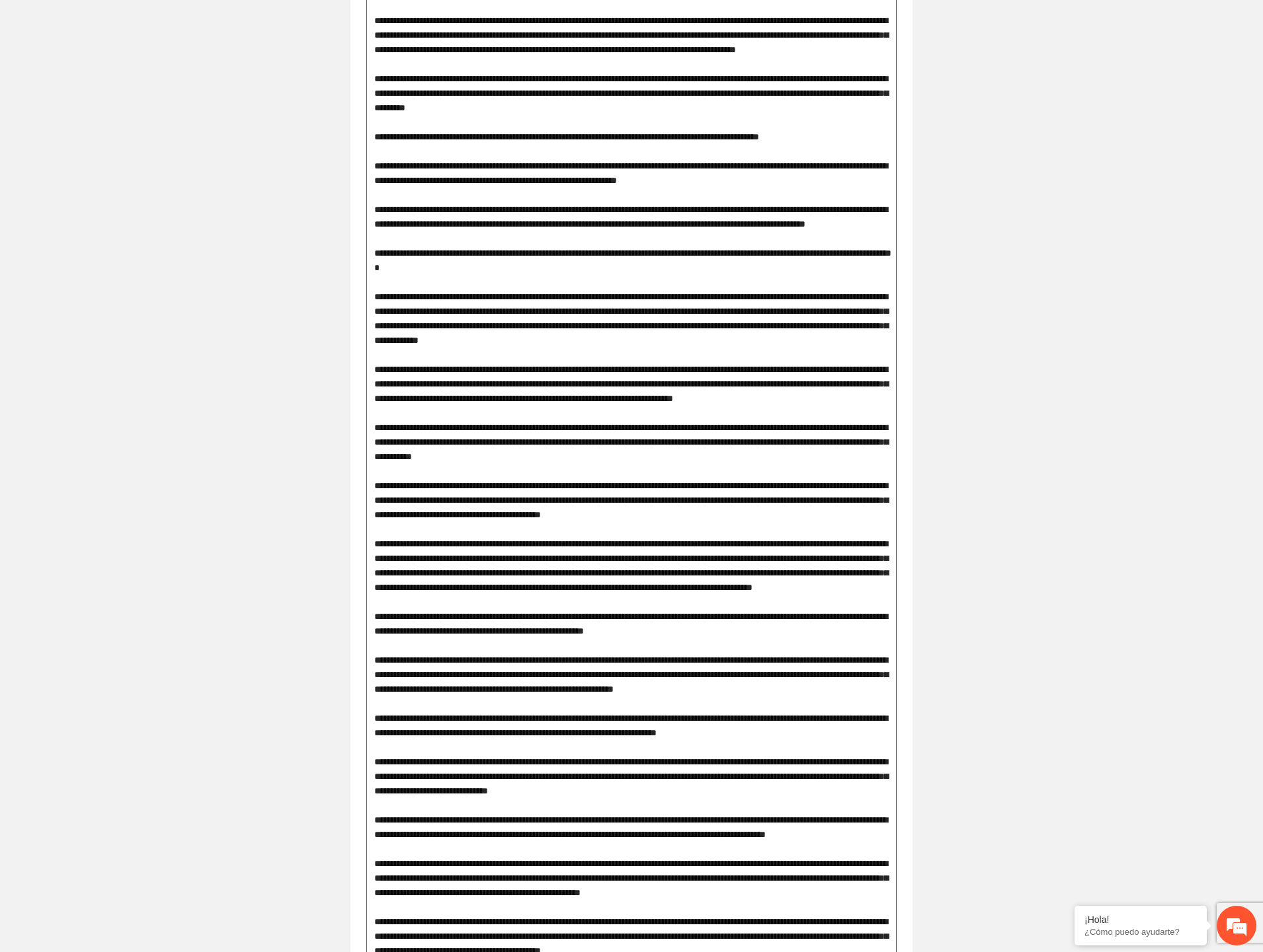
drag, startPoint x: 385, startPoint y: 499, endPoint x: 595, endPoint y: 504, distance: 210.1
drag, startPoint x: 386, startPoint y: 557, endPoint x: 675, endPoint y: 569, distance: 289.2
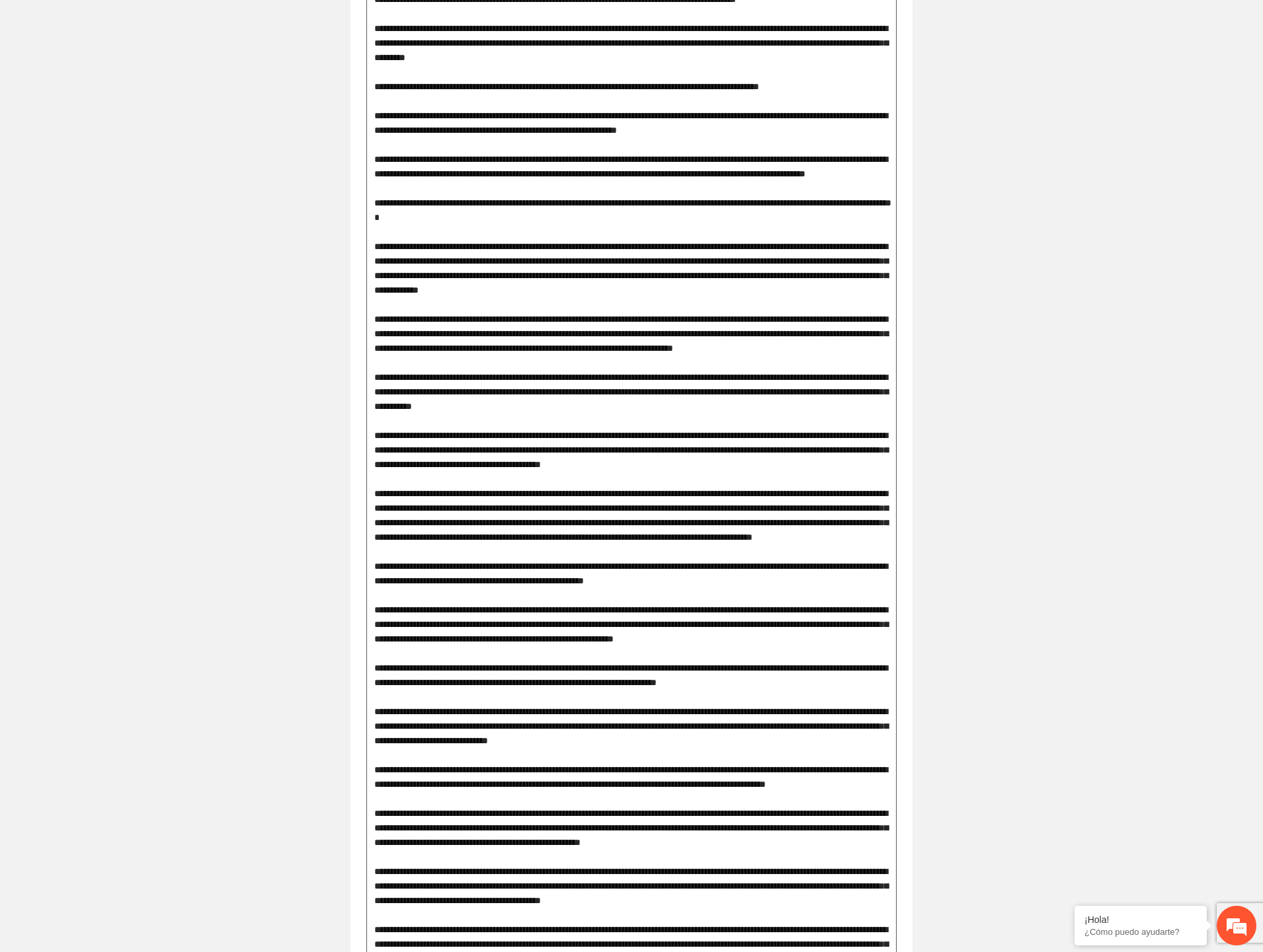
scroll to position [1469, 0]
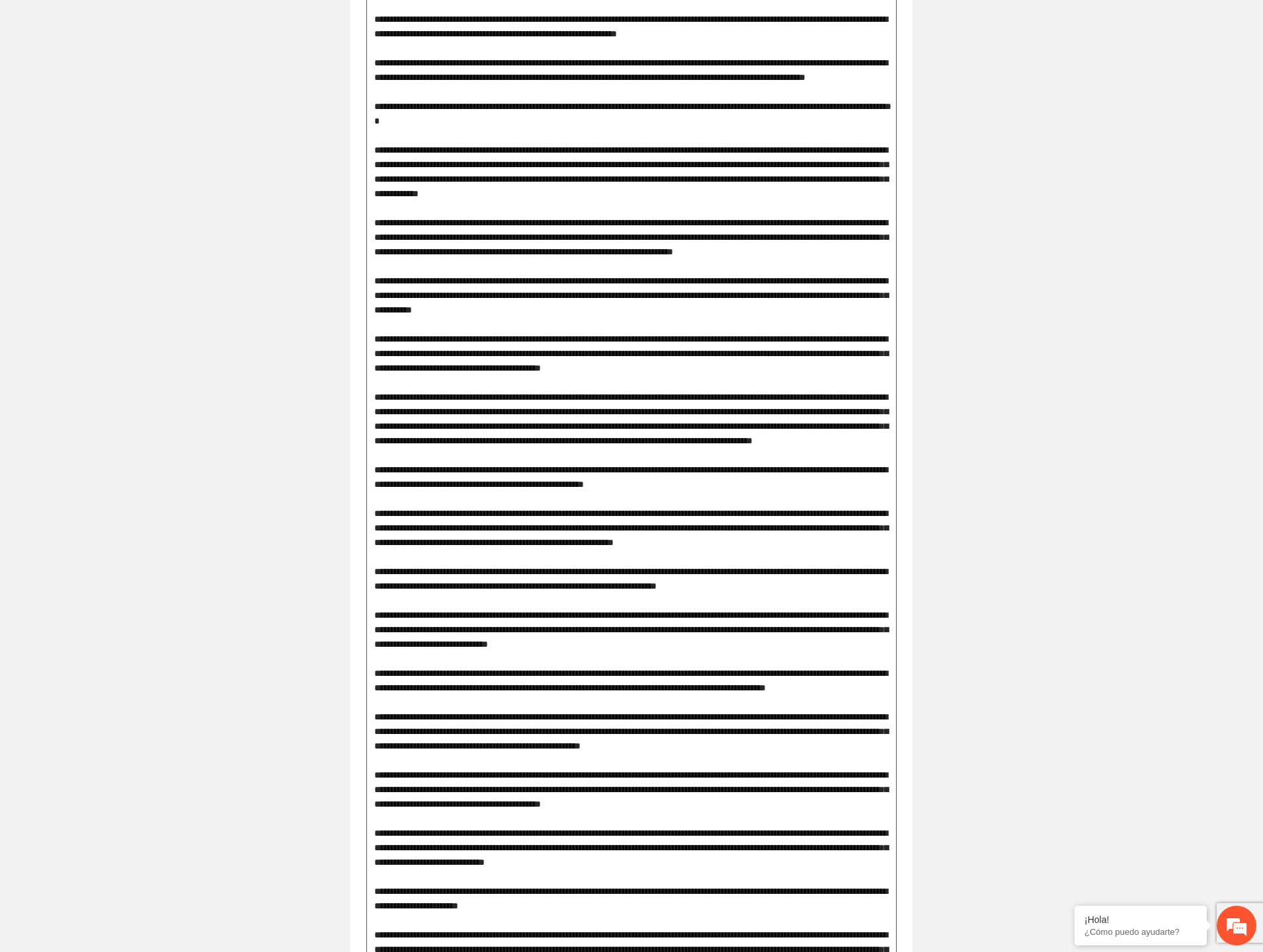
drag, startPoint x: 491, startPoint y: 479, endPoint x: 725, endPoint y: 484, distance: 234.1
click at [725, 484] on textarea at bounding box center [632, 898] width 530 height 3495
click at [584, 497] on textarea at bounding box center [632, 898] width 530 height 3495
drag, startPoint x: 731, startPoint y: 499, endPoint x: 776, endPoint y: 502, distance: 45.1
click at [776, 502] on textarea at bounding box center [632, 898] width 530 height 3495
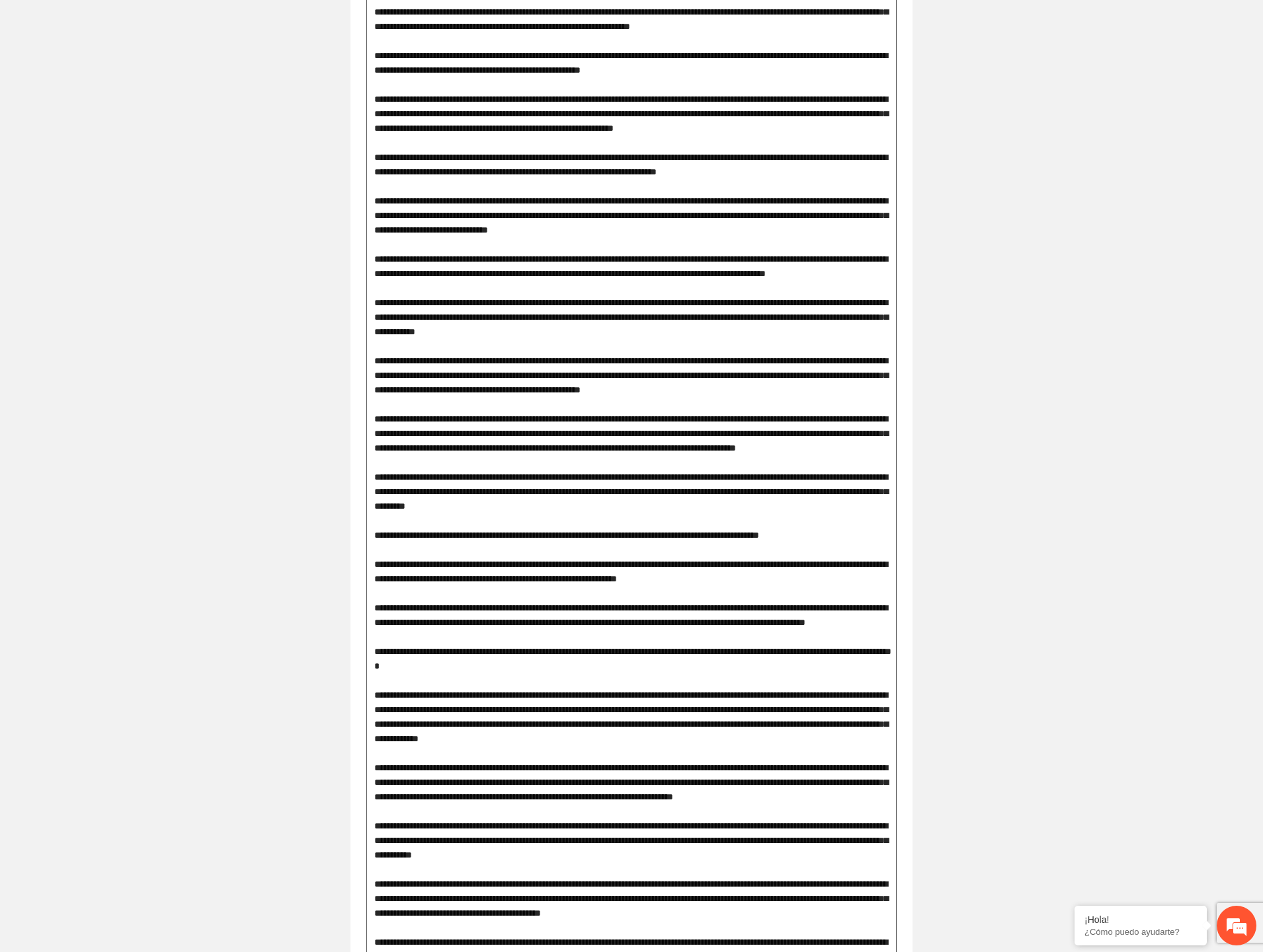
scroll to position [0, 0]
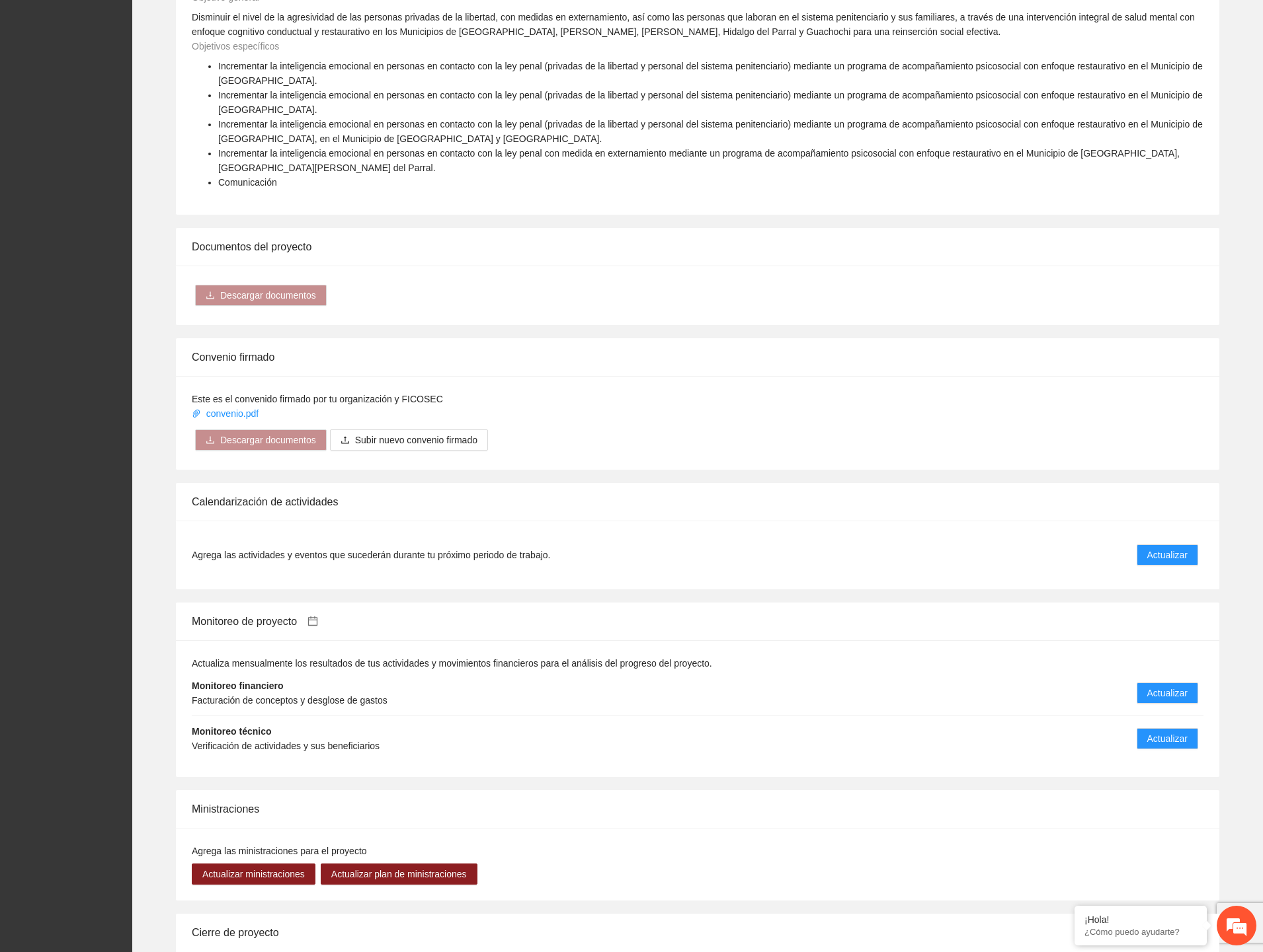
scroll to position [1762, 0]
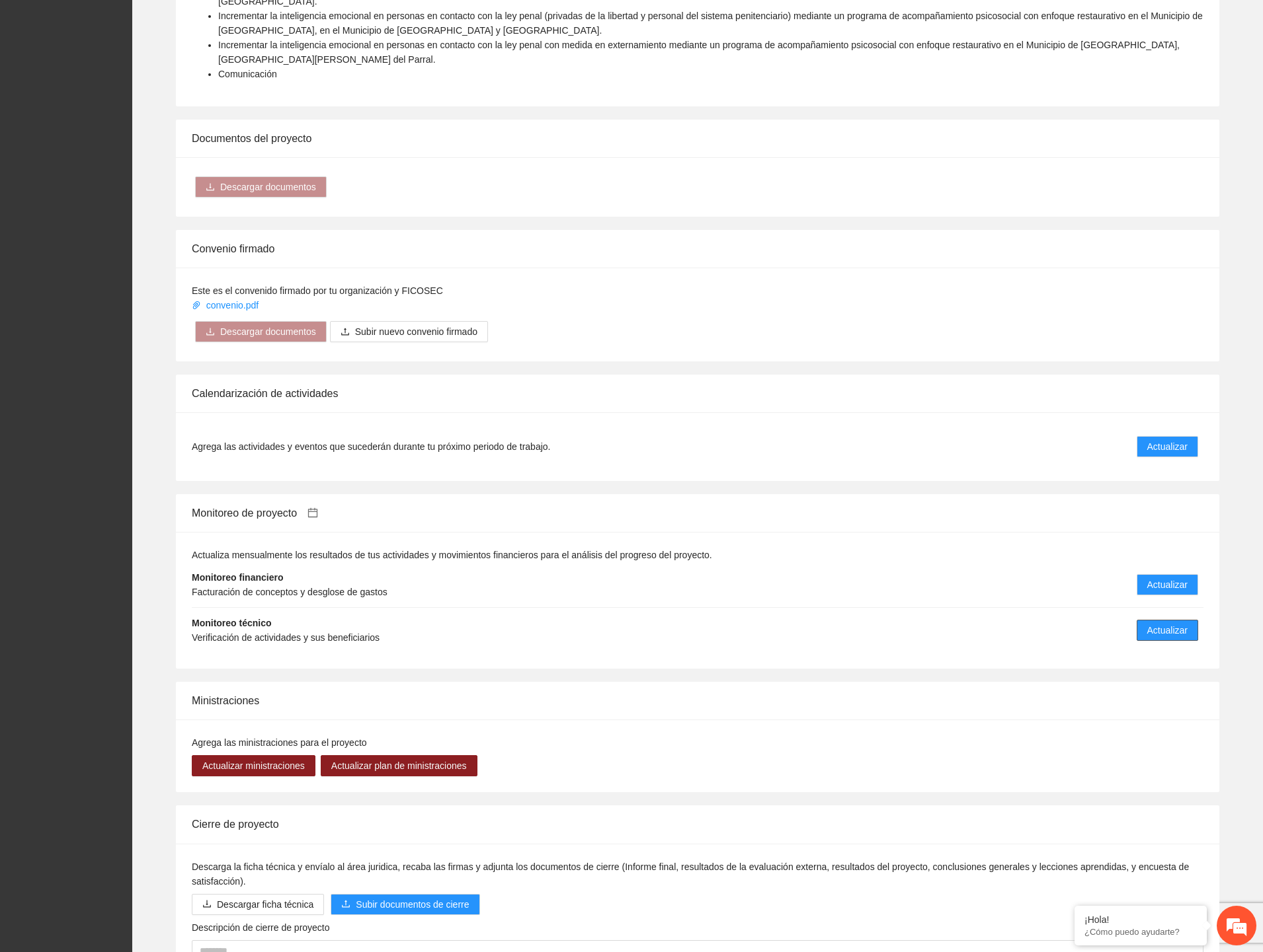
click at [1156, 623] on span "Actualizar" at bounding box center [1167, 630] width 40 height 15
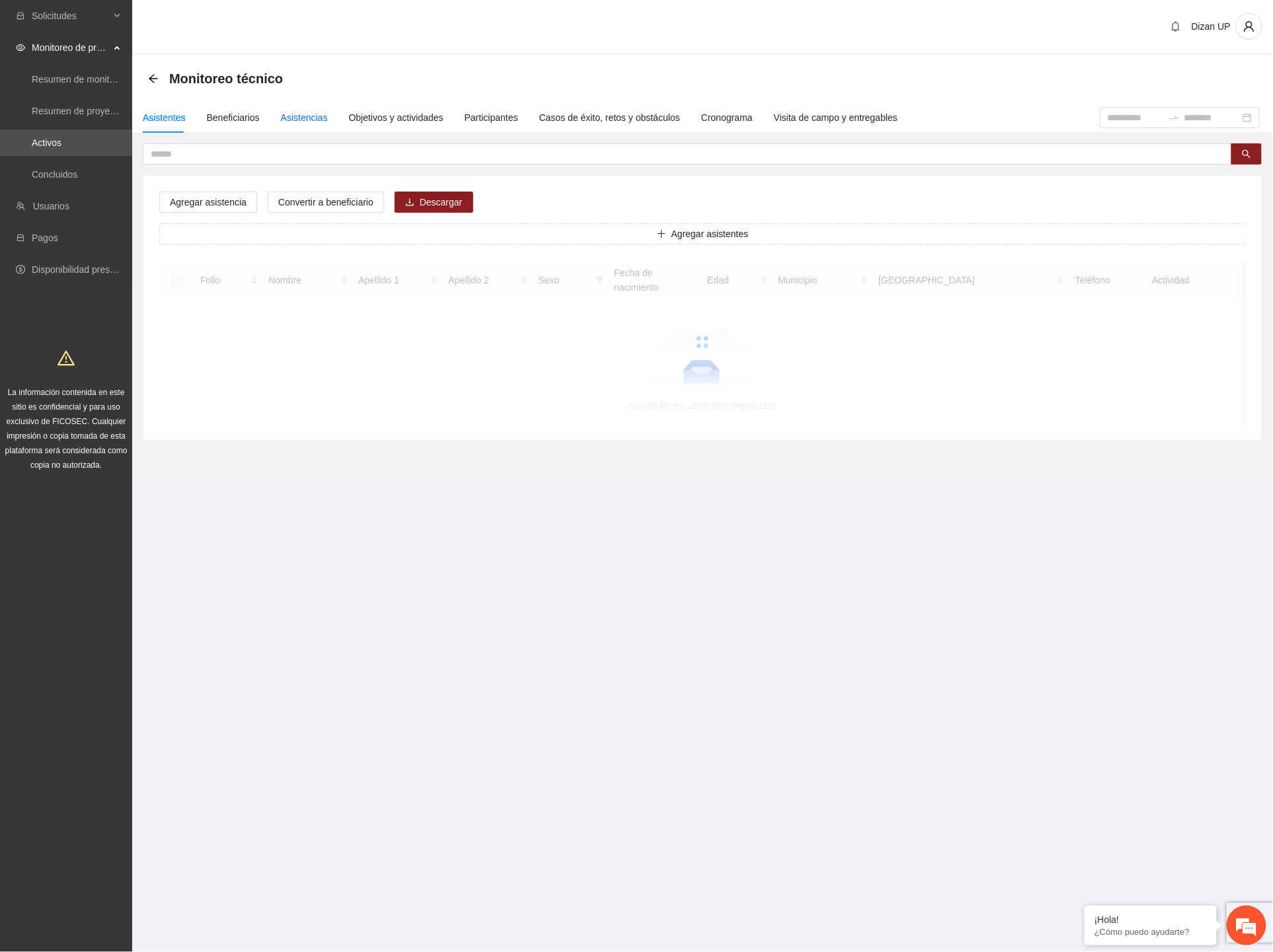
click at [293, 120] on div "Asistencias" at bounding box center [304, 118] width 47 height 15
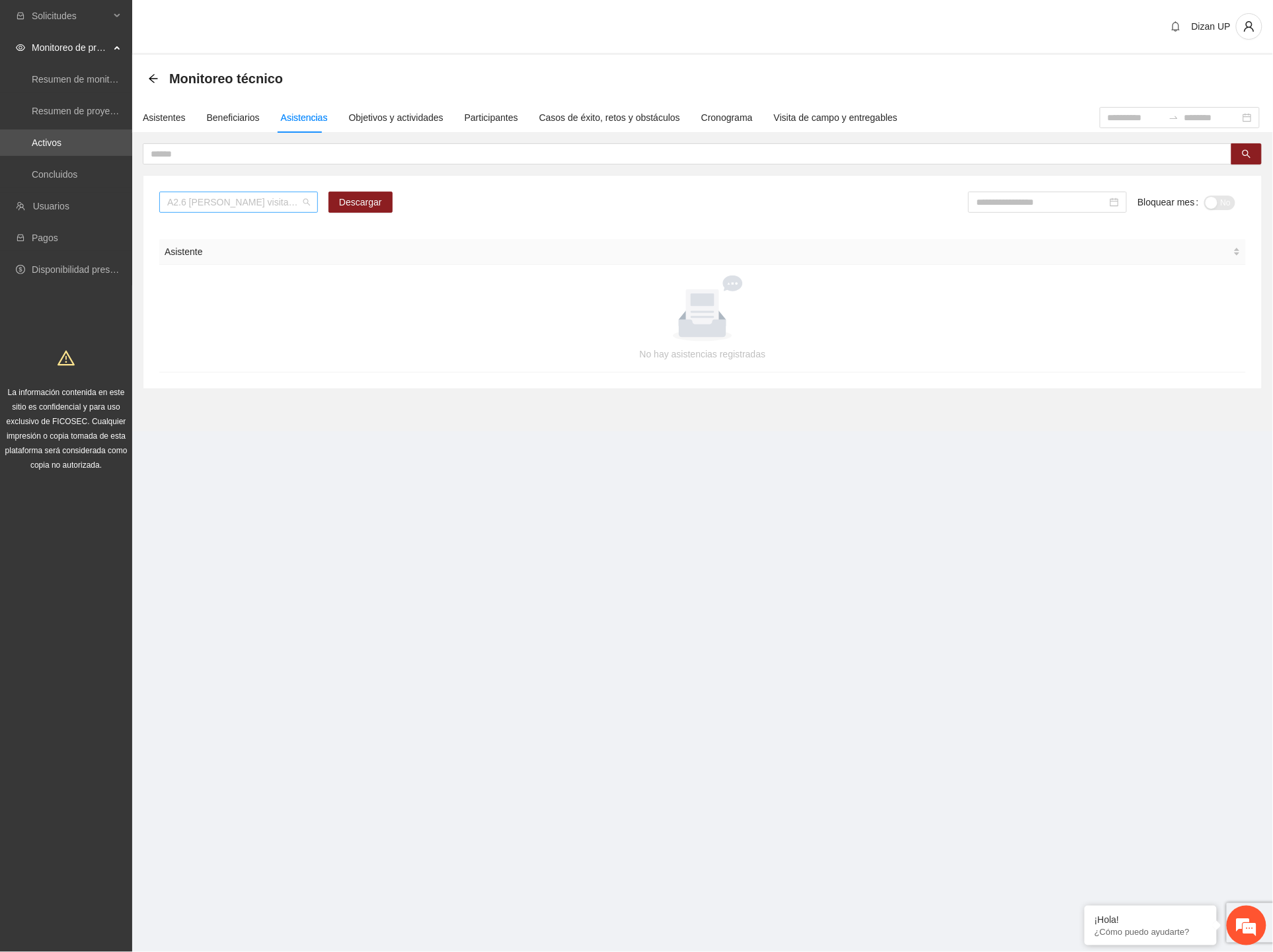
click at [255, 202] on span "A2.6 [PERSON_NAME] visitas de captación de usuarios" at bounding box center [239, 202] width 143 height 20
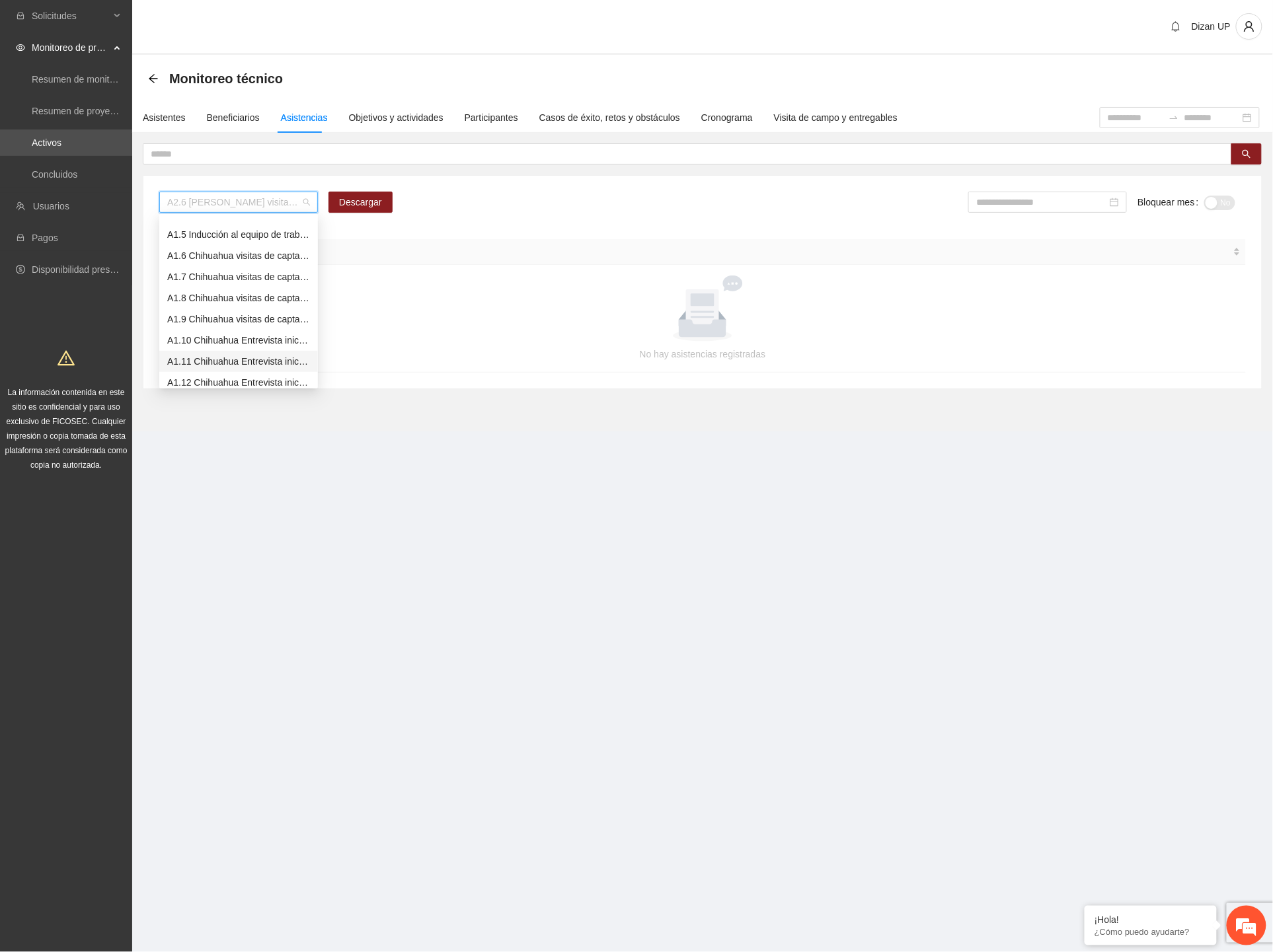
scroll to position [150, 0]
click at [193, 331] on div "A1.13 Chihuahua Entrevista inicial a usuarios (CERSAI ADOLESCENTES)" at bounding box center [239, 330] width 143 height 15
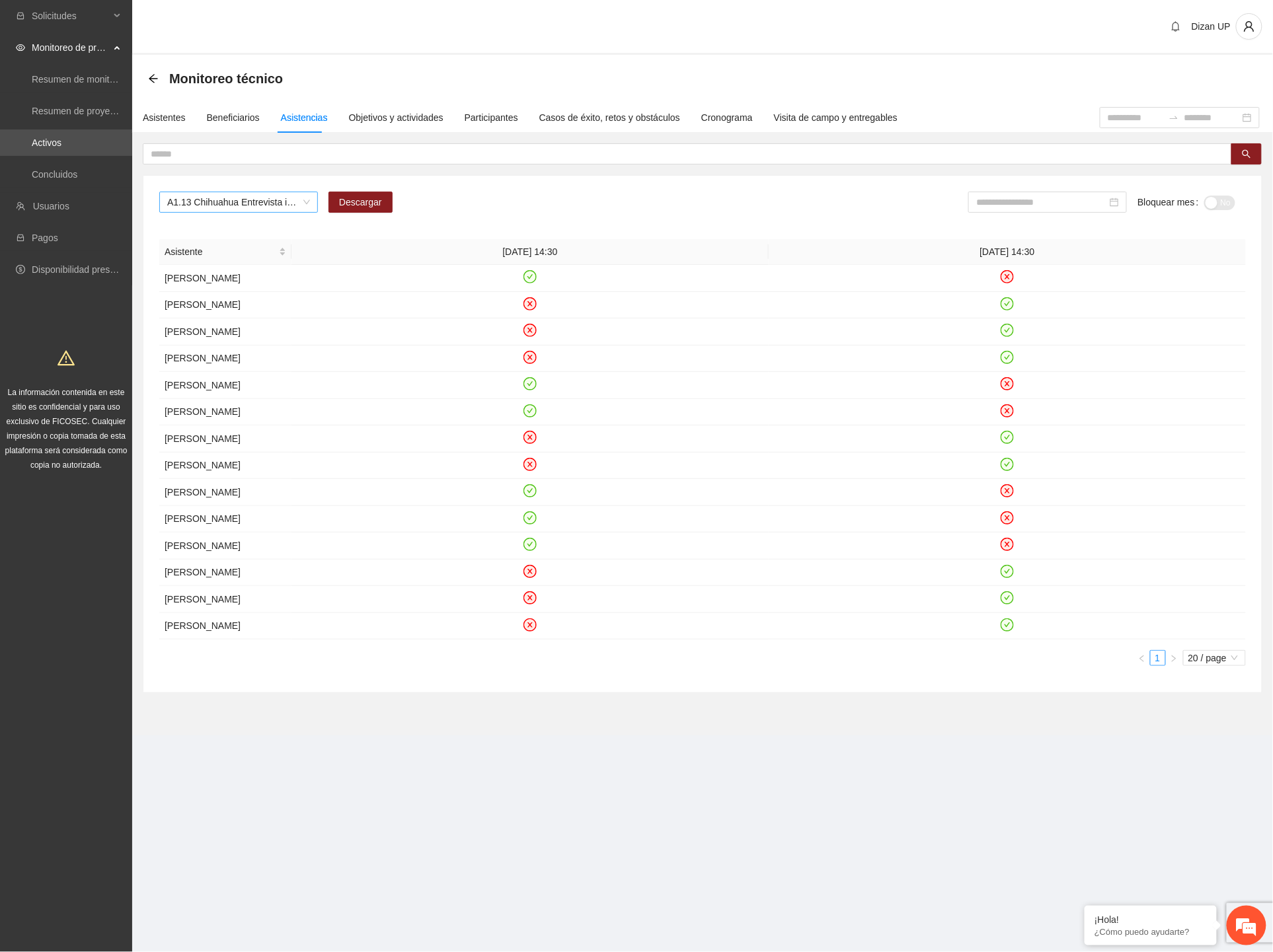
click at [258, 203] on span "A1.13 Chihuahua Entrevista inicial a usuarios (CERSAI ADOLESCENTES)" at bounding box center [239, 202] width 143 height 20
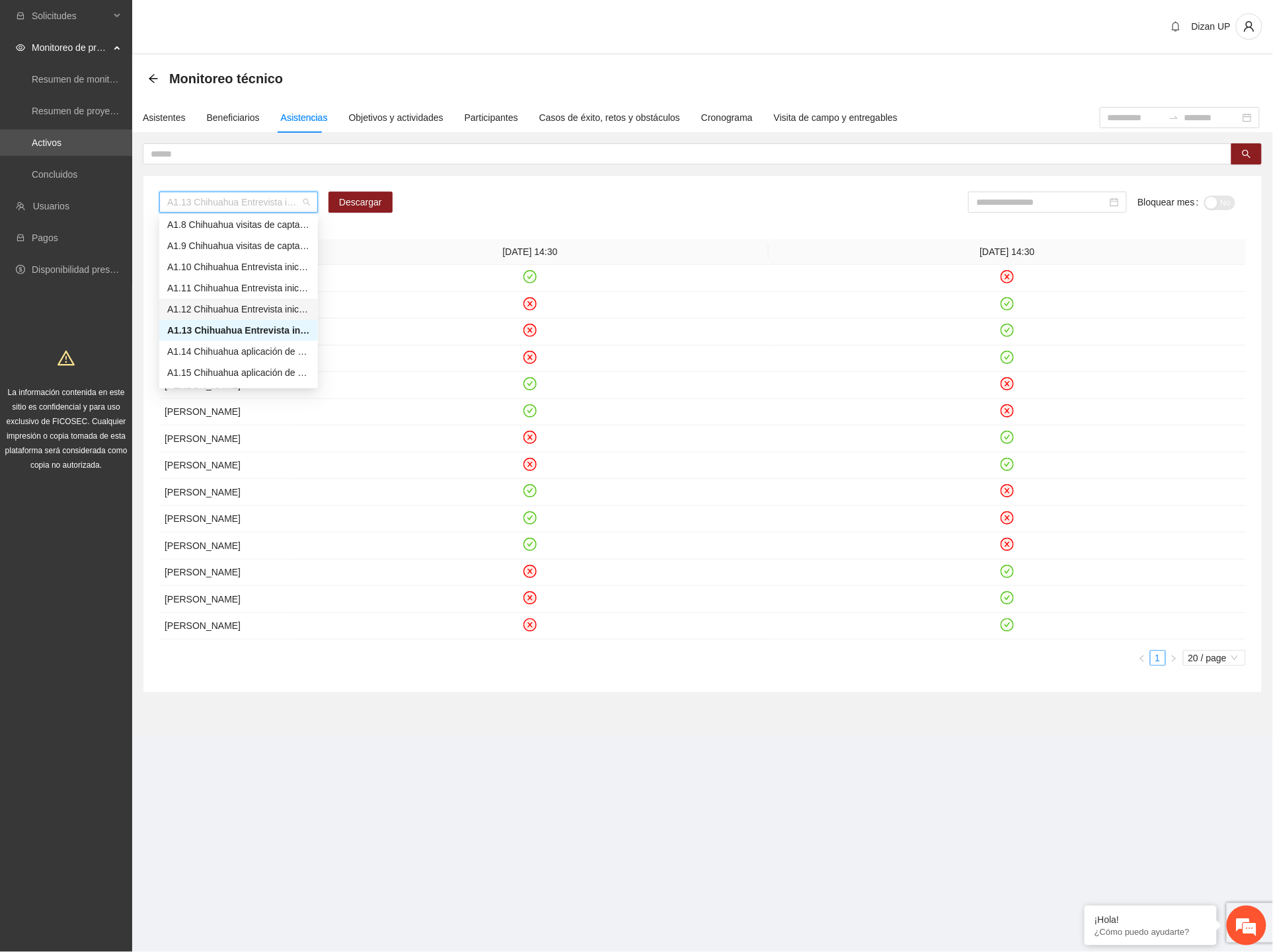
click at [192, 315] on div "A1.12 Chihuahua Entrevista inicial a usuarios (CERESO FEMENIL)" at bounding box center [239, 310] width 143 height 15
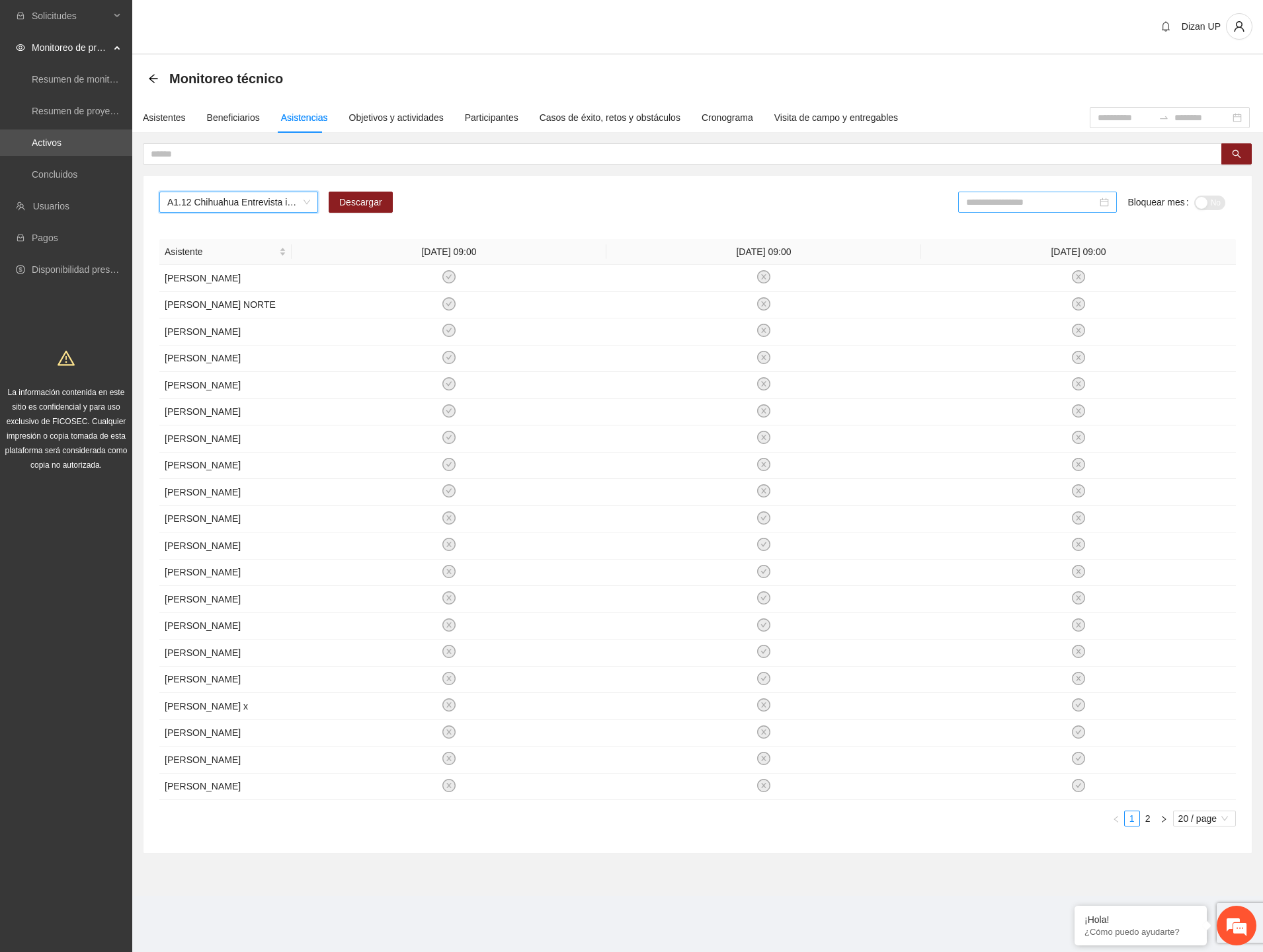
click at [995, 208] on input at bounding box center [1031, 202] width 131 height 15
click at [292, 208] on span "A1.12 Chihuahua Entrevista inicial a usuarios (CERESO FEMENIL)" at bounding box center [239, 202] width 143 height 20
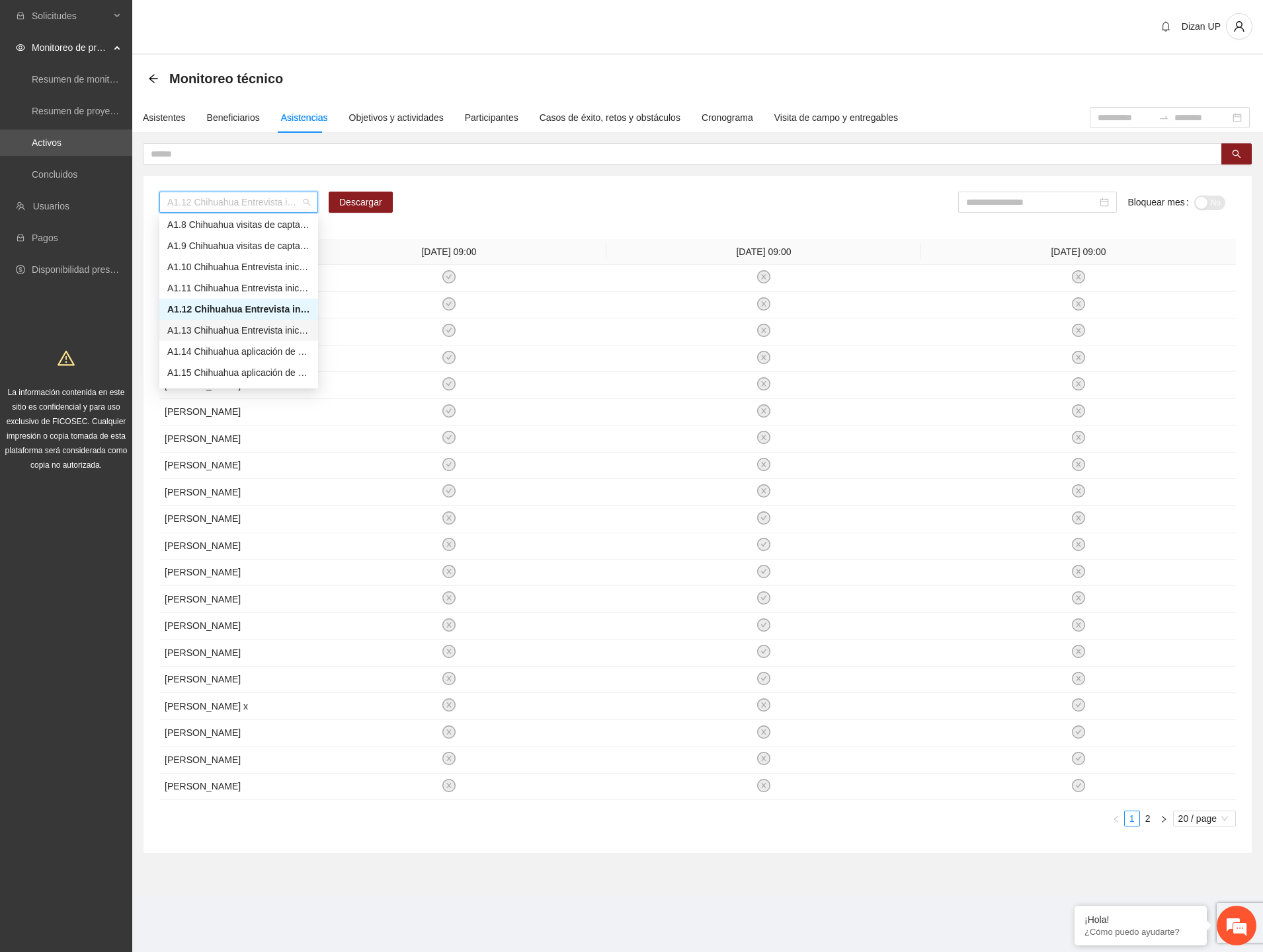
click at [214, 329] on div "A1.13 Chihuahua Entrevista inicial a usuarios (CERSAI ADOLESCENTES)" at bounding box center [239, 330] width 143 height 15
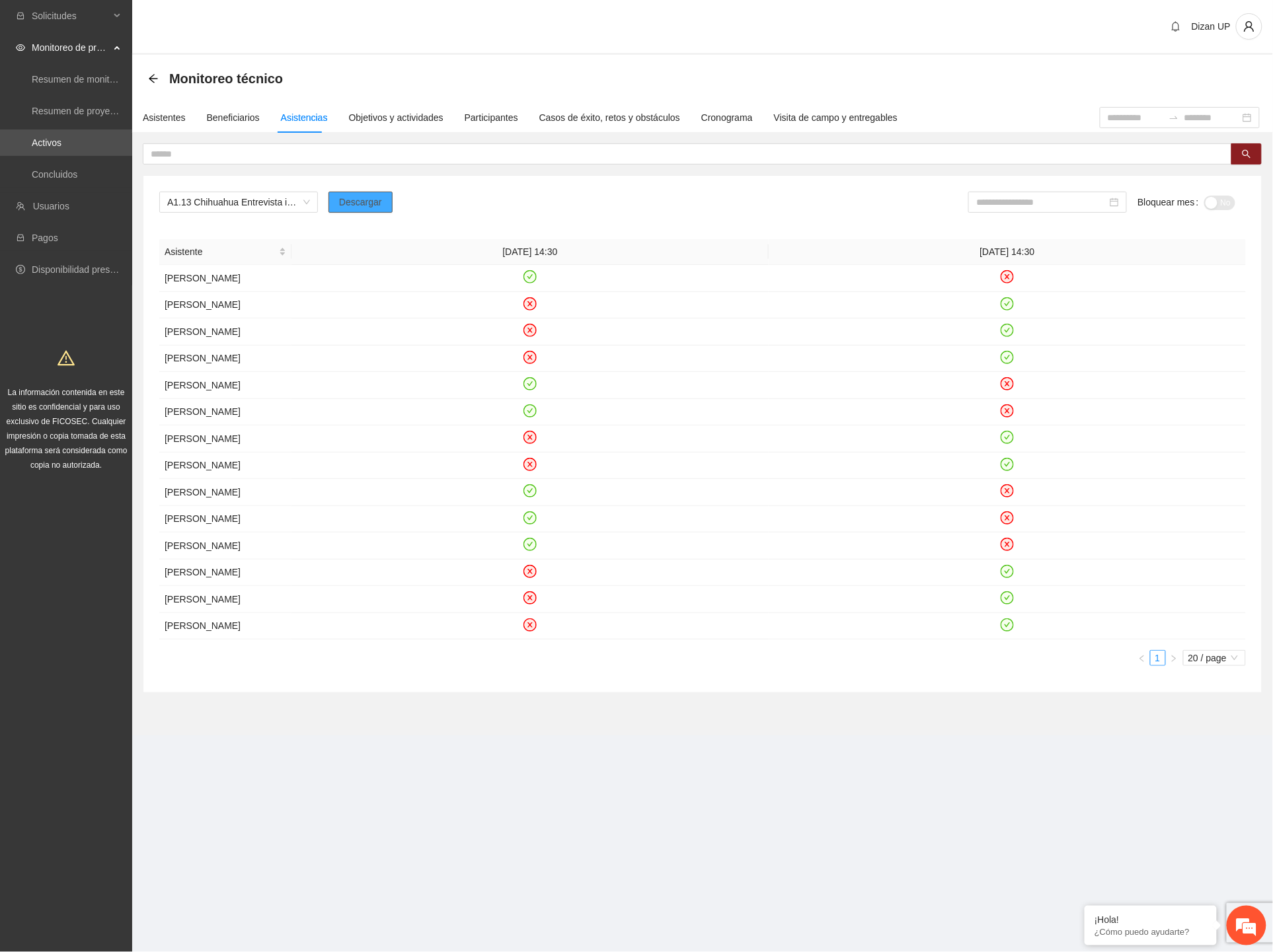
click at [360, 201] on span "Descargar" at bounding box center [360, 202] width 43 height 15
drag, startPoint x: 894, startPoint y: 215, endPoint x: 1014, endPoint y: 191, distance: 122.4
click at [899, 214] on div "A1.13 Chihuahua Entrevista inicial a usuarios (CERSAI ADOLESCENTES) Descargar B…" at bounding box center [703, 207] width 1087 height 32
click at [1023, 196] on input at bounding box center [1041, 202] width 131 height 15
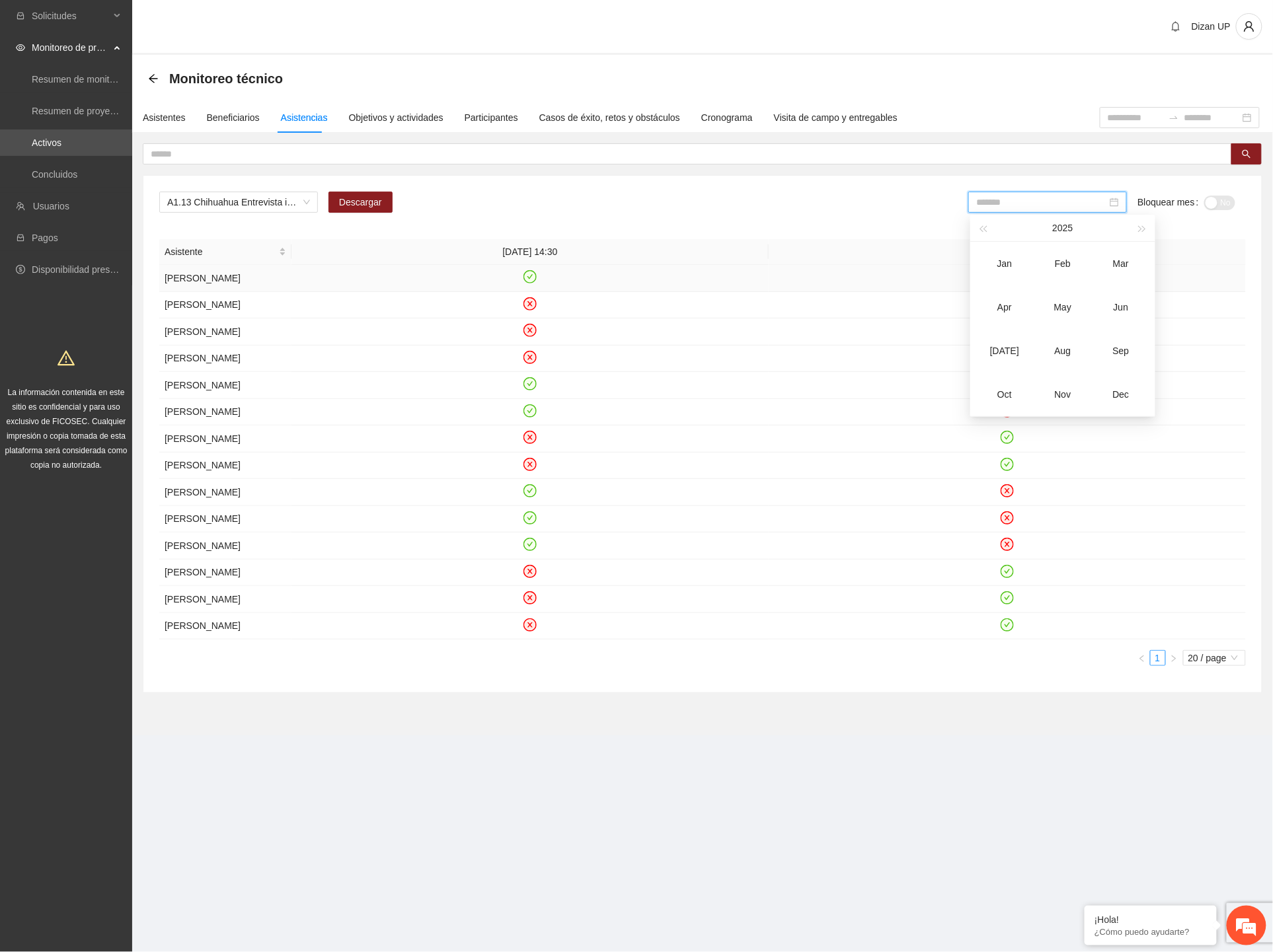
click at [1113, 296] on td "Jun" at bounding box center [1121, 307] width 58 height 44
click at [1042, 203] on input "*******" at bounding box center [1044, 202] width 131 height 15
click at [1011, 345] on div "[DATE]" at bounding box center [1006, 351] width 39 height 16
type input "*******"
click at [1217, 203] on div "button" at bounding box center [1211, 203] width 12 height 12
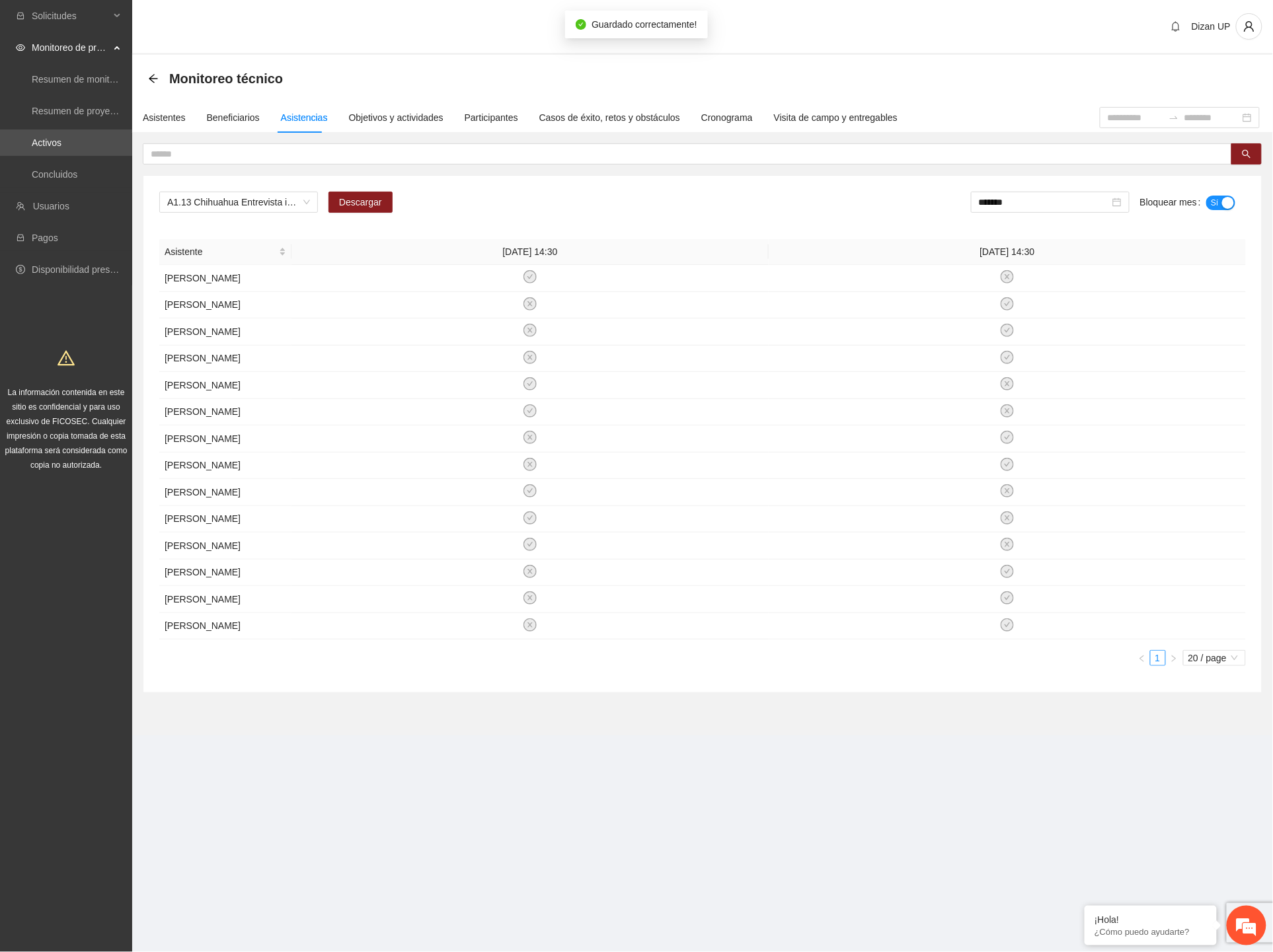
click at [657, 203] on div "A1.13 Chihuahua Entrevista inicial a usuarios (CERSAI ADOLESCENTES) Descargar *…" at bounding box center [703, 207] width 1087 height 32
